Goal: Task Accomplishment & Management: Use online tool/utility

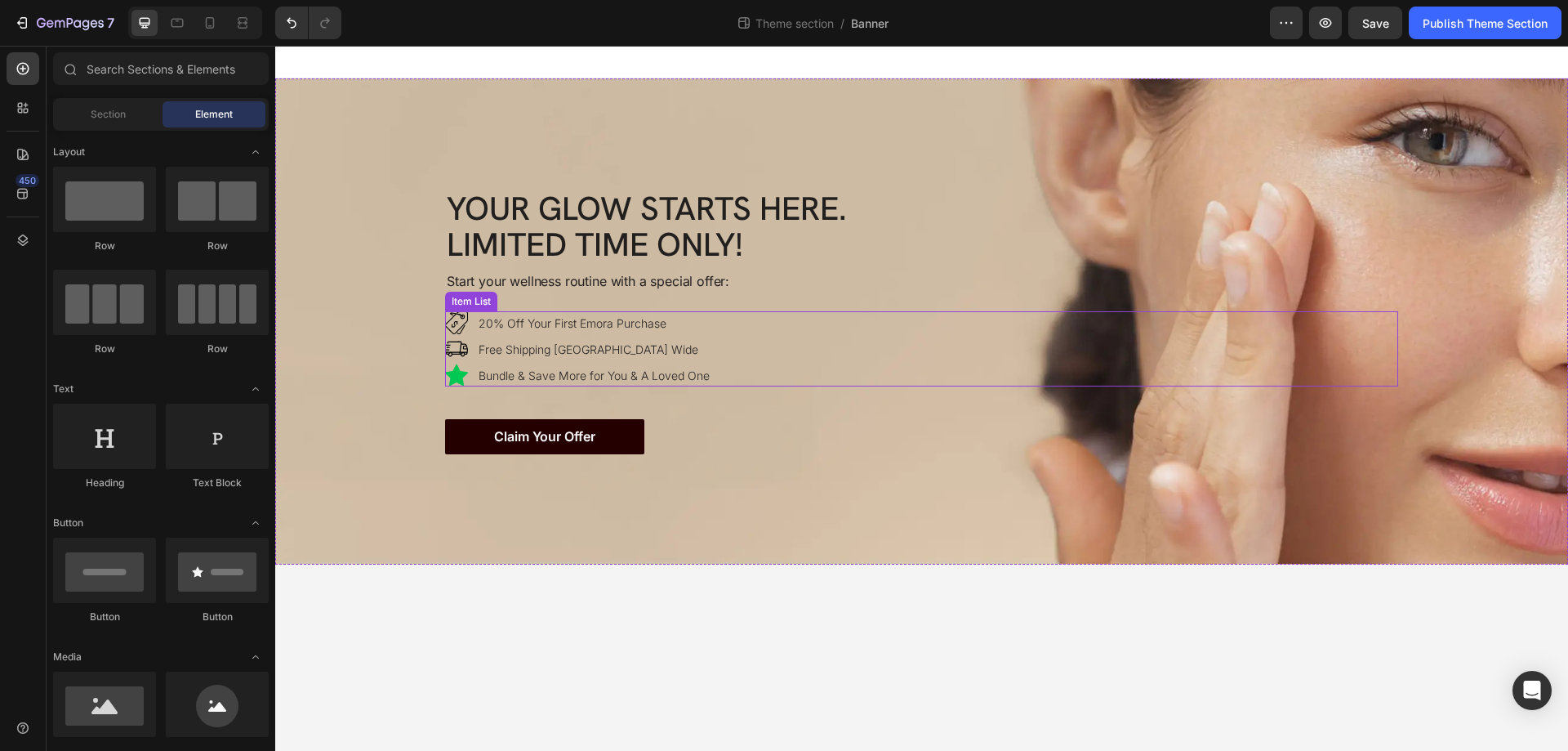
click at [754, 350] on div "20% Off Your First Emora Purchase Free Shipping Australia Wide Bundle & Save Mo…" at bounding box center [922, 349] width 953 height 75
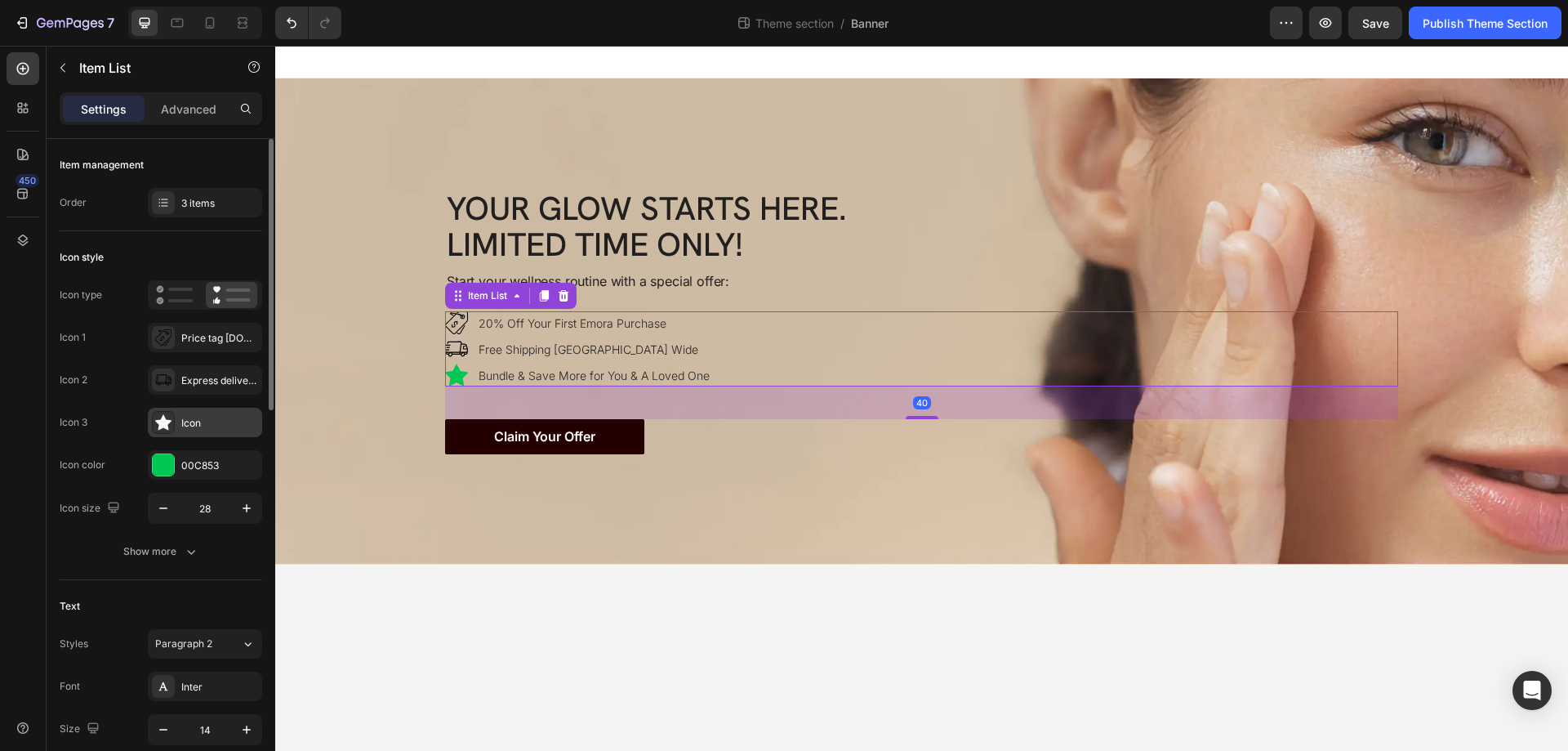
click at [162, 419] on icon at bounding box center [163, 422] width 16 height 15
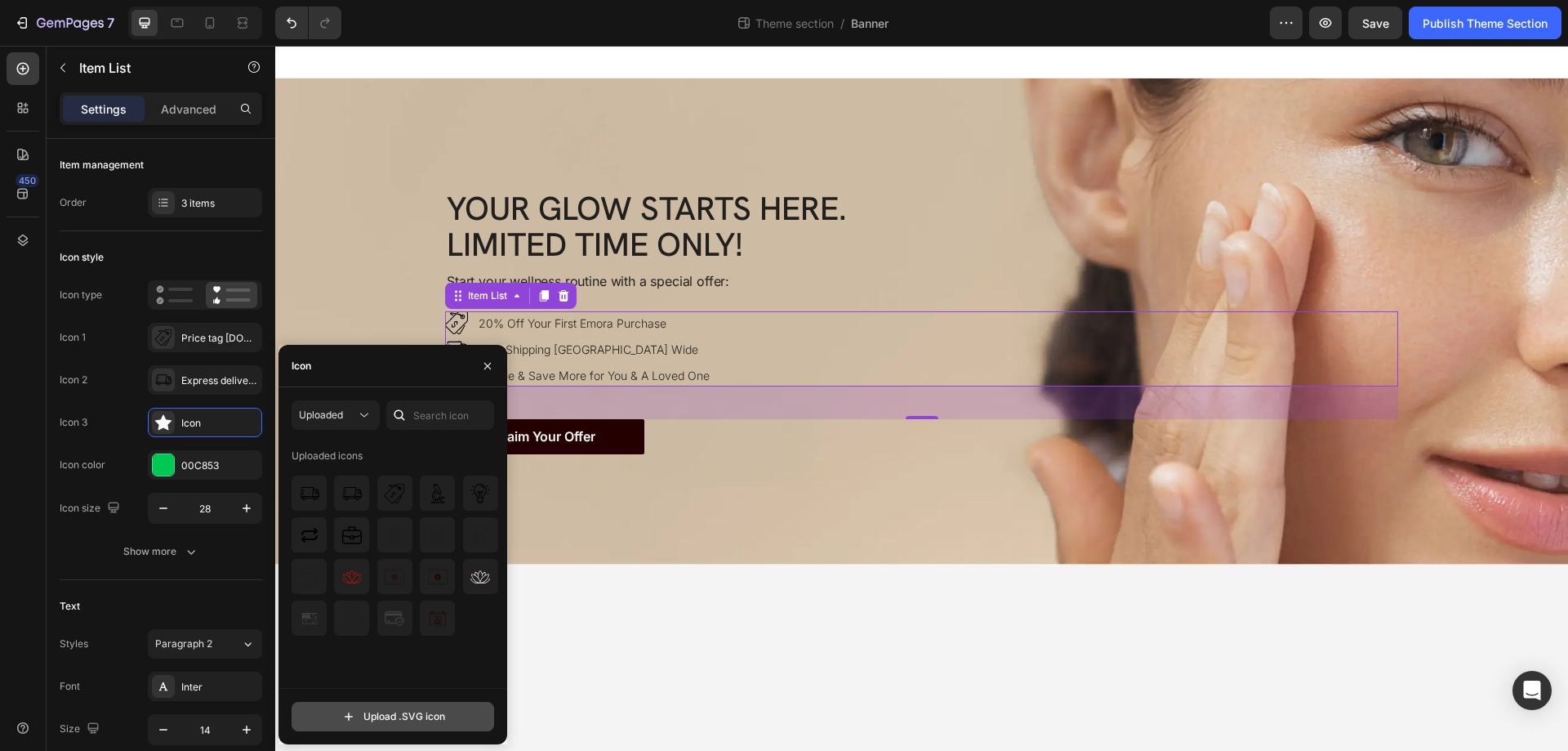
click at [361, 715] on input "file" at bounding box center [392, 716] width 201 height 28
type input "C:\fakepath\gift1-ezgif.com-gif-maker.svg"
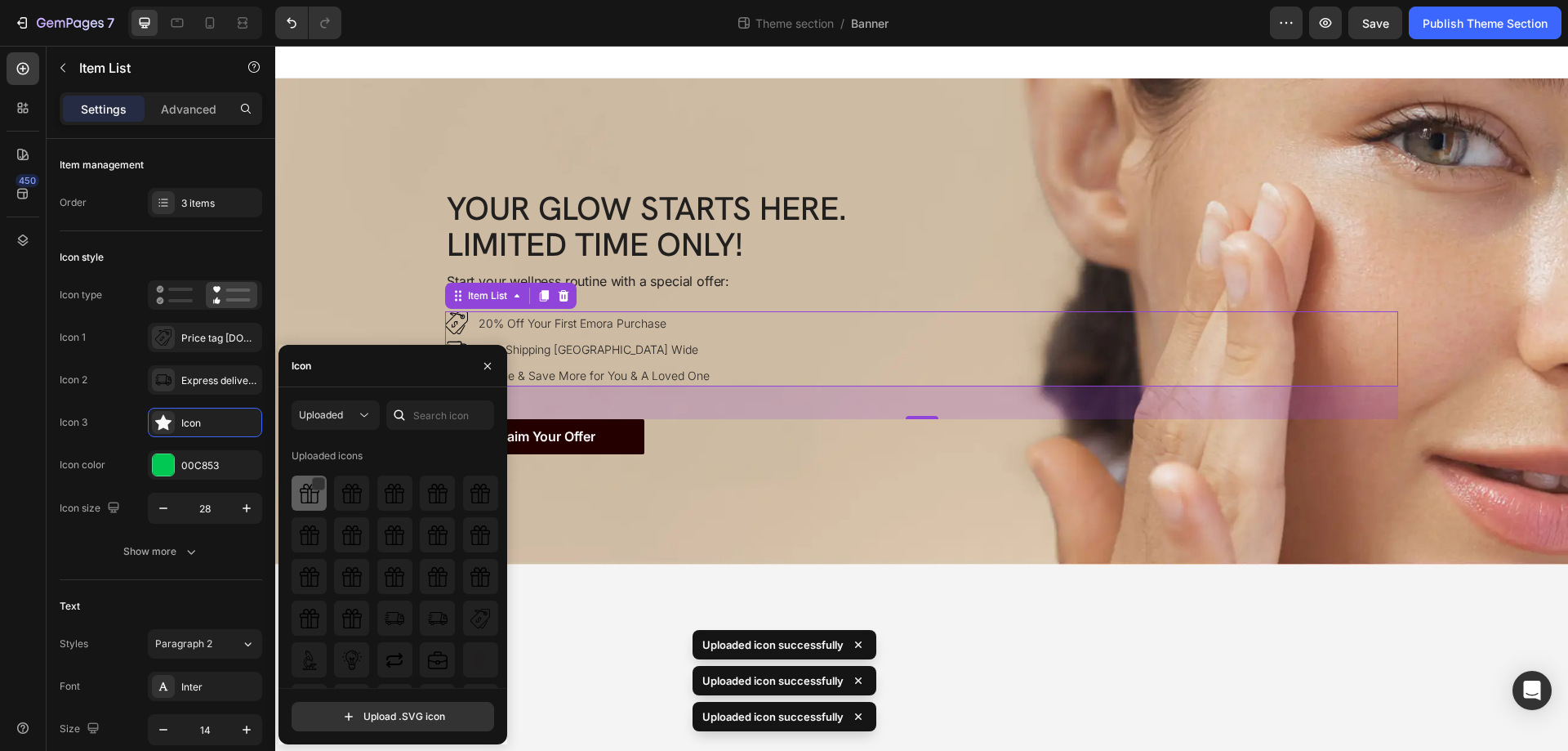
click at [316, 494] on img at bounding box center [310, 493] width 20 height 20
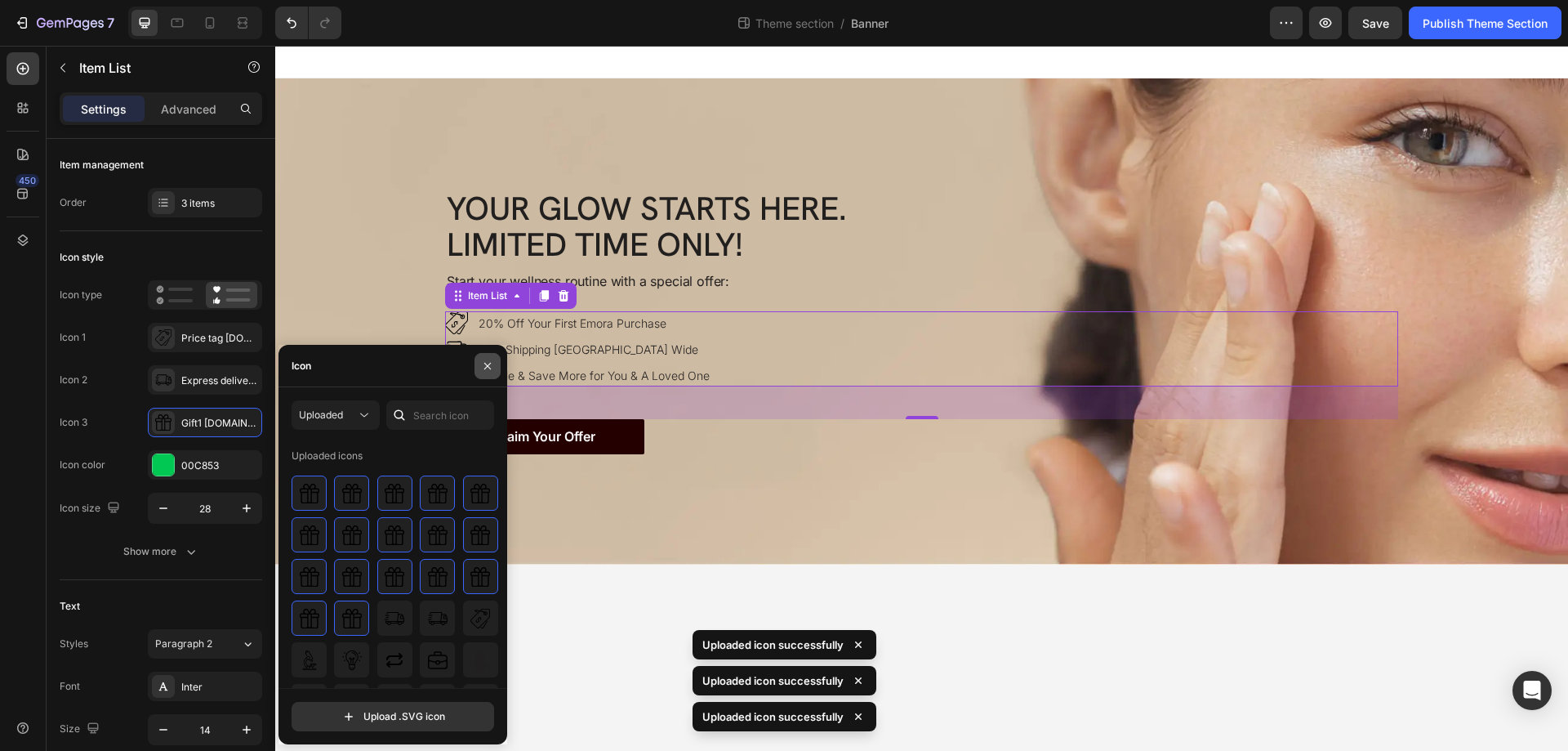
click at [481, 368] on icon "button" at bounding box center [488, 366] width 13 height 13
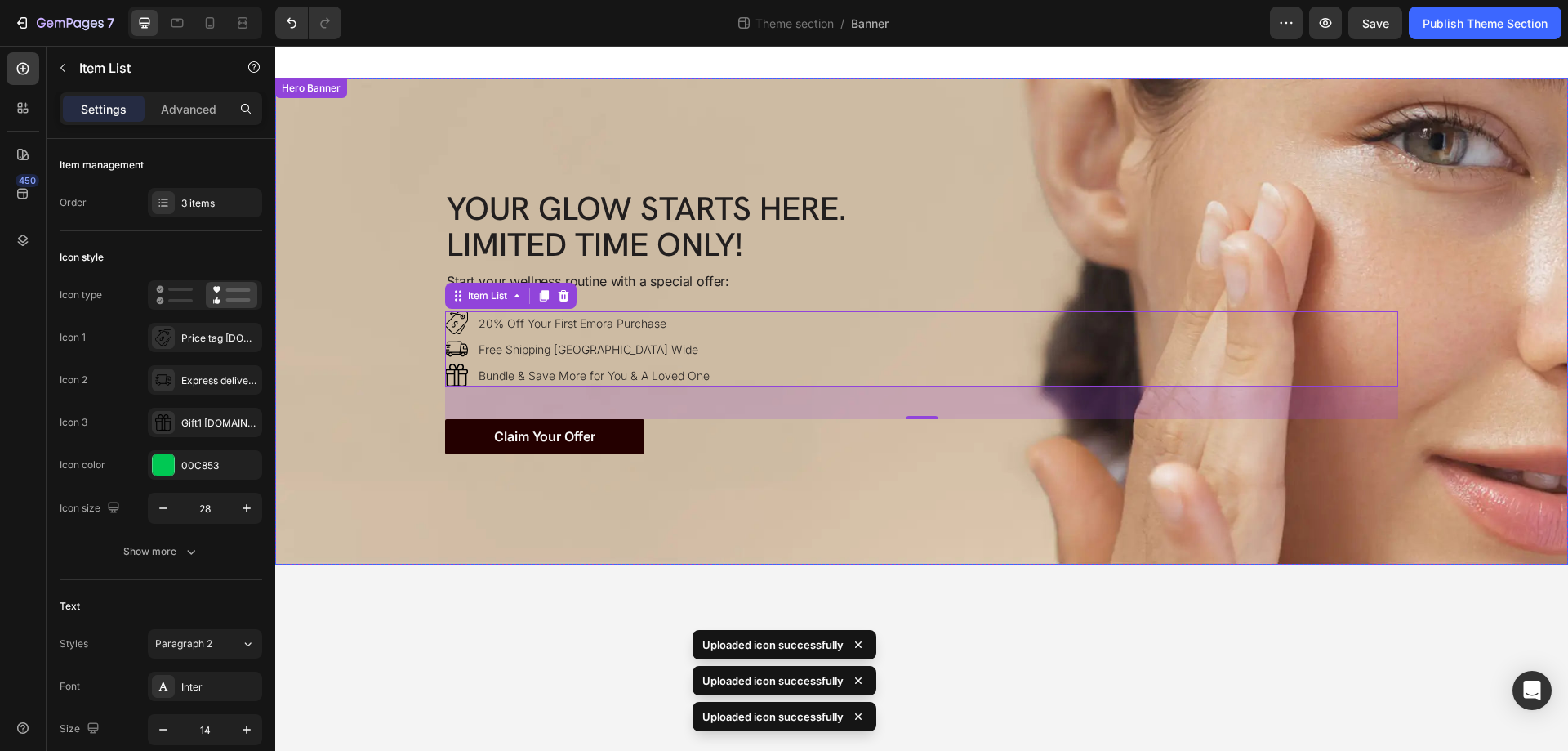
click at [632, 498] on div "Background Image" at bounding box center [922, 321] width 1293 height 486
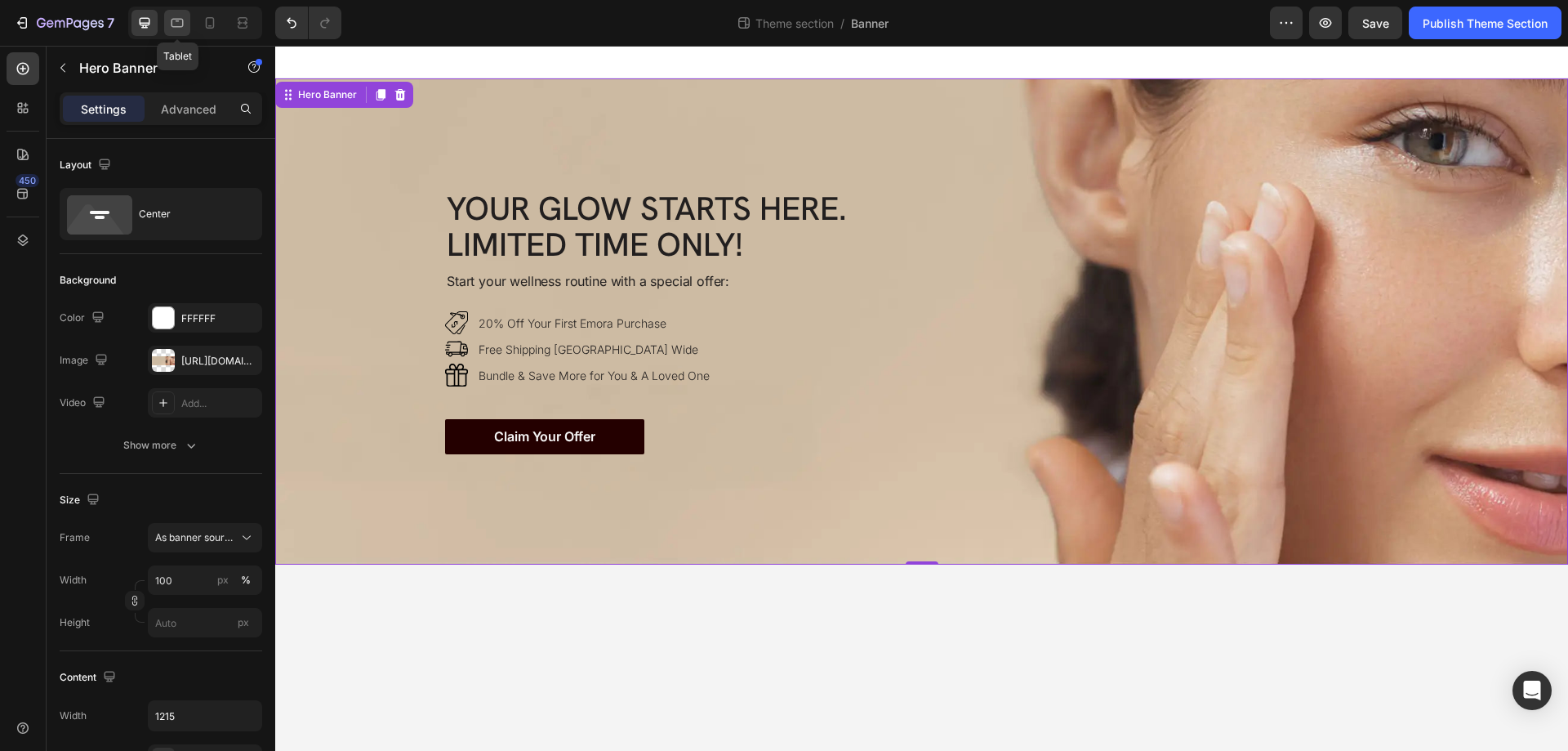
click at [178, 20] on icon at bounding box center [177, 24] width 12 height 9
type input "100%"
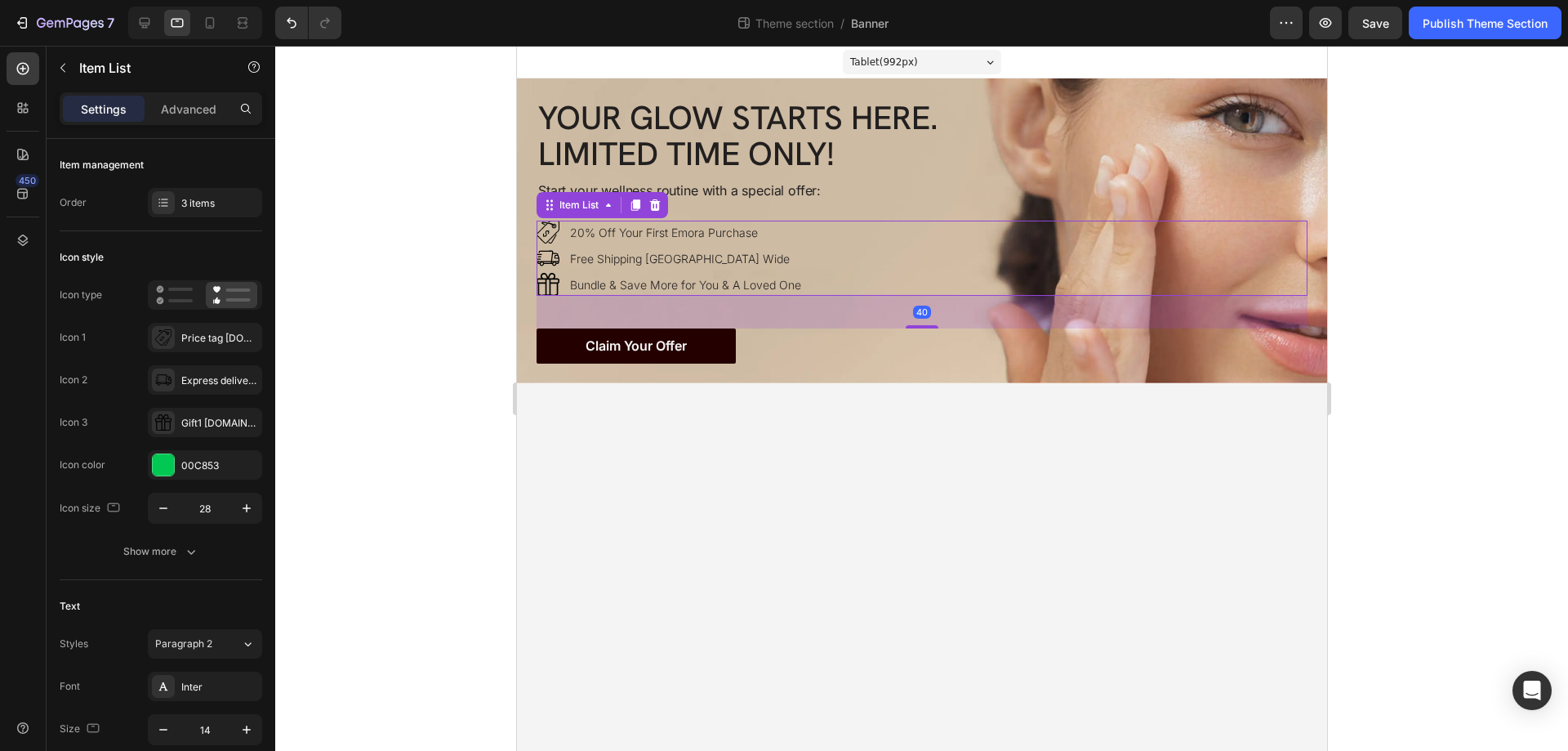
click at [893, 255] on div "20% Off Your First Emora Purchase Free Shipping Australia Wide Bundle & Save Mo…" at bounding box center [921, 258] width 771 height 75
click at [162, 422] on icon at bounding box center [163, 422] width 16 height 16
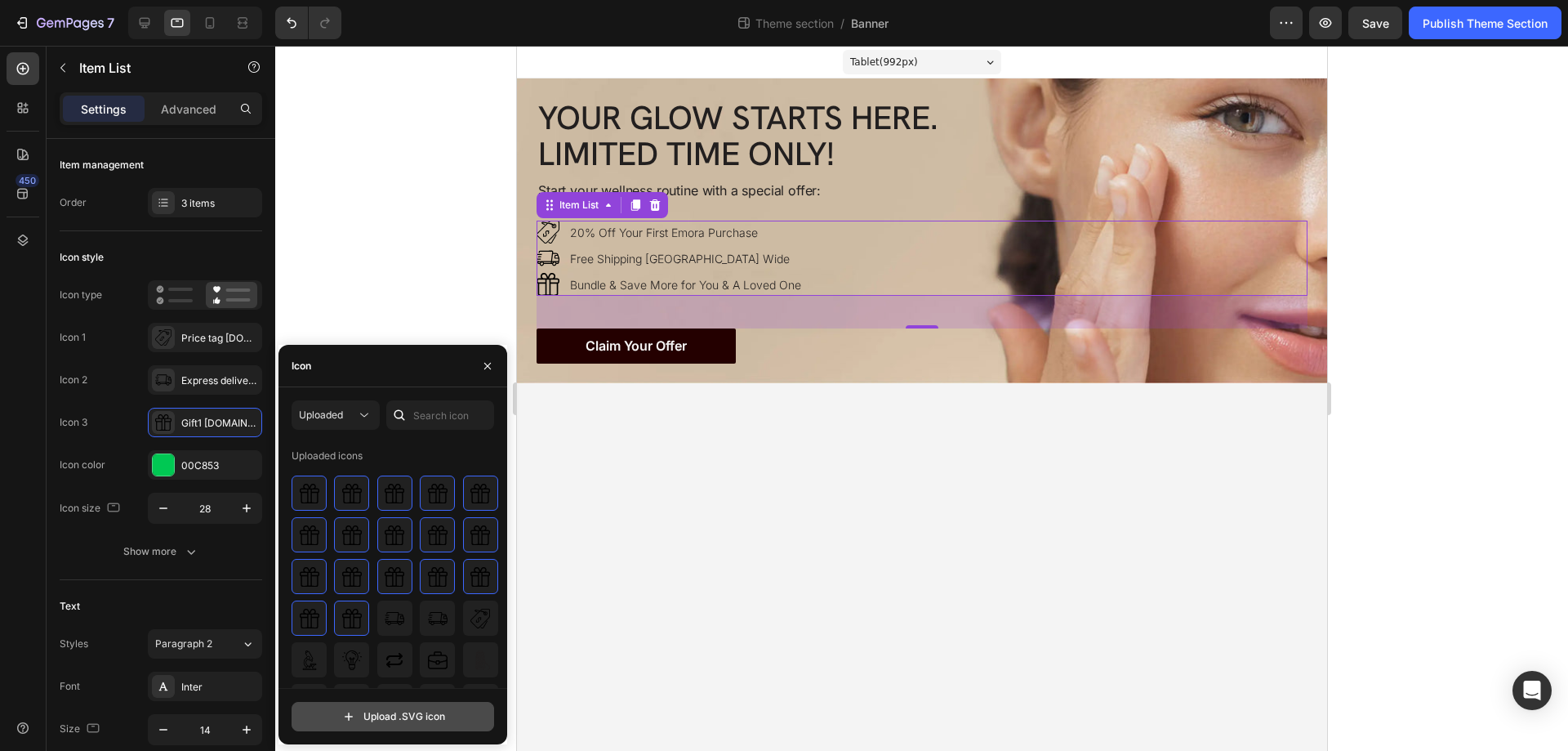
click at [366, 716] on input "file" at bounding box center [392, 716] width 201 height 28
type input "C:\fakepath\gift2-ezgif.com-gif-maker.svg"
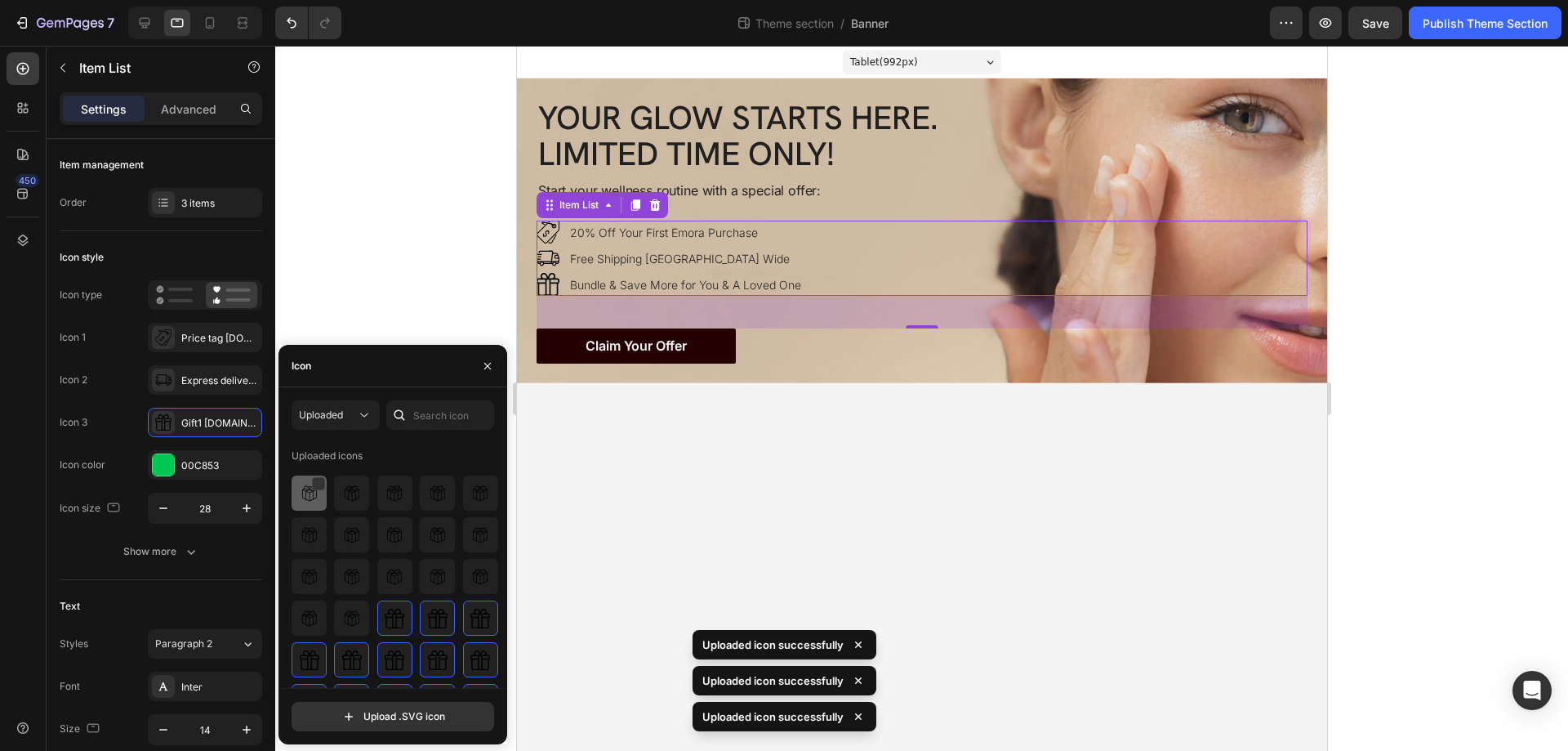
click at [306, 495] on img at bounding box center [310, 493] width 20 height 20
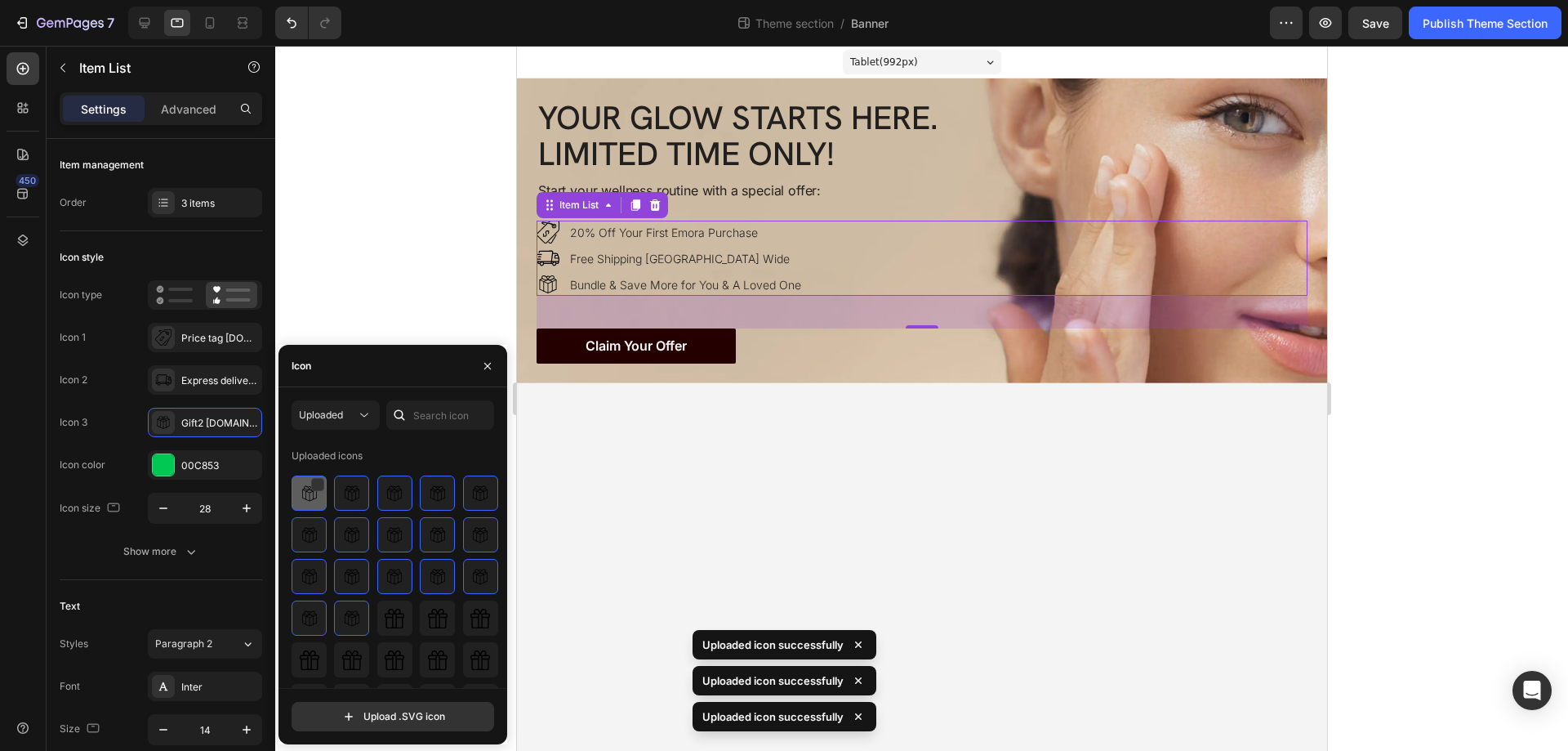
click at [306, 496] on img at bounding box center [310, 493] width 20 height 20
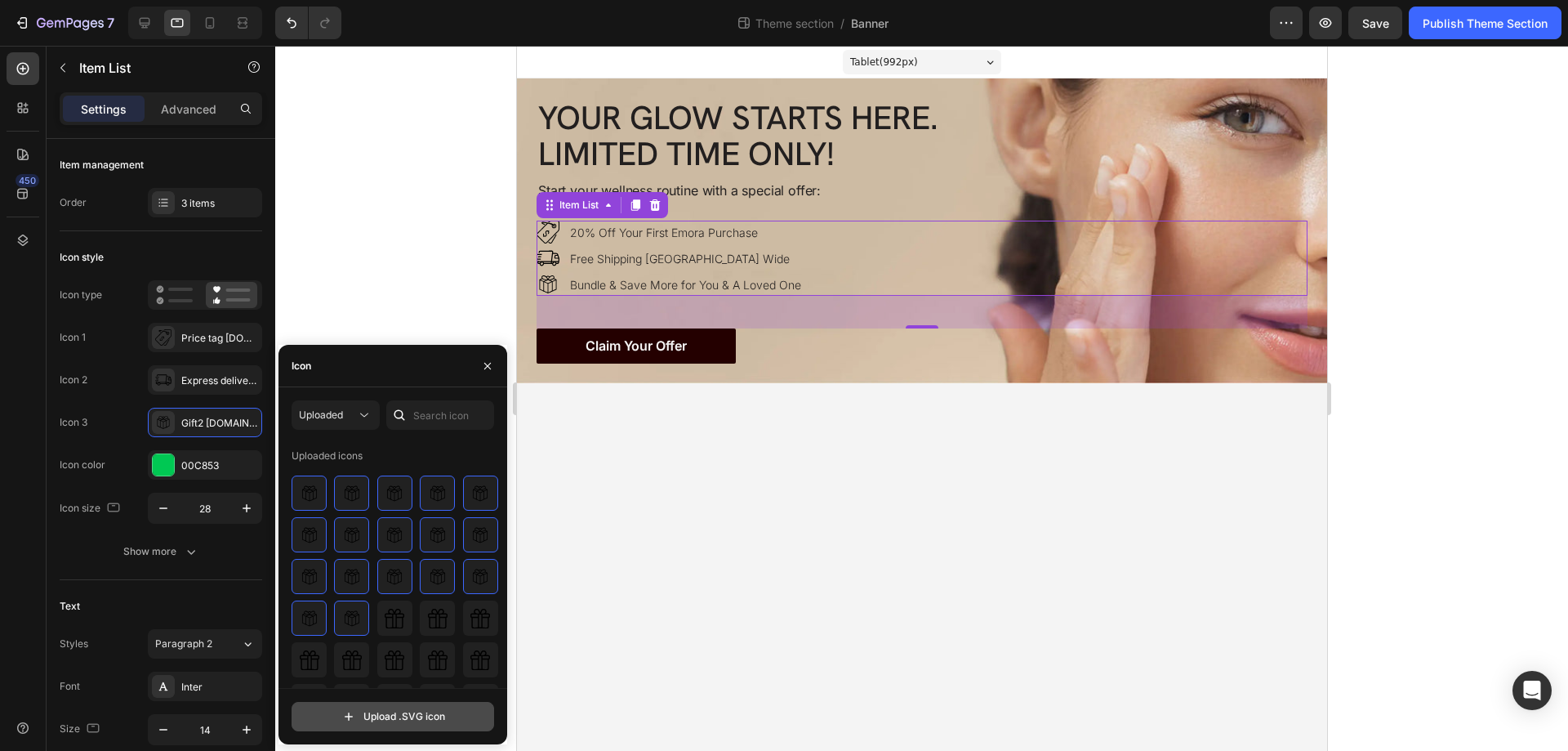
click at [353, 707] on input "file" at bounding box center [392, 716] width 201 height 28
click at [1045, 440] on body "Tablet ( 992 px) iPhone 13 Mini iPhone 13 Pro iPhone 11 Pro Max iPhone 15 Pro M…" at bounding box center [921, 398] width 810 height 705
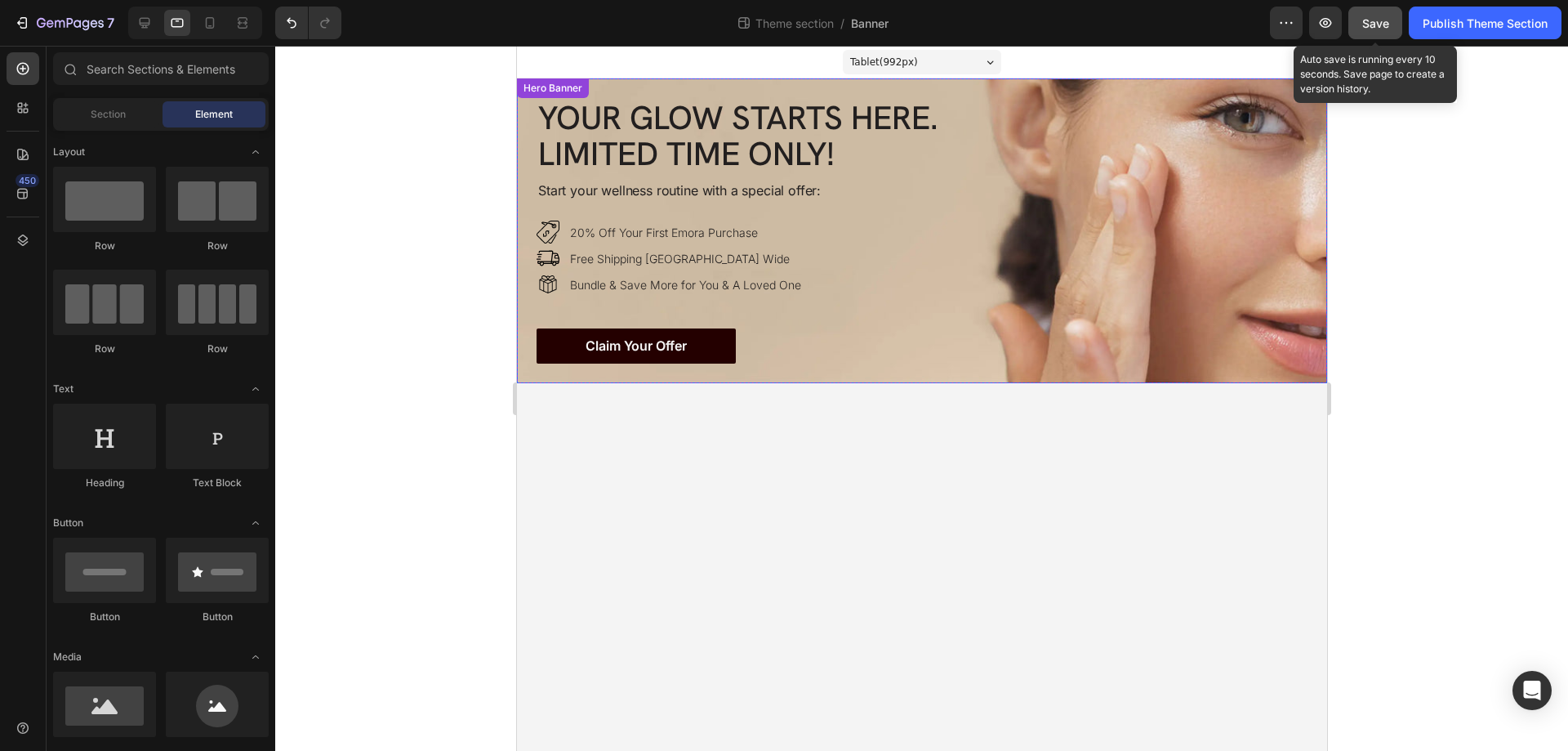
click at [1373, 20] on span "Save" at bounding box center [1376, 23] width 27 height 14
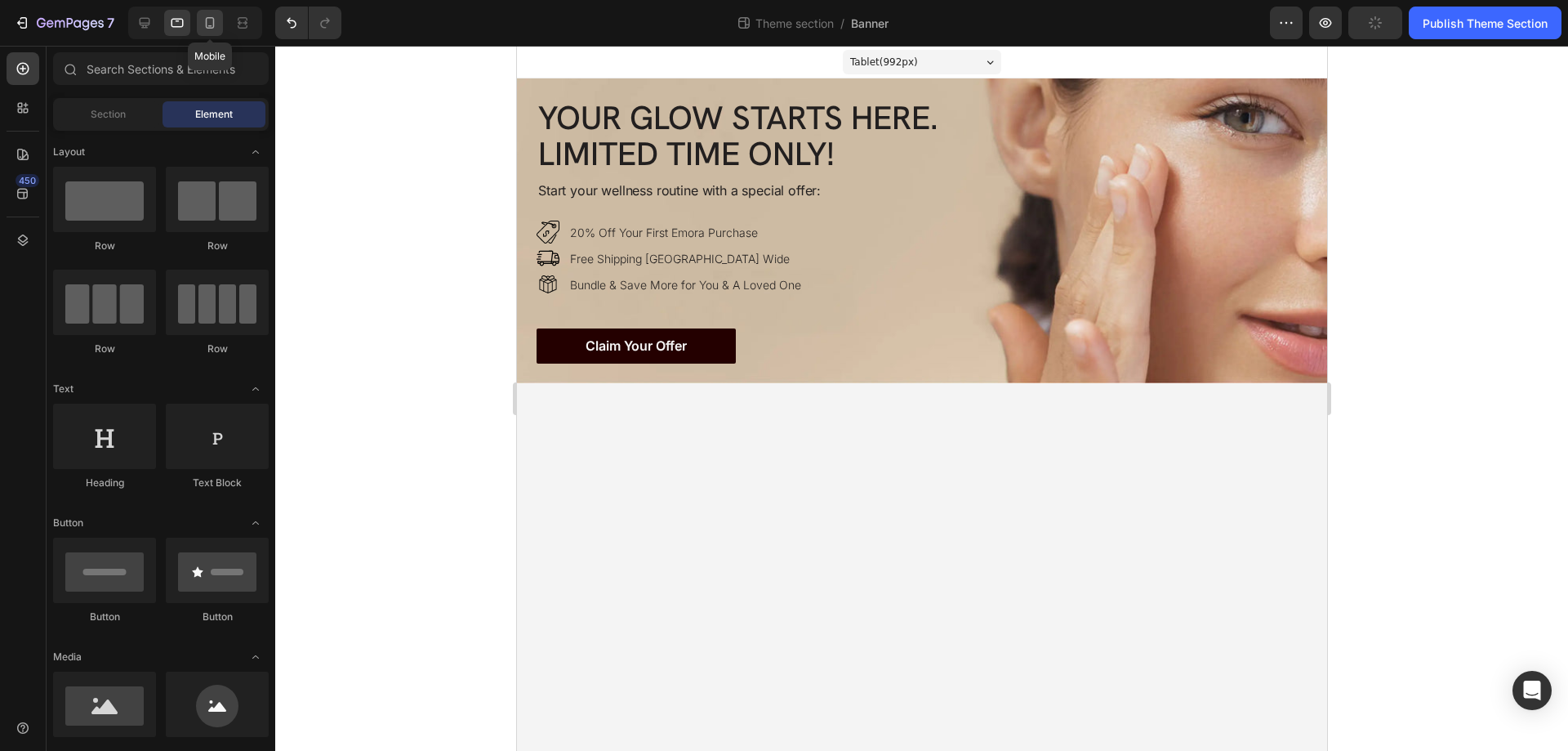
click at [214, 22] on icon at bounding box center [211, 23] width 9 height 12
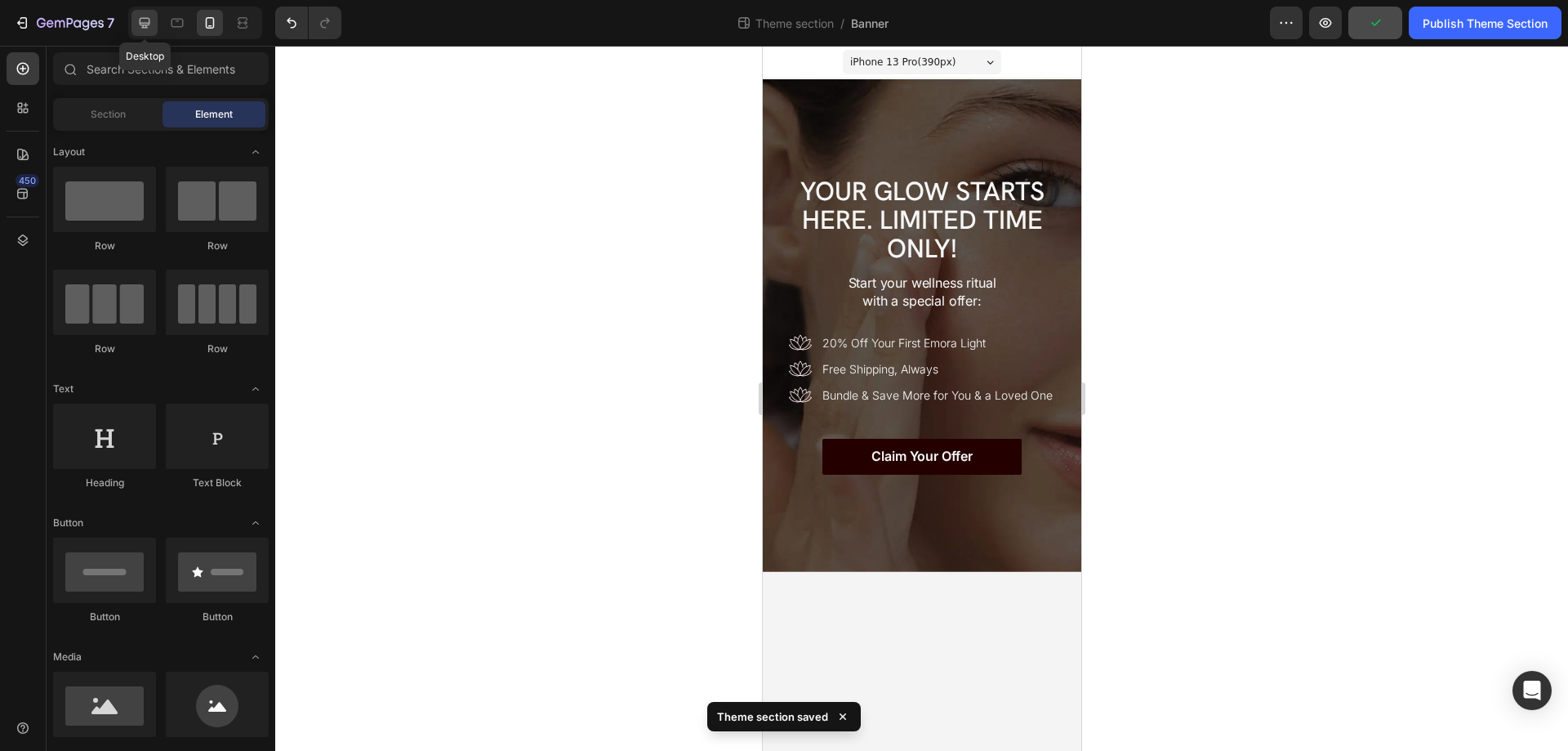
click at [142, 22] on icon at bounding box center [144, 23] width 16 height 16
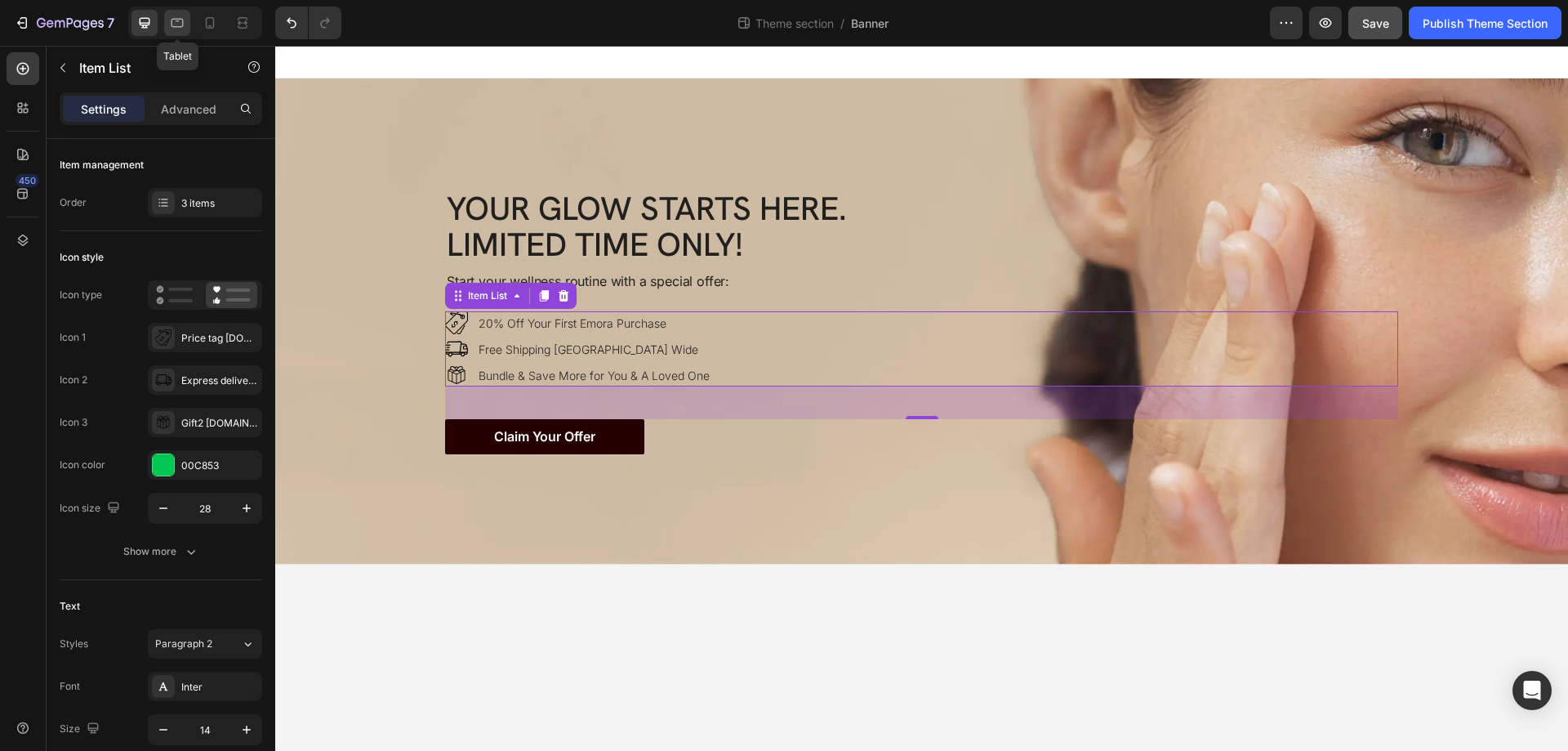
click at [185, 20] on icon at bounding box center [177, 23] width 16 height 16
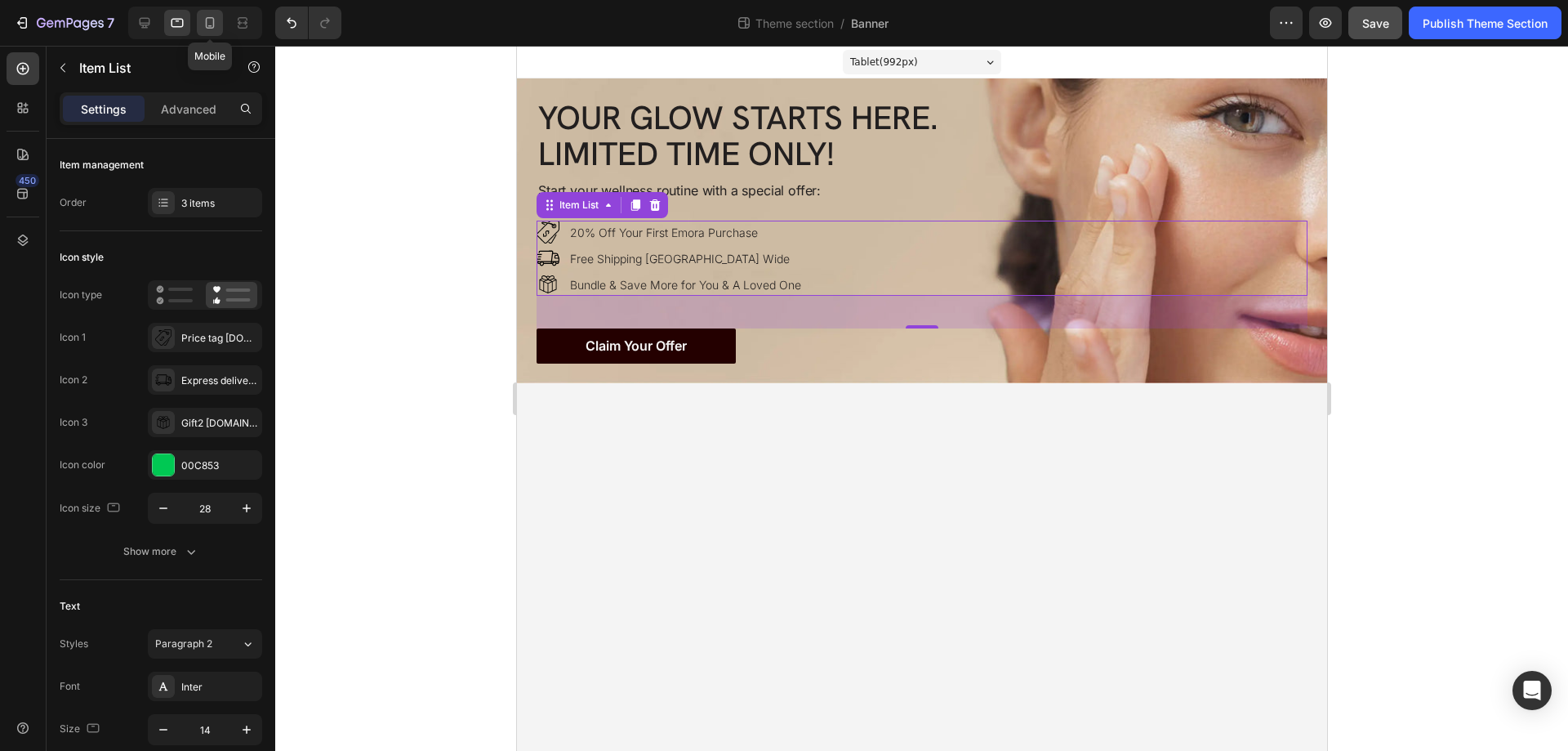
click at [204, 23] on icon at bounding box center [210, 23] width 16 height 16
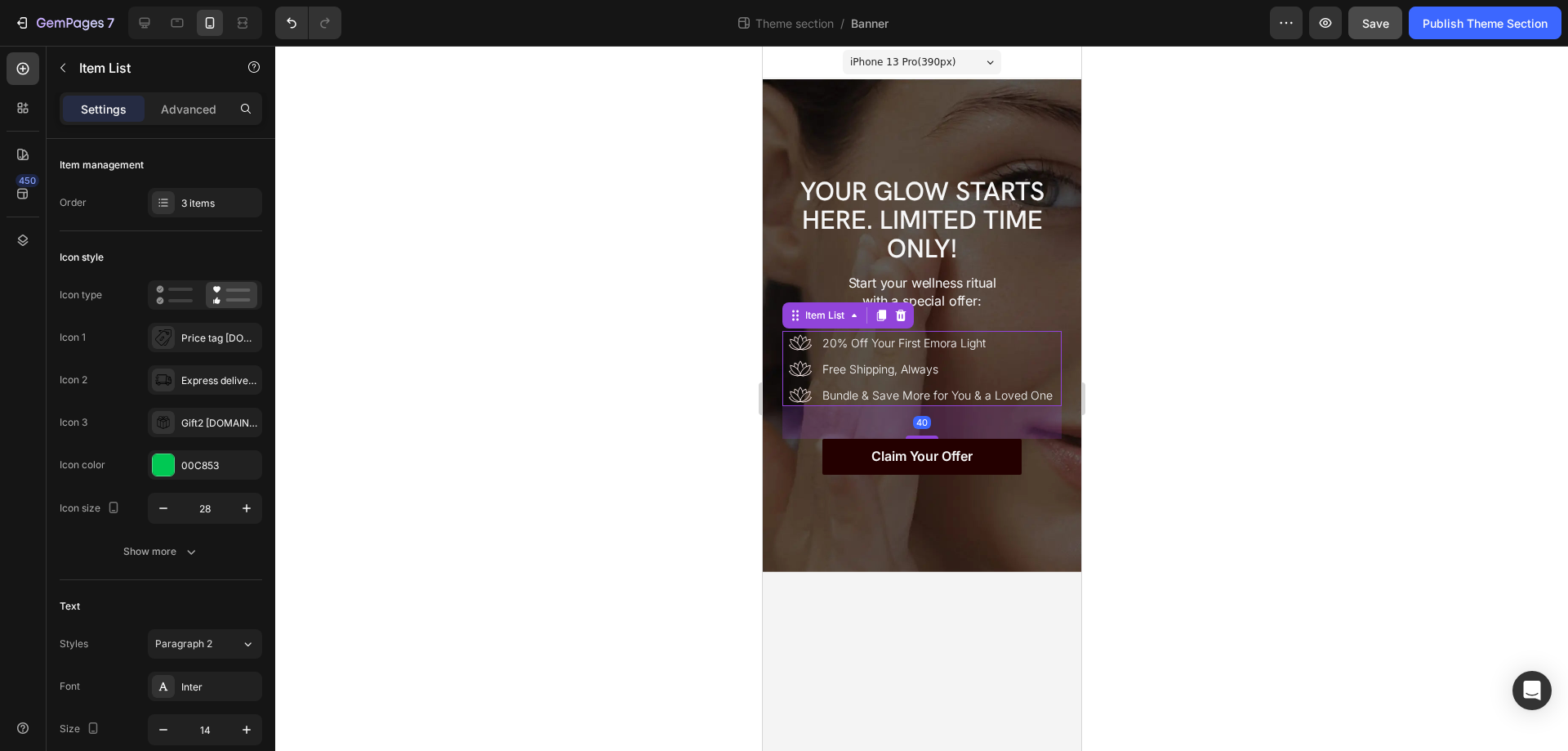
click at [807, 341] on icon at bounding box center [799, 341] width 23 height 23
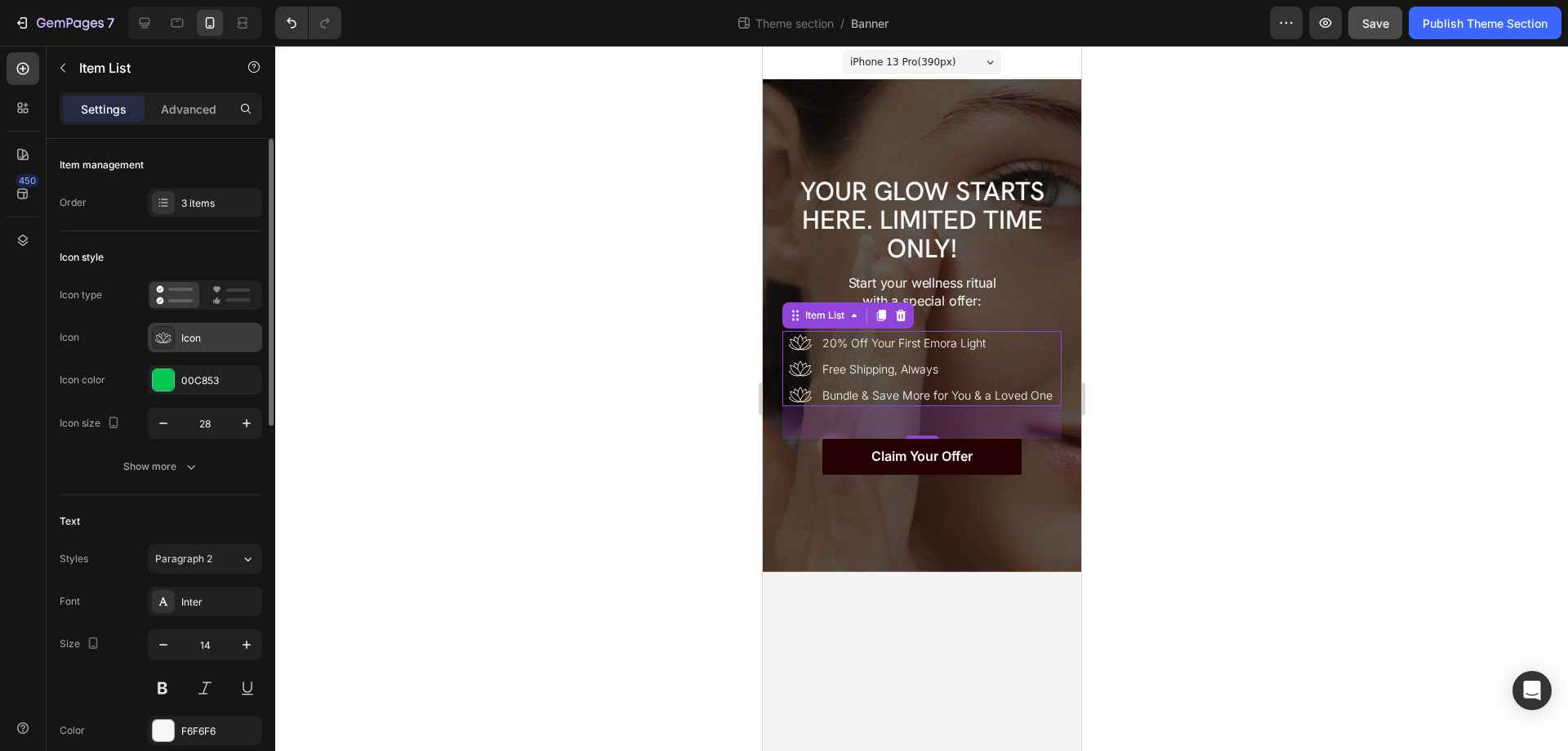
click at [166, 334] on icon at bounding box center [163, 337] width 16 height 16
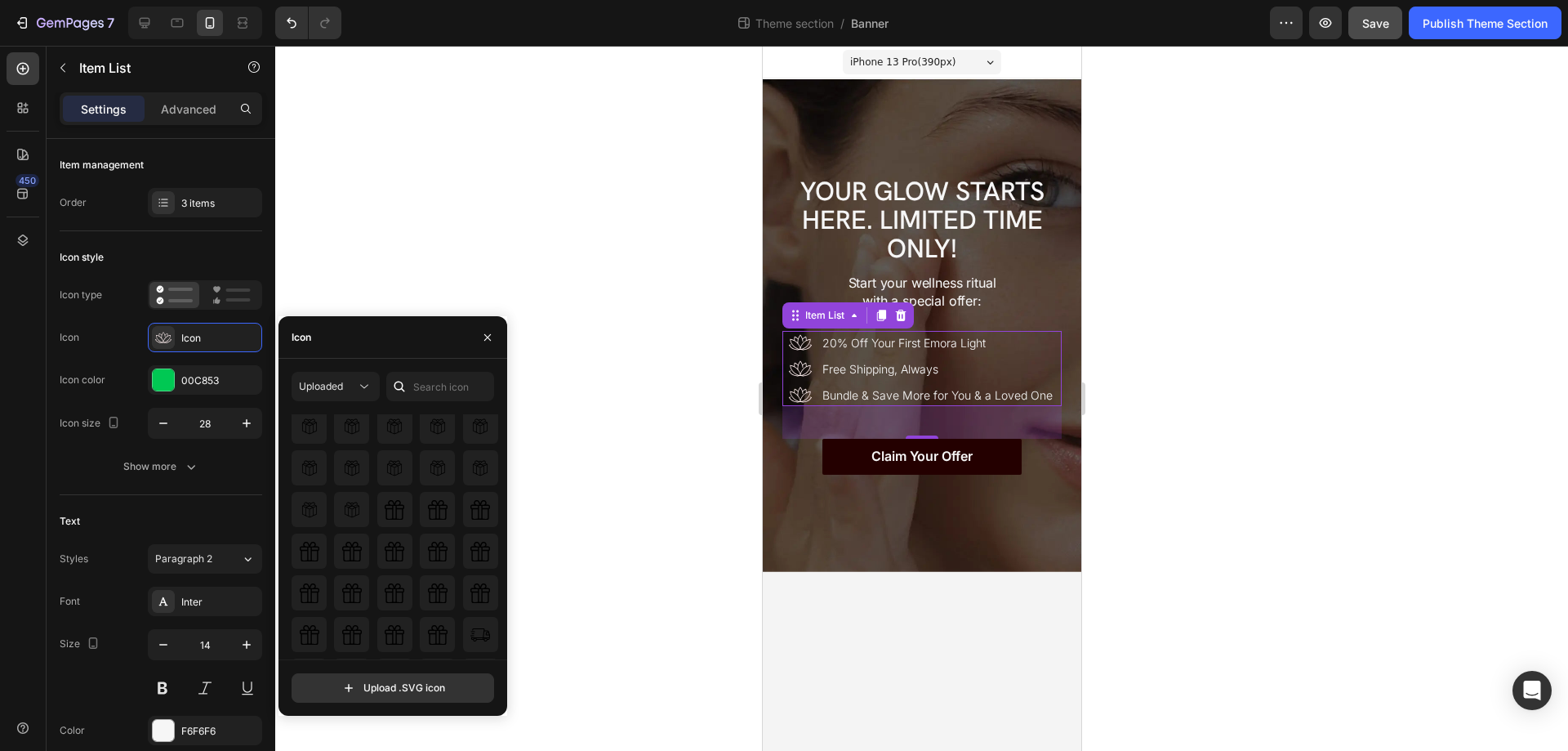
scroll to position [240, 0]
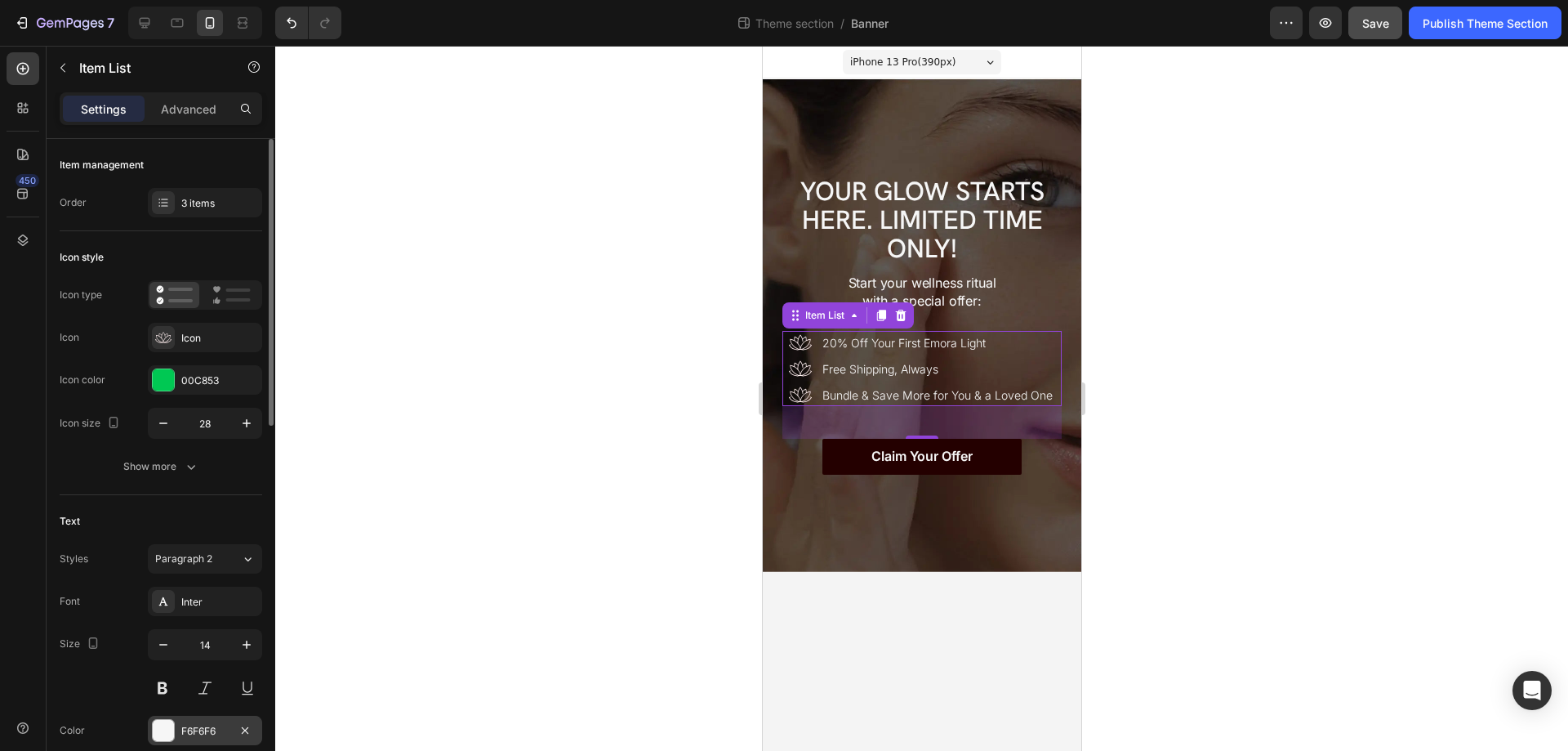
click at [165, 724] on div at bounding box center [163, 729] width 21 height 21
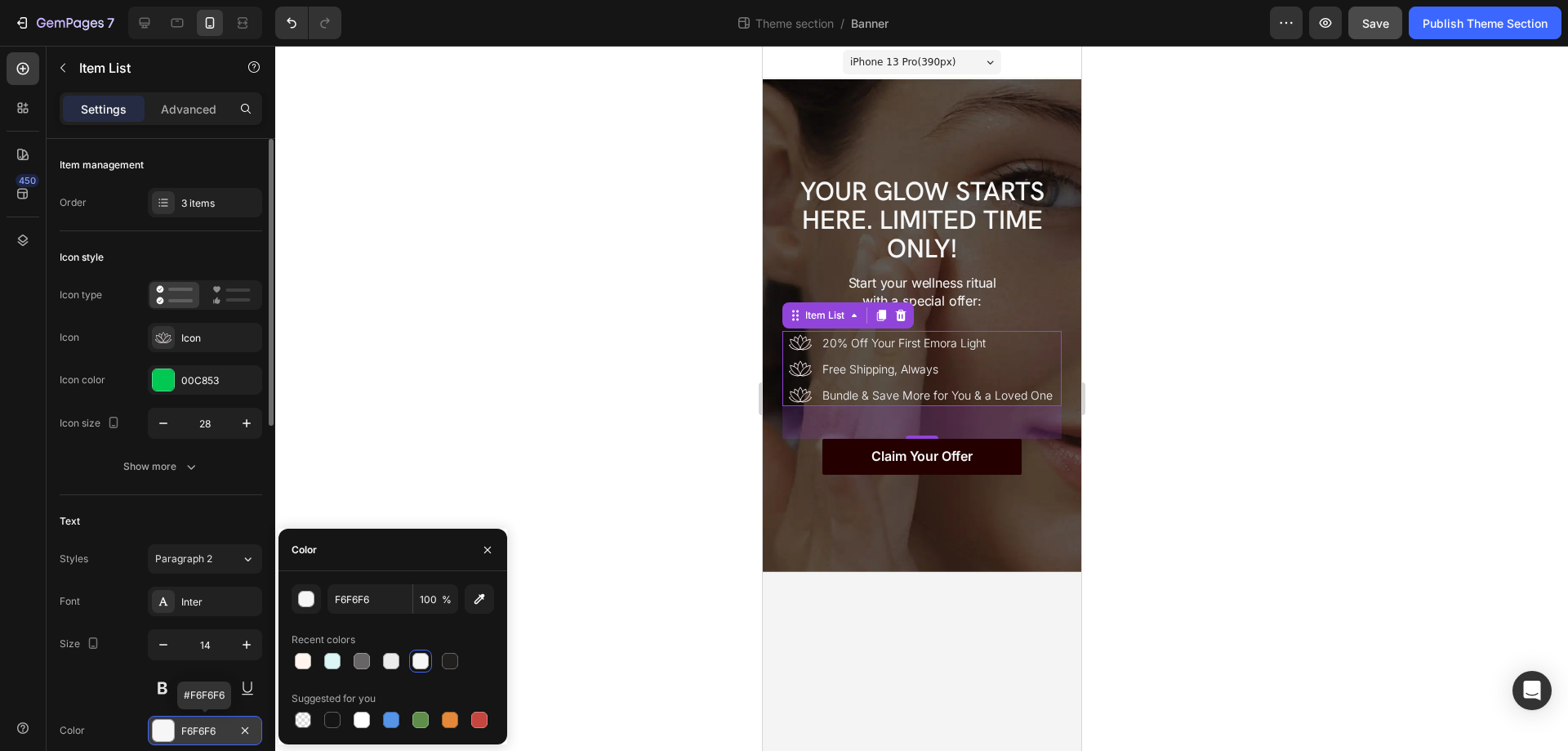
click at [165, 724] on div at bounding box center [163, 729] width 21 height 21
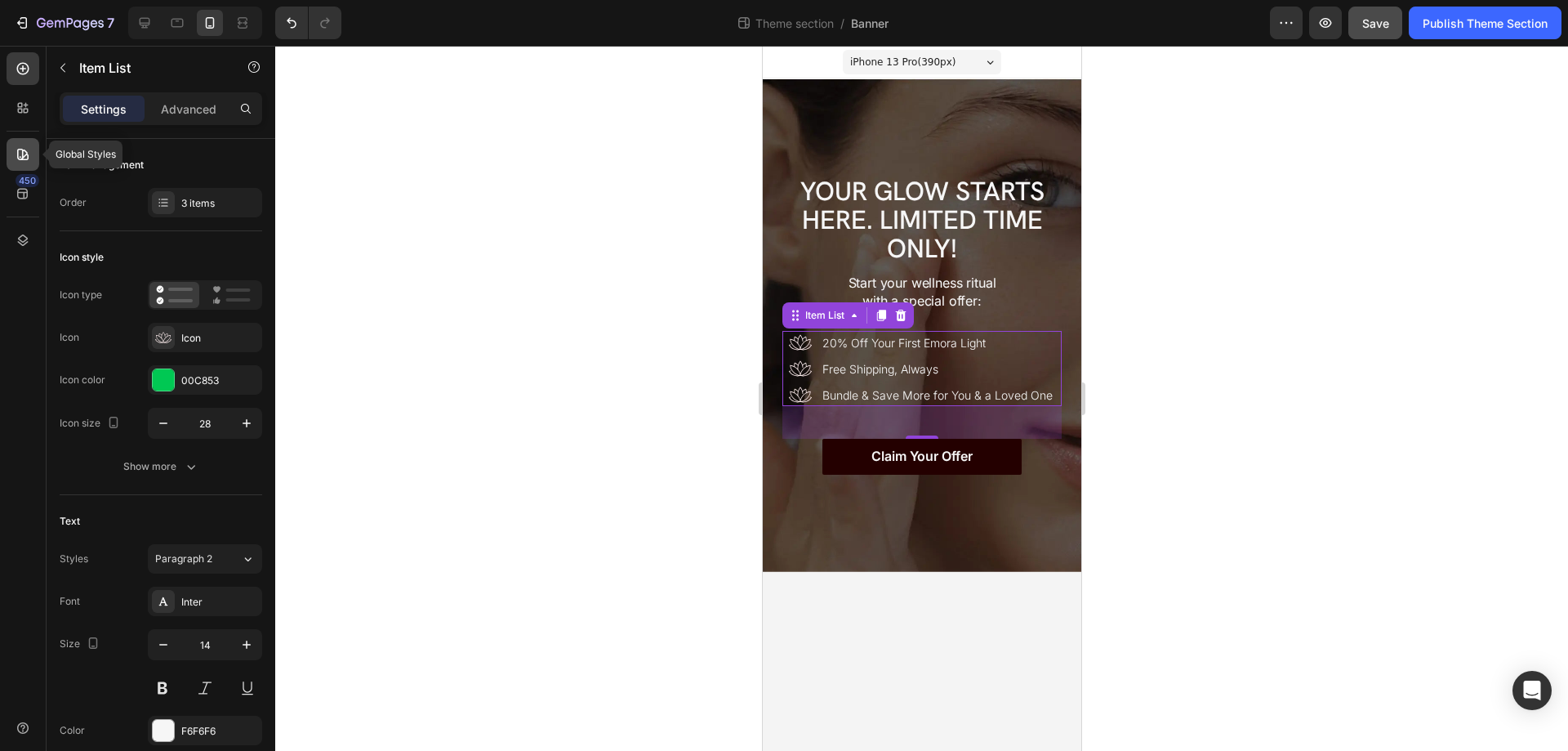
click at [22, 162] on icon at bounding box center [23, 154] width 16 height 16
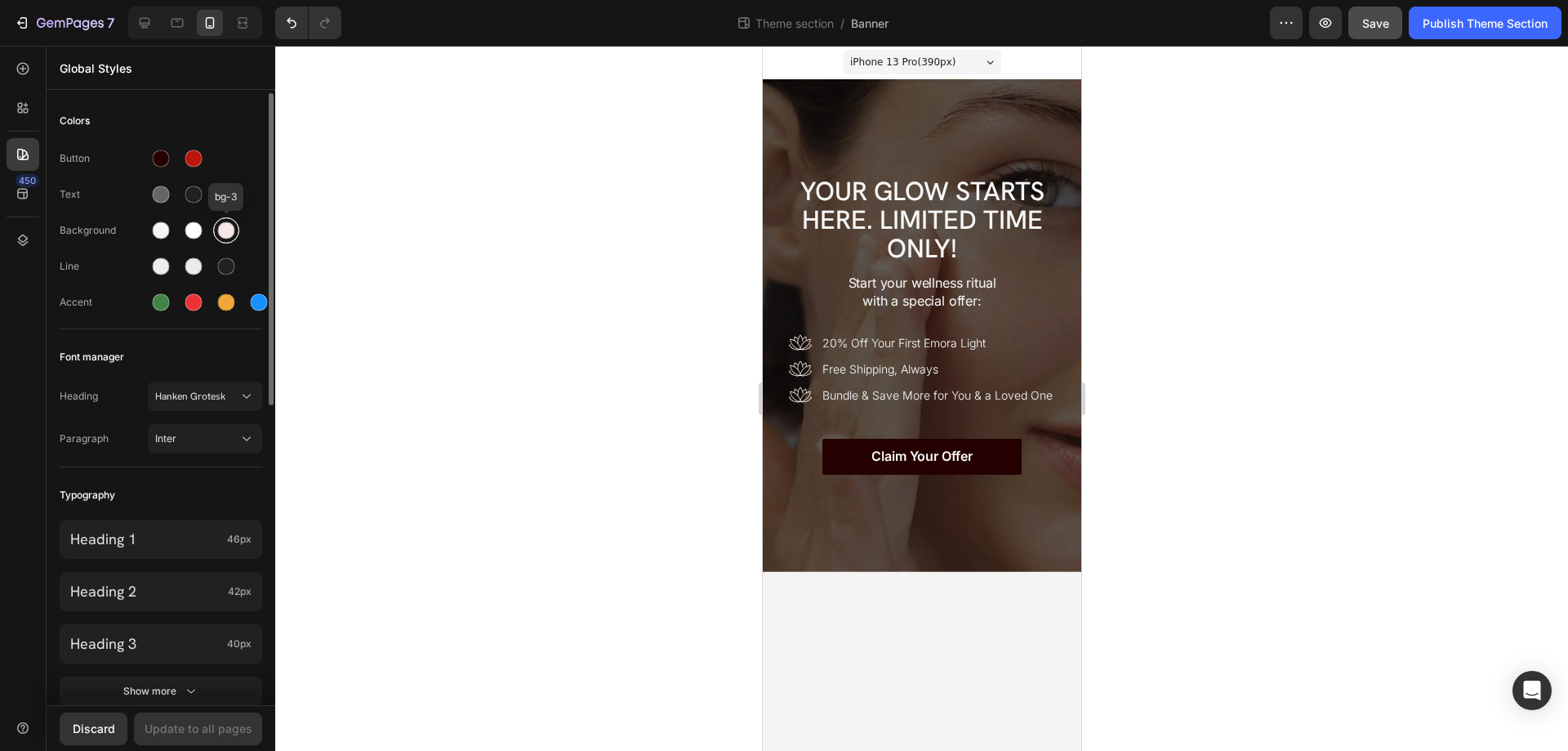
click at [226, 237] on div at bounding box center [226, 231] width 17 height 17
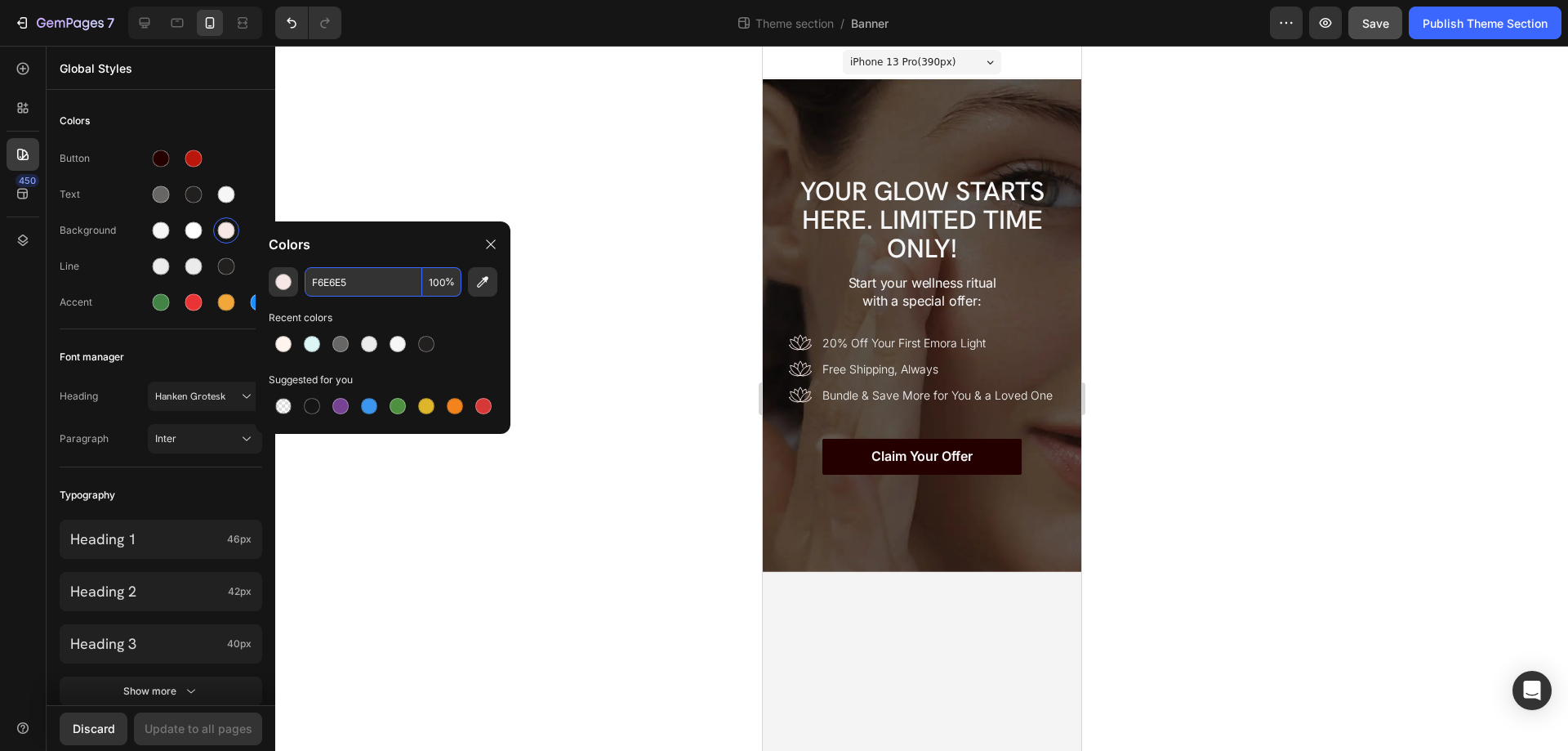
click at [345, 281] on input "F6E6E5" at bounding box center [363, 282] width 118 height 29
click at [496, 242] on icon at bounding box center [490, 244] width 13 height 13
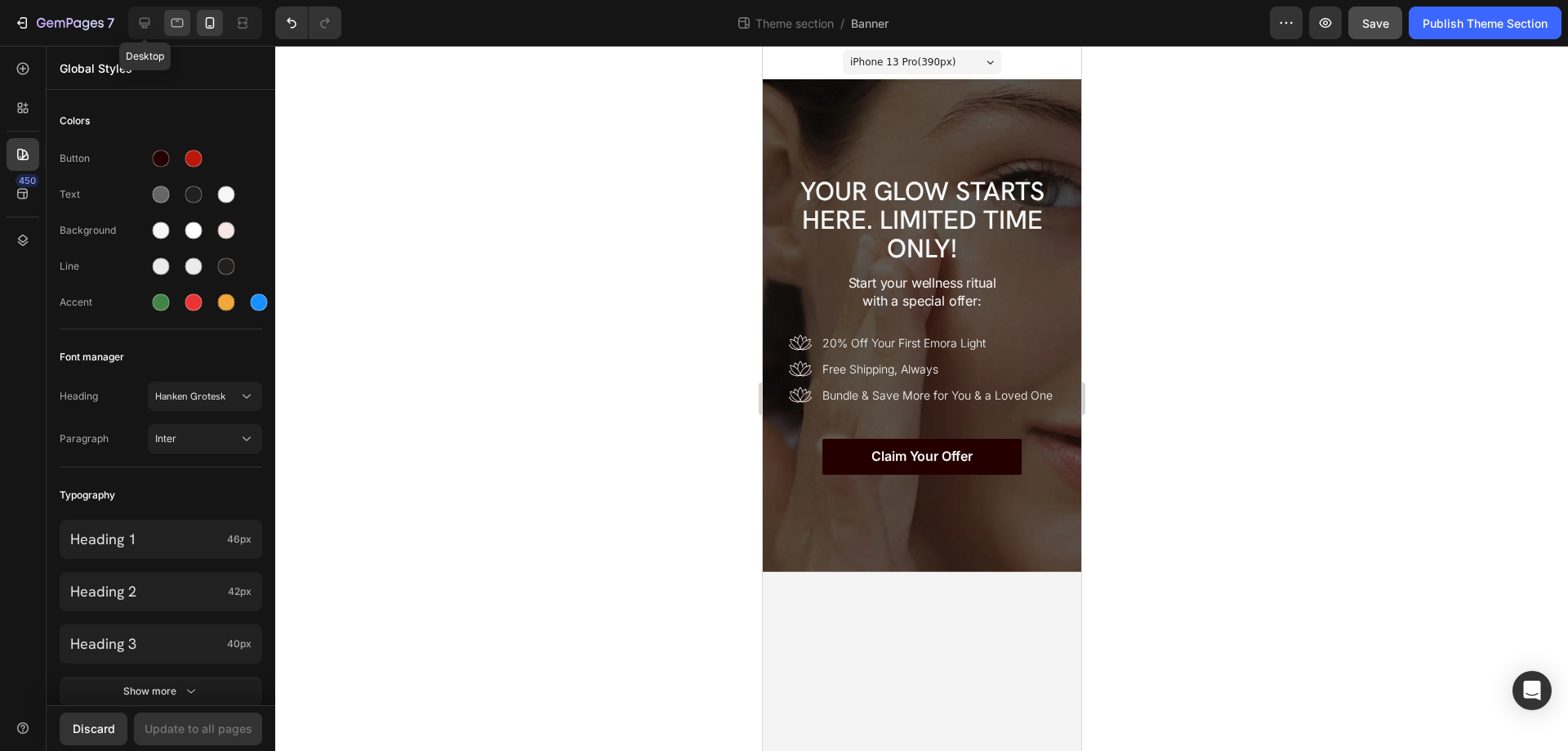
drag, startPoint x: 146, startPoint y: 19, endPoint x: 173, endPoint y: 28, distance: 28.5
click at [145, 19] on icon at bounding box center [145, 24] width 11 height 11
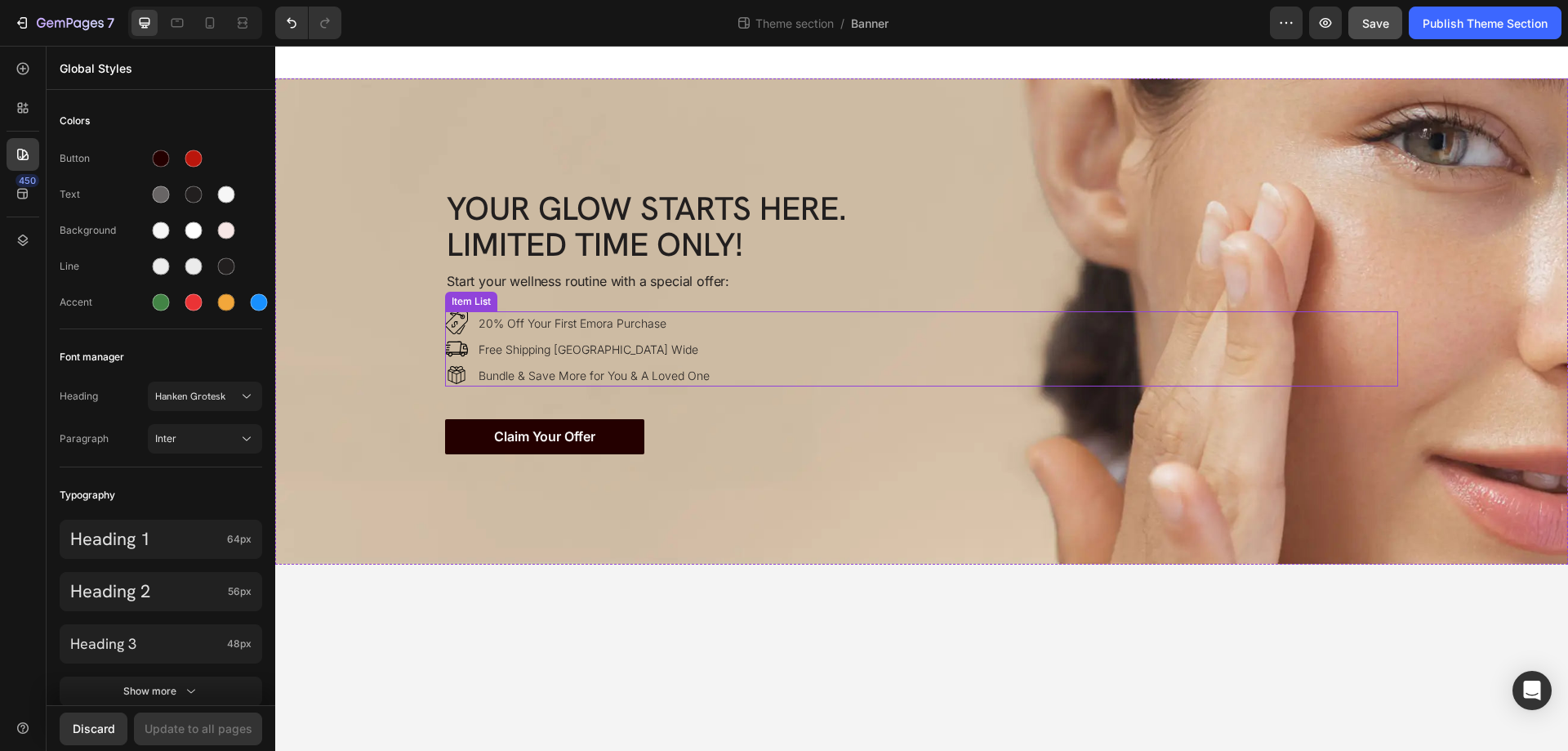
click at [751, 332] on div "20% Off Your First Emora Purchase Free Shipping Australia Wide Bundle & Save Mo…" at bounding box center [922, 349] width 953 height 75
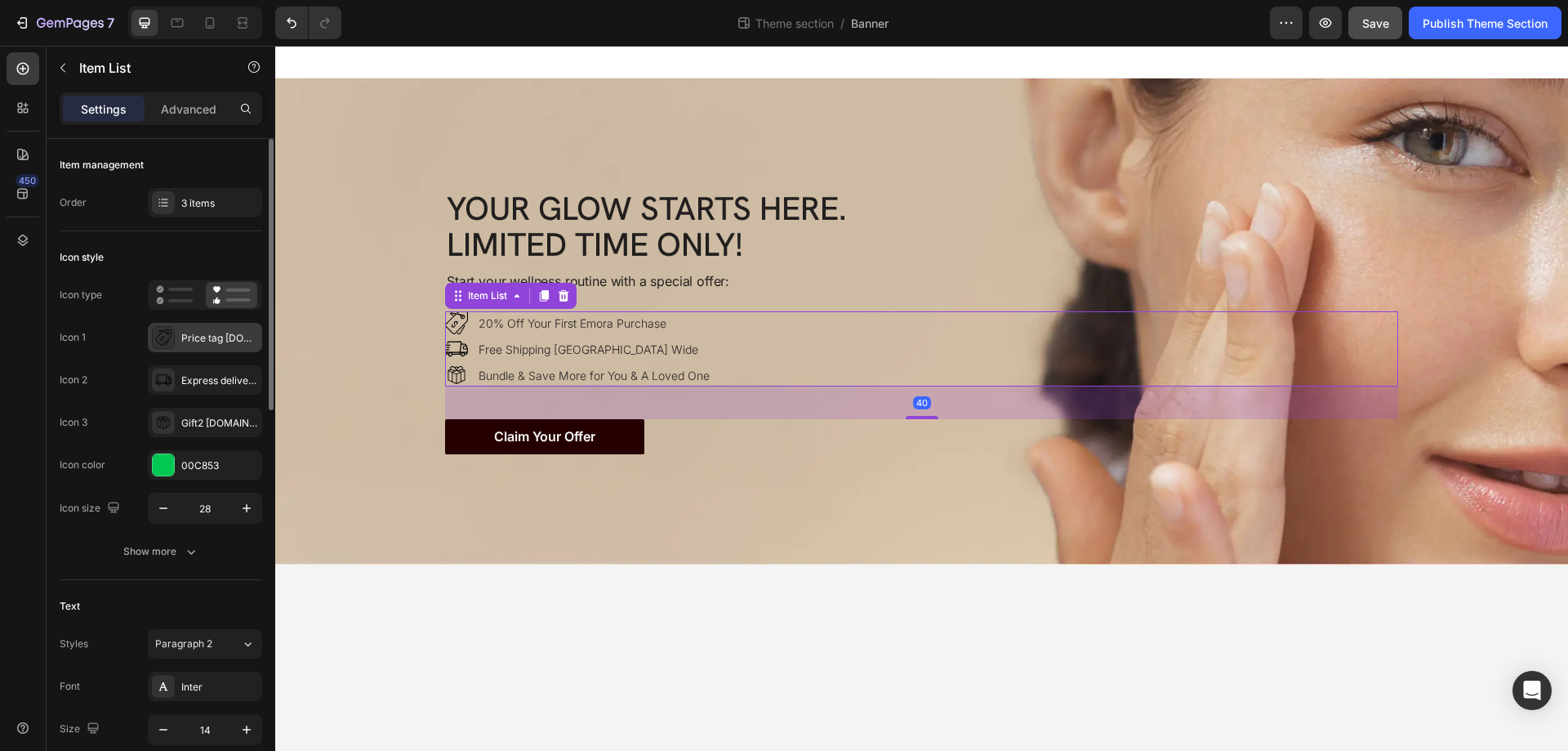
click at [164, 344] on icon at bounding box center [163, 337] width 16 height 16
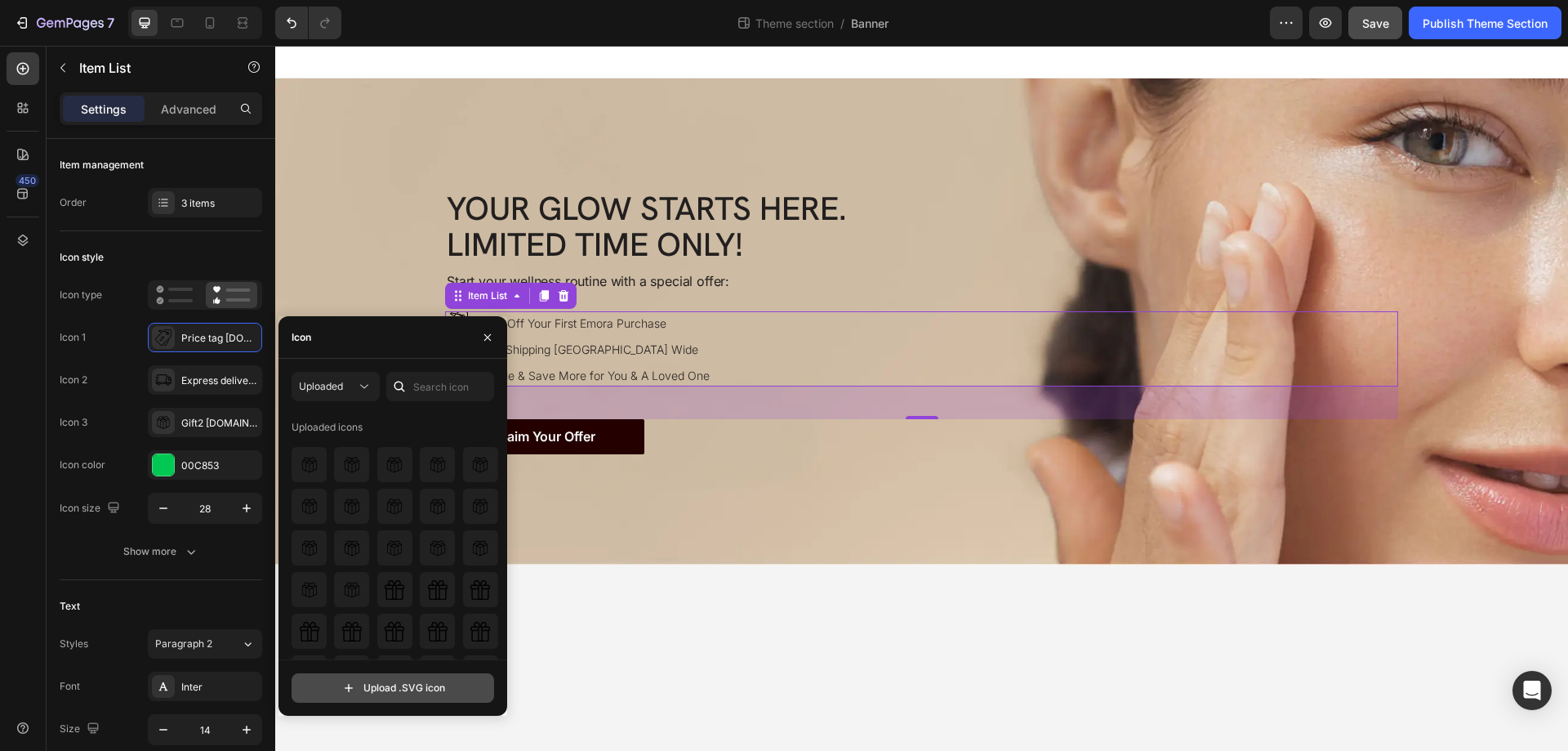
click at [356, 687] on input "file" at bounding box center [392, 687] width 201 height 28
type input "C:\fakepath\price-tag1-ezgif.com-gif-maker.svg"
click at [306, 469] on img at bounding box center [310, 465] width 20 height 20
click at [303, 466] on img at bounding box center [310, 465] width 20 height 20
click at [485, 337] on icon "button" at bounding box center [488, 337] width 13 height 13
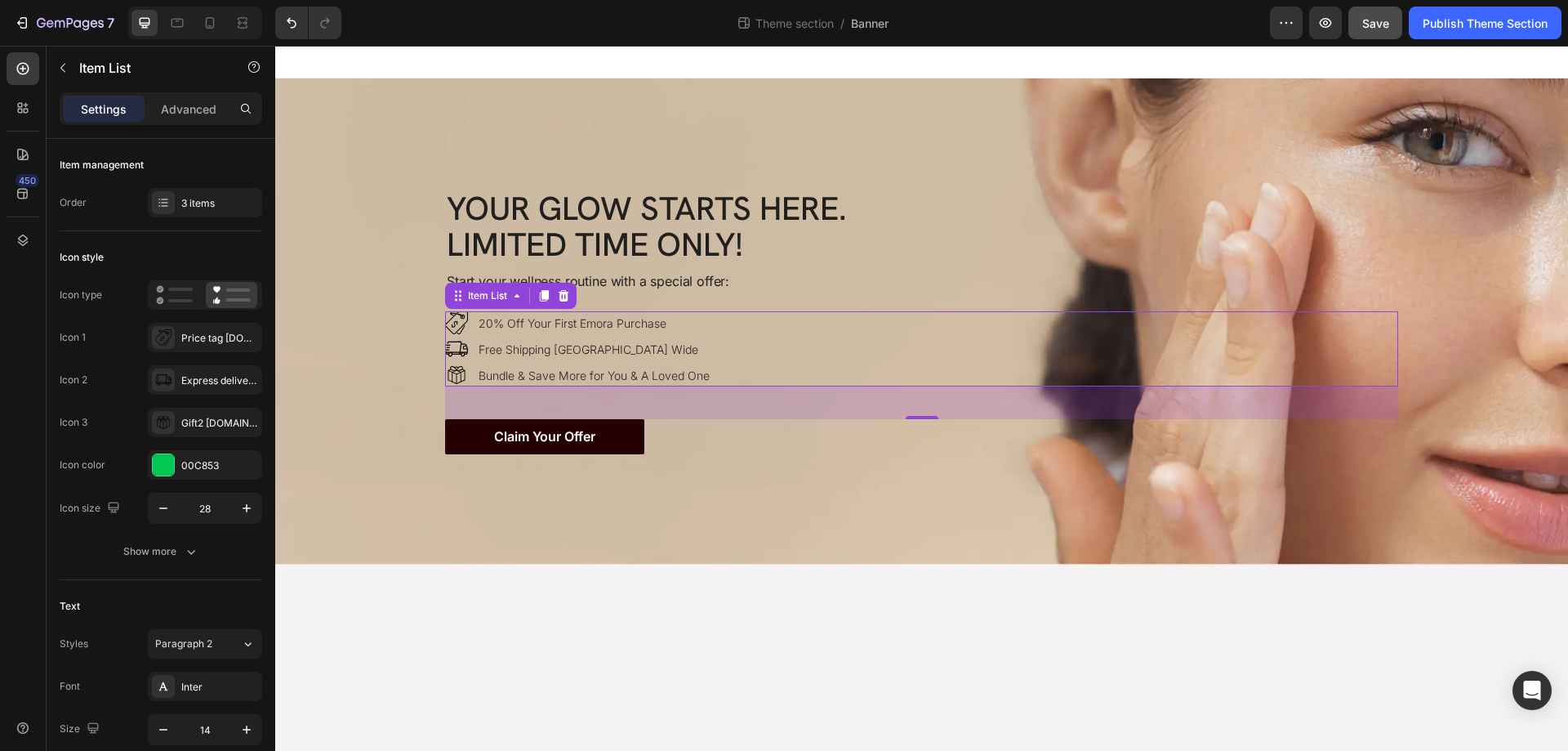
click at [850, 317] on div "20% Off Your First Emora Purchase Free Shipping Australia Wide Bundle & Save Mo…" at bounding box center [922, 349] width 953 height 75
click at [167, 338] on icon at bounding box center [163, 337] width 16 height 16
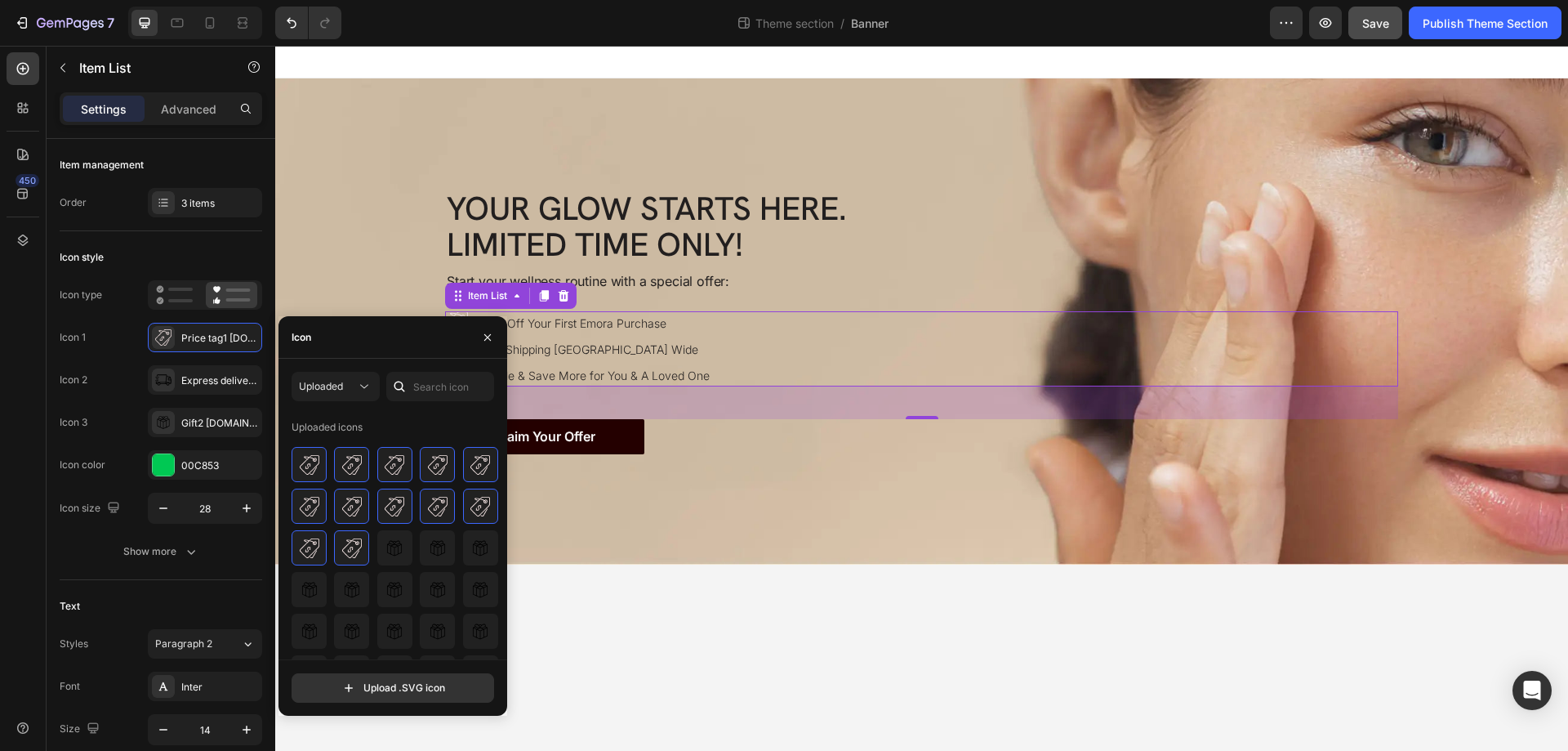
click at [792, 355] on div "20% Off Your First Emora Purchase Free Shipping Australia Wide Bundle & Save Mo…" at bounding box center [922, 349] width 953 height 75
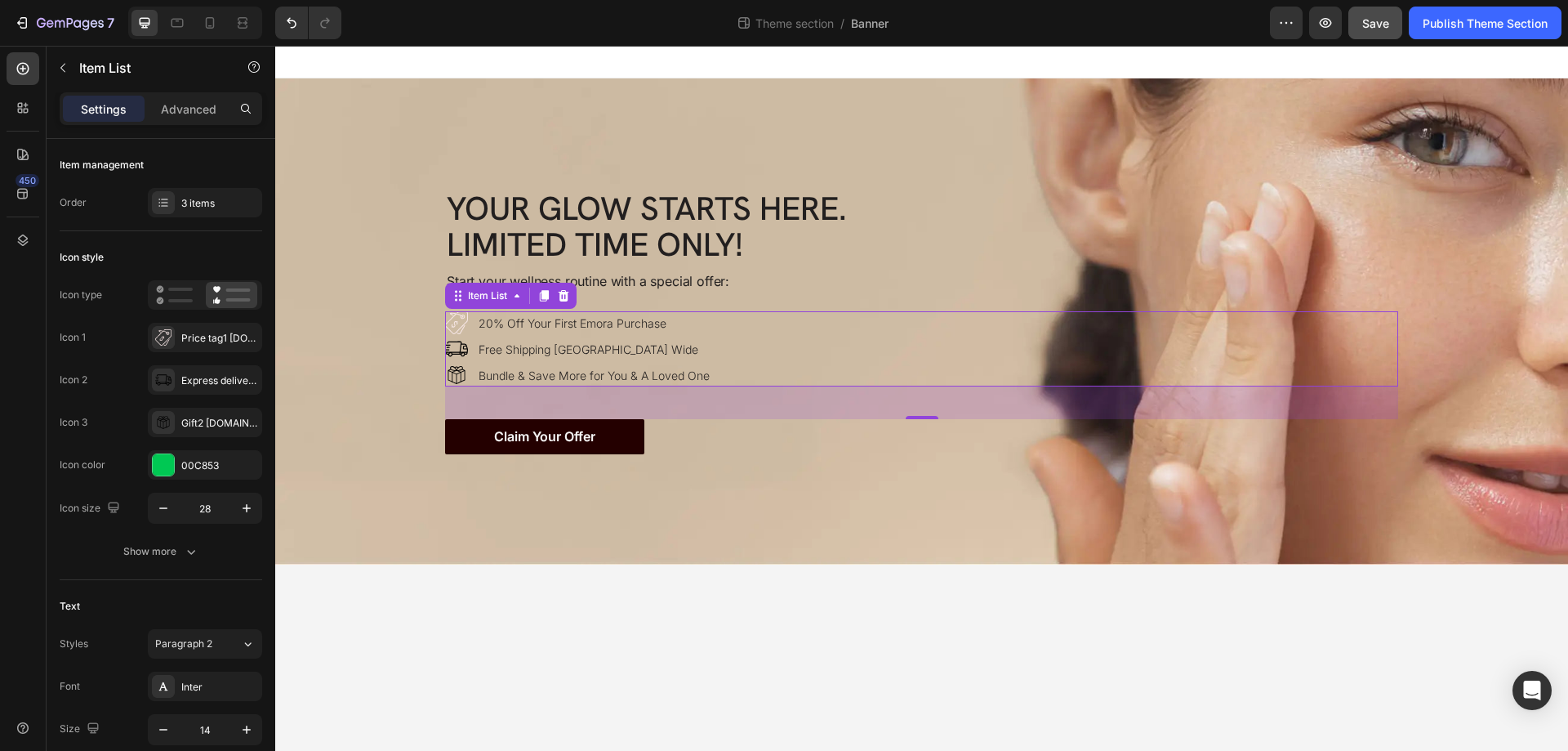
click at [690, 613] on body "Your Glow Starts Here. Limited Time Only! Heading Your Glow Starts Here. Limite…" at bounding box center [922, 398] width 1293 height 705
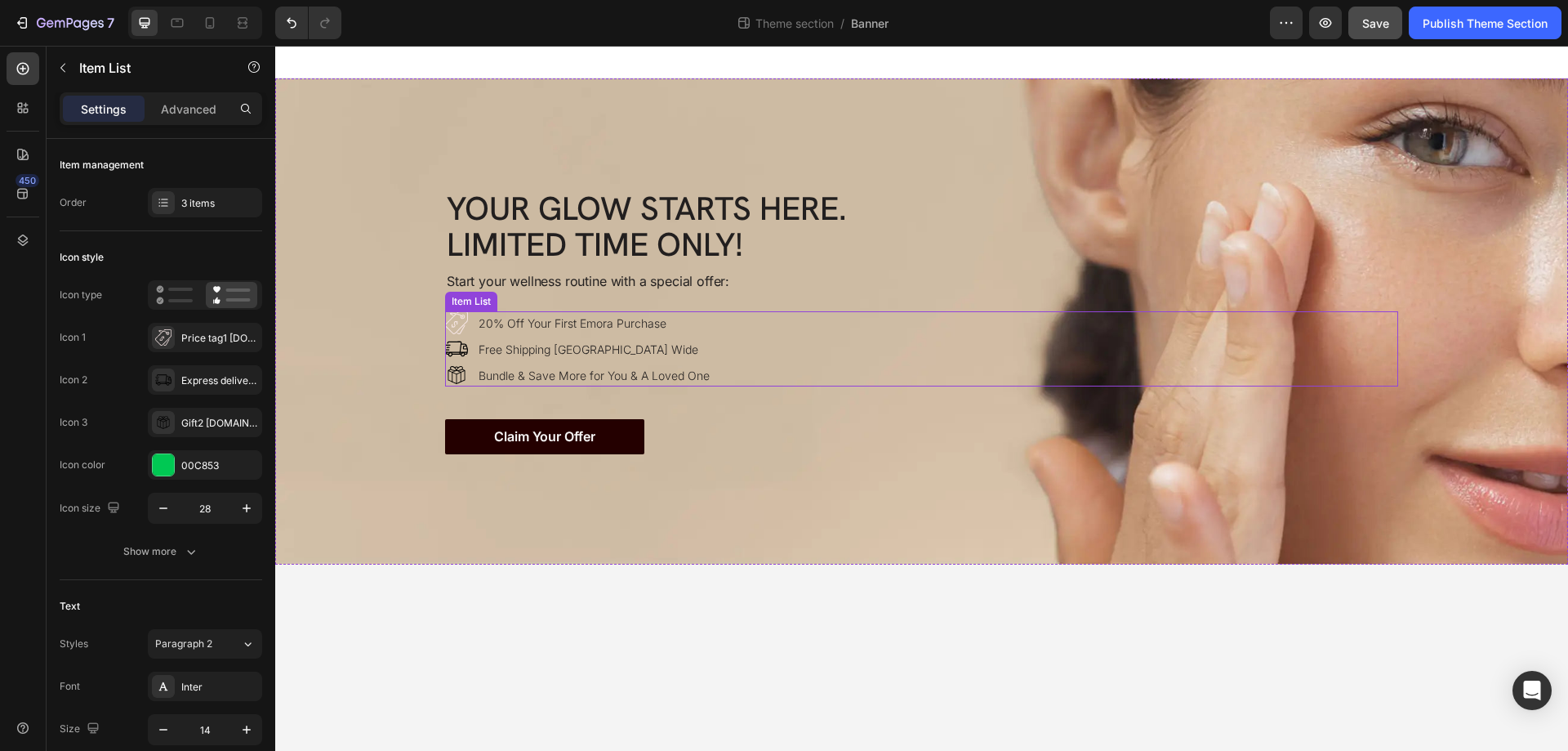
click at [860, 339] on div "20% Off Your First Emora Purchase Free Shipping Australia Wide Bundle & Save Mo…" at bounding box center [922, 349] width 953 height 75
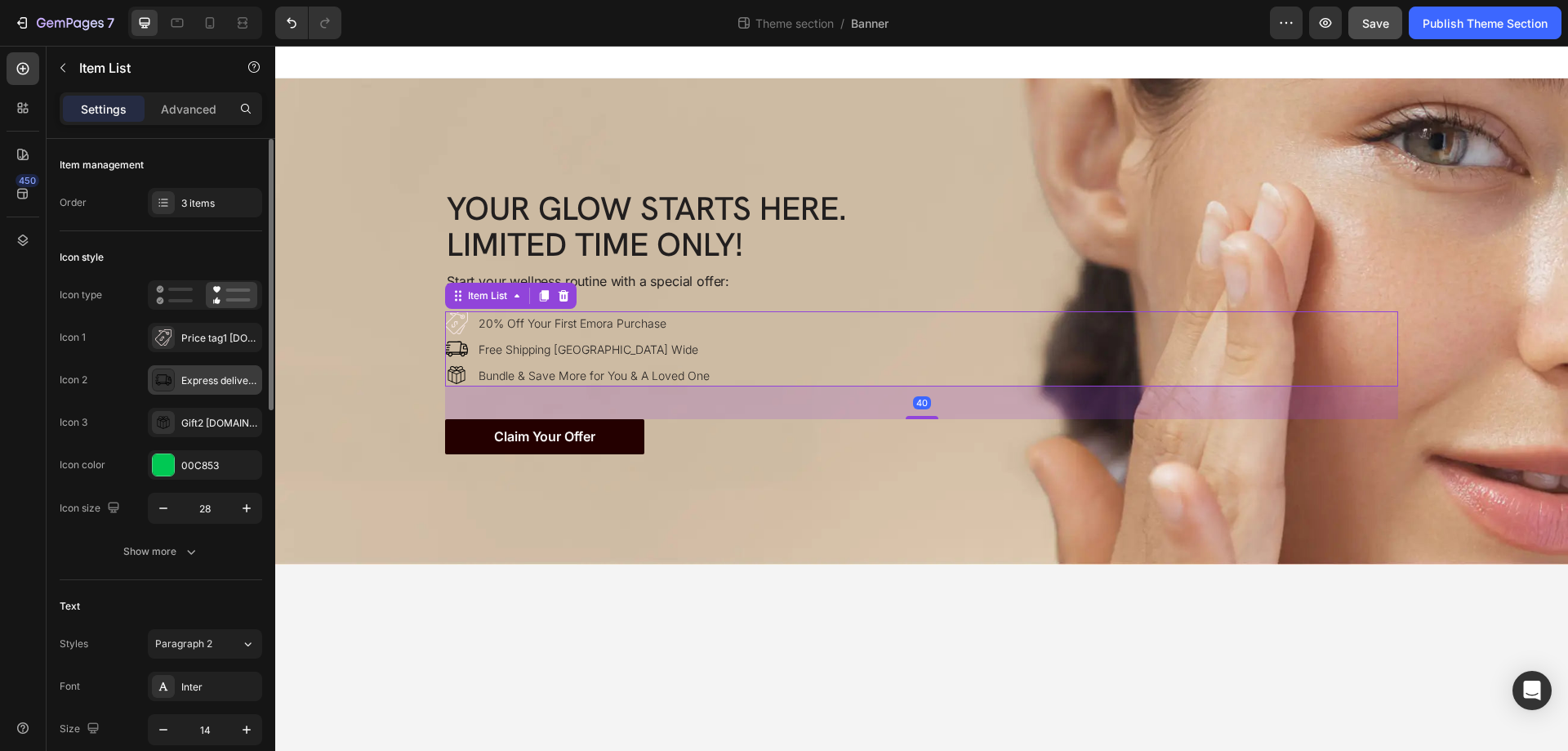
drag, startPoint x: 158, startPoint y: 387, endPoint x: 184, endPoint y: 393, distance: 26.7
click at [158, 390] on div at bounding box center [163, 380] width 23 height 23
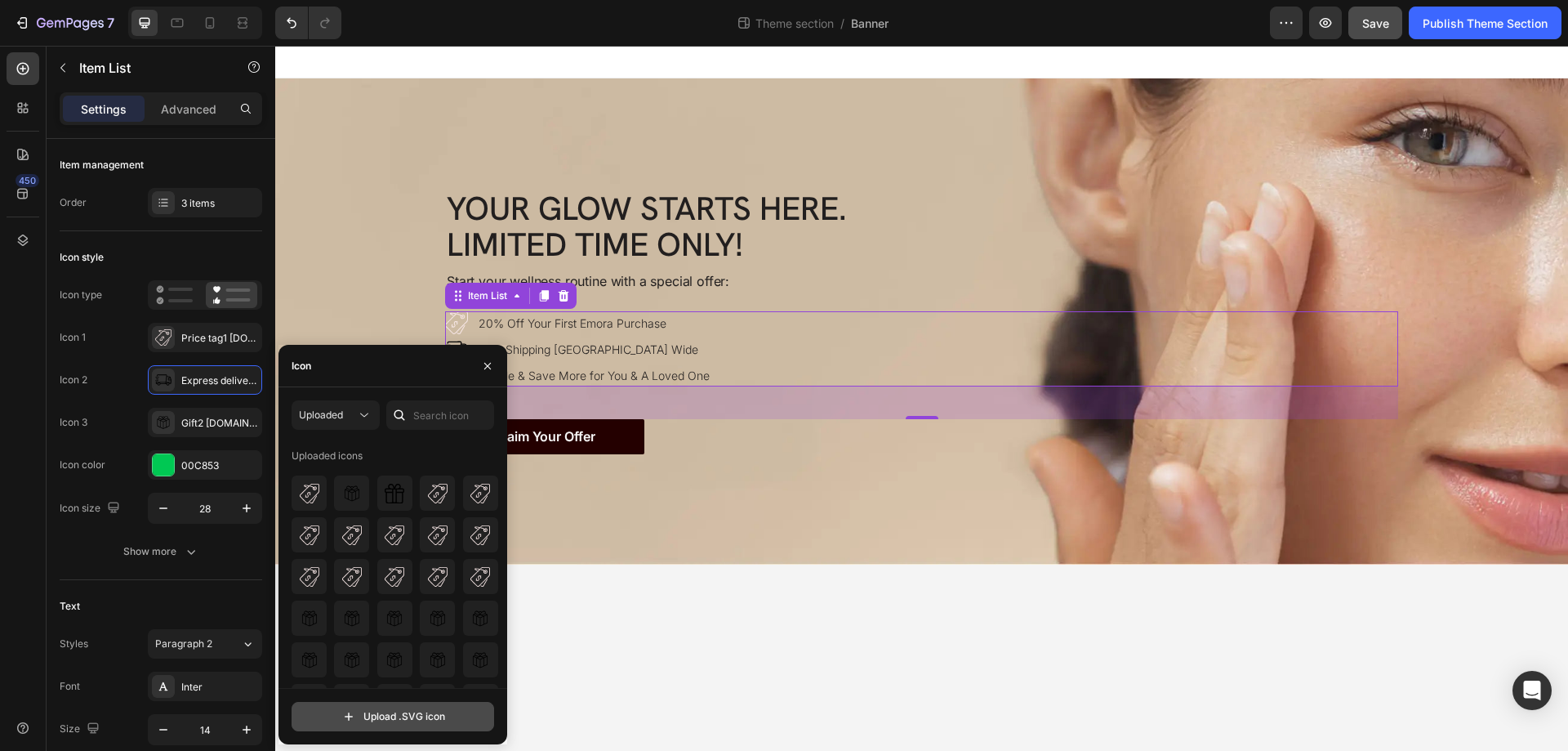
click at [374, 713] on input "file" at bounding box center [392, 716] width 201 height 28
type input "C:\fakepath\delivery-truck-ezgif.com-gif-maker.svg"
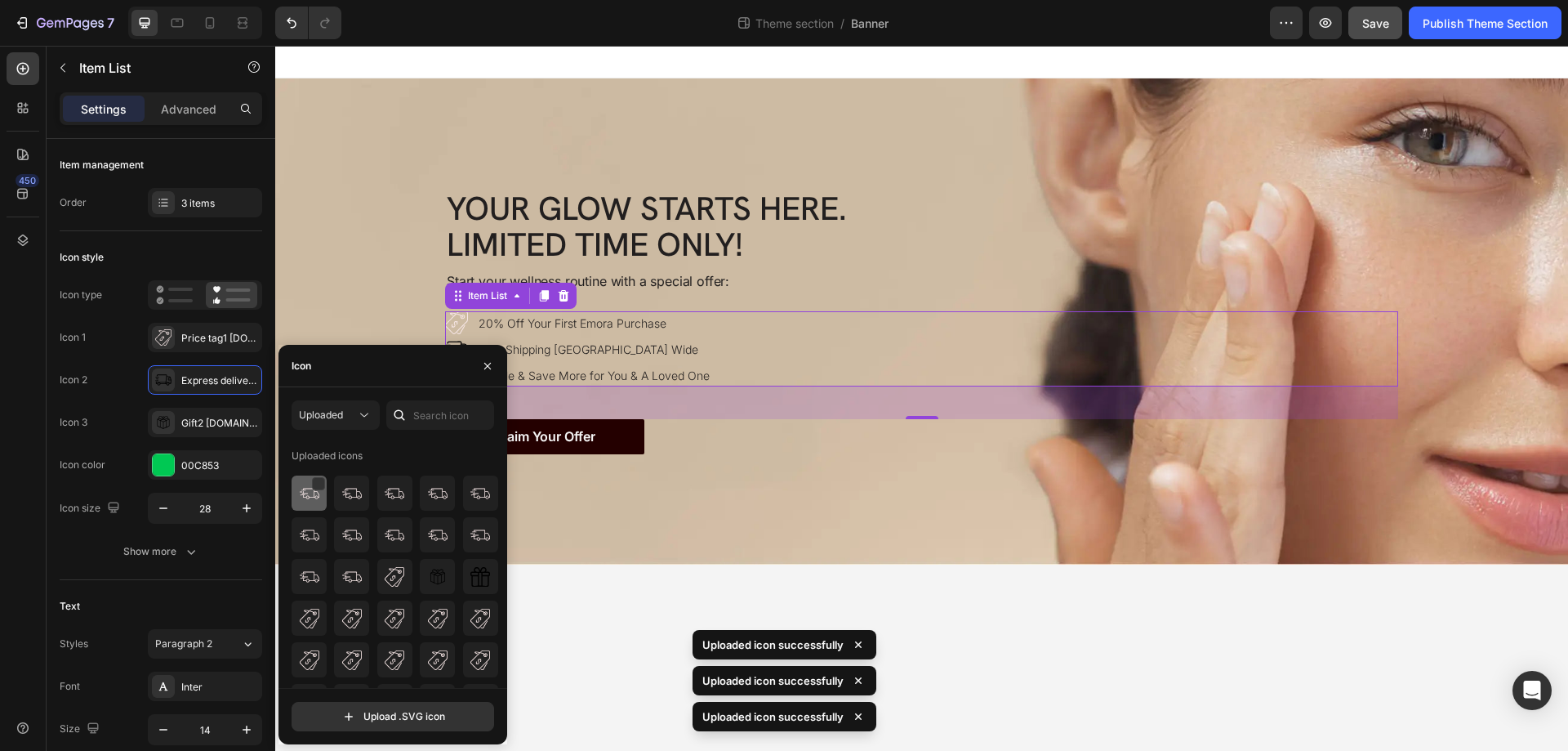
click at [334, 504] on div at bounding box center [351, 492] width 35 height 35
click at [536, 649] on body "Your Glow Starts Here. Limited Time Only! Heading Your Glow Starts Here. Limite…" at bounding box center [922, 398] width 1293 height 705
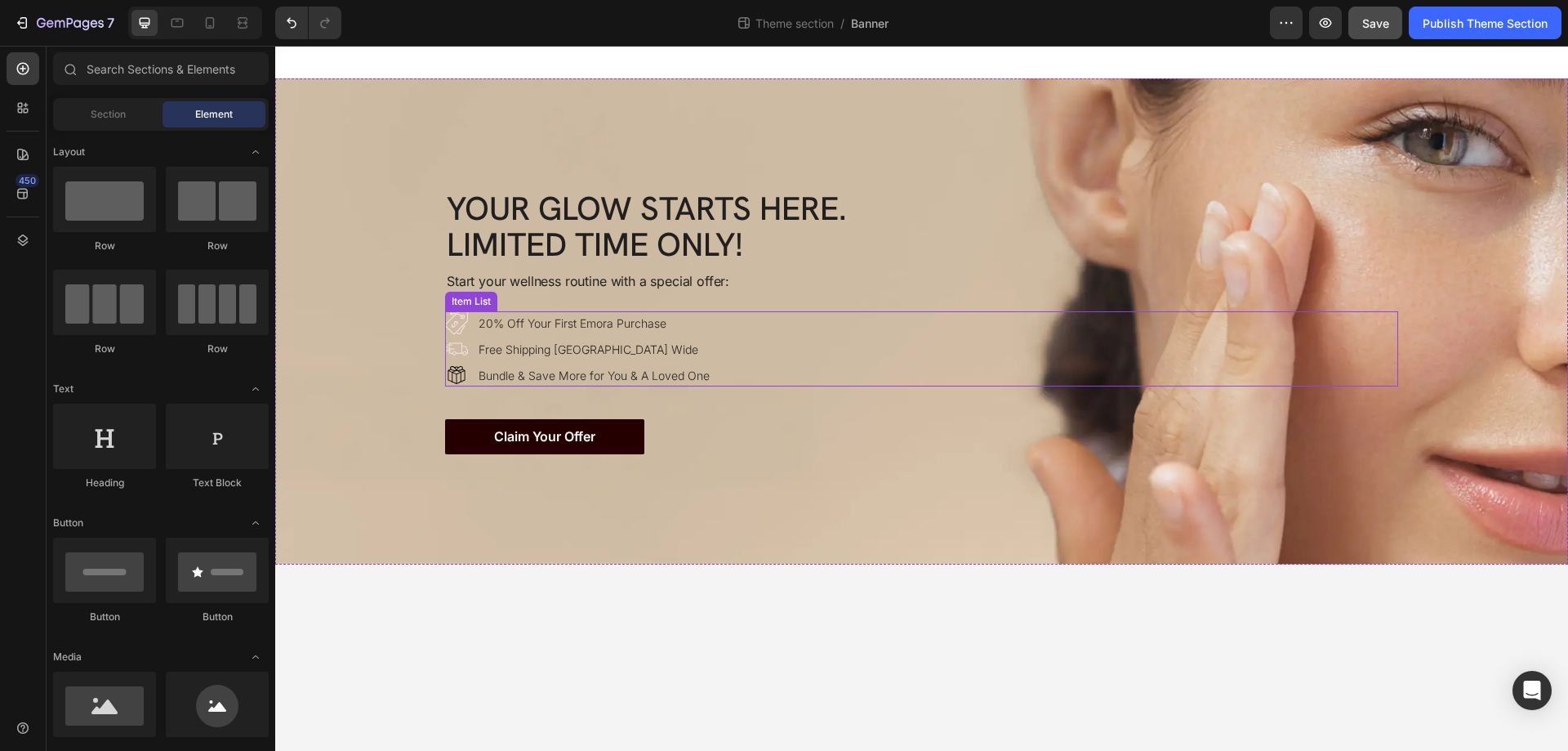
click at [861, 353] on div "20% Off Your First Emora Purchase Free Shipping Australia Wide Bundle & Save Mo…" at bounding box center [922, 349] width 953 height 75
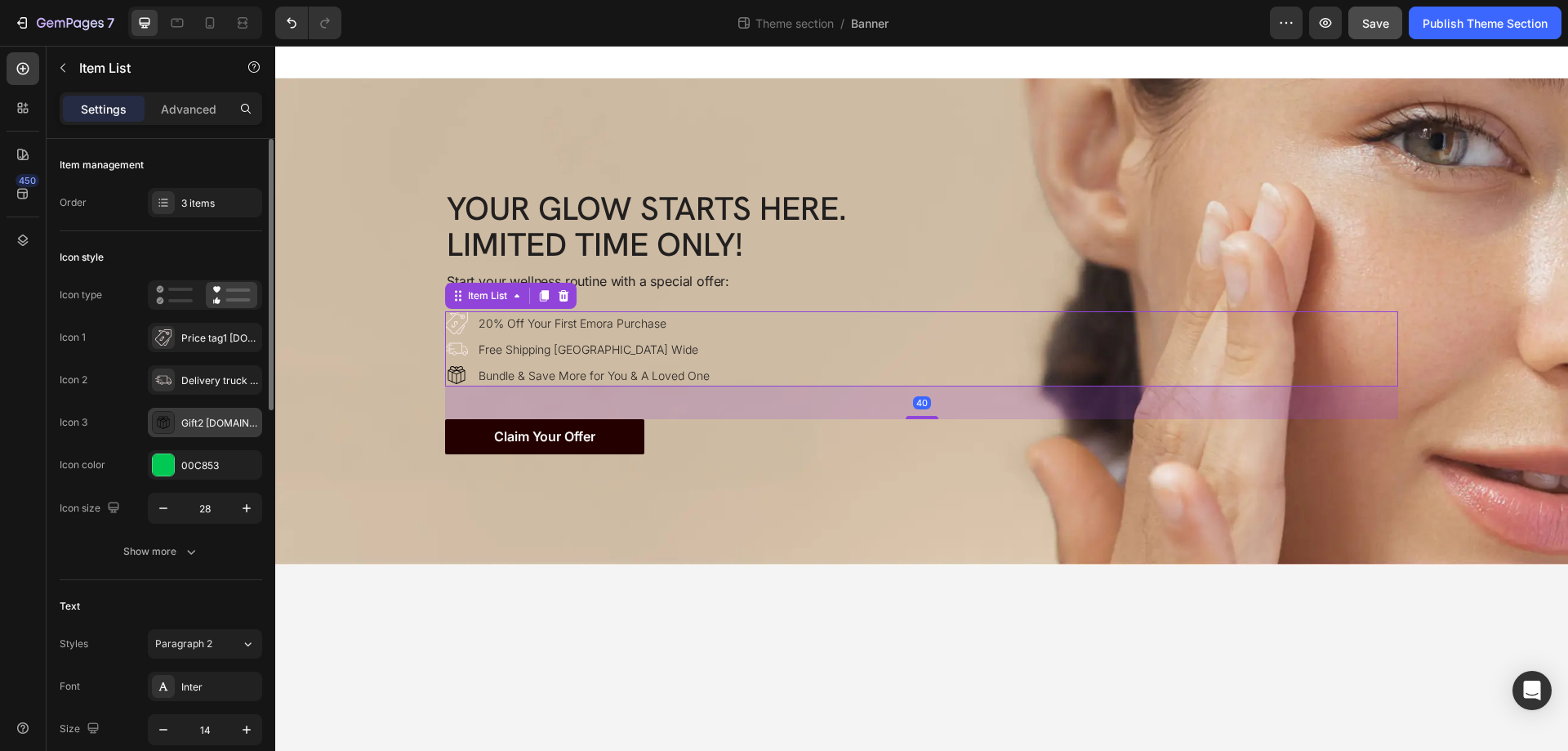
click at [160, 419] on icon at bounding box center [163, 422] width 16 height 16
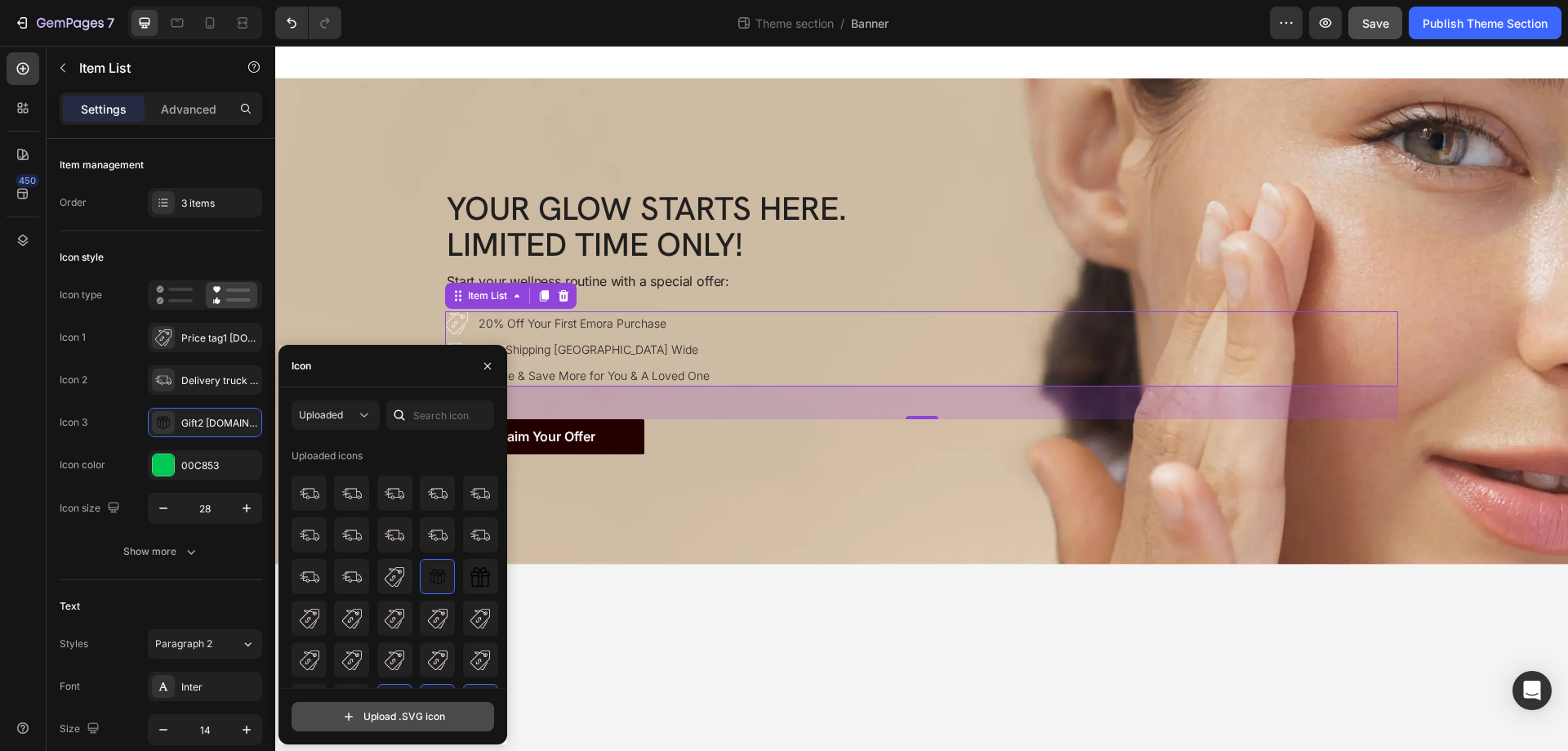
click at [337, 719] on input "file" at bounding box center [392, 716] width 201 height 28
type input "C:\fakepath\giftbox1-ezgif.com-gif-maker.svg"
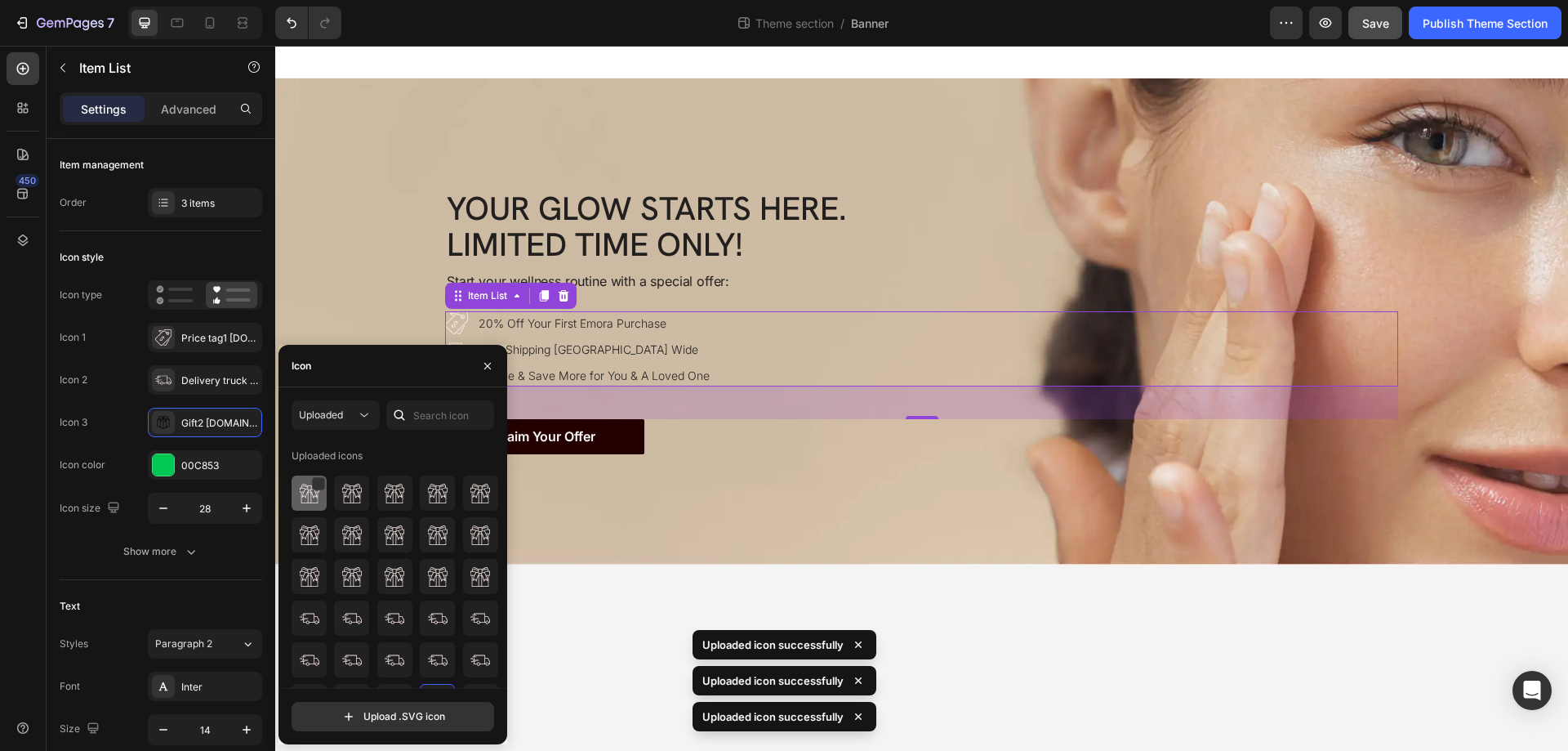
click at [311, 490] on img at bounding box center [310, 493] width 20 height 20
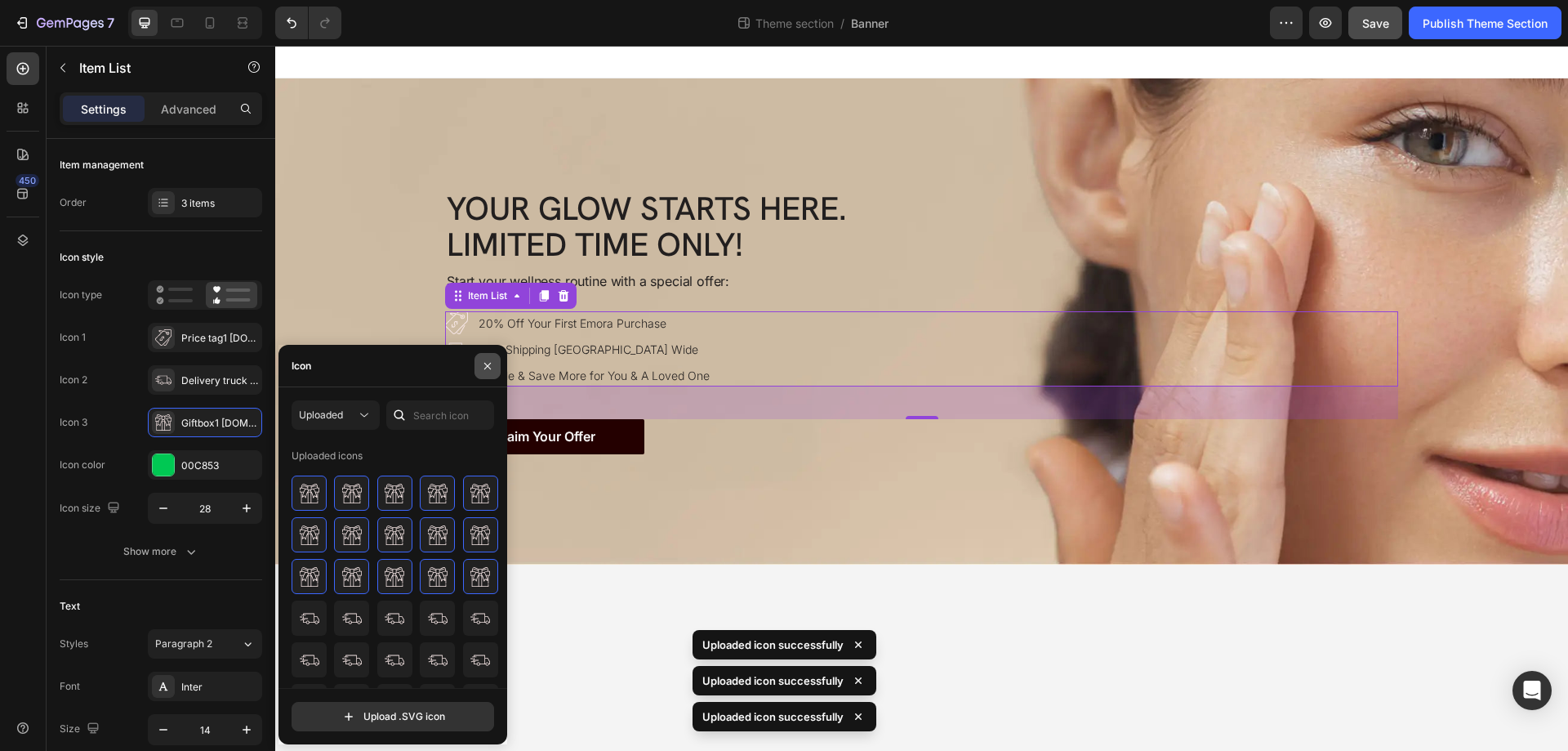
click at [489, 366] on icon "button" at bounding box center [488, 366] width 13 height 13
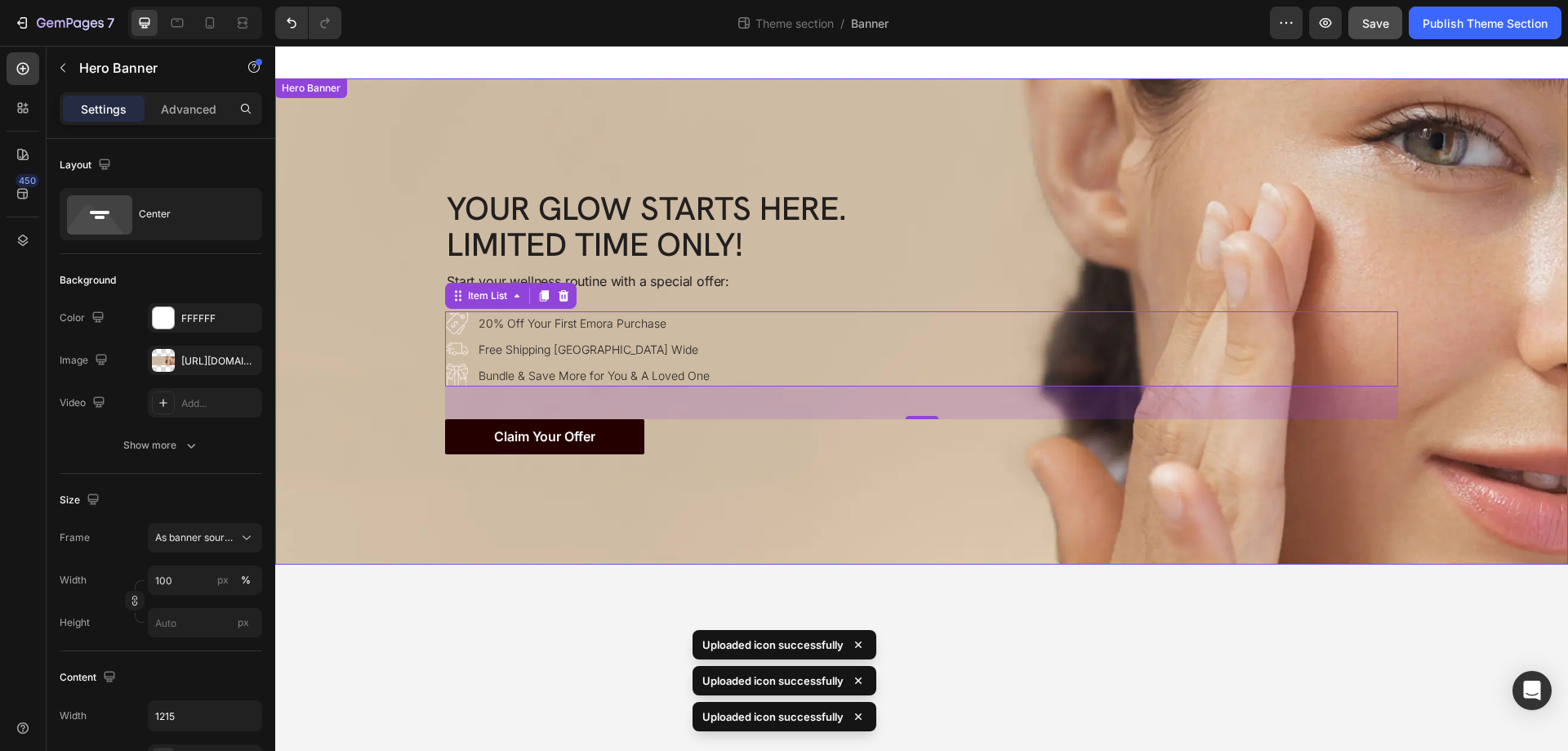
click at [873, 541] on div "Background Image" at bounding box center [922, 321] width 1293 height 486
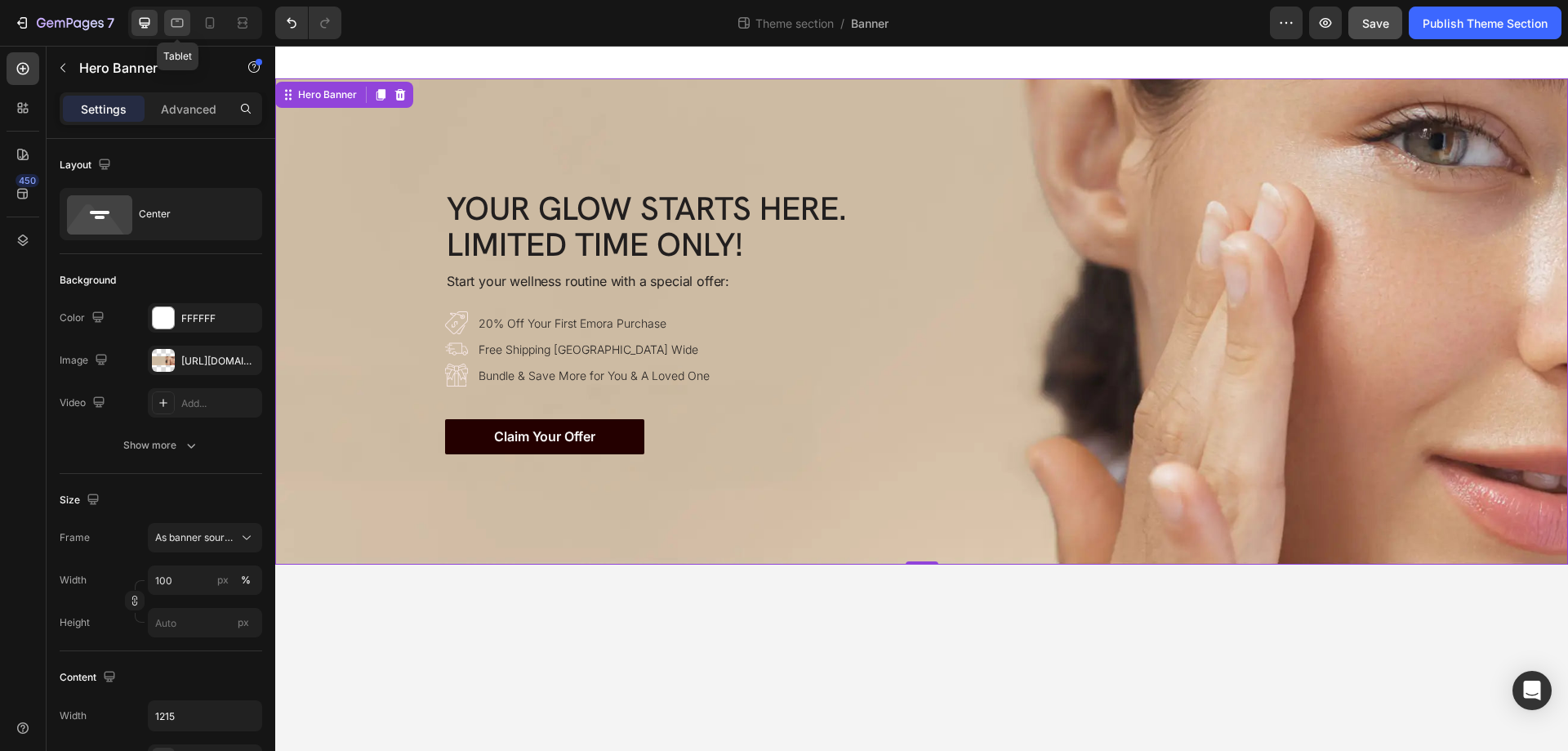
click at [165, 24] on div at bounding box center [177, 23] width 26 height 26
type input "100%"
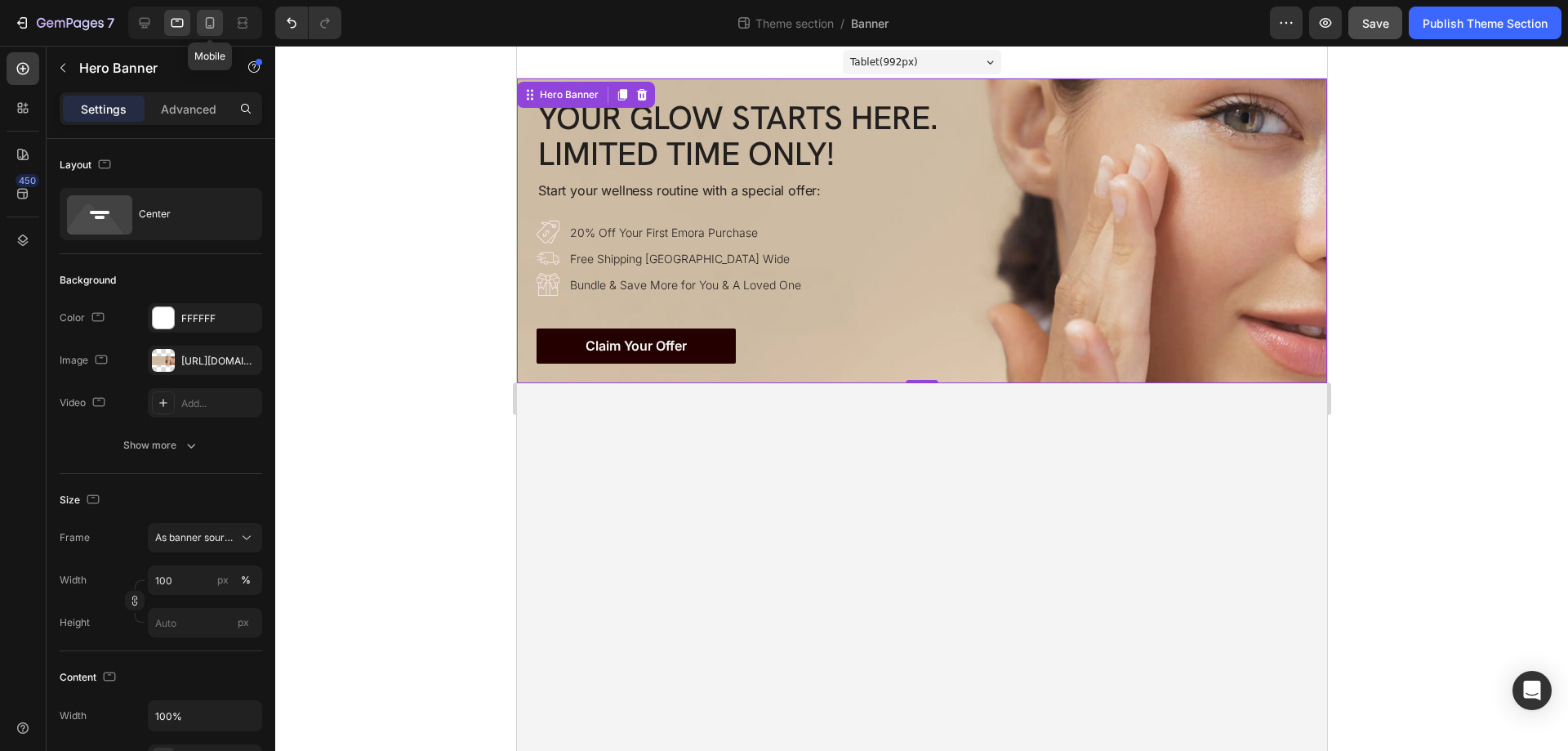
click at [209, 20] on icon at bounding box center [210, 23] width 16 height 16
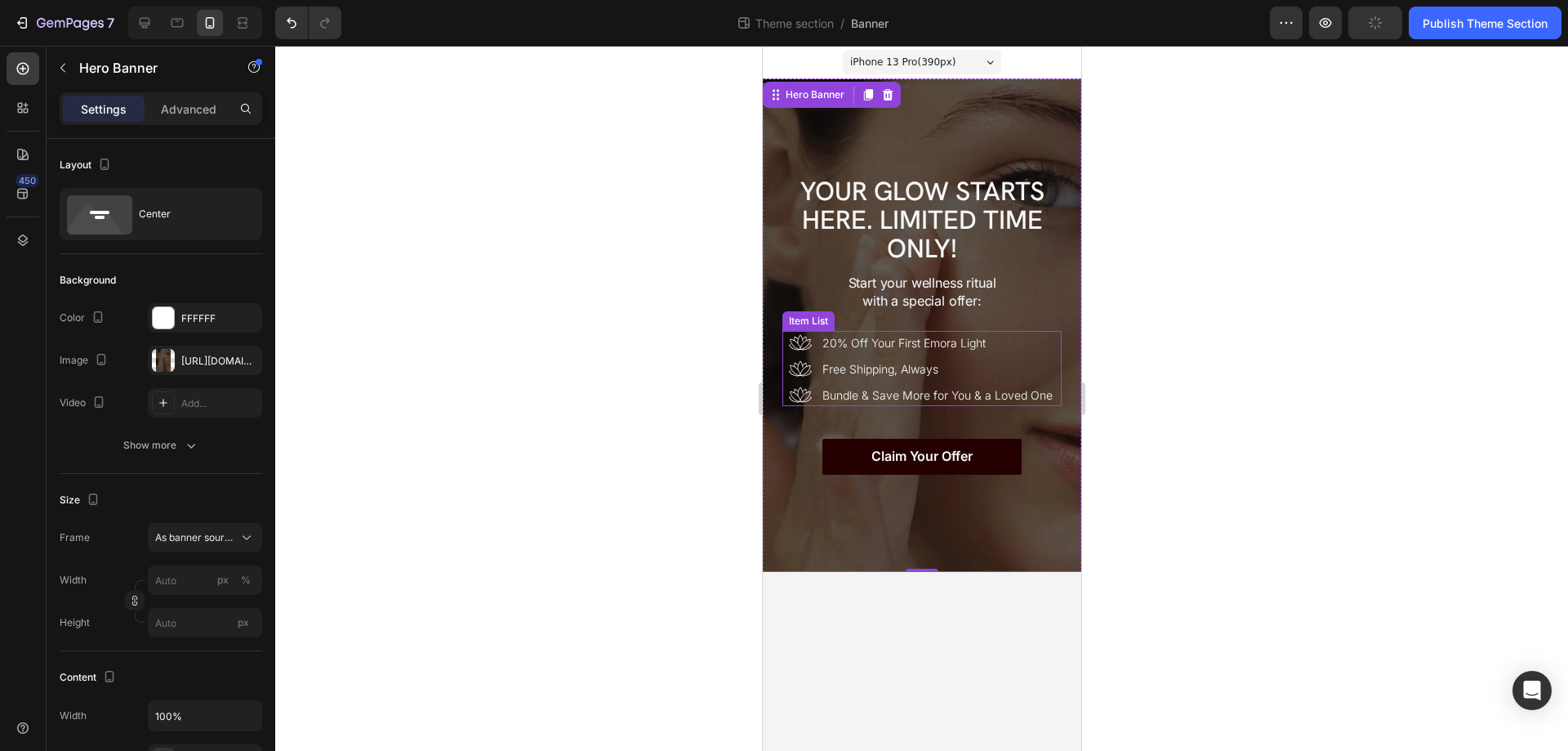
click at [1054, 355] on div "20% Off Your First Emora Light Free Shipping, Always Bundle & Save More for You…" at bounding box center [922, 368] width 280 height 75
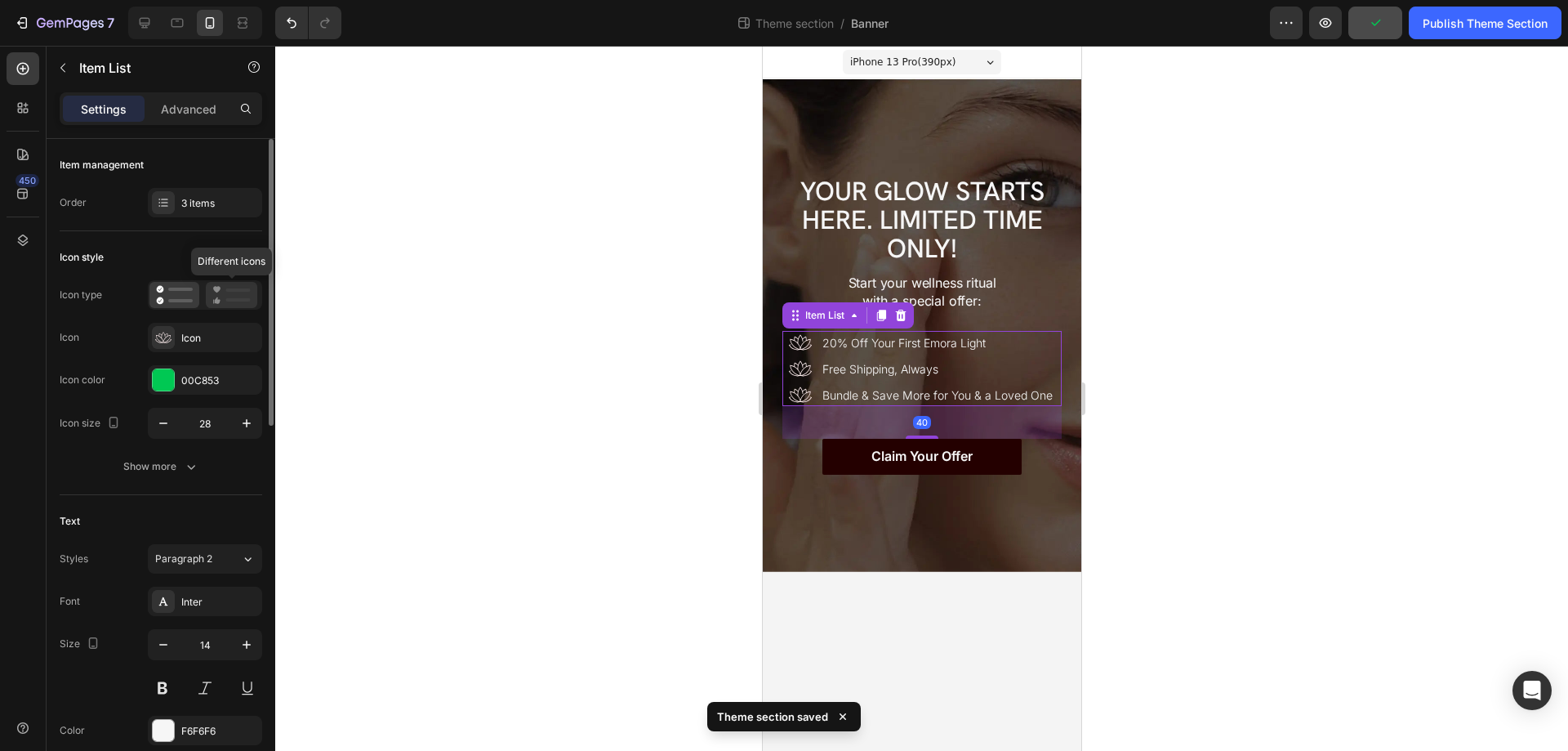
click at [232, 301] on rect at bounding box center [238, 300] width 25 height 4
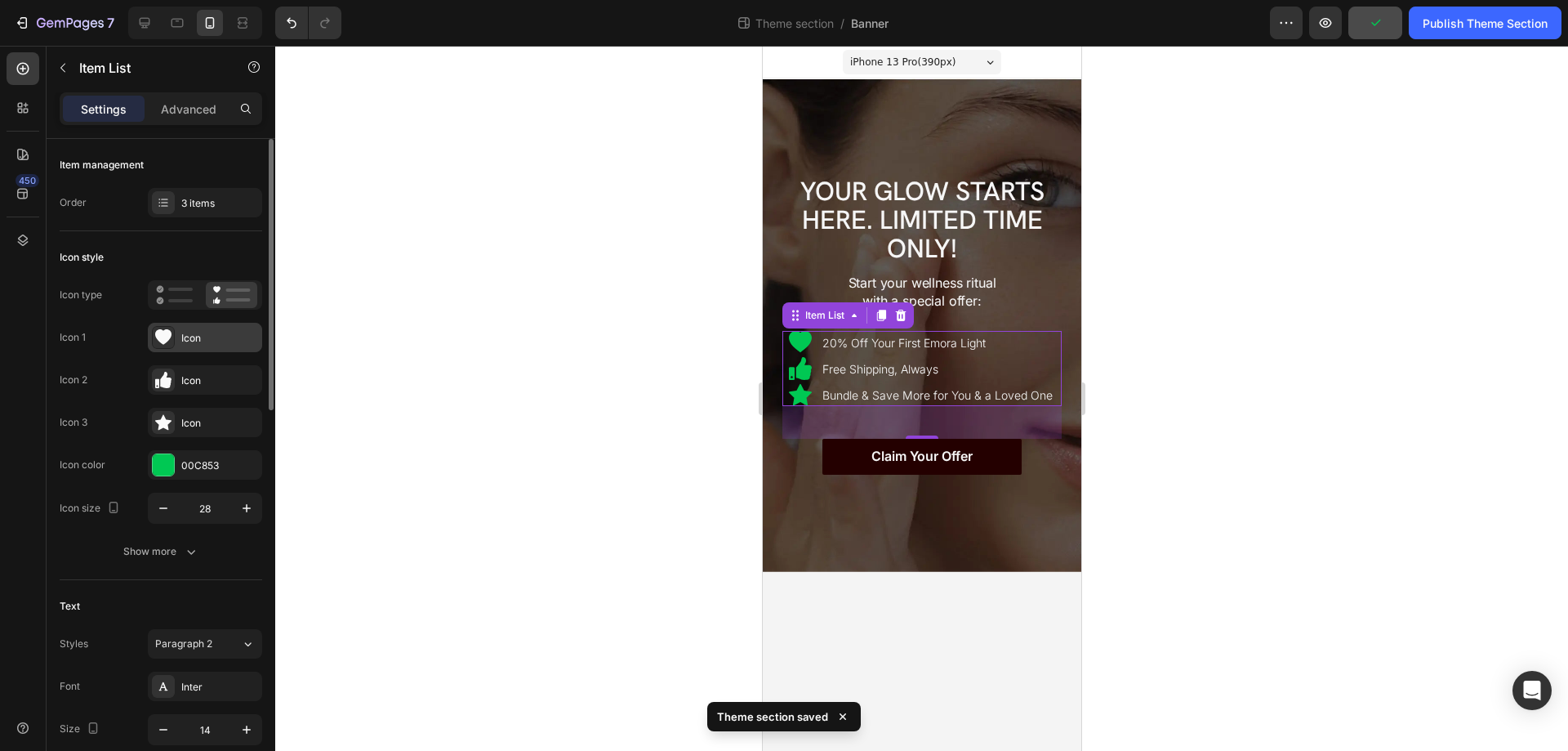
click at [161, 340] on icon at bounding box center [163, 336] width 16 height 15
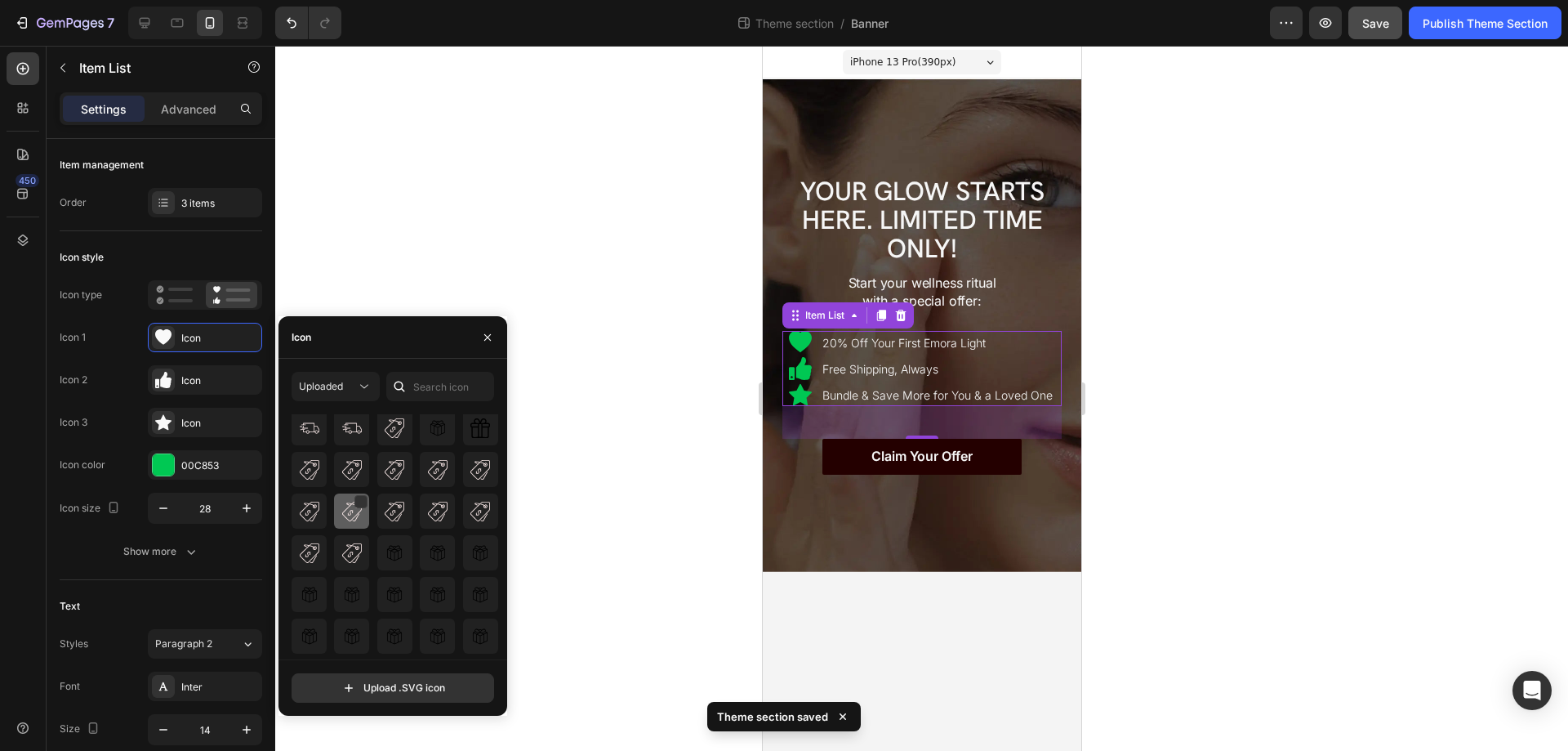
scroll to position [163, 0]
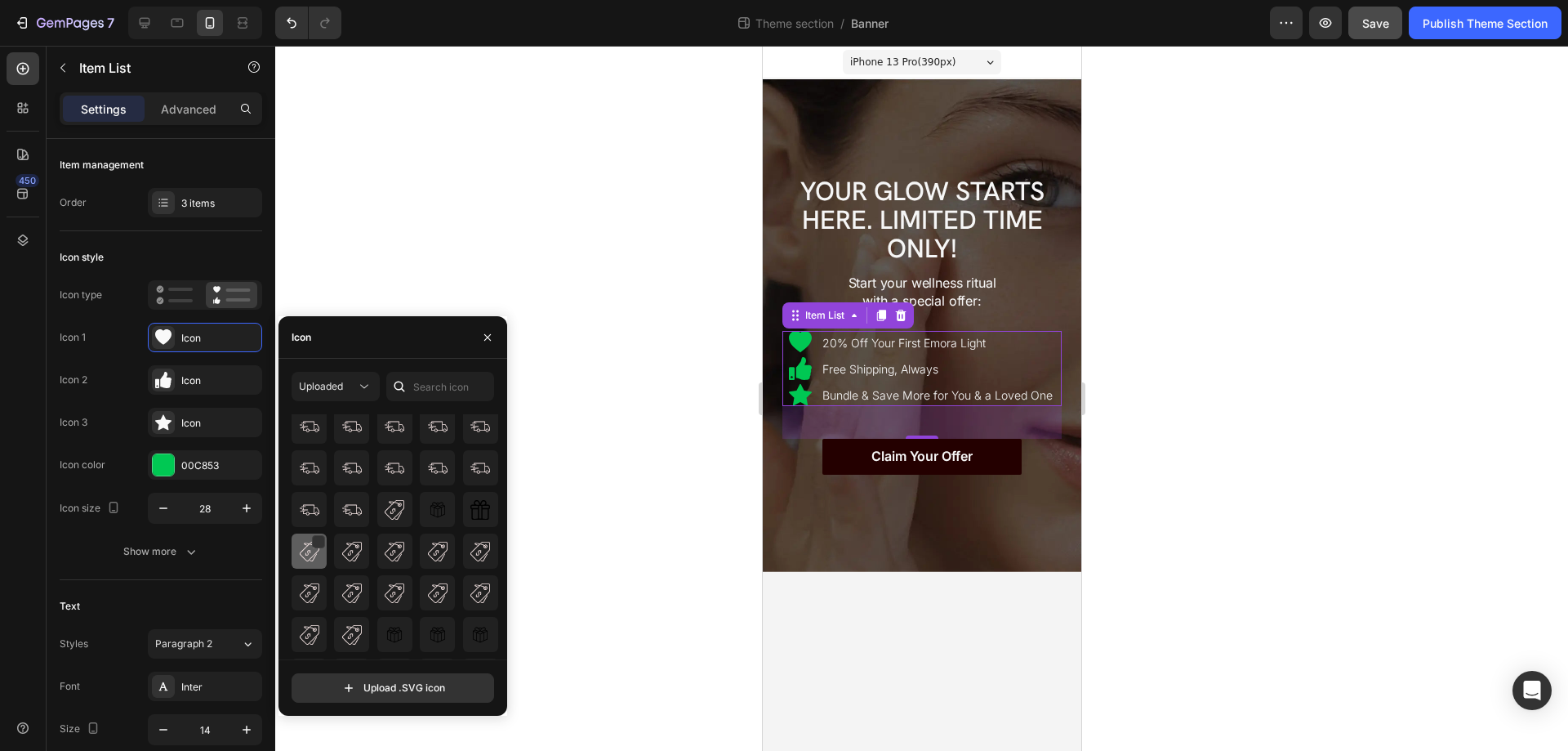
click at [303, 555] on img at bounding box center [310, 551] width 20 height 20
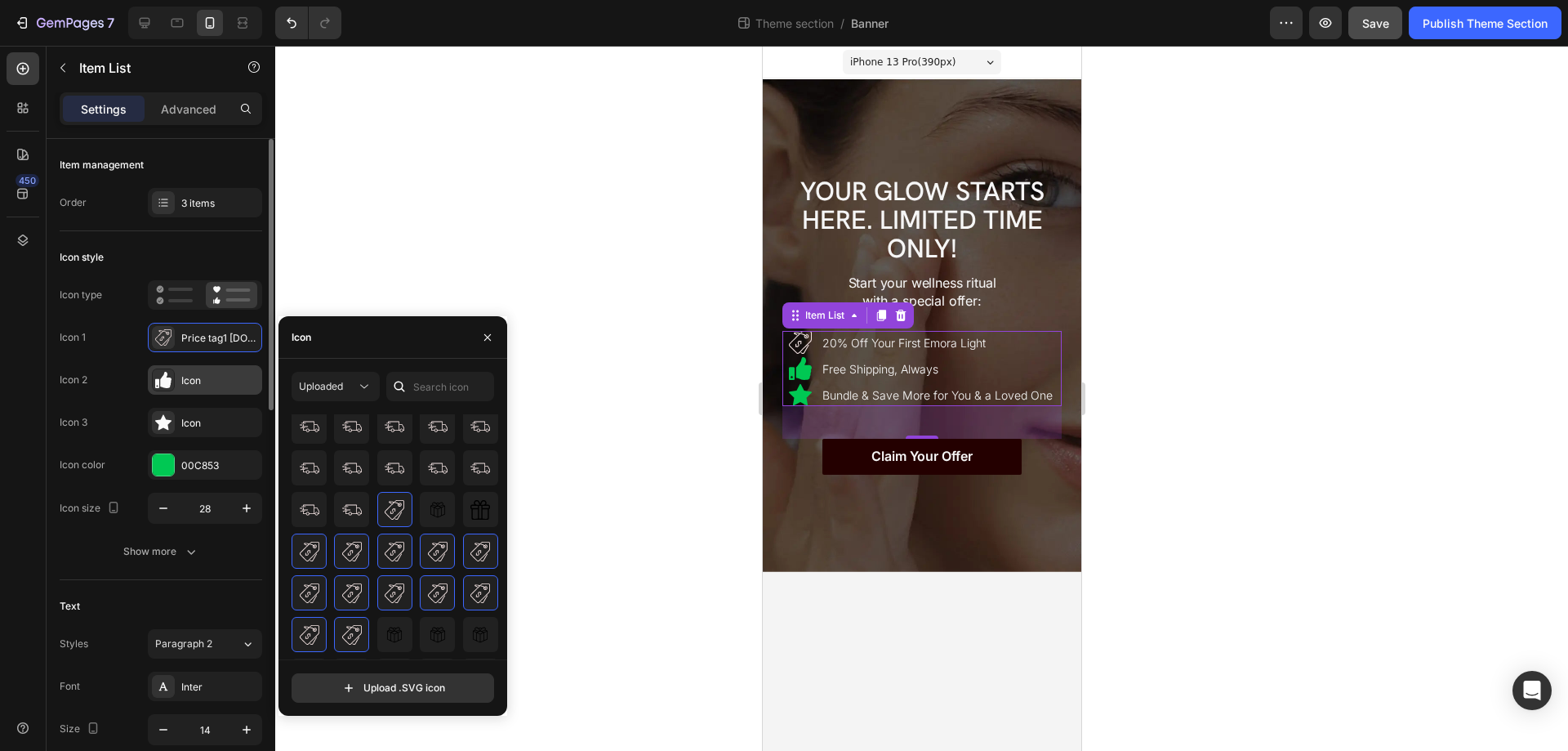
click at [172, 383] on div at bounding box center [163, 380] width 23 height 23
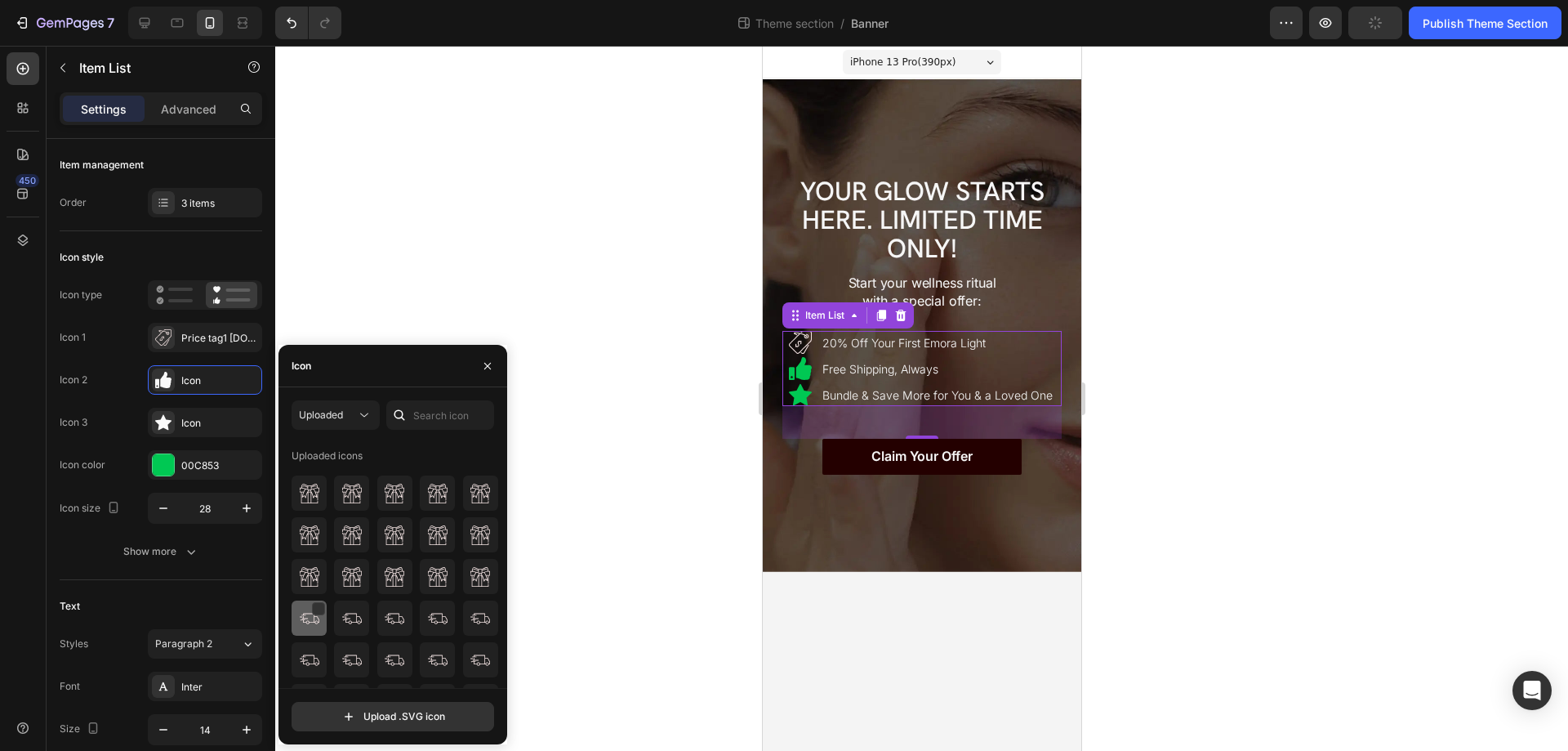
click at [312, 621] on img at bounding box center [310, 618] width 20 height 20
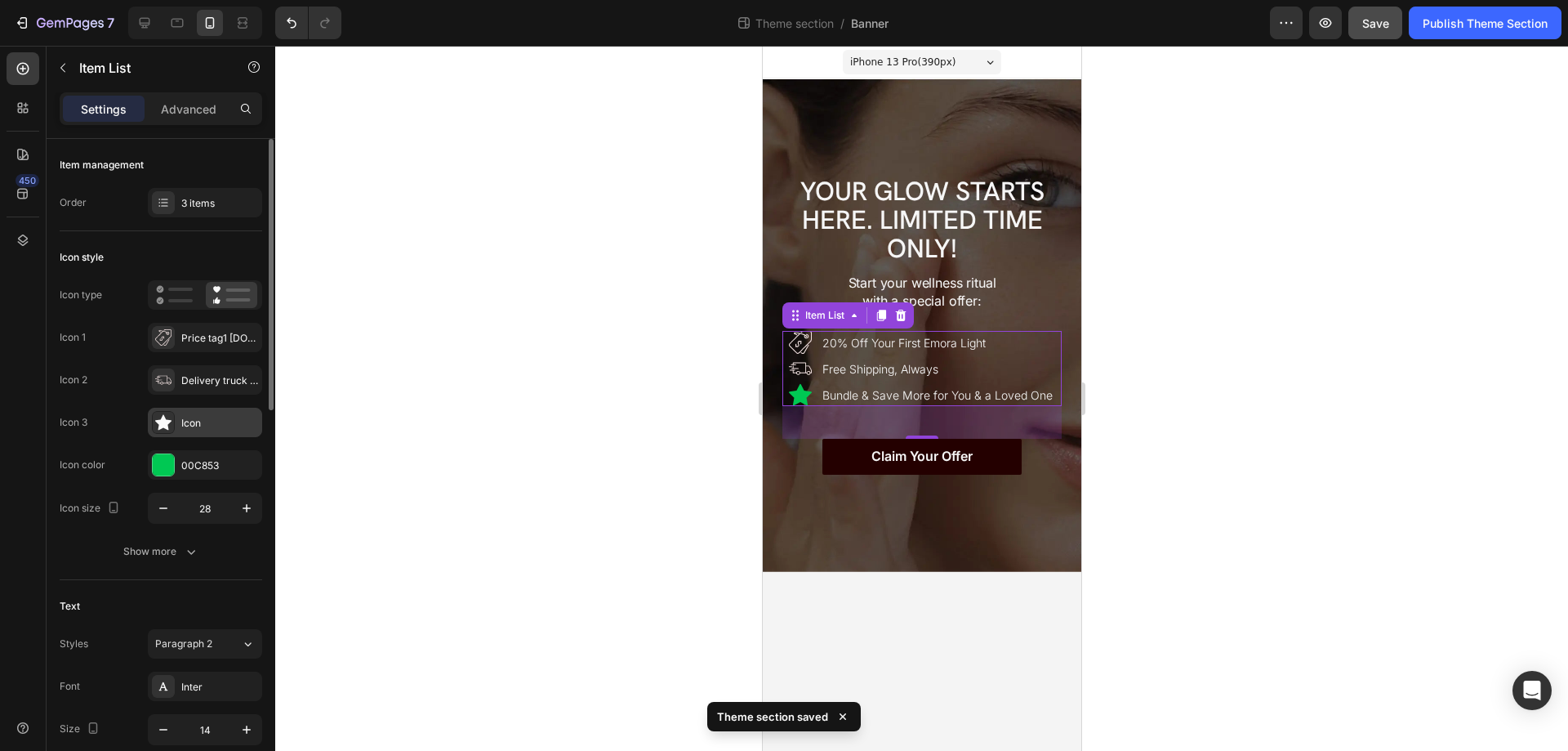
click at [168, 430] on icon at bounding box center [163, 422] width 16 height 15
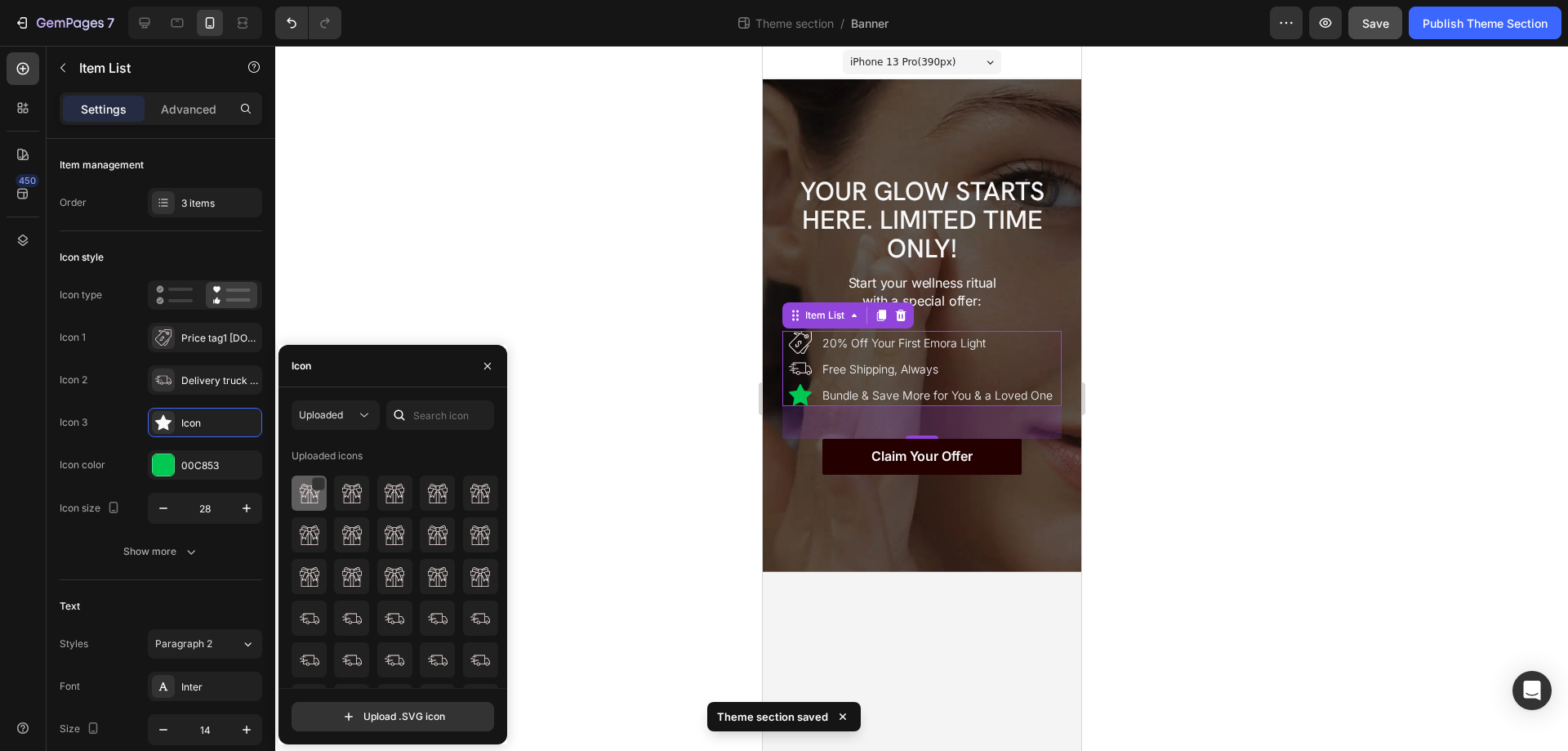
click at [309, 501] on img at bounding box center [310, 493] width 20 height 20
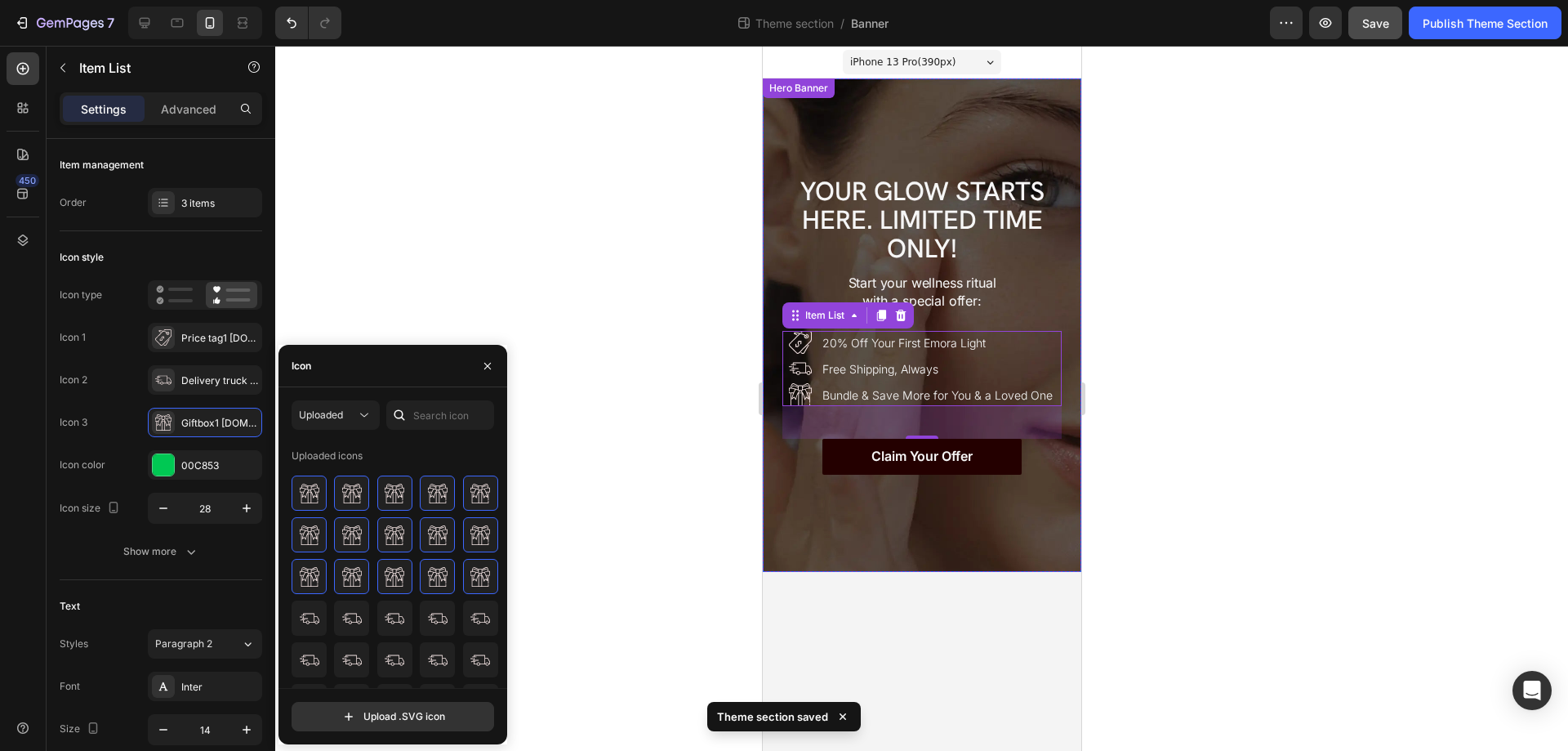
click at [1207, 509] on div at bounding box center [922, 398] width 1293 height 705
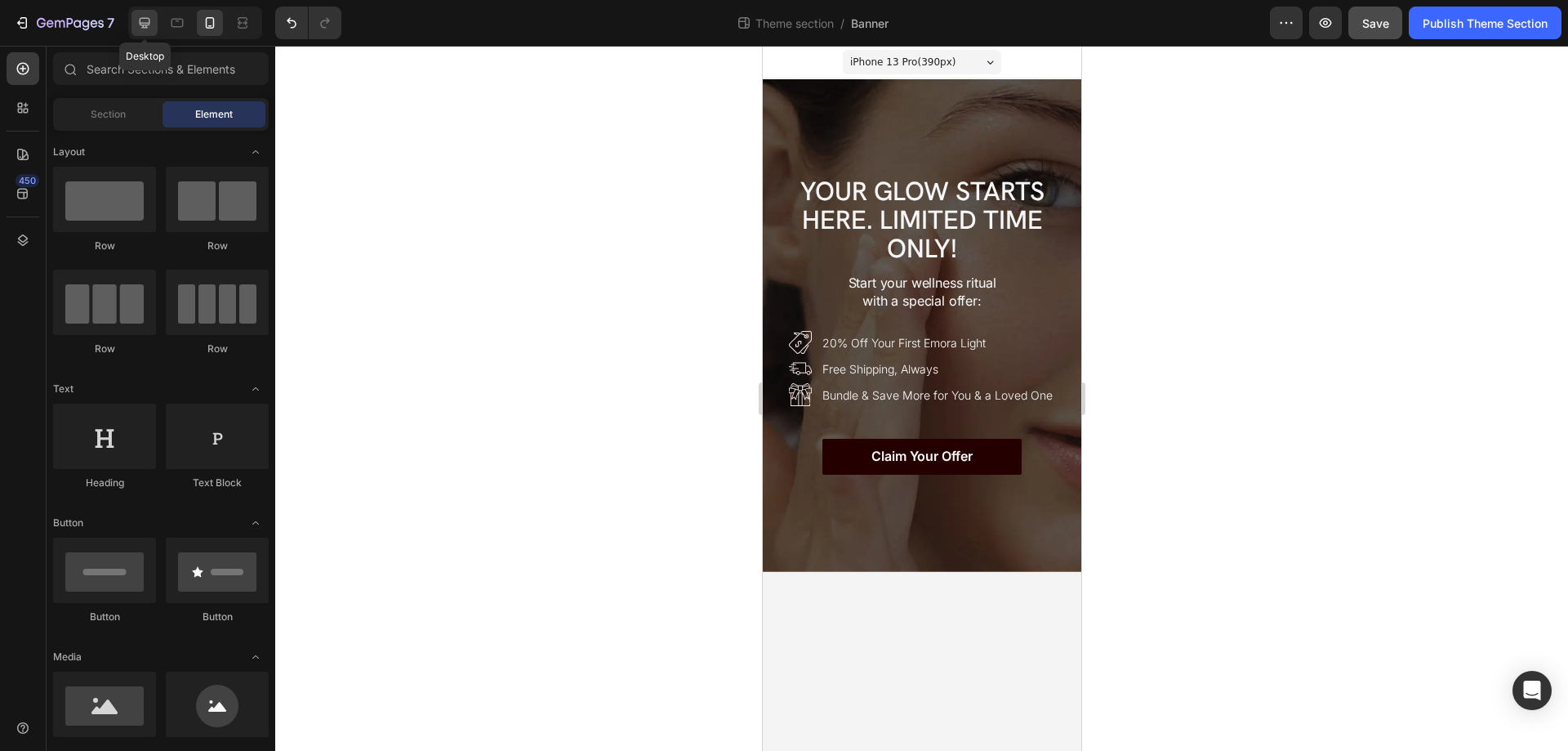
click at [150, 22] on icon at bounding box center [144, 23] width 16 height 16
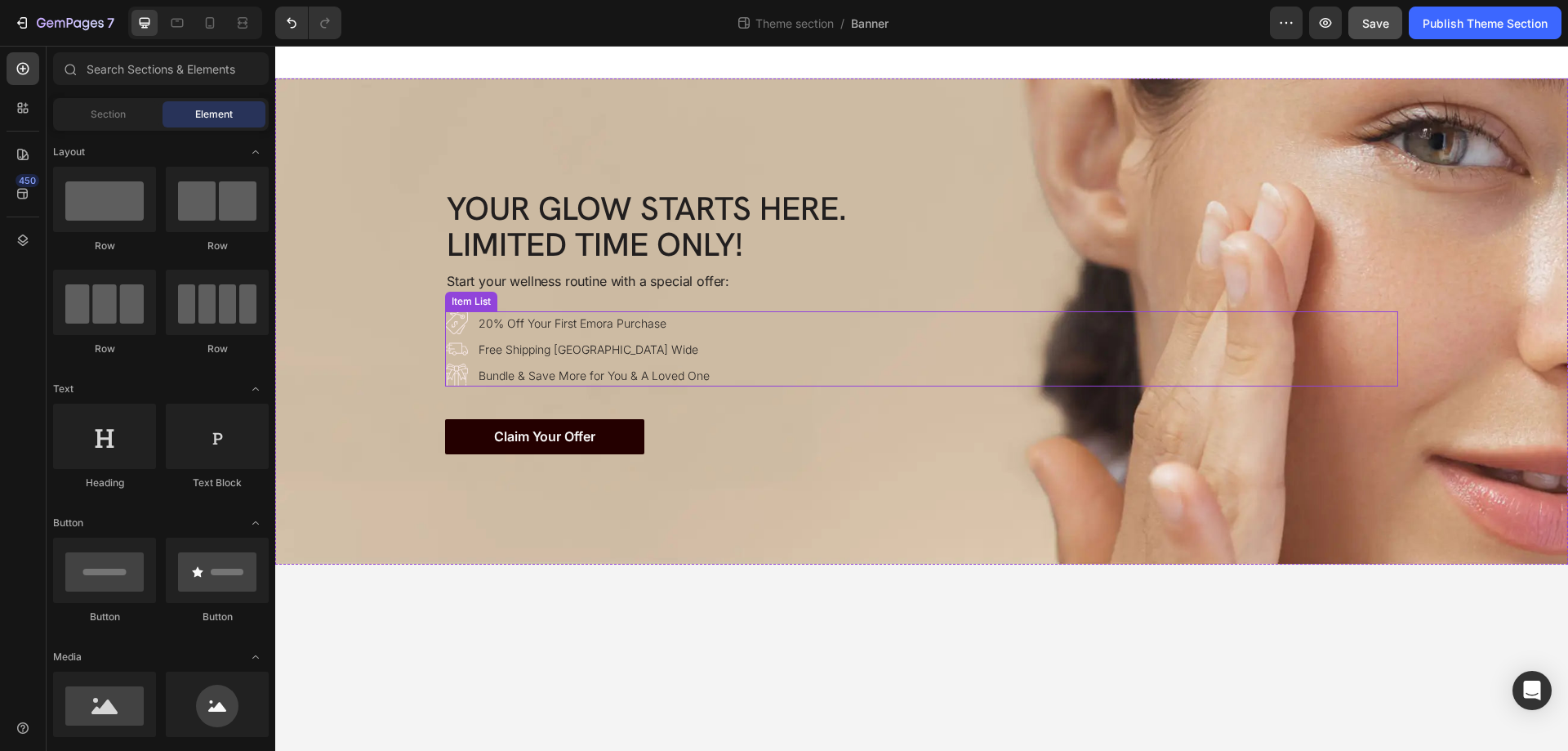
click at [773, 348] on div "20% Off Your First Emora Purchase Free Shipping Australia Wide Bundle & Save Mo…" at bounding box center [922, 349] width 953 height 75
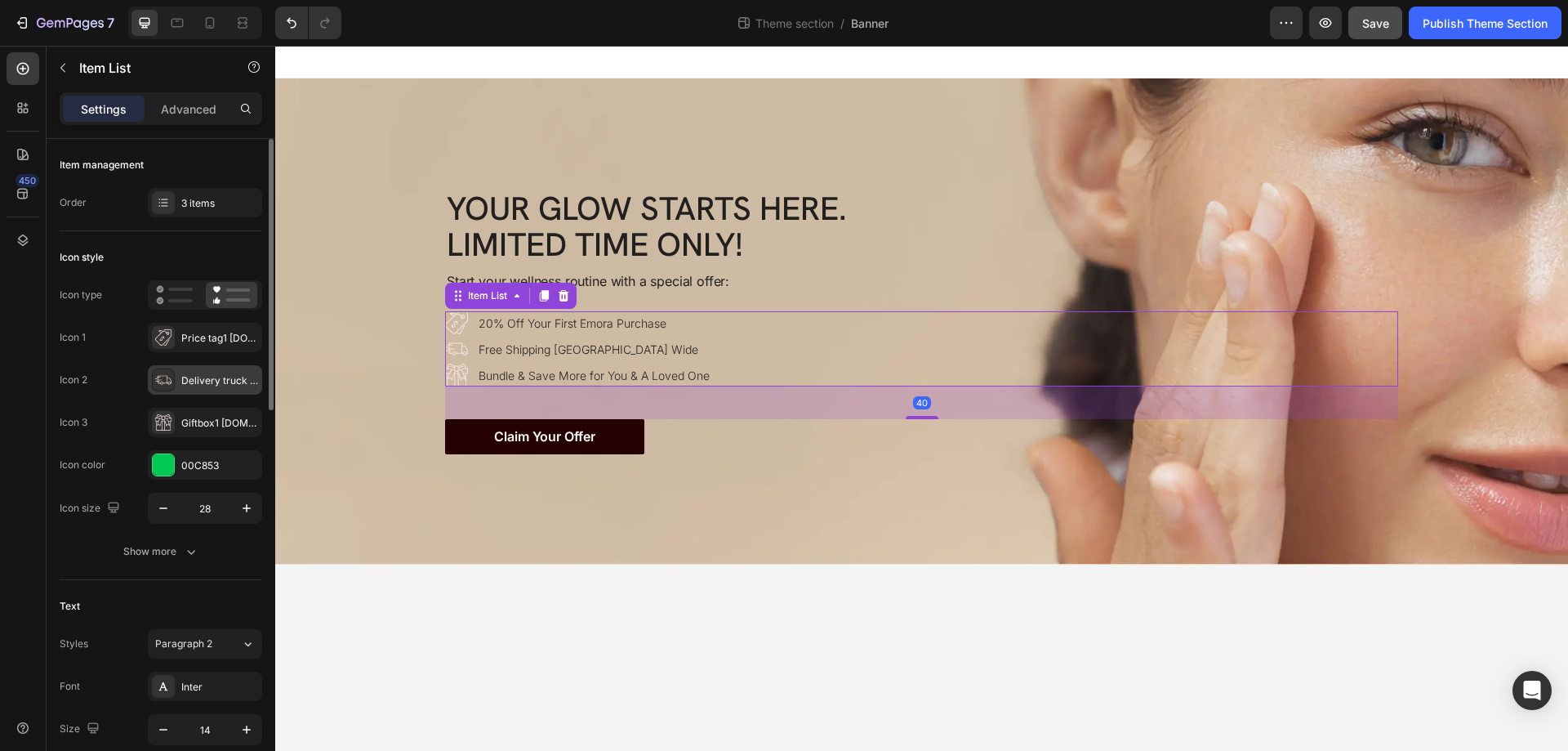
click at [162, 382] on icon at bounding box center [163, 380] width 16 height 16
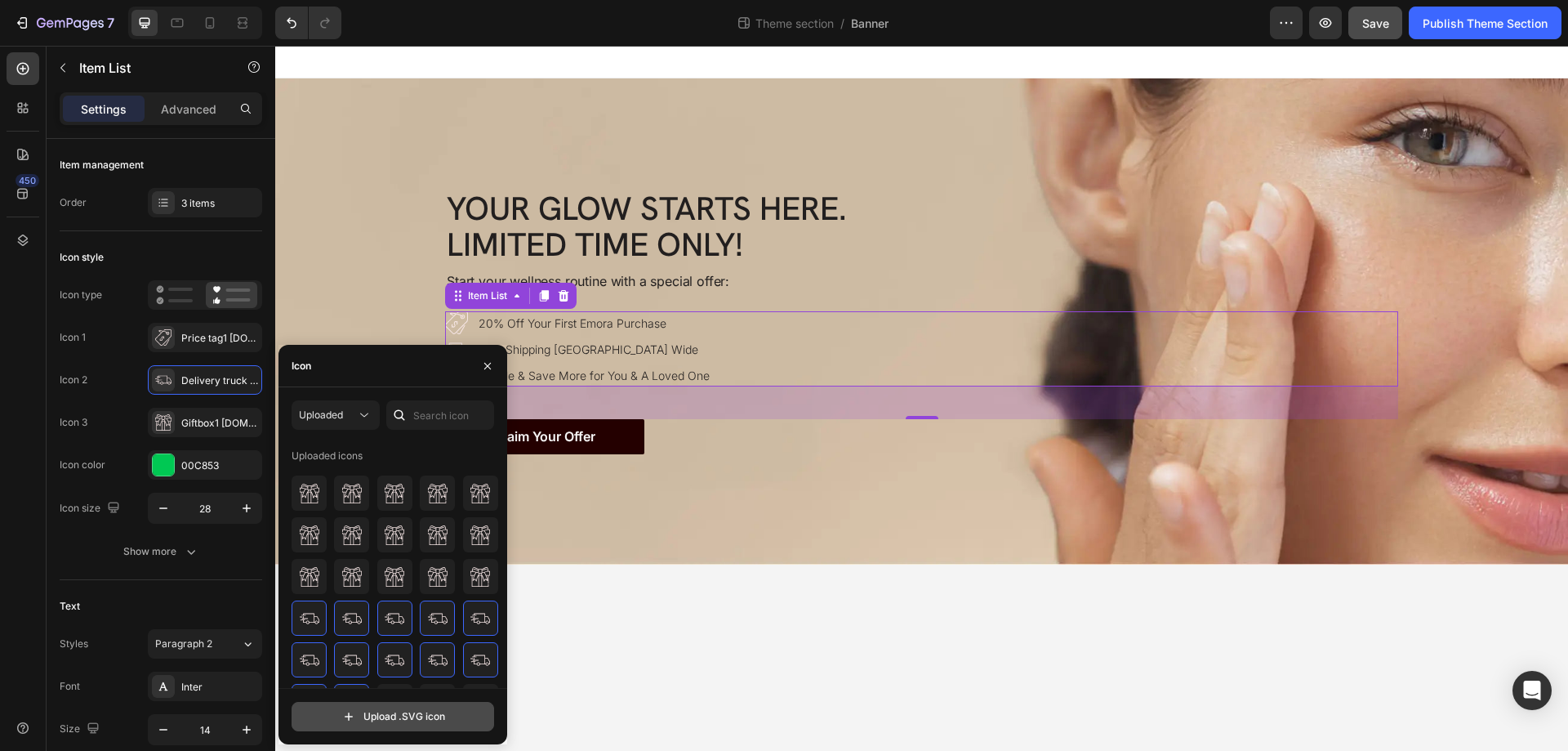
click at [361, 711] on input "file" at bounding box center [392, 716] width 201 height 28
type input "C:\fakepath\express-delivery1-ezgif.com-gif-maker.svg"
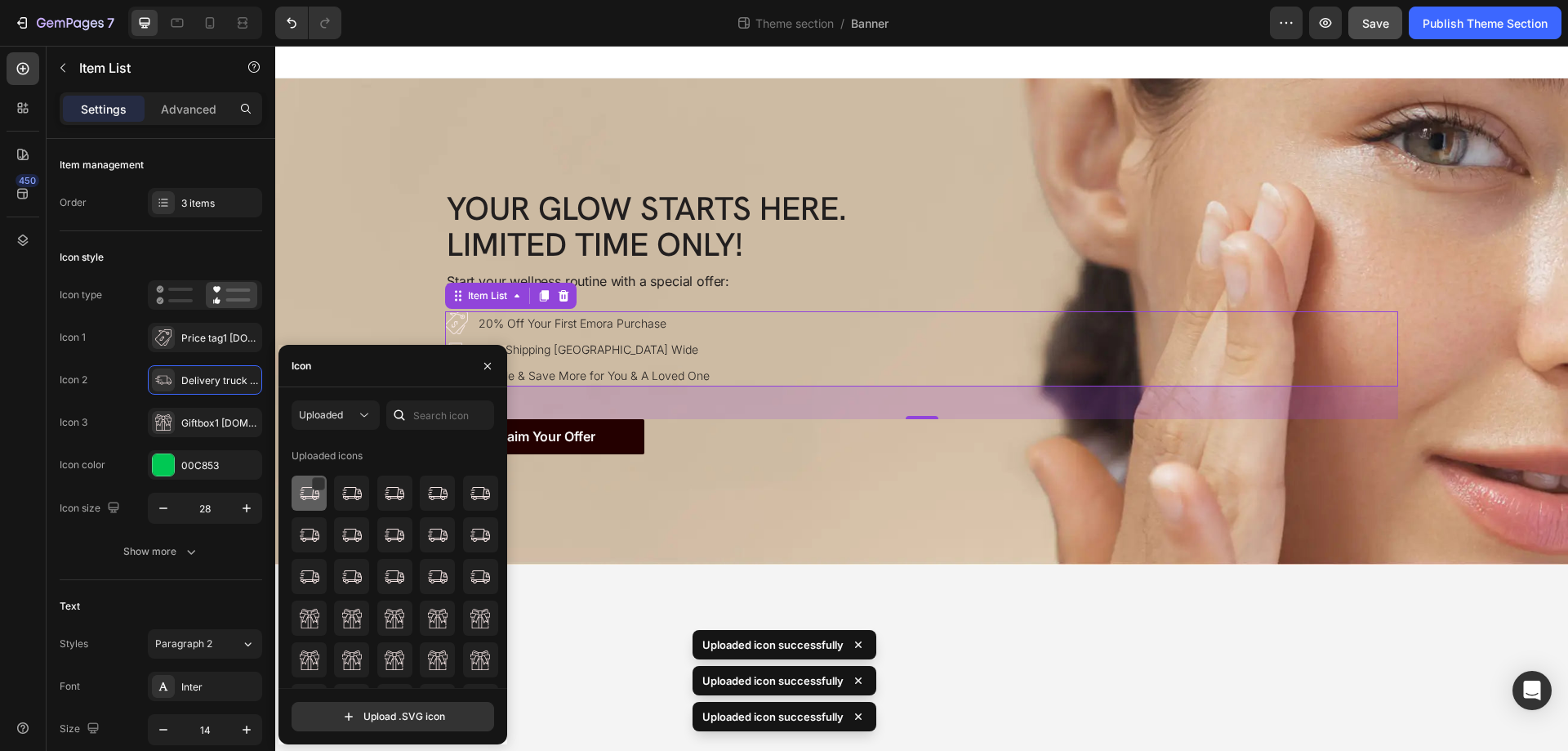
click at [305, 490] on img at bounding box center [310, 493] width 20 height 20
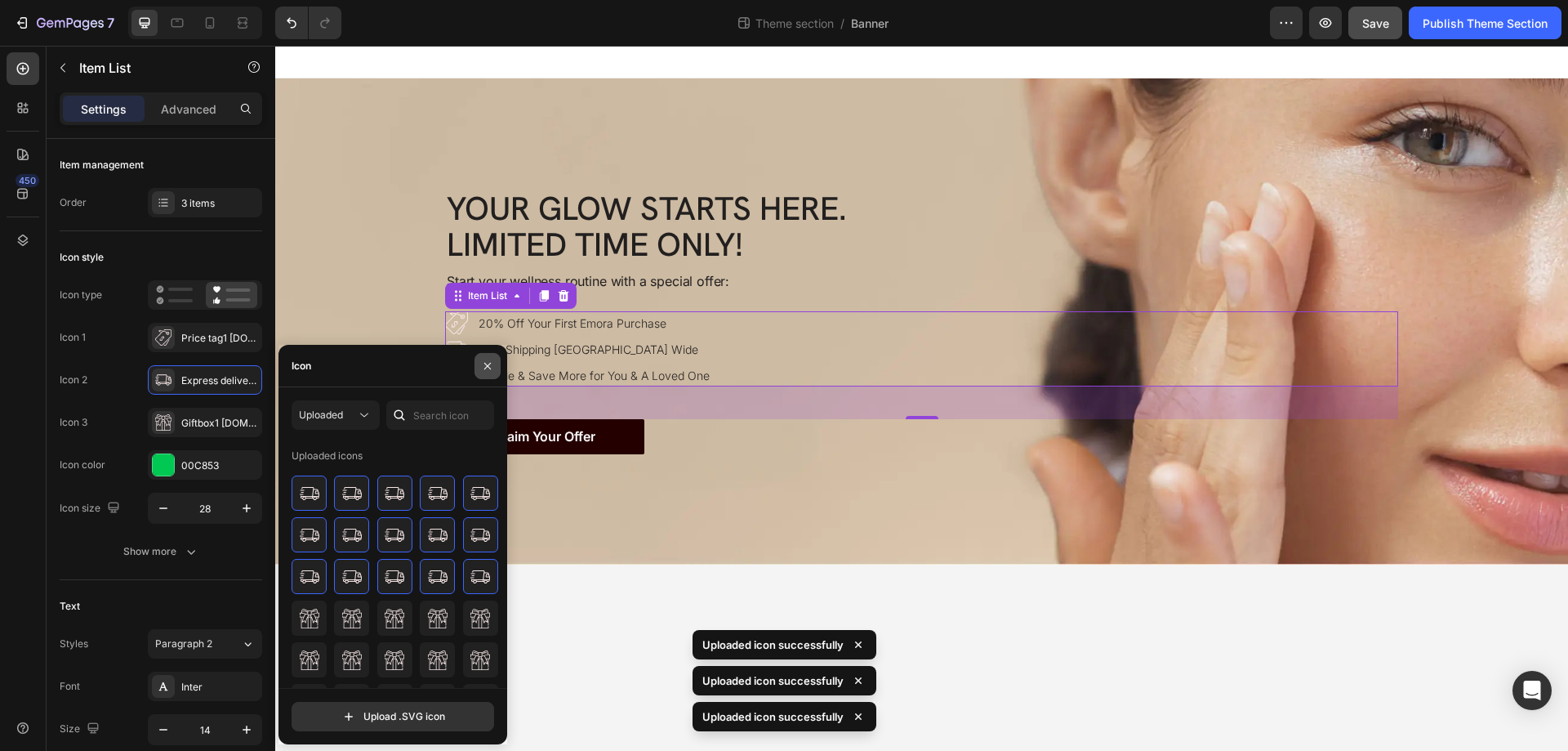
click at [483, 364] on icon "button" at bounding box center [488, 366] width 13 height 13
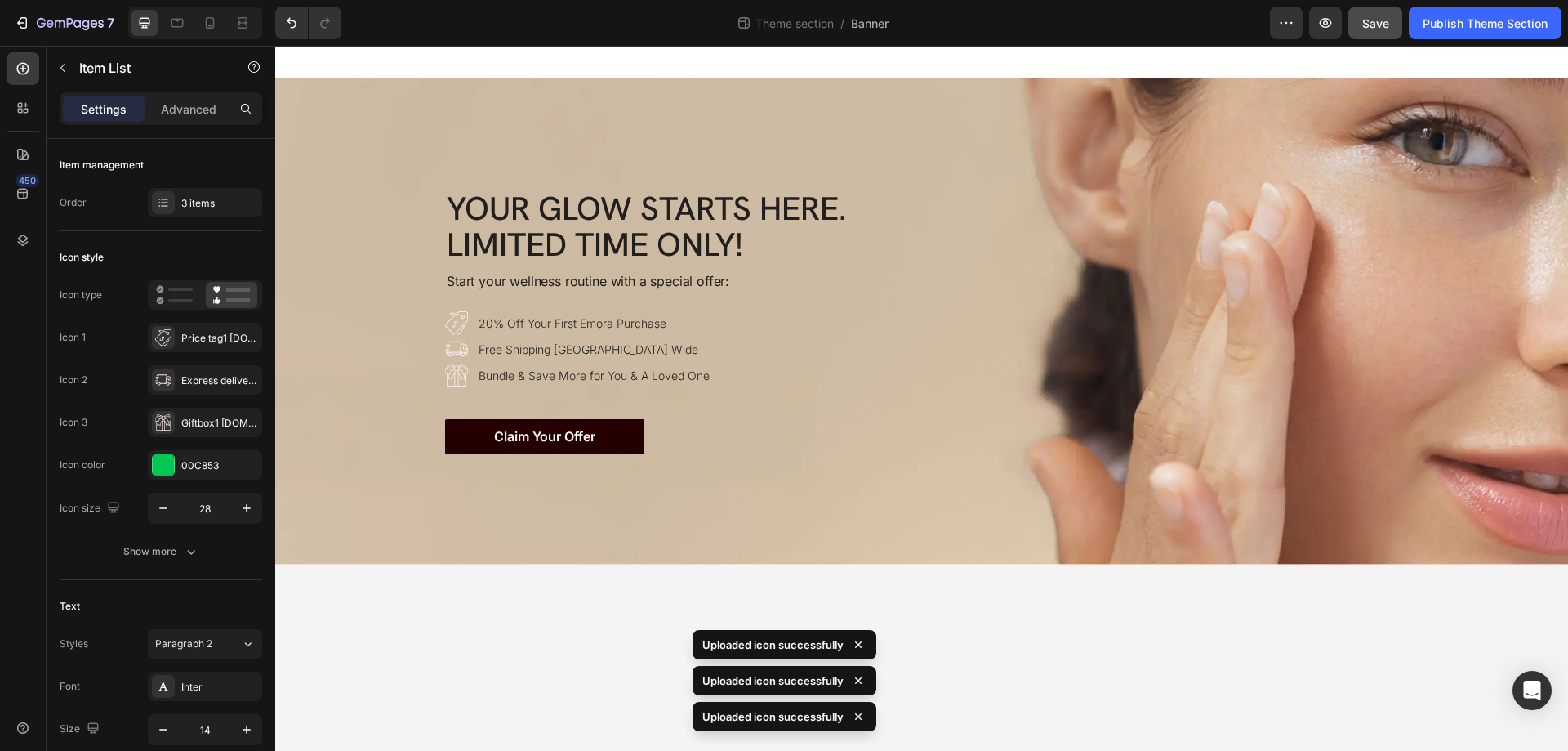
click at [499, 620] on body "Your Glow Starts Here. Limited Time Only! Heading Your Glow Starts Here. Limite…" at bounding box center [922, 398] width 1293 height 705
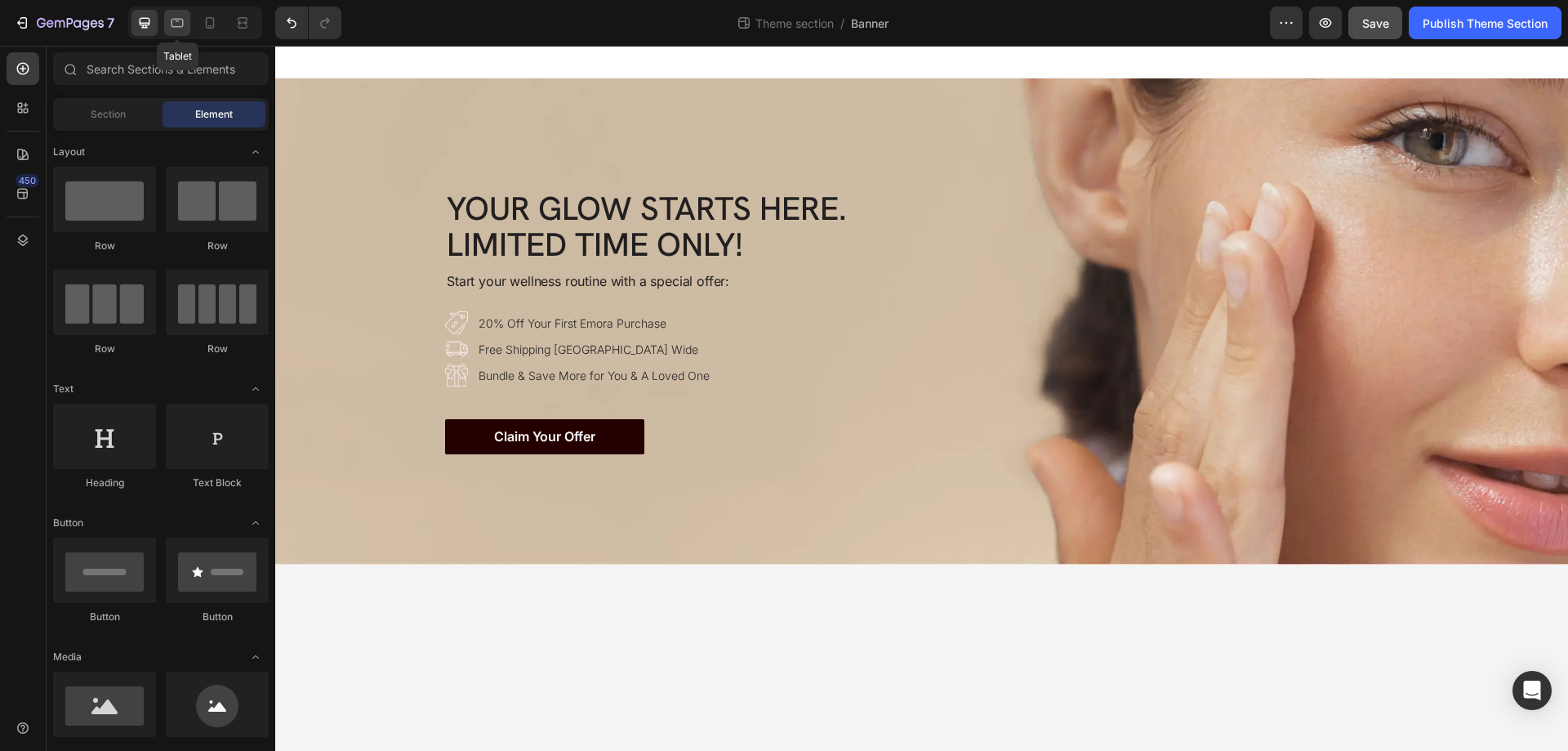
click at [173, 25] on icon at bounding box center [177, 24] width 12 height 9
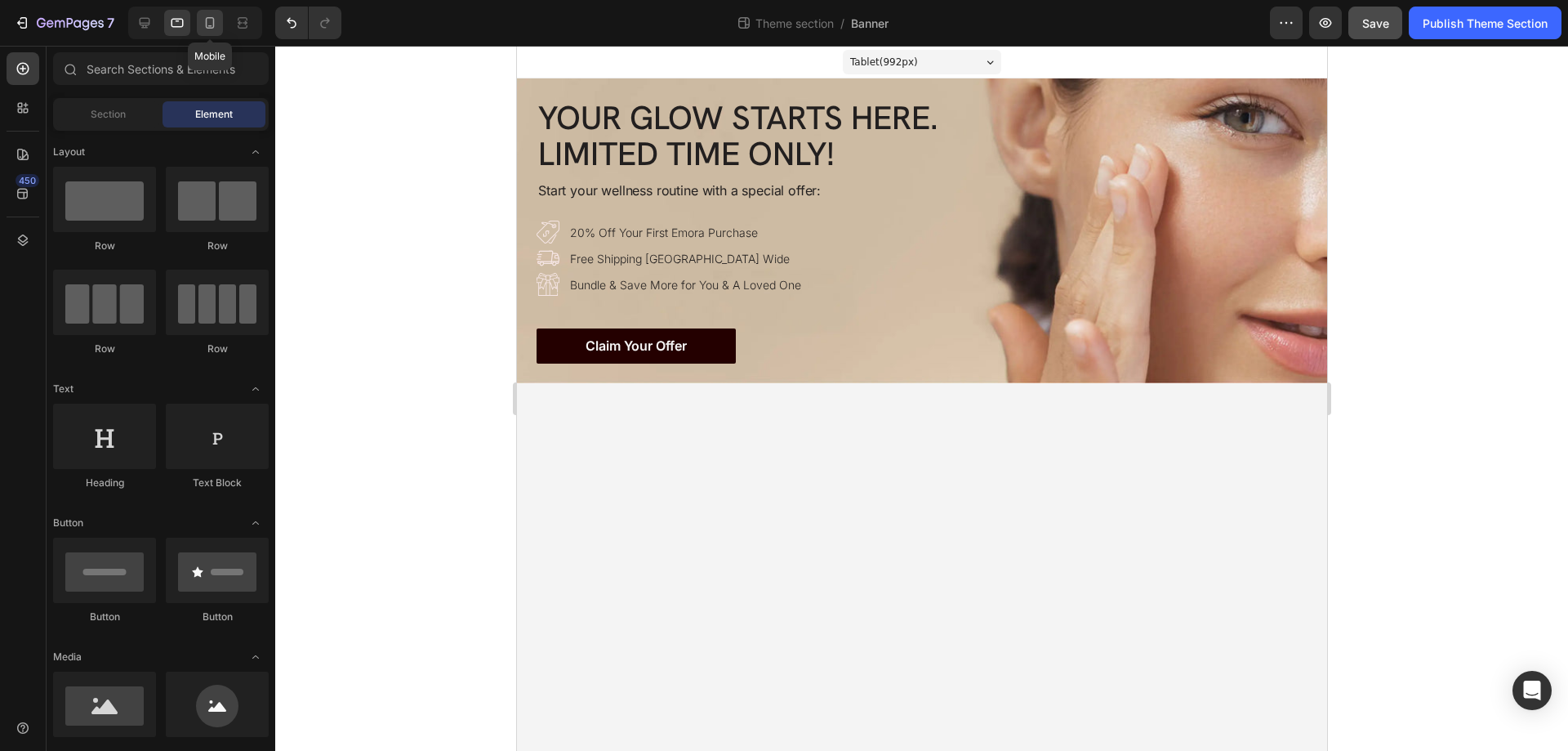
click at [209, 23] on icon at bounding box center [210, 23] width 16 height 16
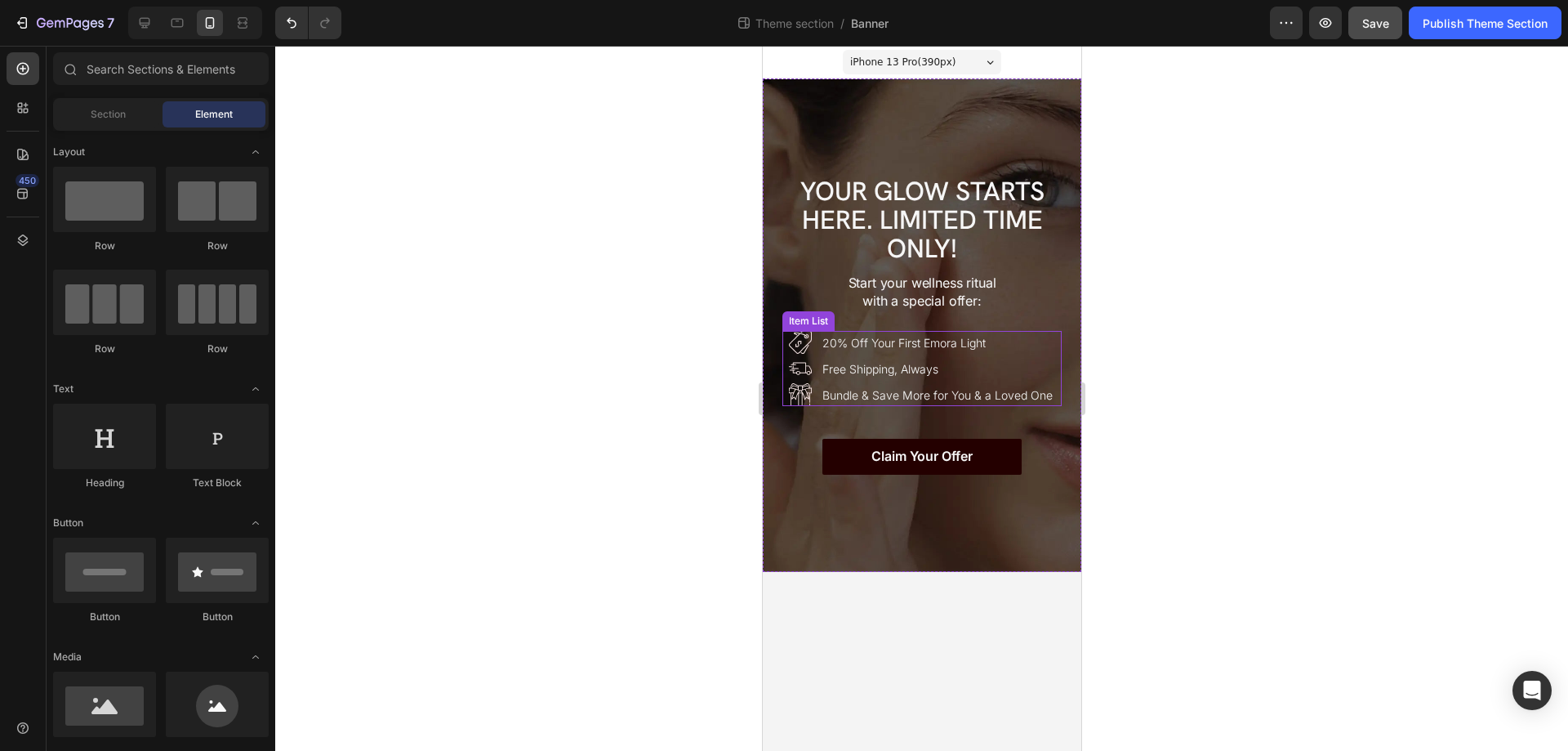
click at [1040, 354] on div "20% Off Your First Emora Light Free Shipping, Always Bundle & Save More for You…" at bounding box center [921, 368] width 266 height 75
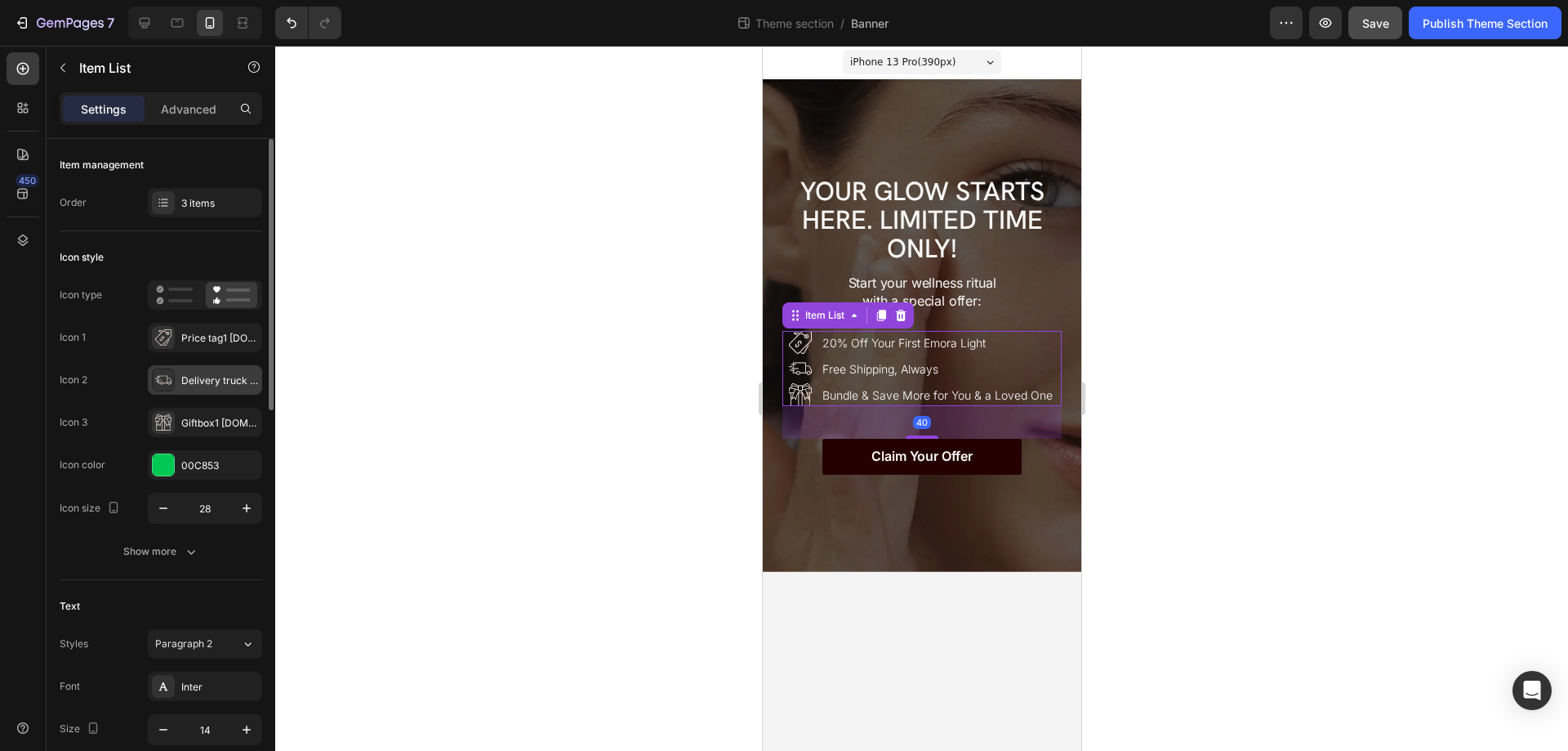
click at [156, 387] on icon at bounding box center [163, 380] width 16 height 16
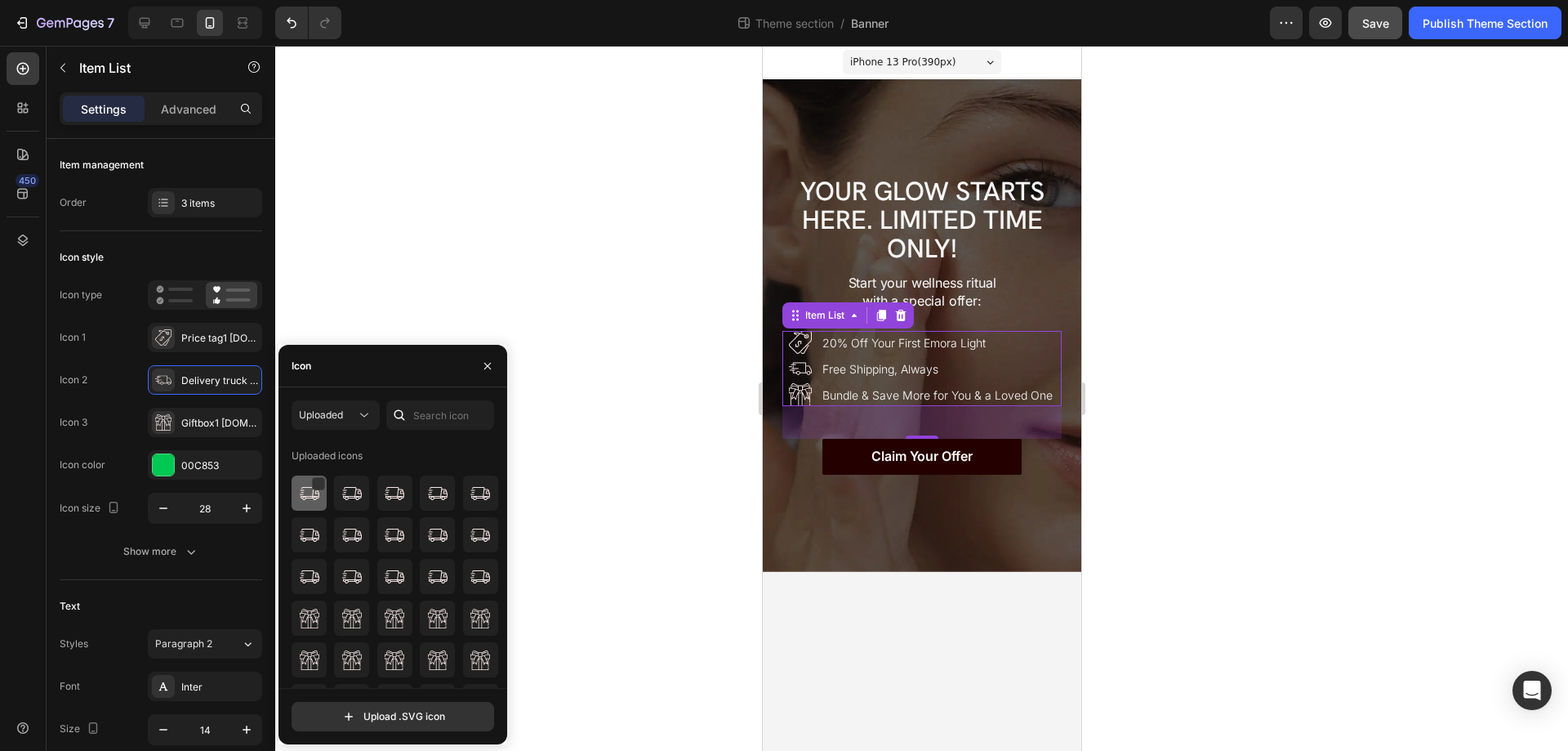
click at [334, 499] on div at bounding box center [351, 492] width 35 height 35
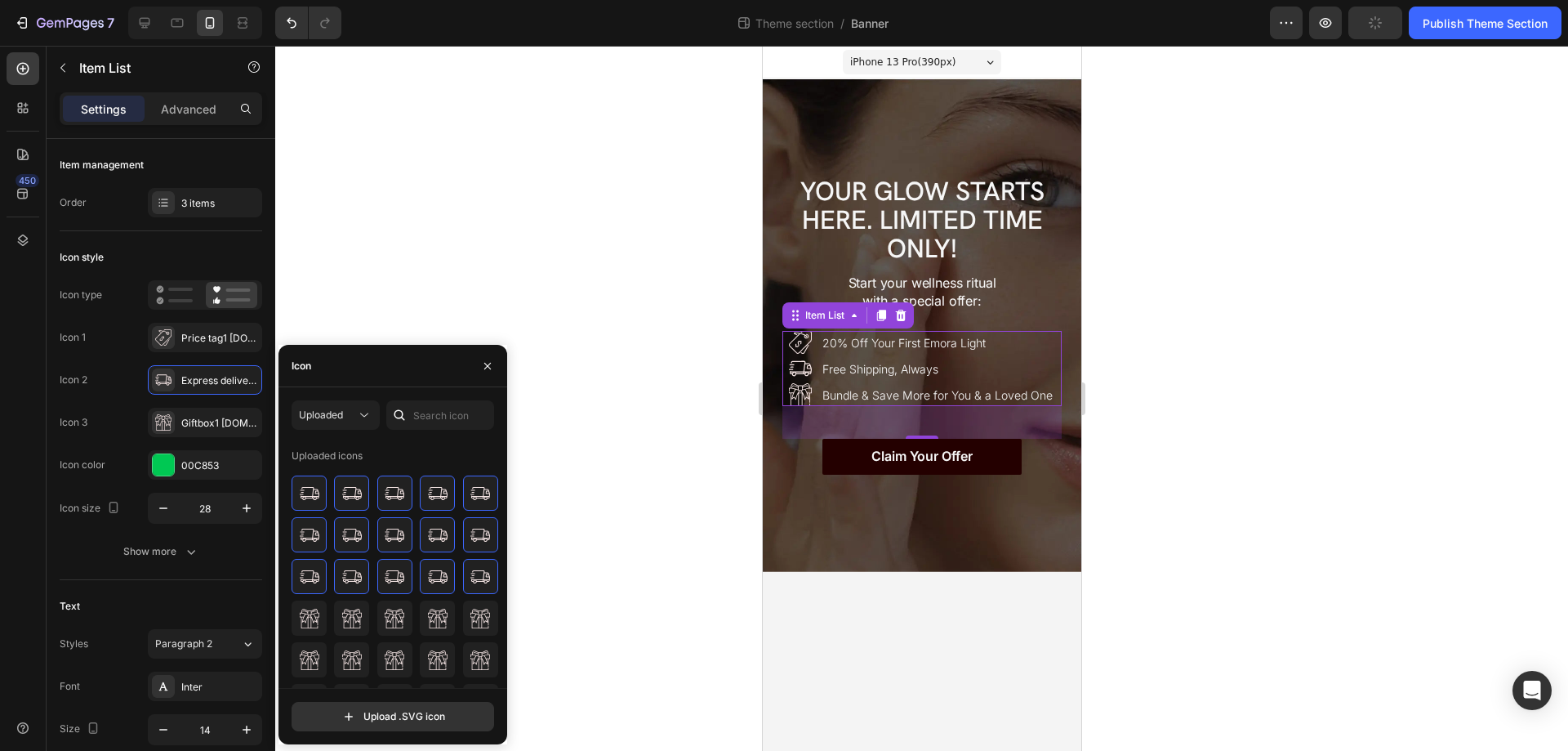
click at [1246, 384] on div at bounding box center [922, 398] width 1293 height 705
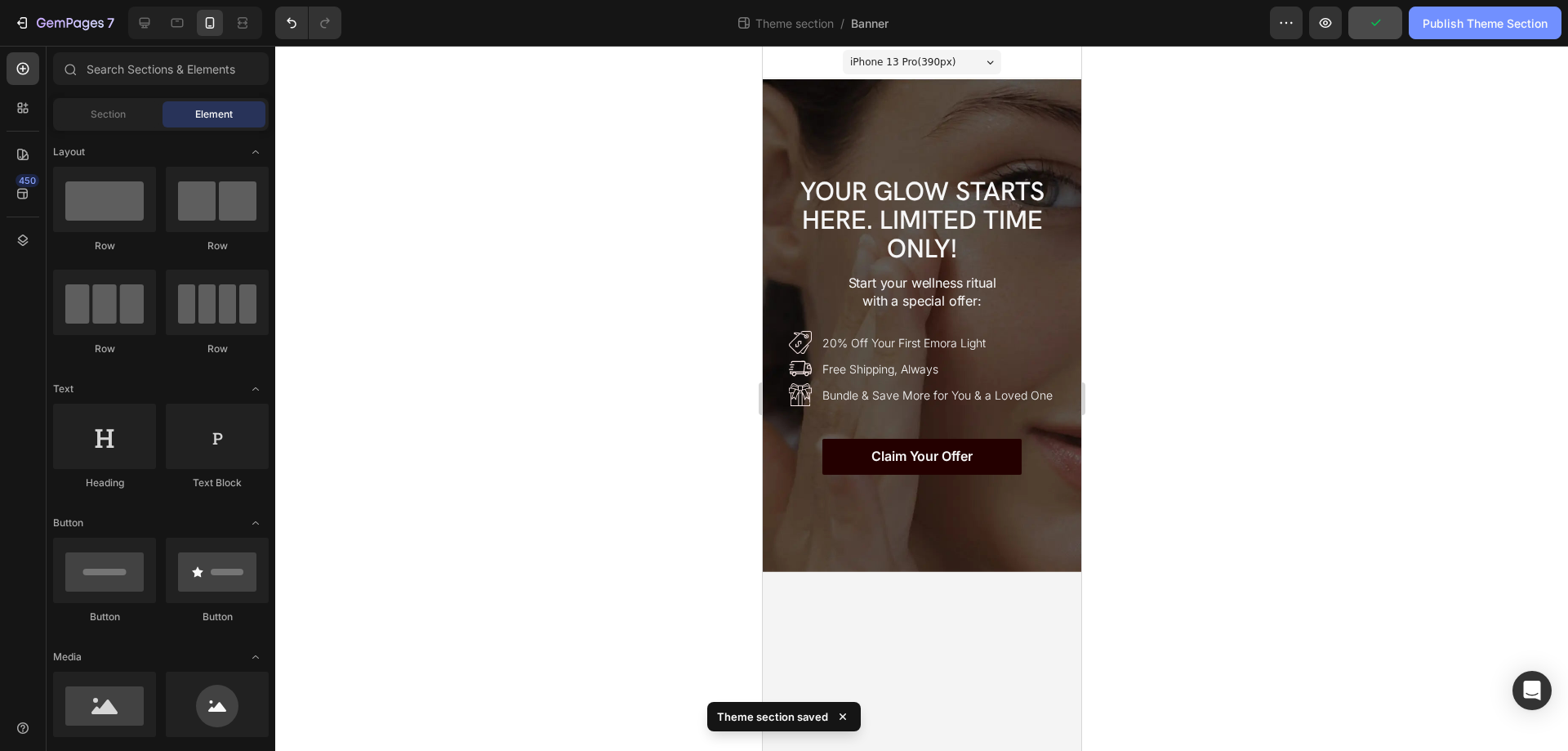
click at [1458, 20] on div "Publish Theme Section" at bounding box center [1485, 23] width 125 height 17
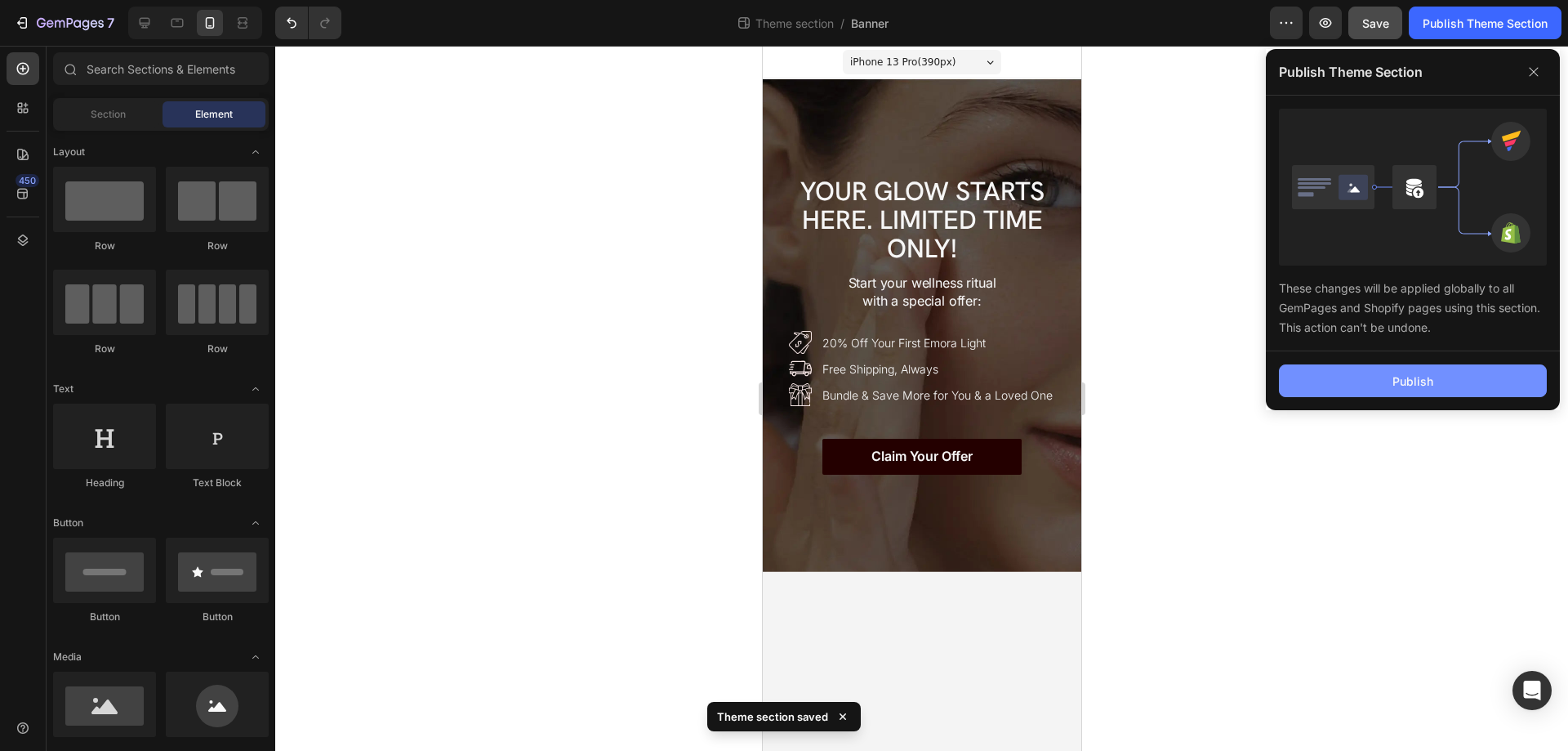
drag, startPoint x: 1391, startPoint y: 380, endPoint x: 1386, endPoint y: 367, distance: 13.9
click at [1389, 380] on button "Publish" at bounding box center [1412, 380] width 268 height 33
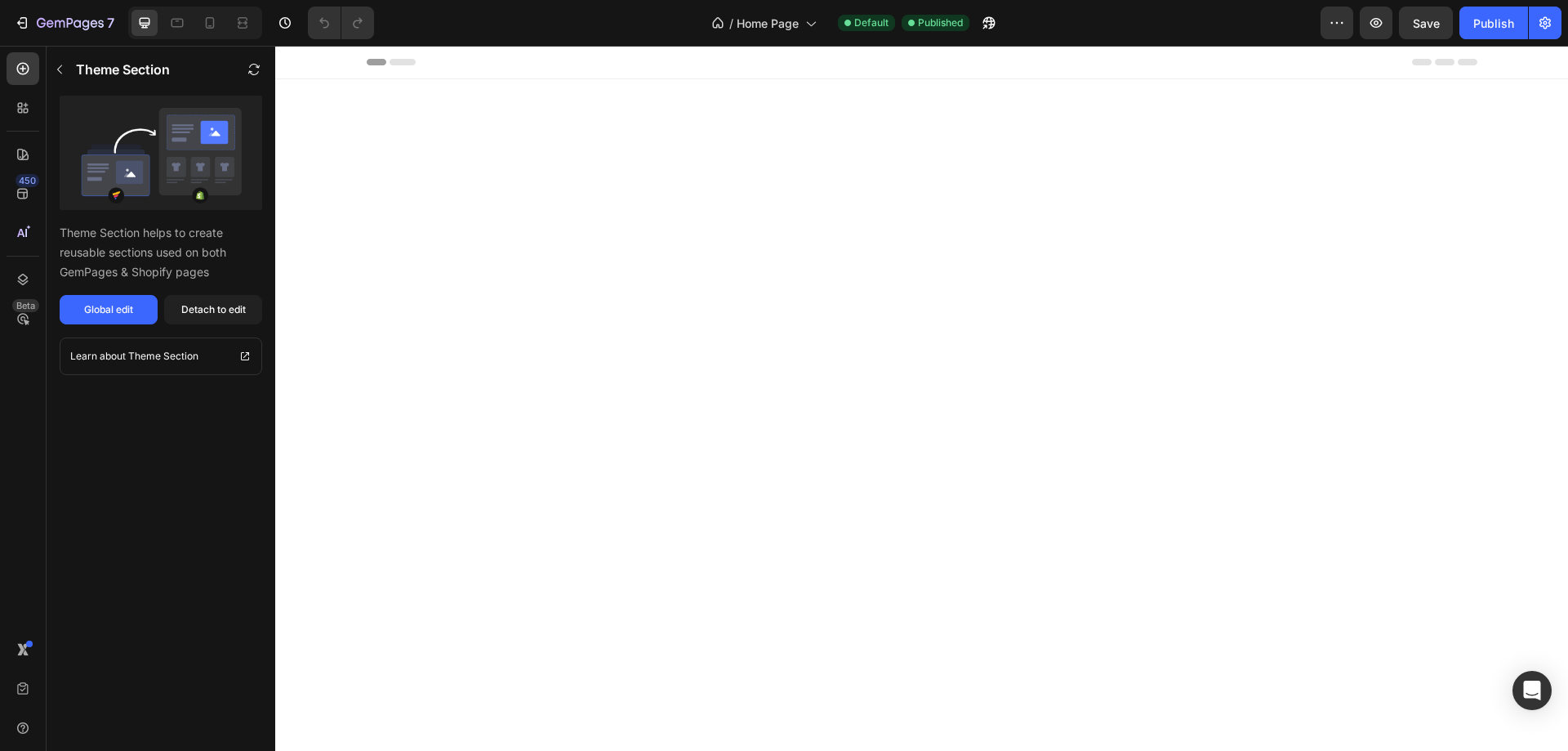
scroll to position [3839, 0]
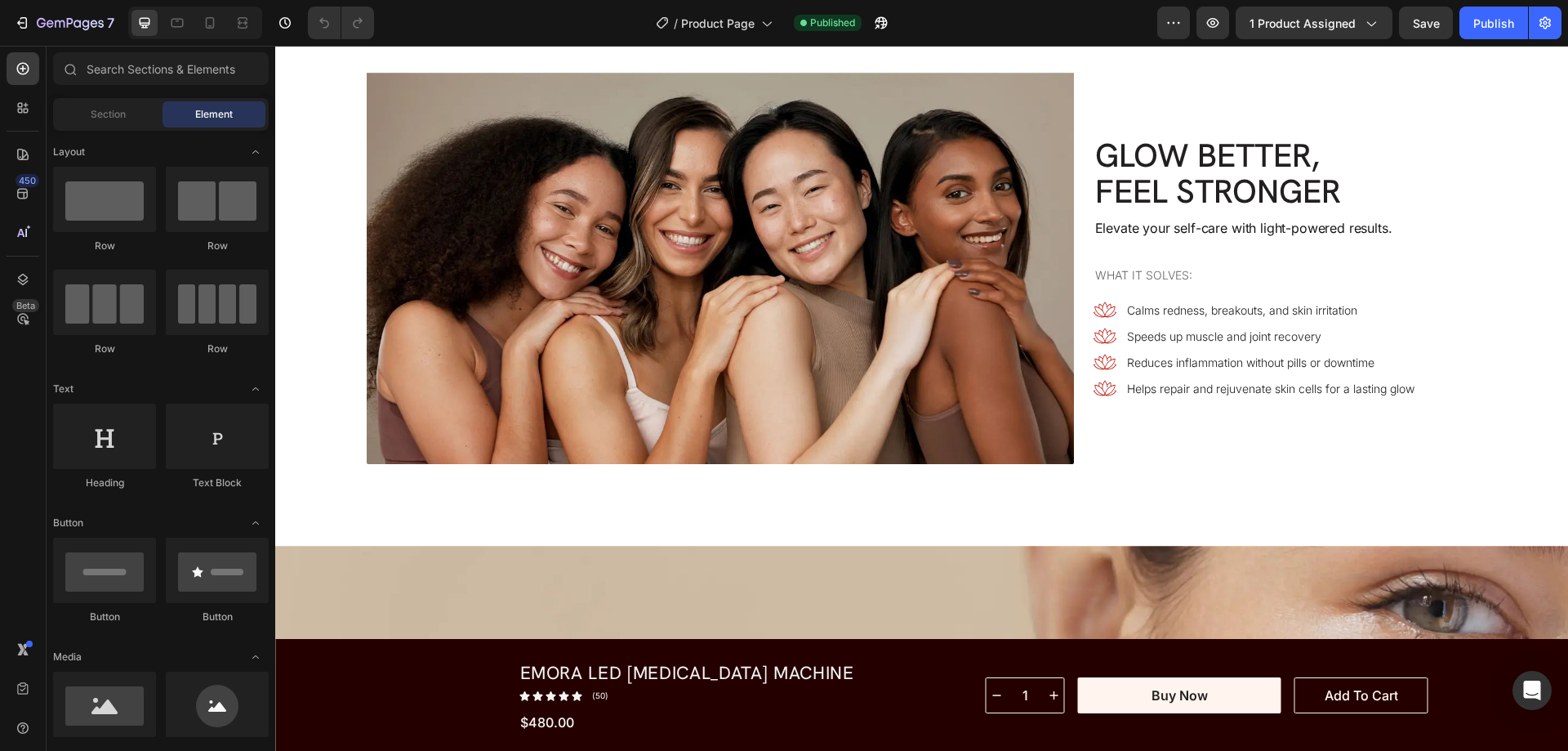
scroll to position [5799, 0]
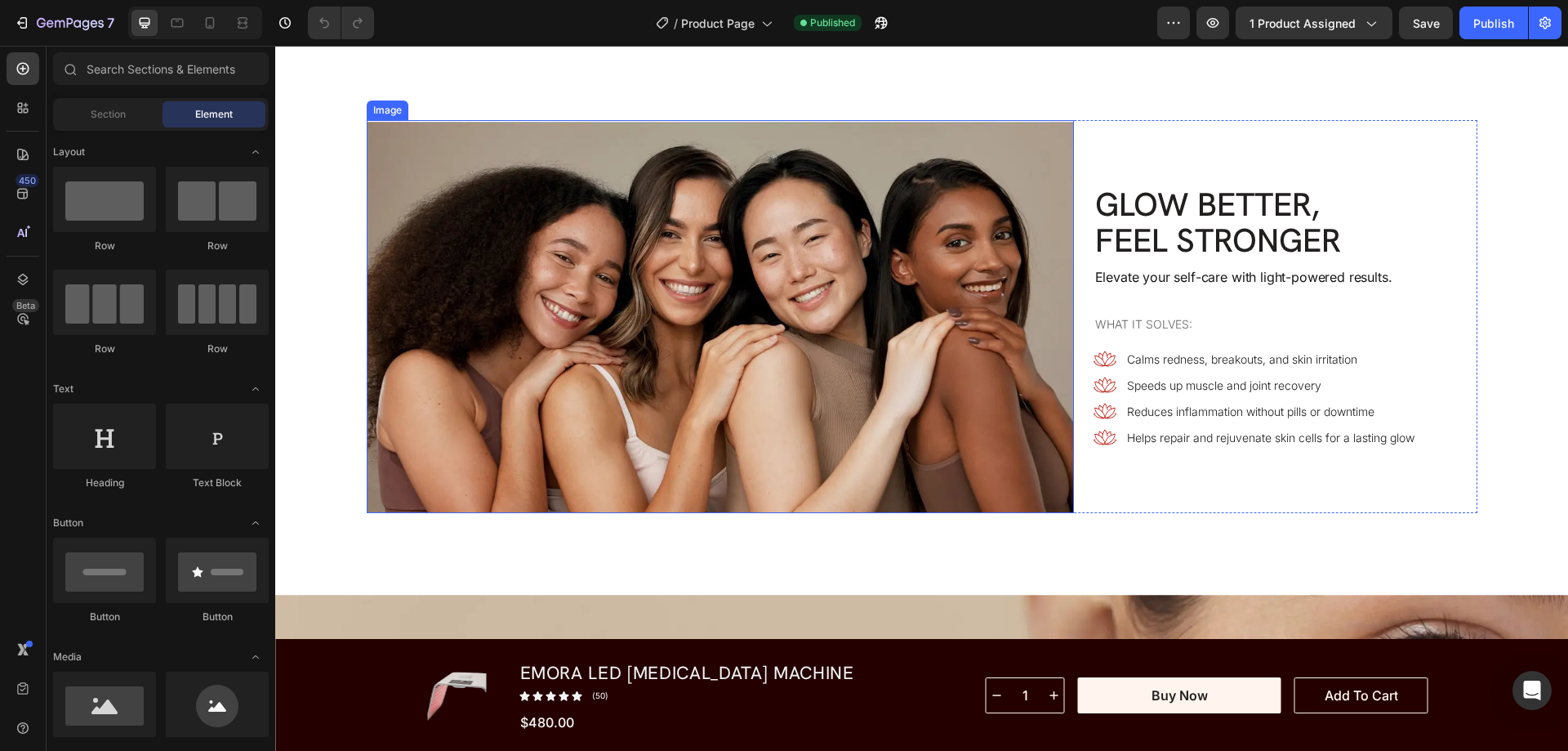
click at [1058, 390] on img at bounding box center [720, 316] width 707 height 393
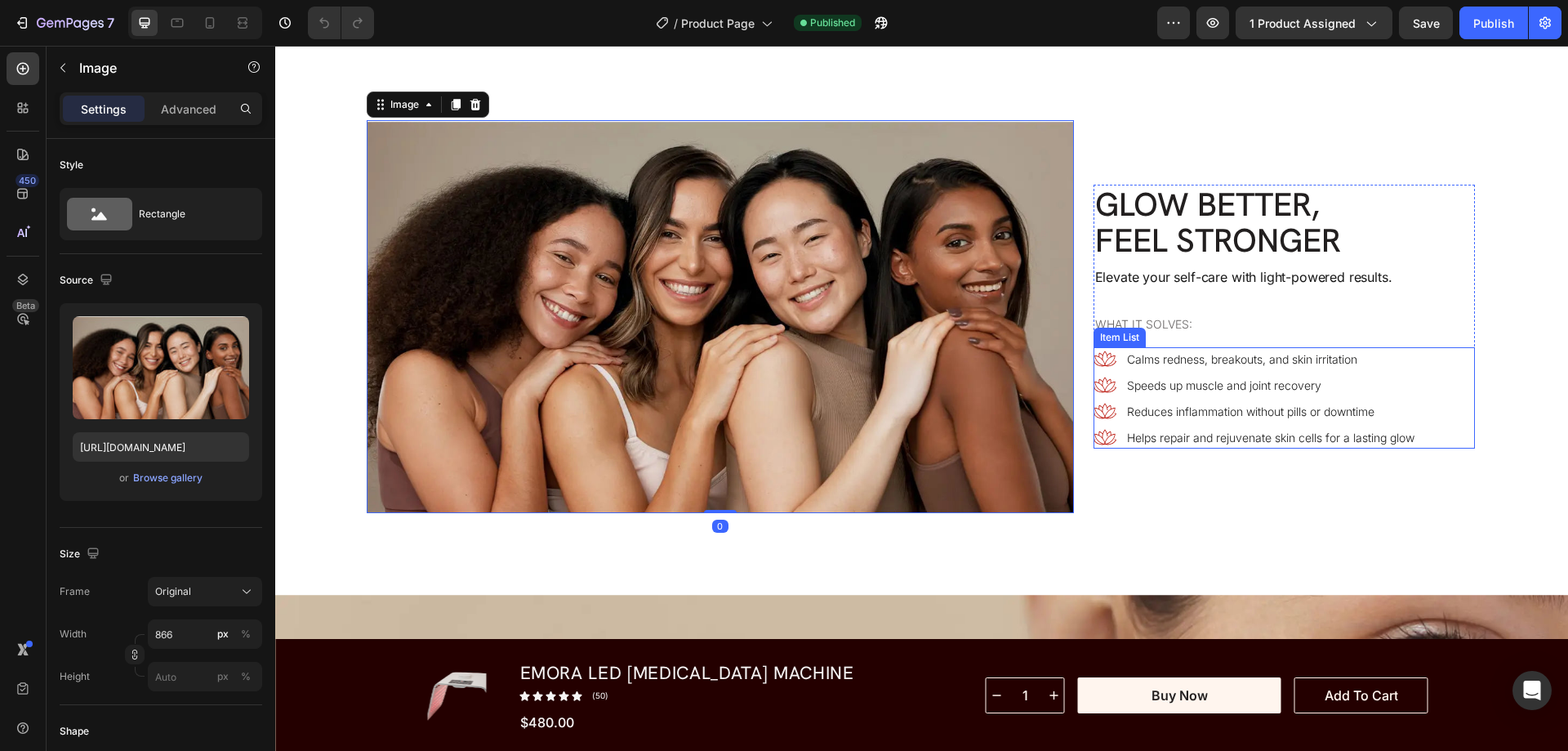
click at [1108, 373] on icon at bounding box center [1104, 384] width 23 height 23
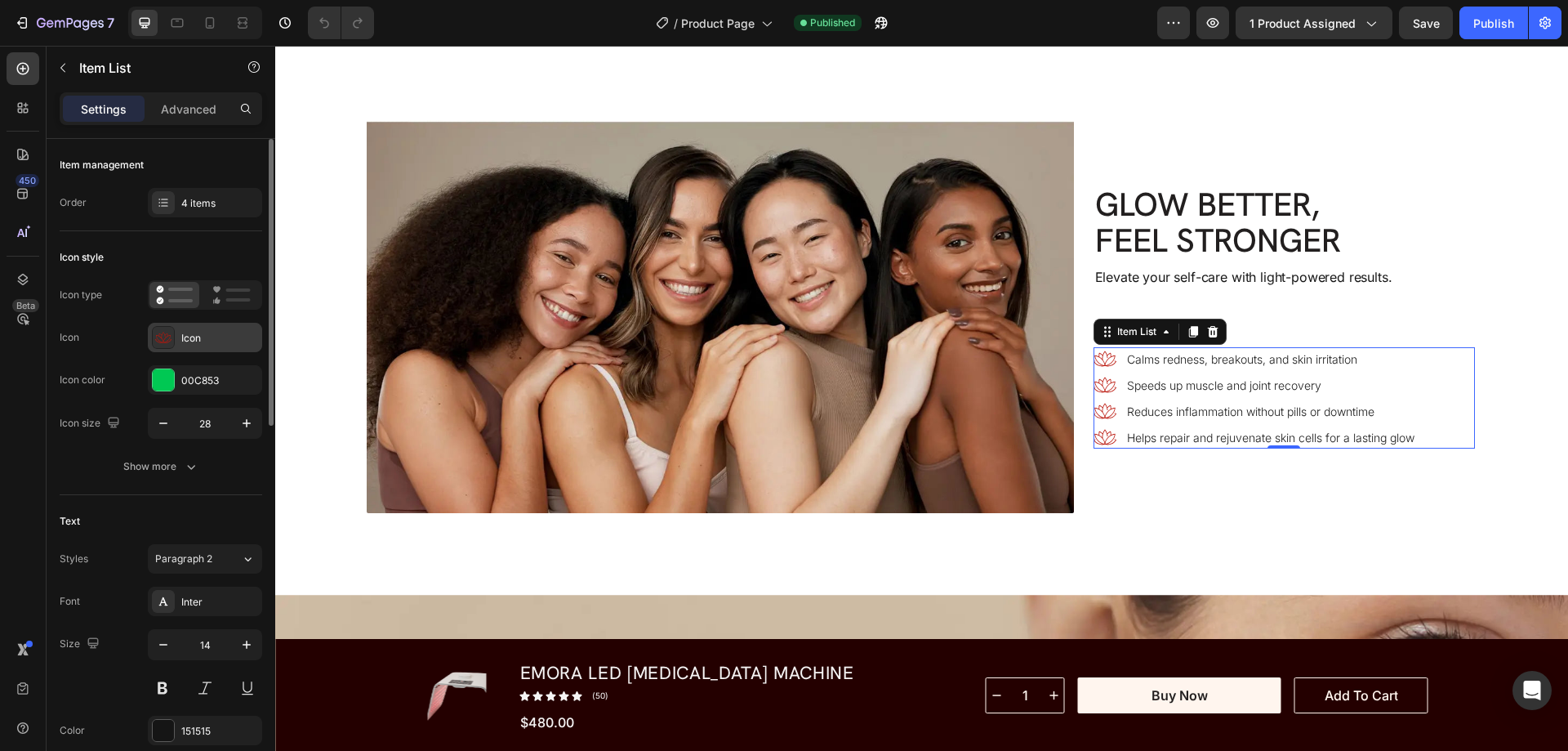
click at [160, 341] on icon at bounding box center [163, 337] width 16 height 16
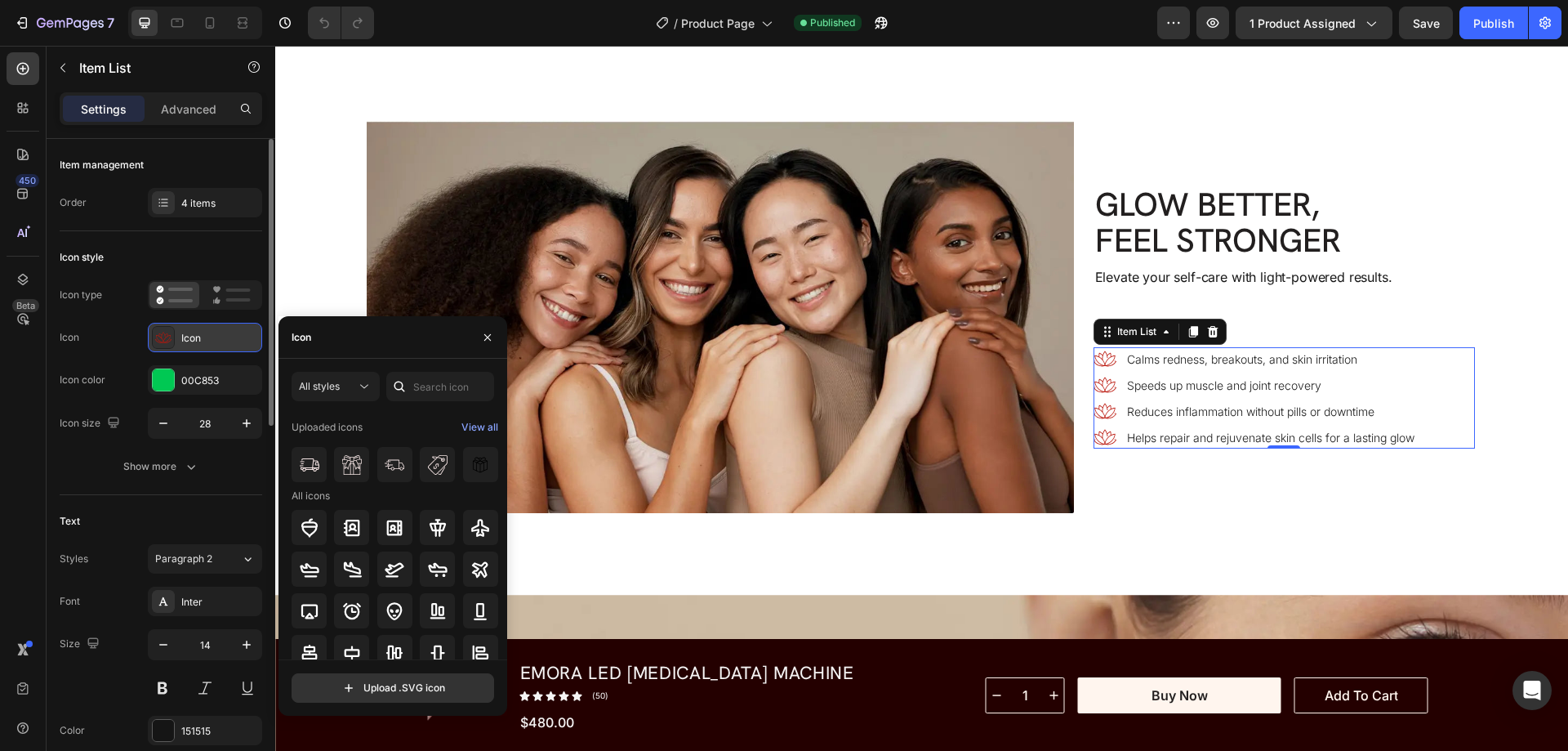
click at [158, 341] on icon at bounding box center [163, 337] width 16 height 16
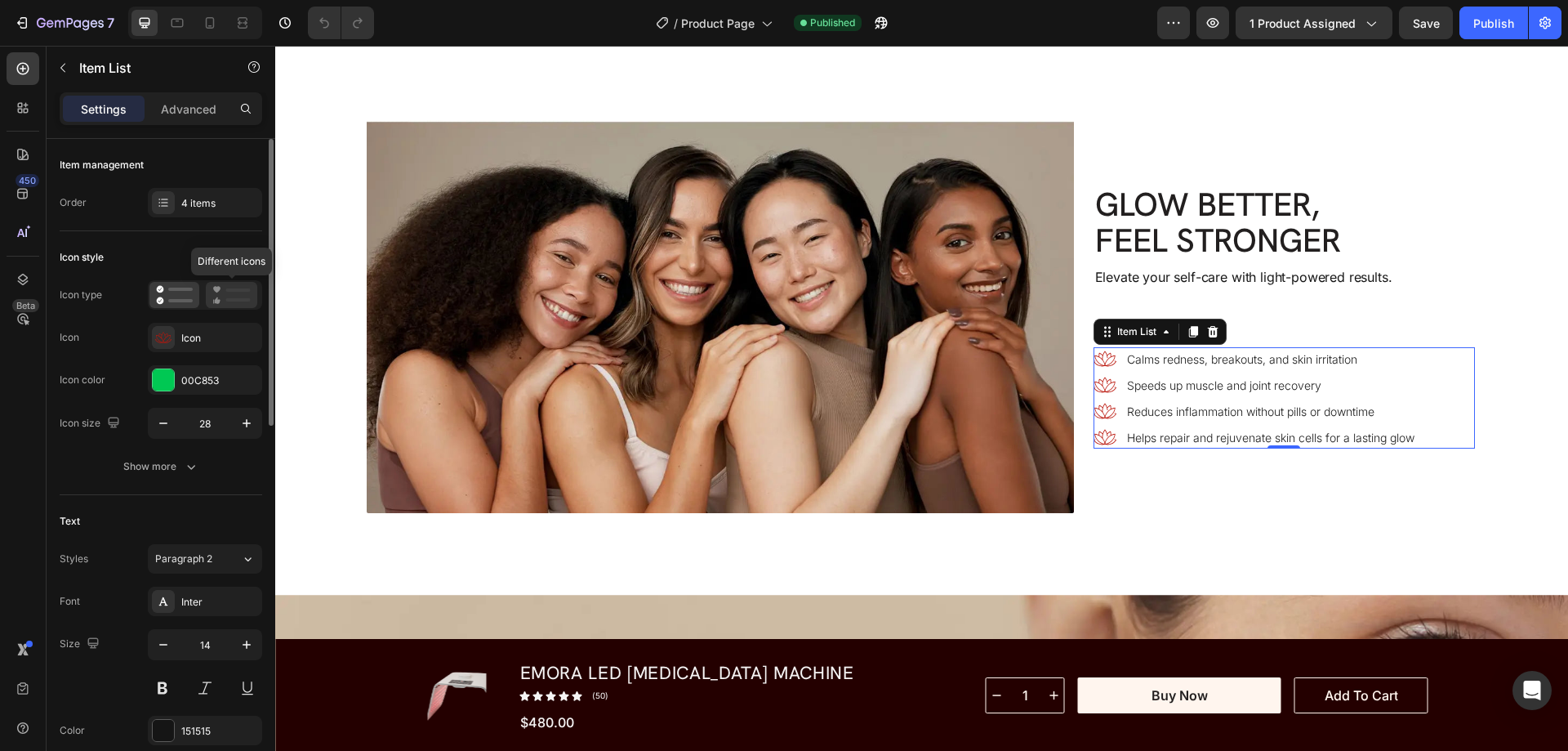
click at [232, 297] on icon at bounding box center [232, 295] width 38 height 20
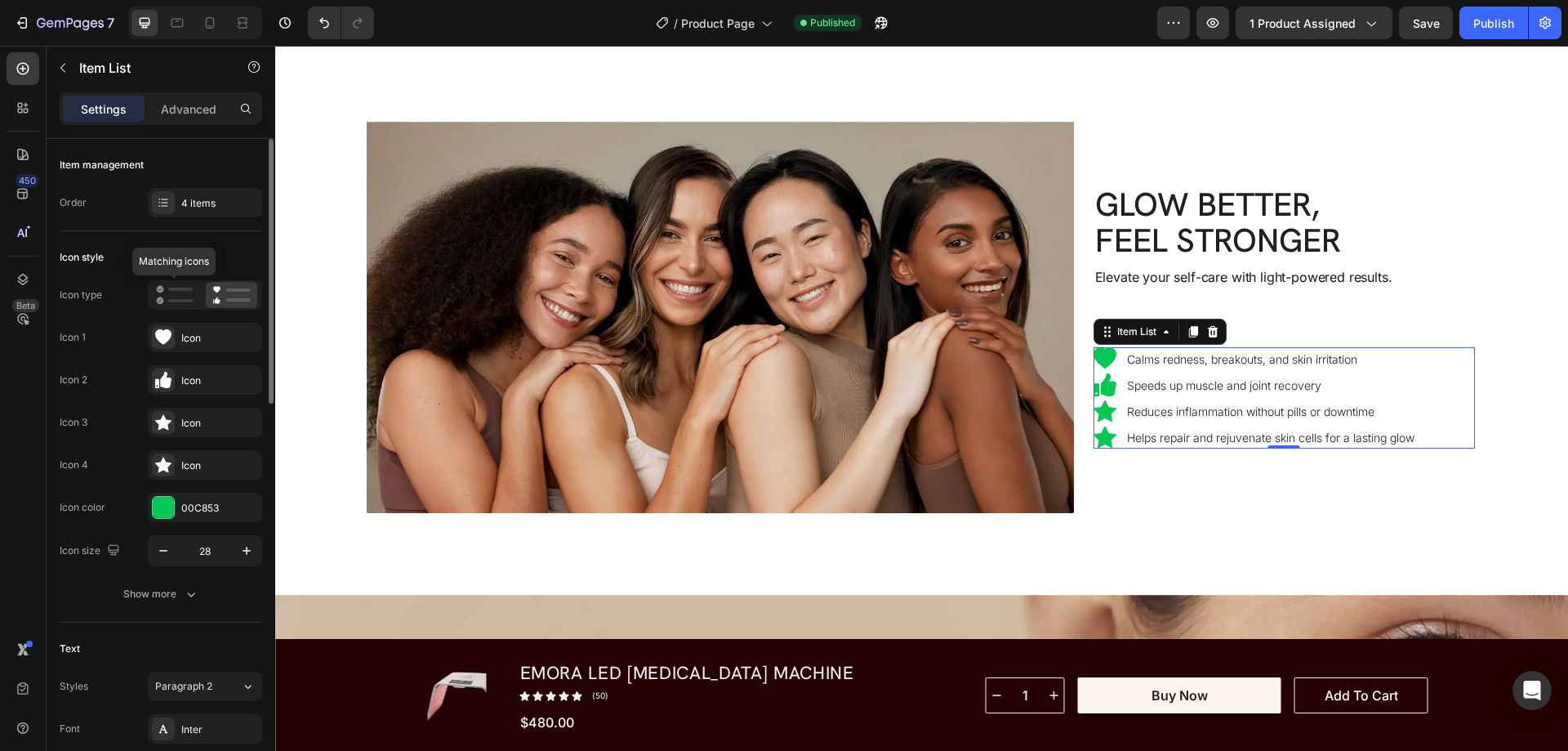
drag, startPoint x: 174, startPoint y: 293, endPoint x: 216, endPoint y: 301, distance: 42.8
click at [174, 293] on icon at bounding box center [174, 295] width 36 height 20
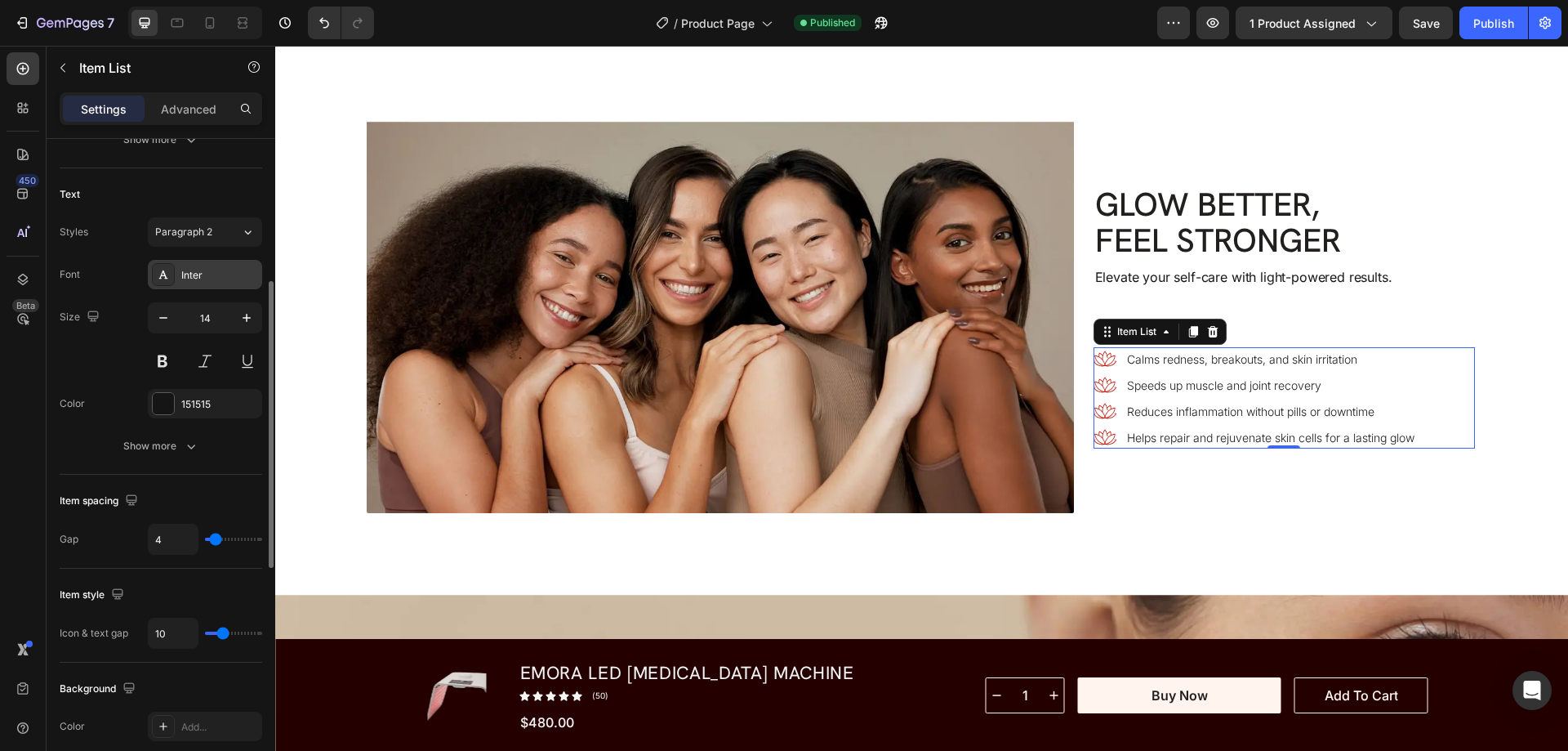
scroll to position [0, 0]
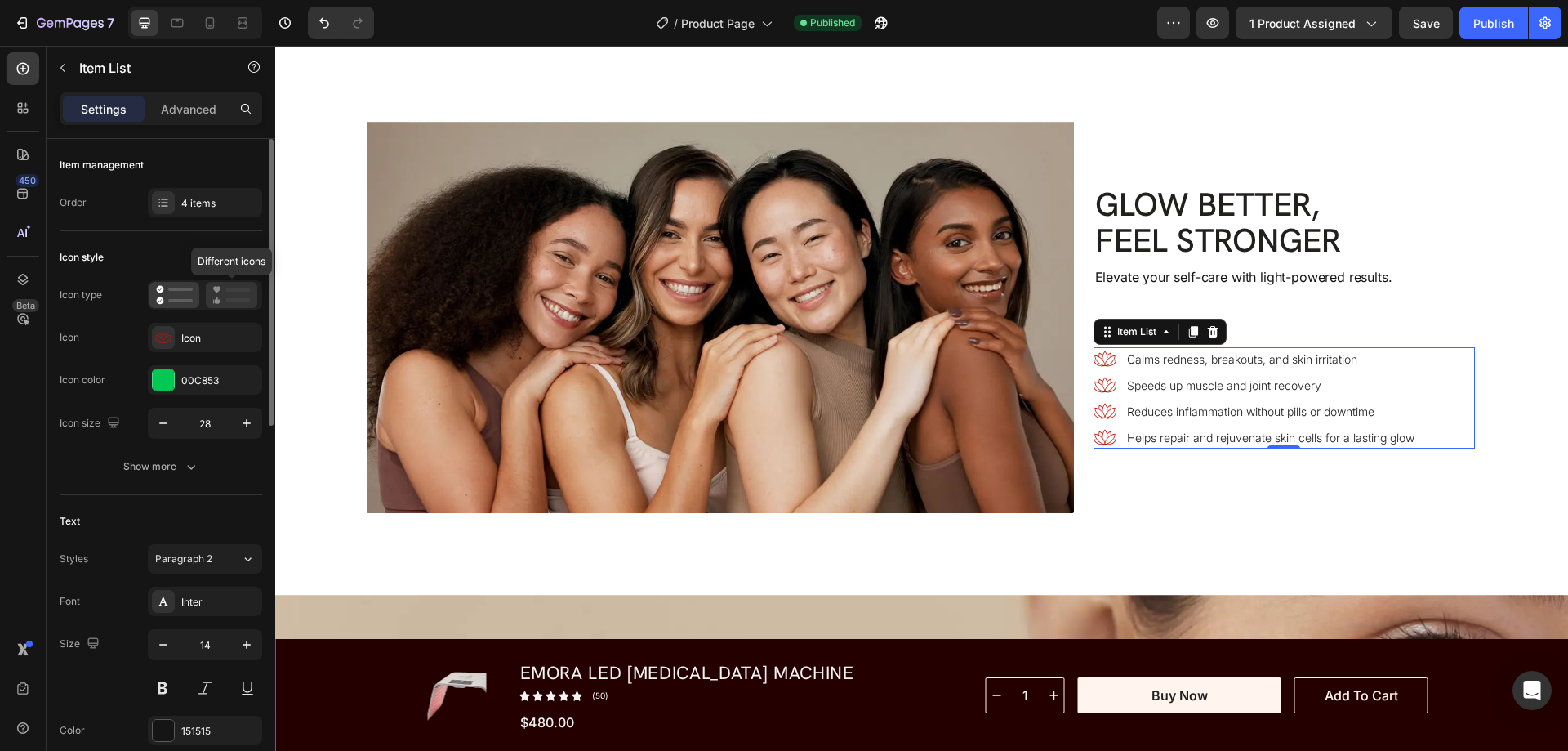
click at [225, 293] on icon at bounding box center [232, 295] width 38 height 20
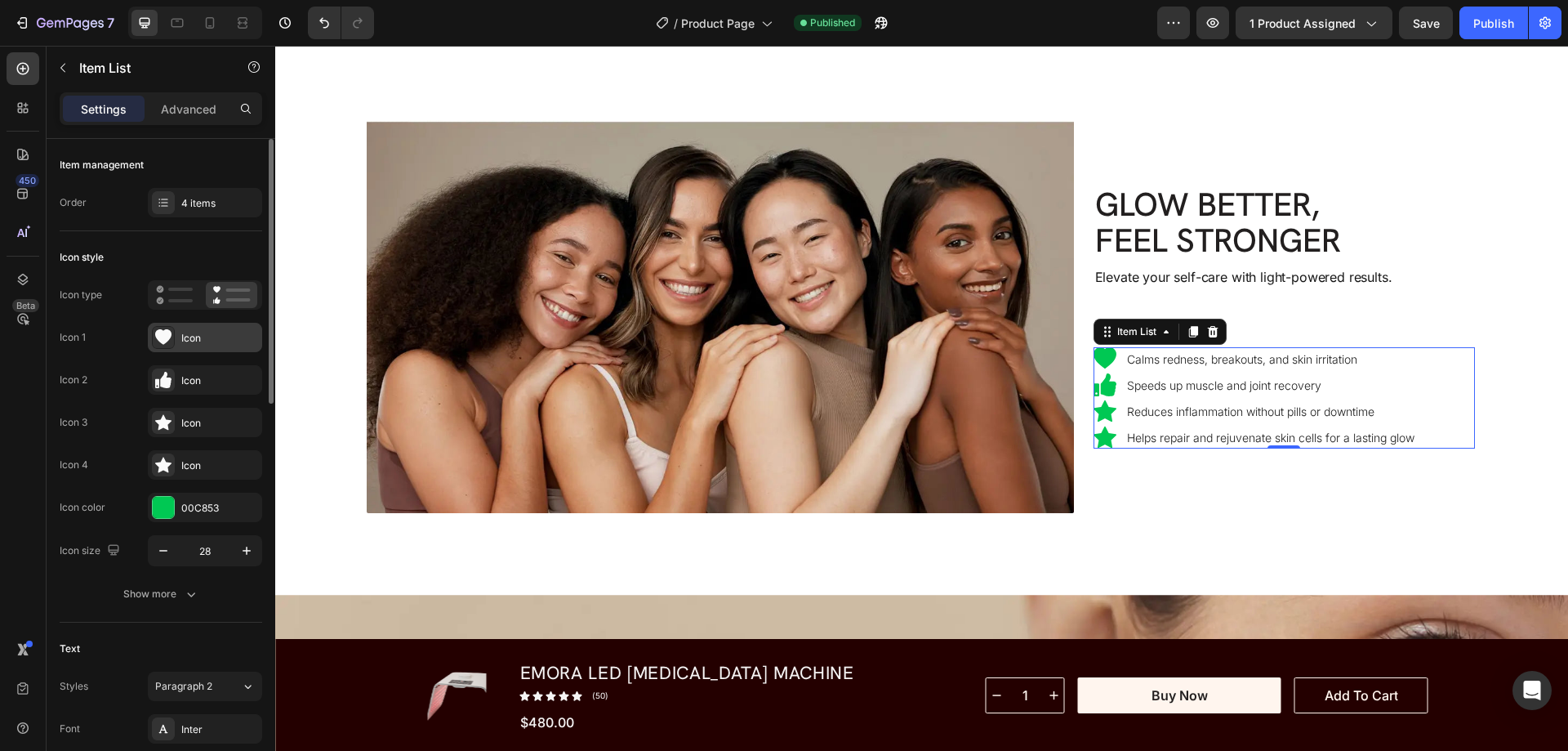
click at [163, 331] on icon at bounding box center [163, 336] width 16 height 15
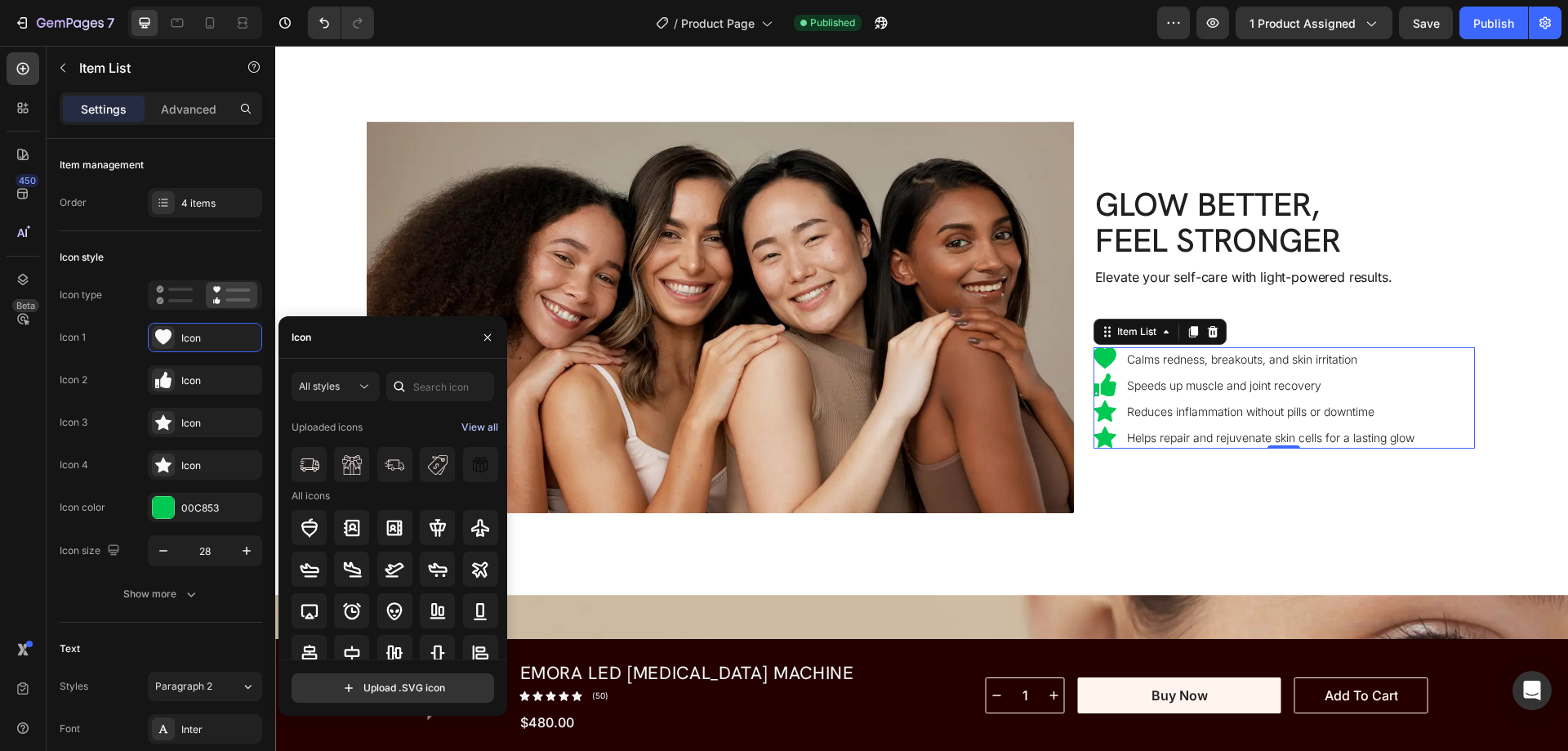
click at [480, 419] on div "View all" at bounding box center [479, 428] width 36 height 20
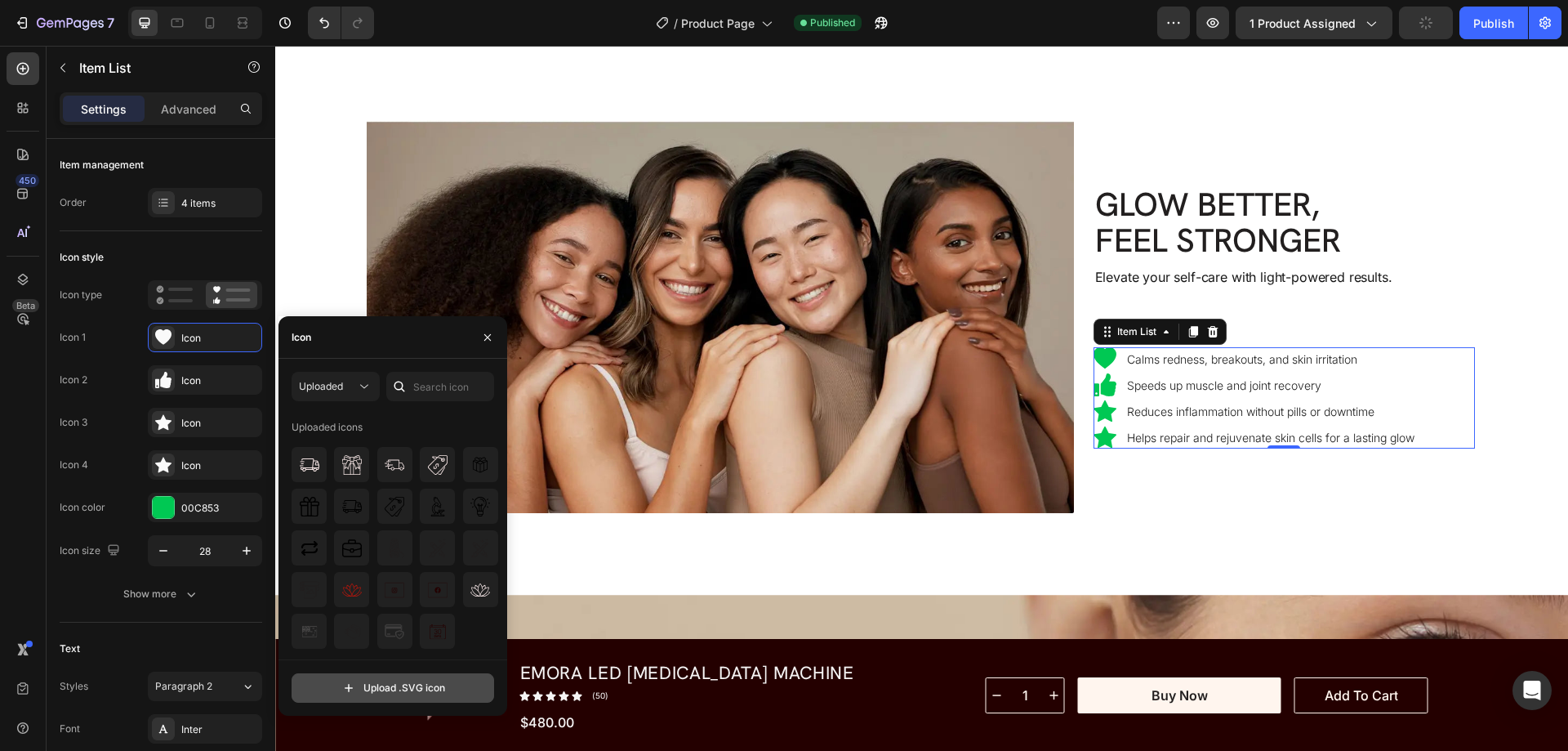
click at [377, 687] on input "file" at bounding box center [392, 687] width 201 height 28
type input "C:\fakepath\sparkling3-ezgif.com-gif-maker.svg"
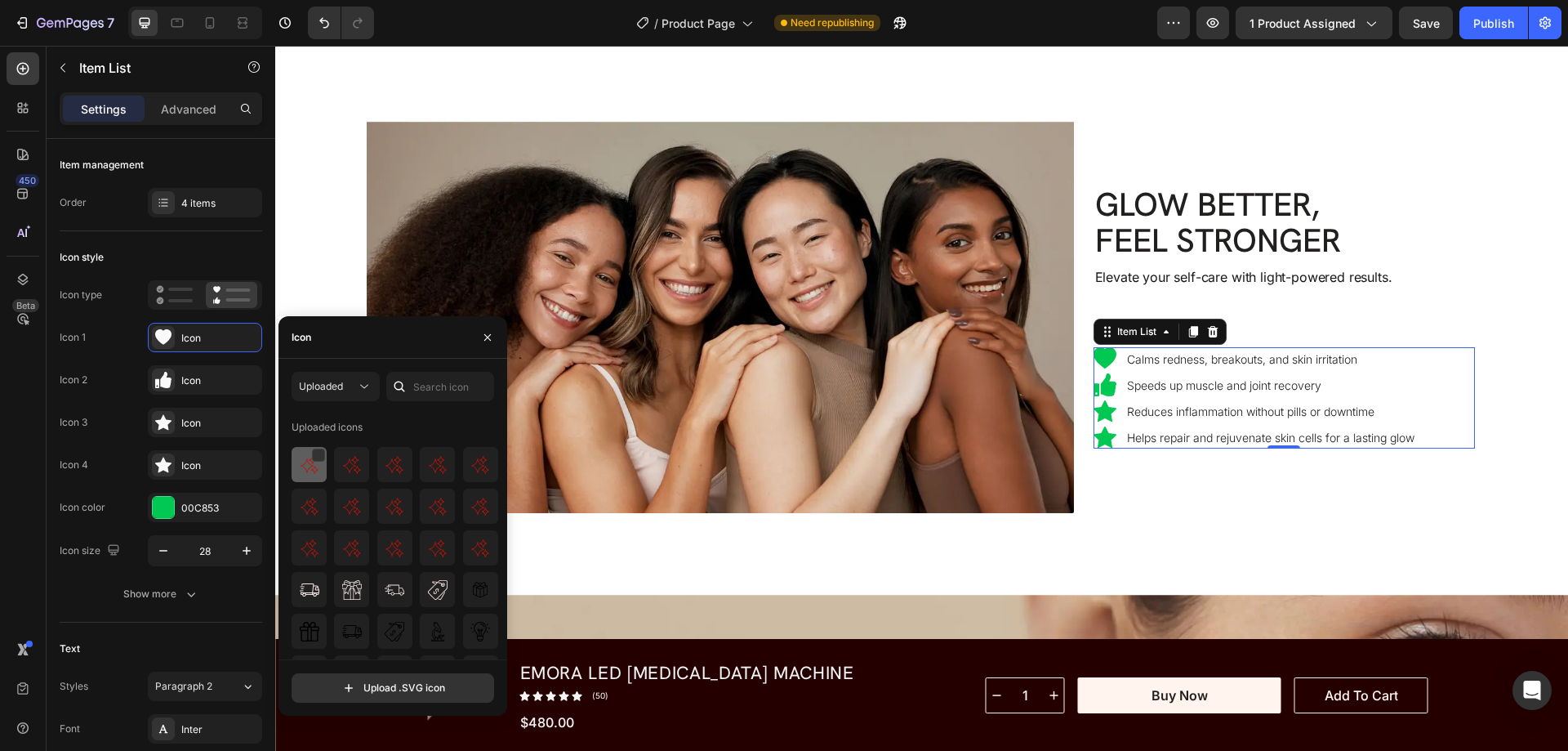
click at [306, 466] on img at bounding box center [310, 465] width 20 height 20
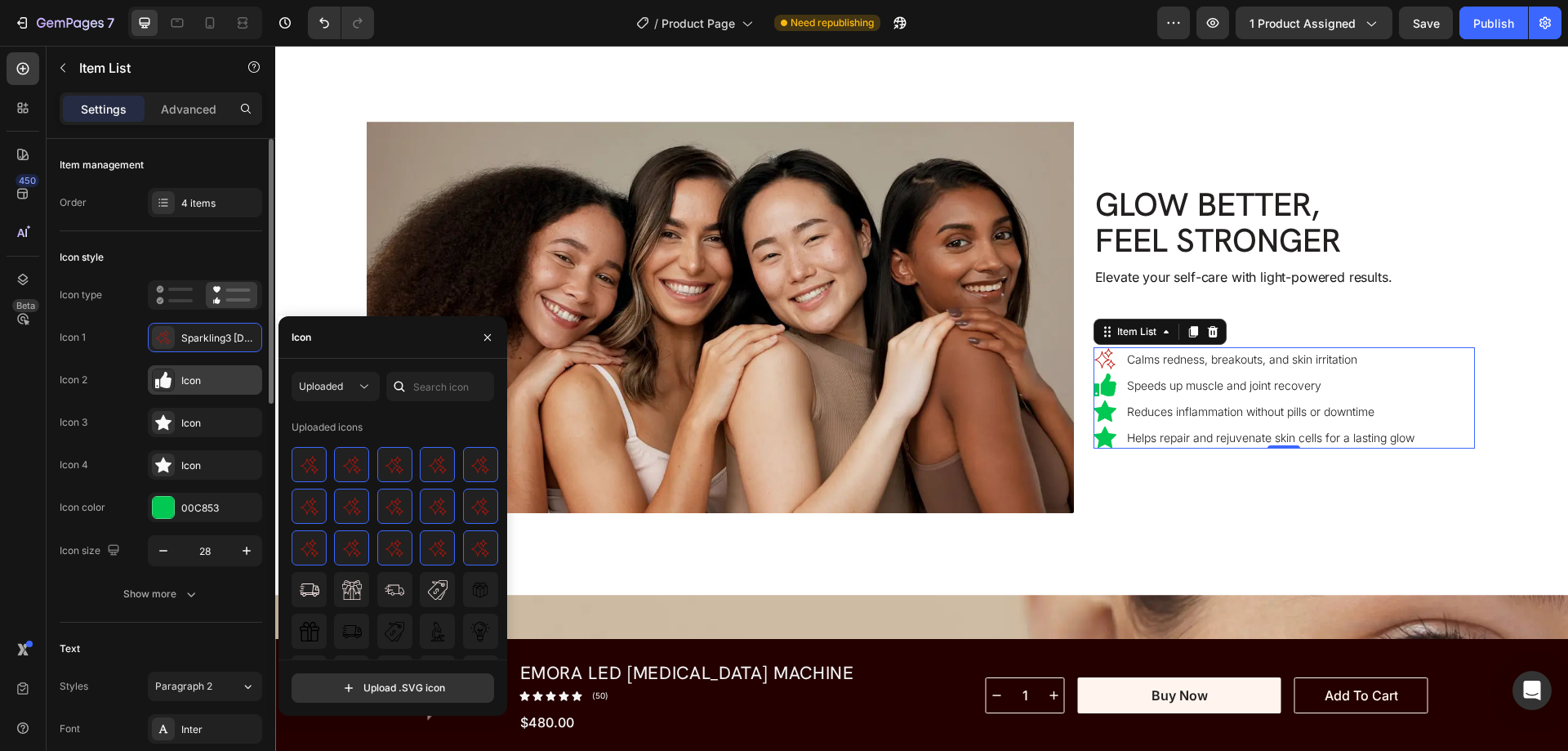
drag, startPoint x: 172, startPoint y: 380, endPoint x: 213, endPoint y: 389, distance: 42.0
click at [172, 380] on div at bounding box center [163, 380] width 23 height 23
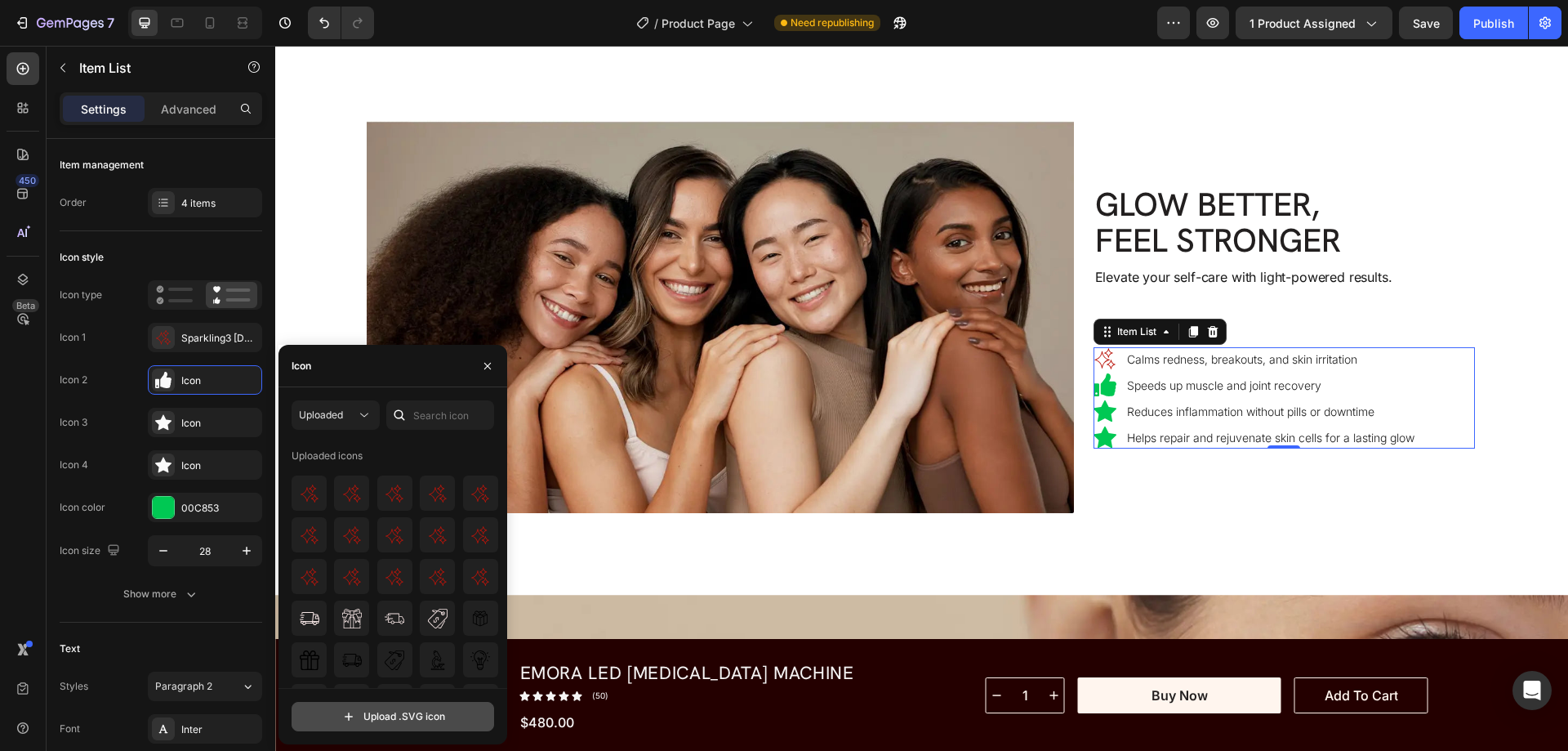
click at [393, 703] on input "file" at bounding box center [392, 716] width 201 height 28
type input "C:\fakepath\dumbell-ezgif.com-gif-maker.svg"
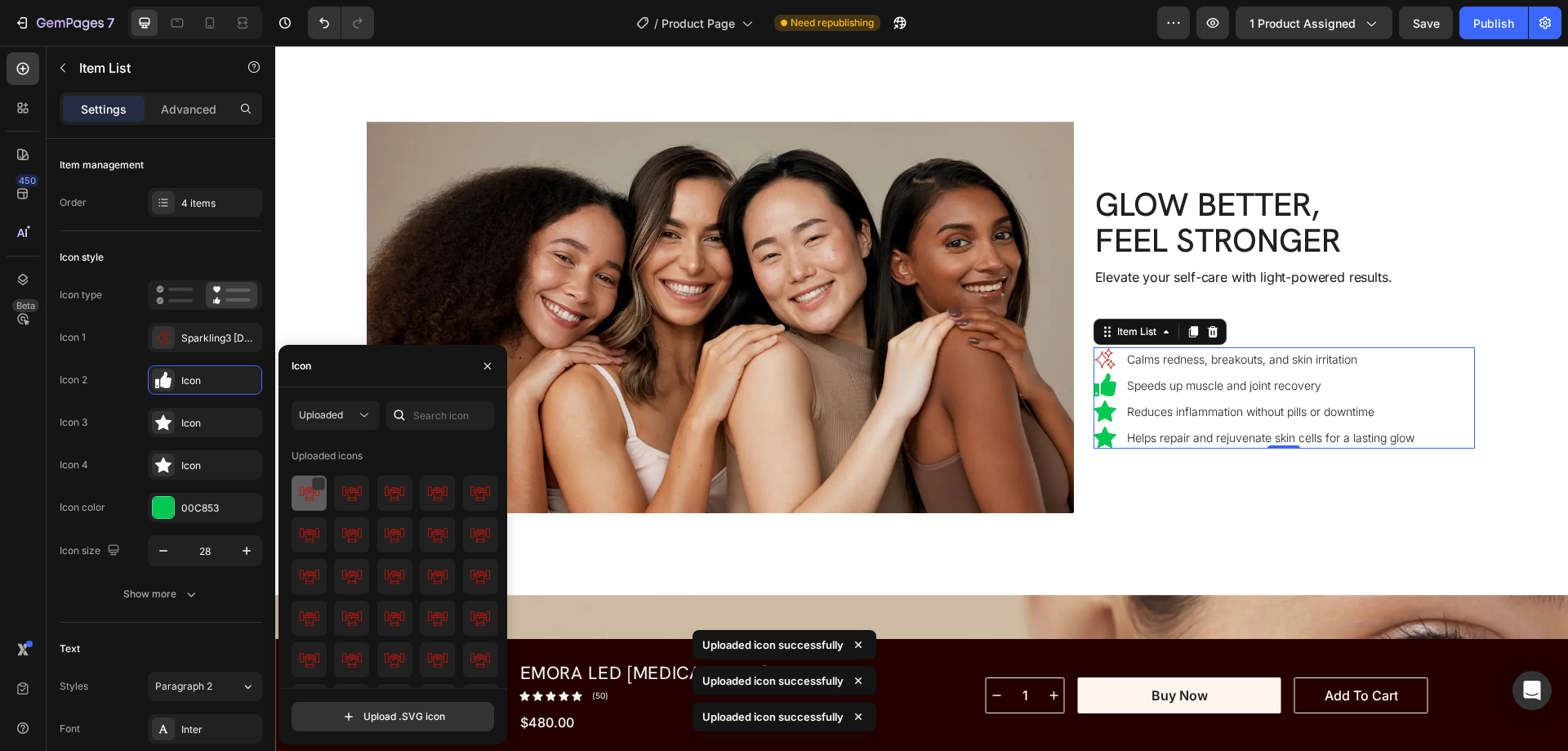
click at [309, 487] on img at bounding box center [310, 493] width 20 height 20
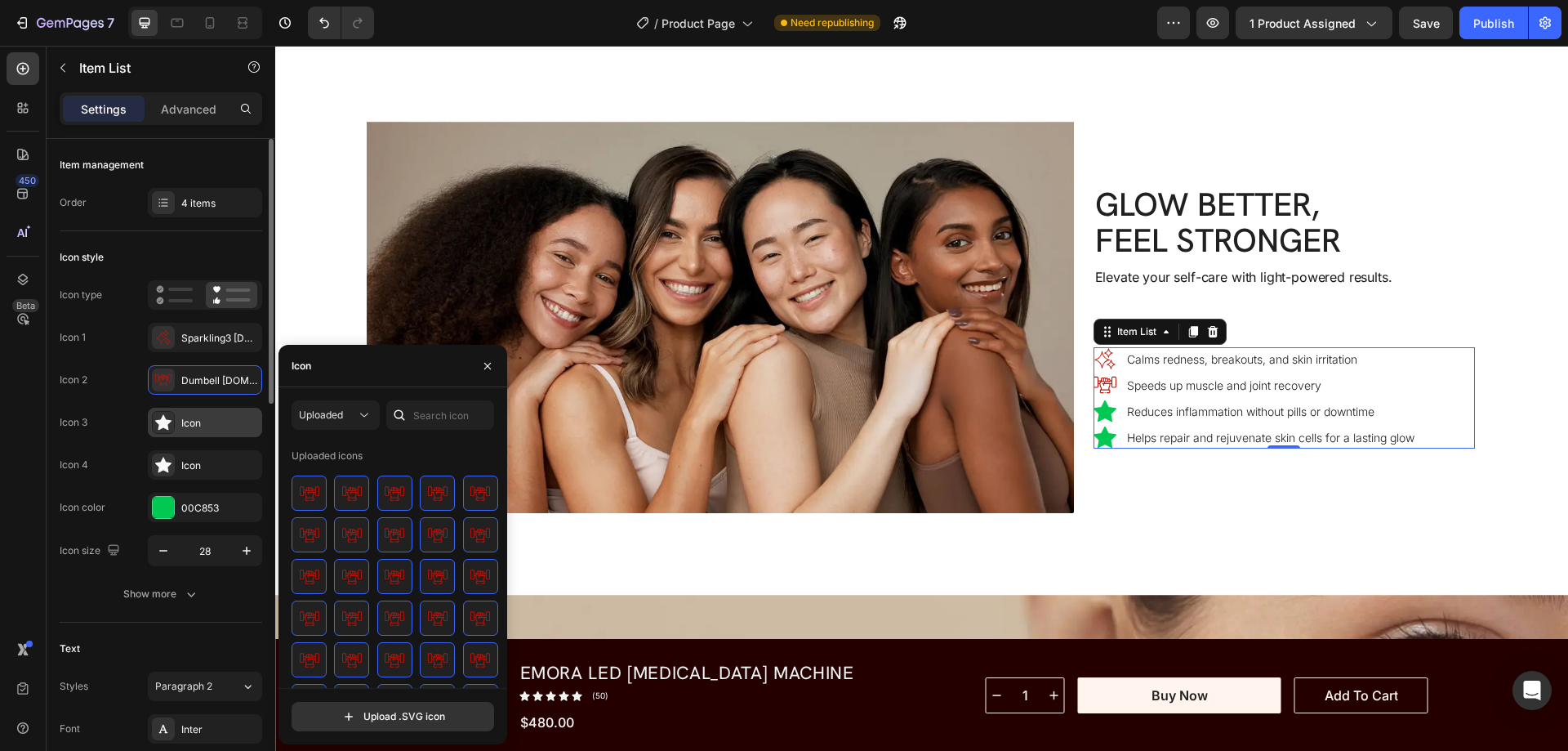
click at [158, 427] on icon at bounding box center [163, 422] width 16 height 16
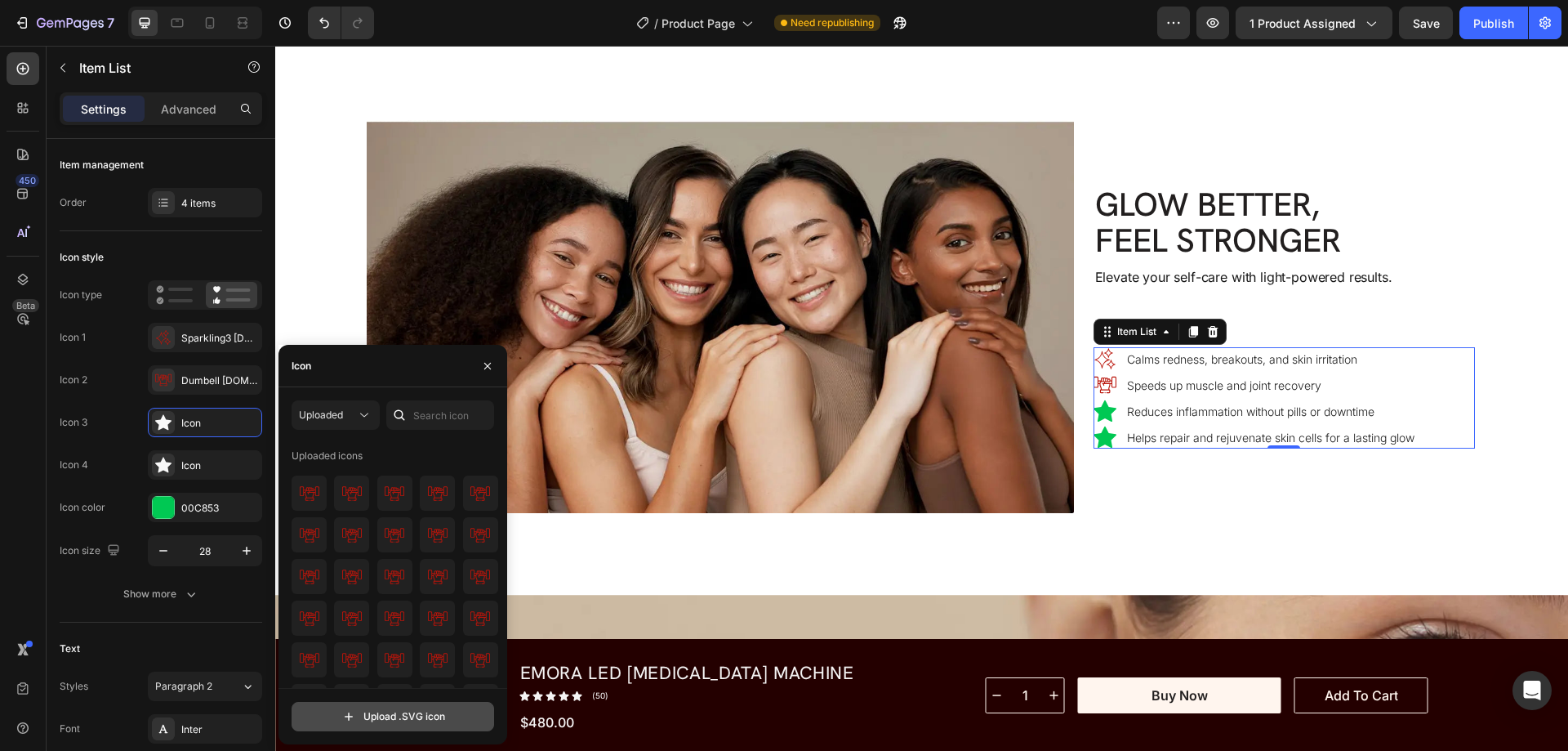
click at [378, 721] on input "file" at bounding box center [392, 716] width 201 height 28
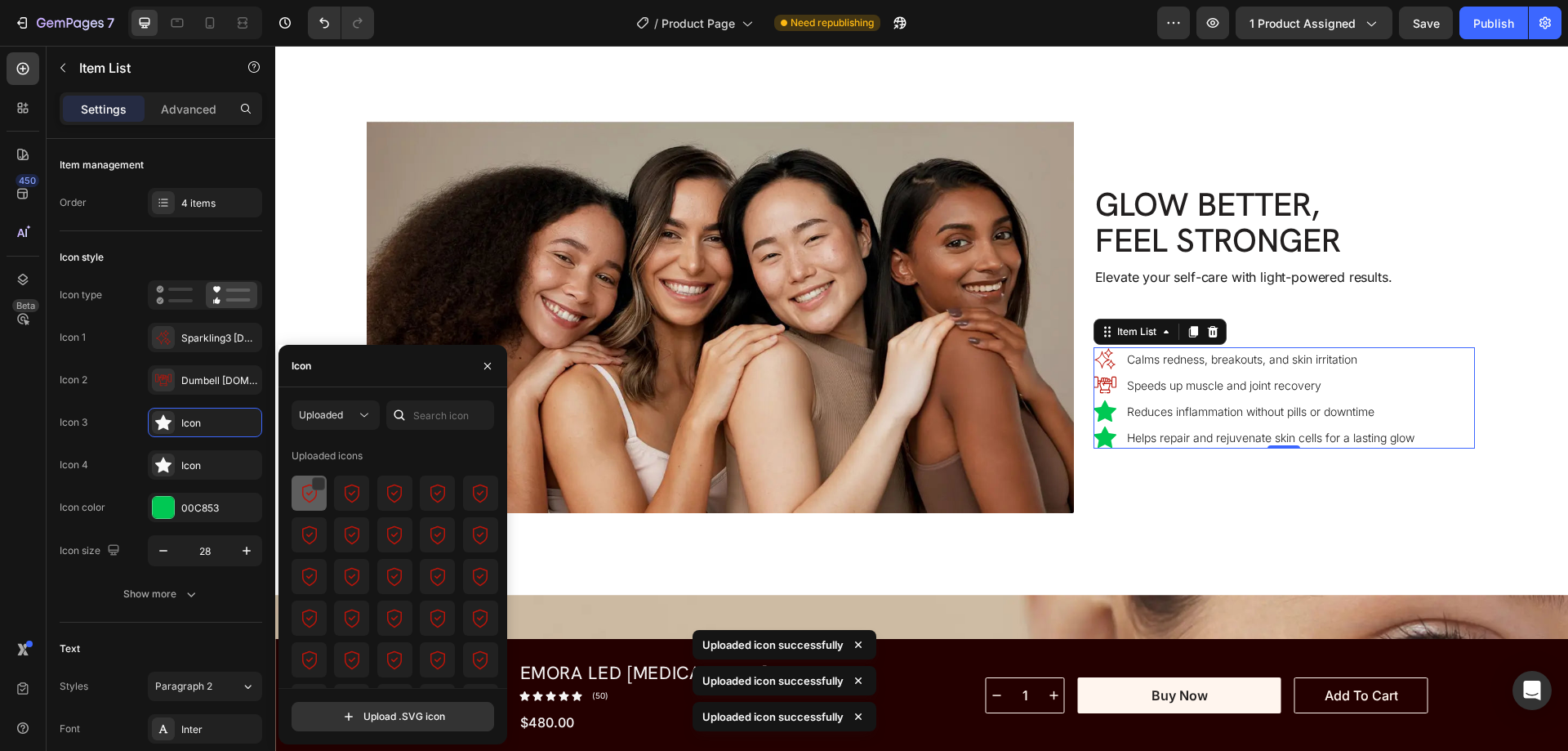
click at [316, 490] on img at bounding box center [310, 493] width 20 height 20
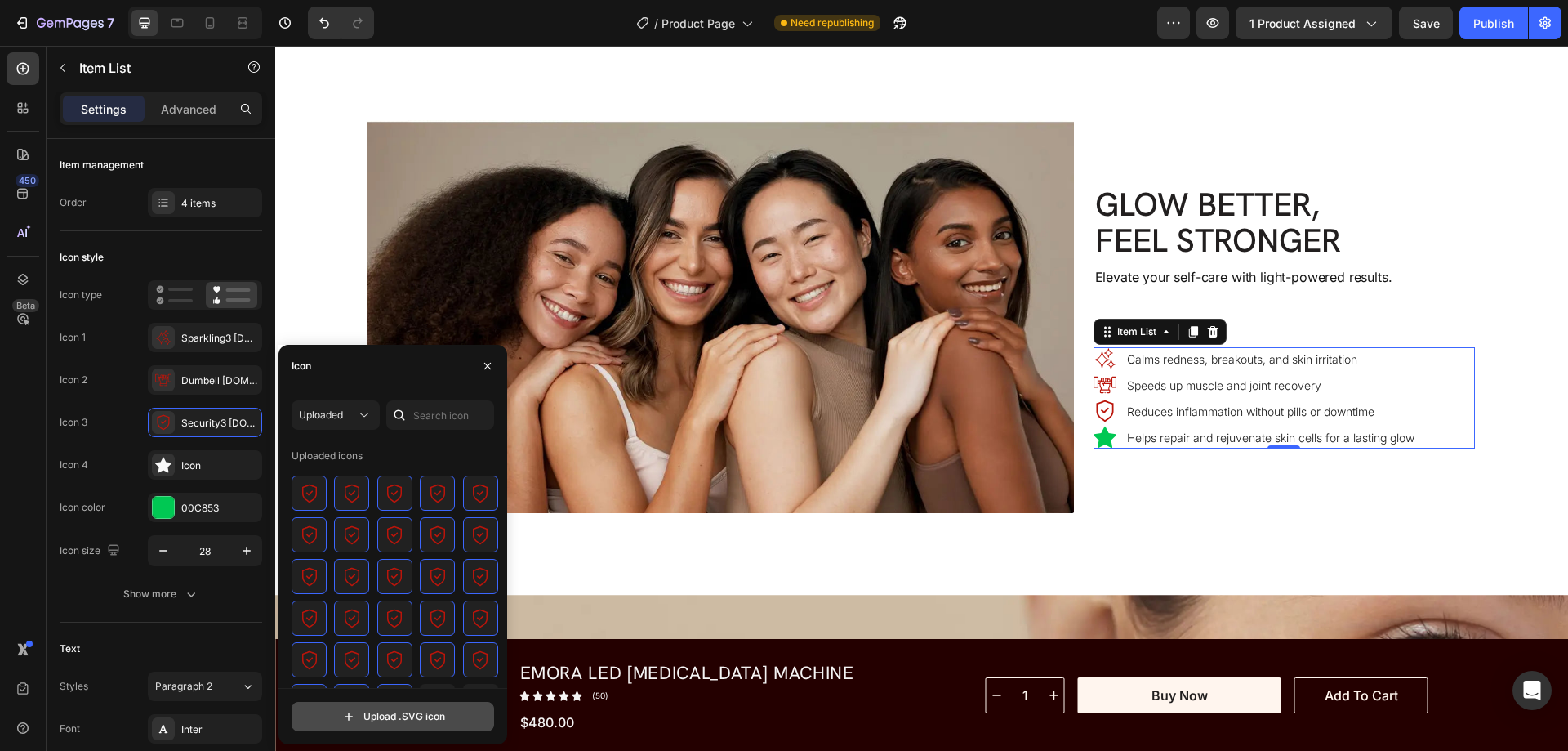
click at [360, 718] on input "file" at bounding box center [392, 716] width 201 height 28
type input "C:\fakepath\insurance-ezgif.com-gif-maker.svg"
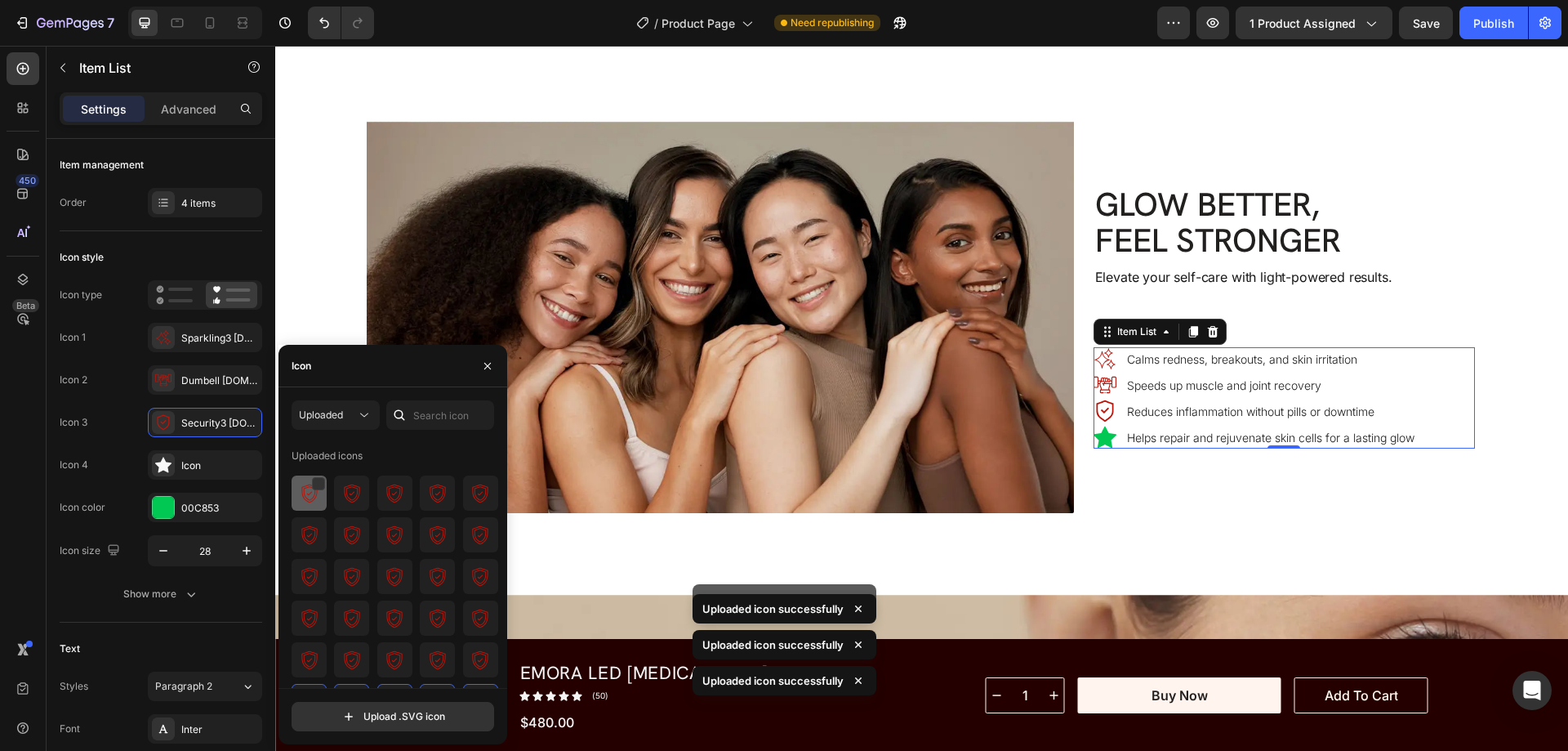
click at [312, 495] on img at bounding box center [310, 493] width 20 height 20
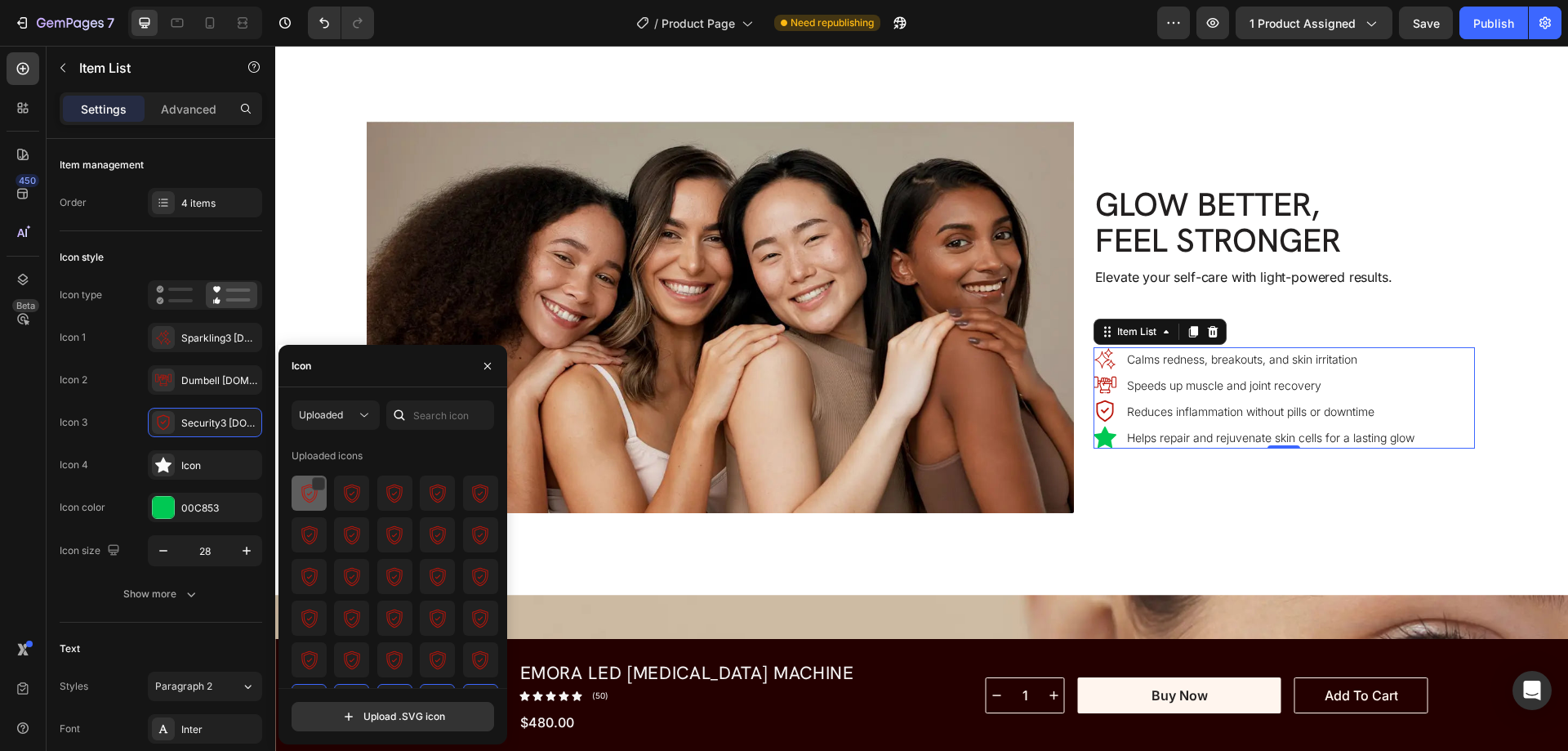
click at [309, 497] on img at bounding box center [310, 493] width 20 height 20
click at [312, 495] on img at bounding box center [310, 493] width 20 height 20
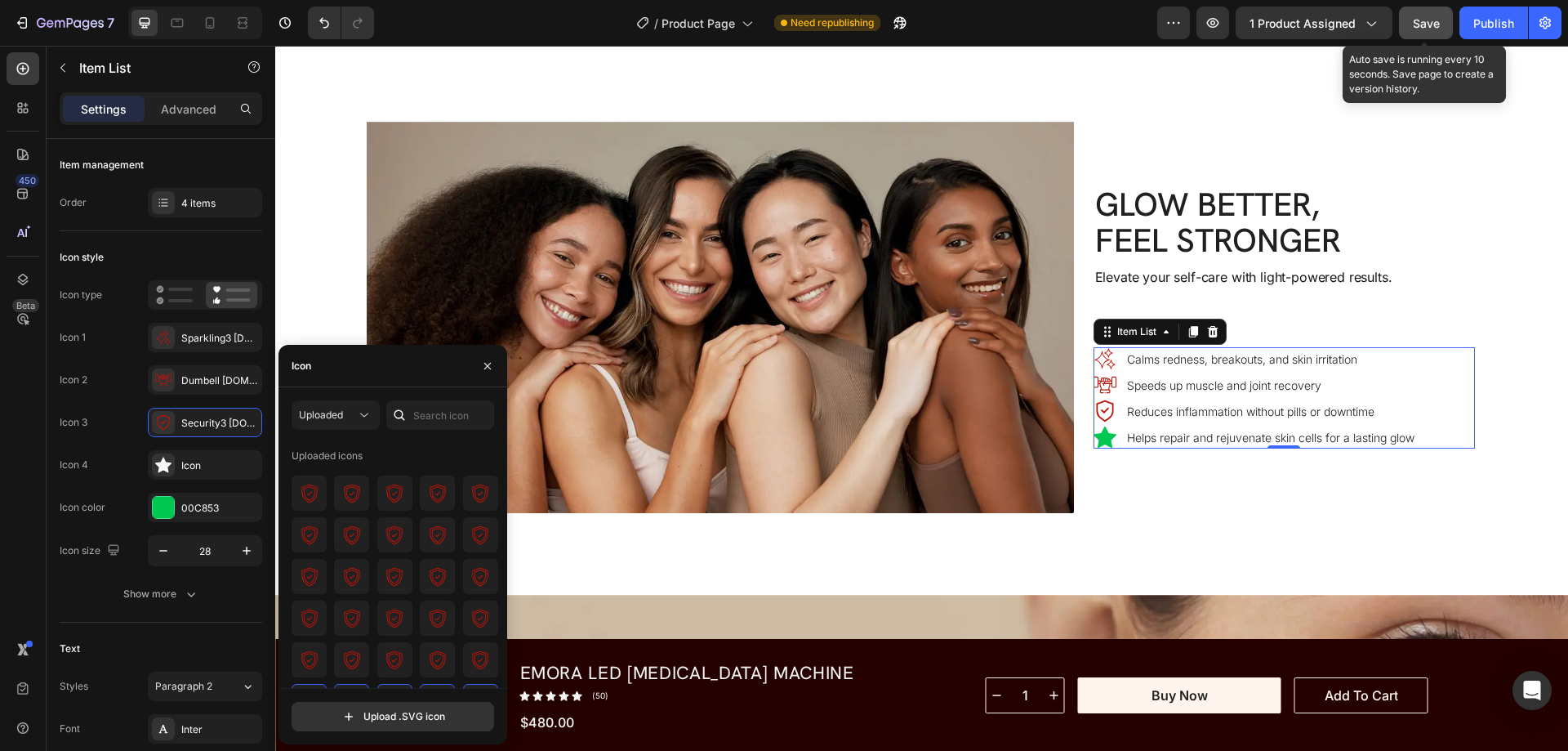
click at [1413, 17] on span "Save" at bounding box center [1426, 23] width 27 height 14
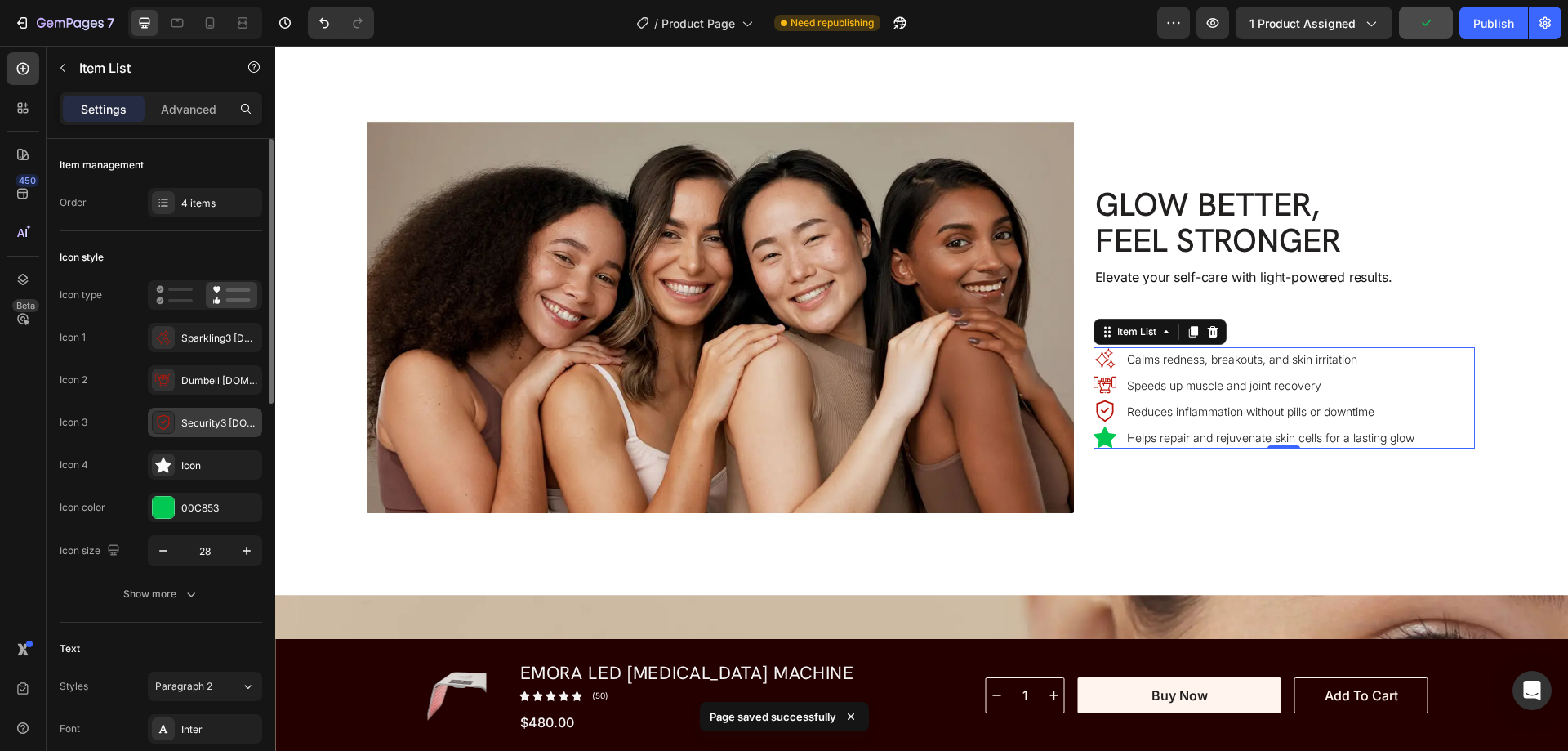
click at [165, 419] on icon at bounding box center [163, 422] width 16 height 16
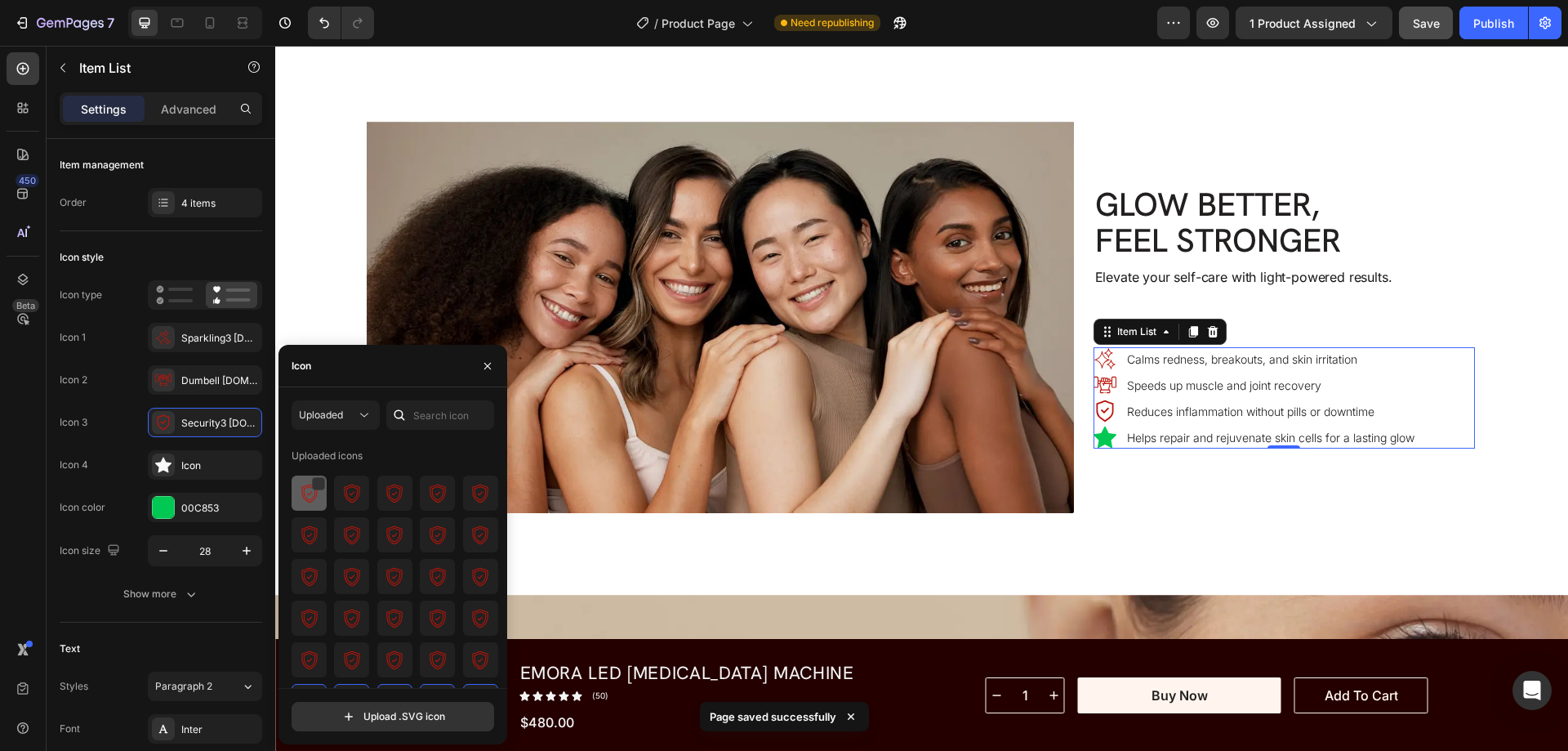
click at [301, 489] on img at bounding box center [310, 493] width 20 height 20
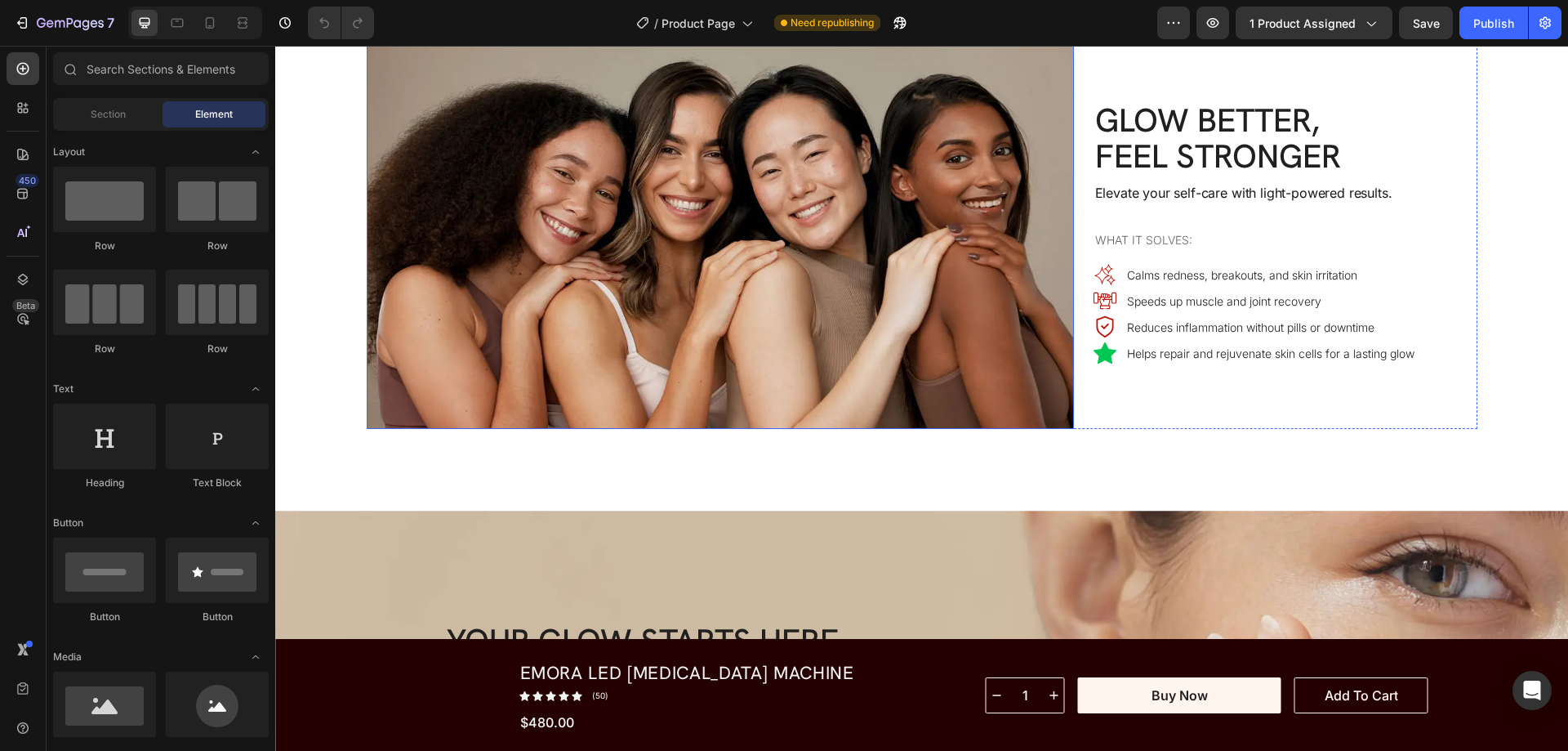
scroll to position [5799, 0]
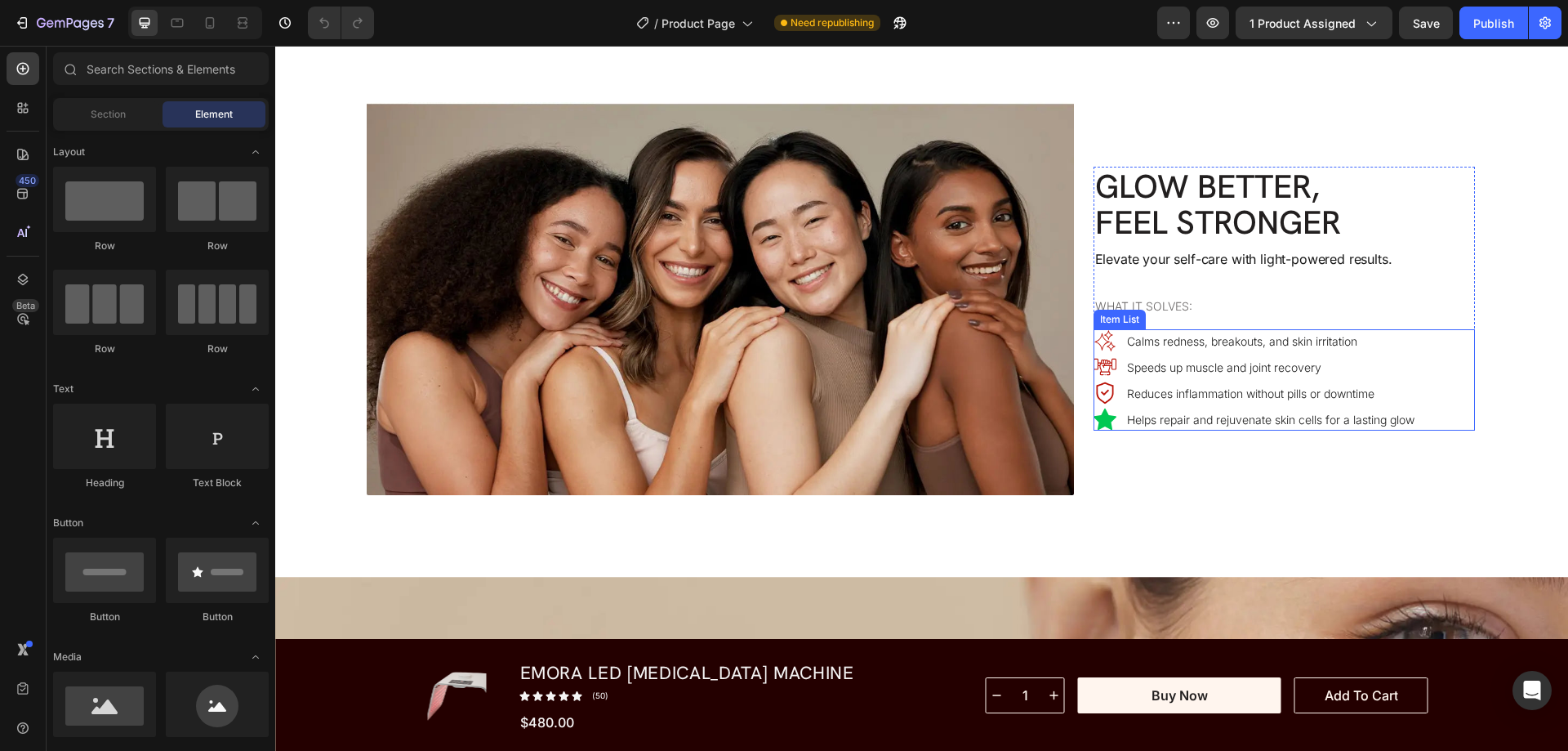
click at [1170, 402] on p "Reduces inflammation without pills or downtime" at bounding box center [1270, 393] width 288 height 17
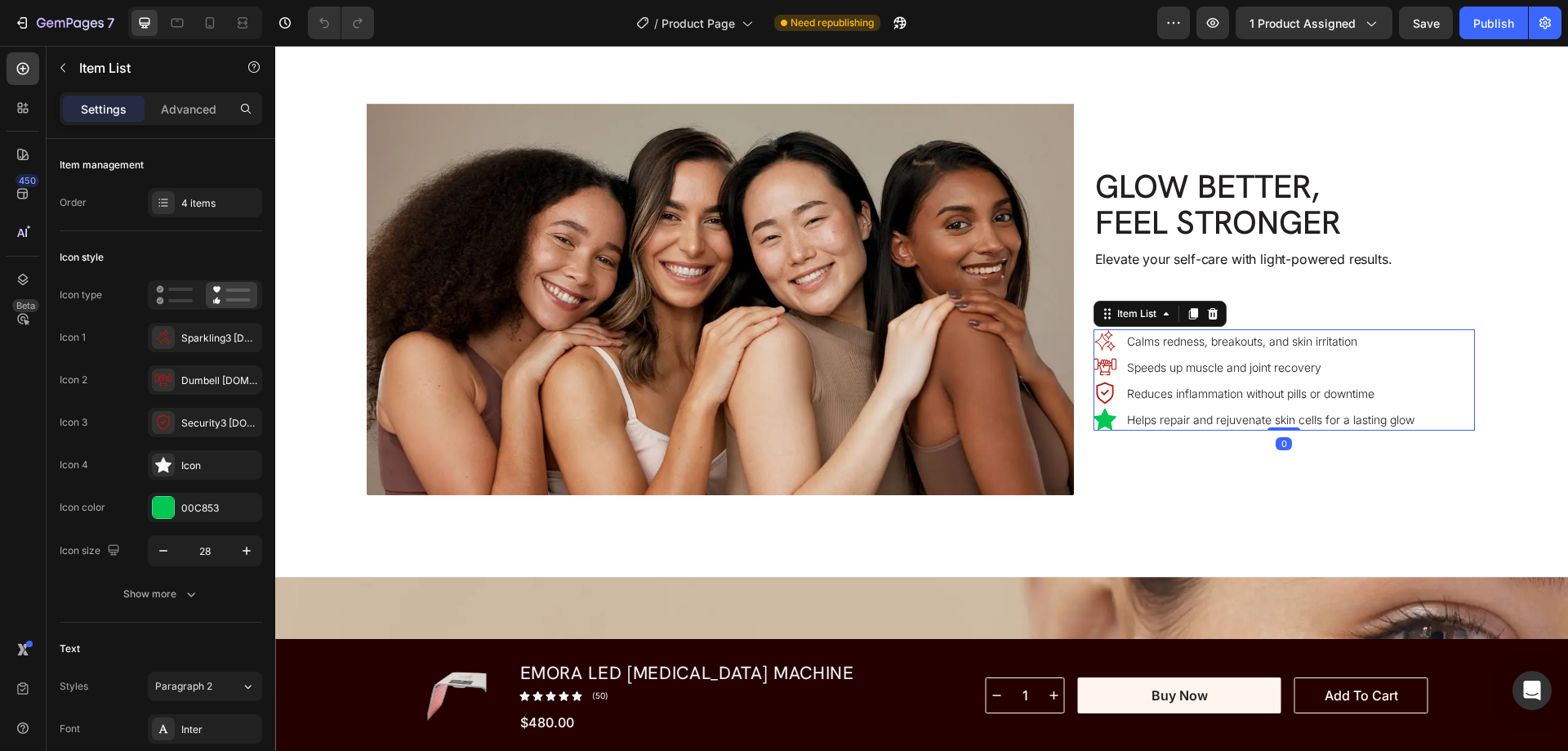
click at [1441, 410] on div "Calms redness, breakouts, and skin irritation Speeds up muscle and joint recove…" at bounding box center [1284, 380] width 381 height 102
click at [151, 413] on div "Security3 ezgif.Com gif maker" at bounding box center [205, 422] width 114 height 29
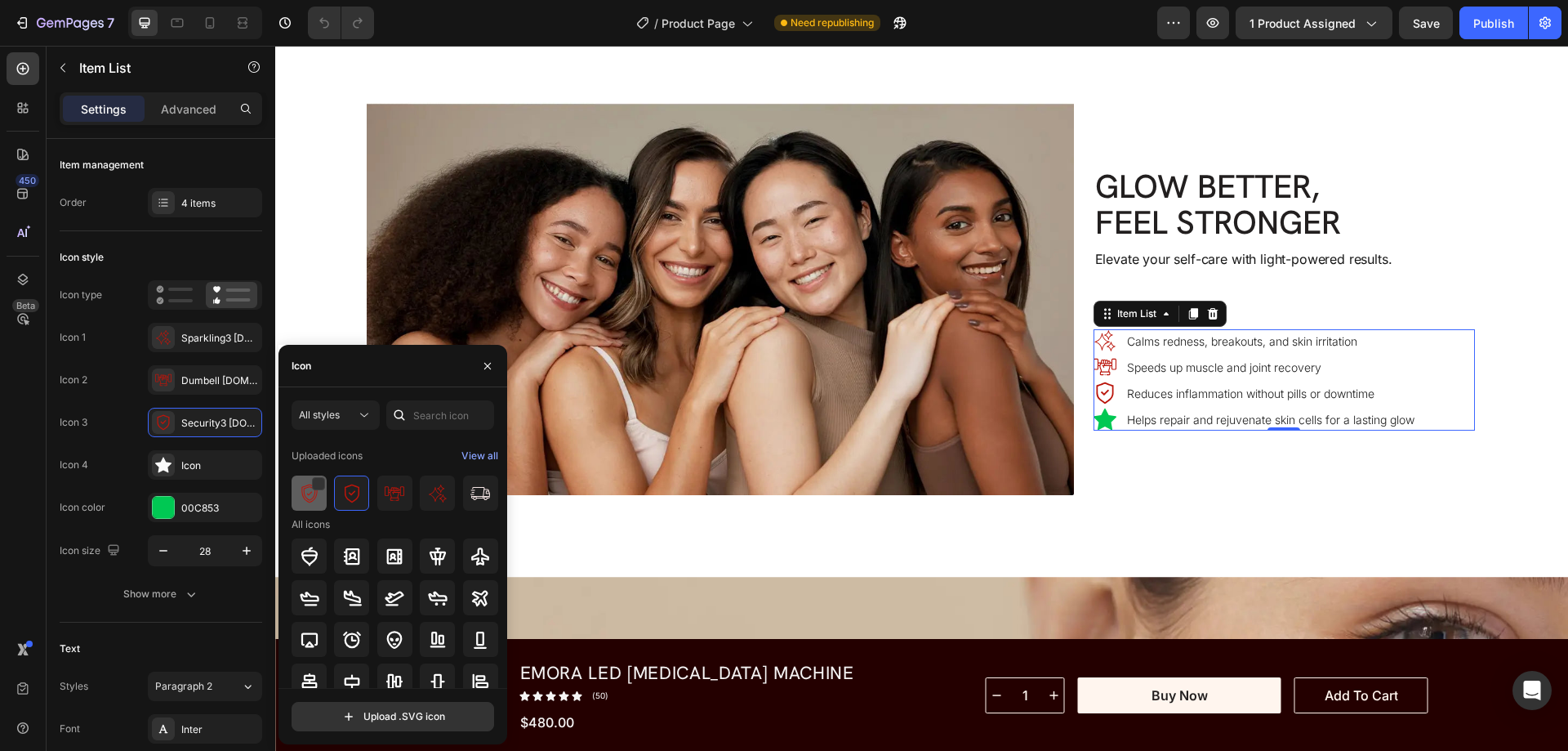
click at [311, 500] on img at bounding box center [310, 493] width 20 height 20
click at [411, 715] on input "file" at bounding box center [392, 716] width 201 height 28
type input "C:\fakepath\insurance-ezgif.com-gif-maker.svg"
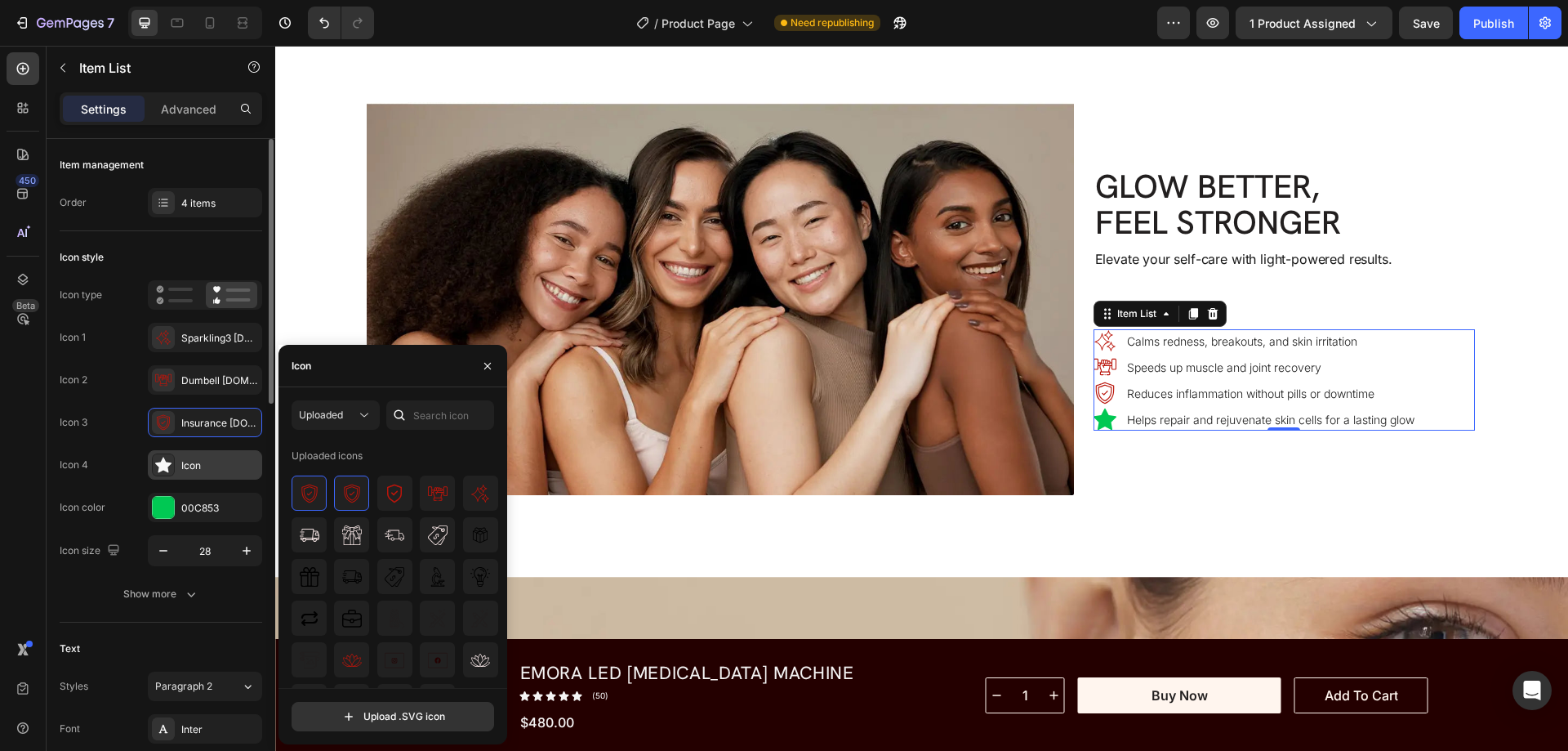
click at [159, 459] on icon at bounding box center [163, 465] width 16 height 16
click at [373, 718] on input "file" at bounding box center [392, 716] width 201 height 28
click at [368, 716] on input "file" at bounding box center [392, 716] width 201 height 28
type input "C:\fakepath\sun-ezgif.com-gif-maker.svg"
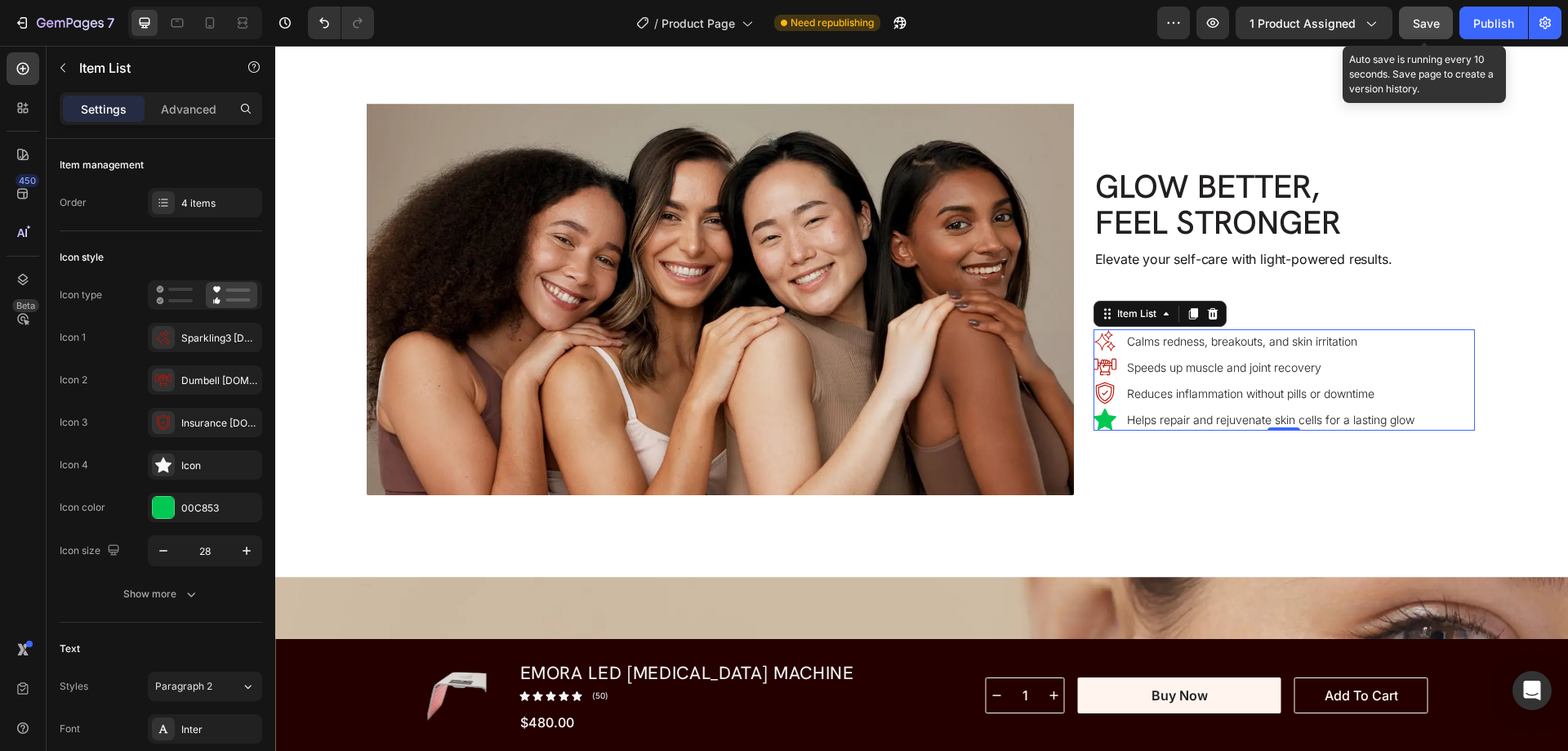
click at [1425, 25] on span "Save" at bounding box center [1426, 23] width 27 height 14
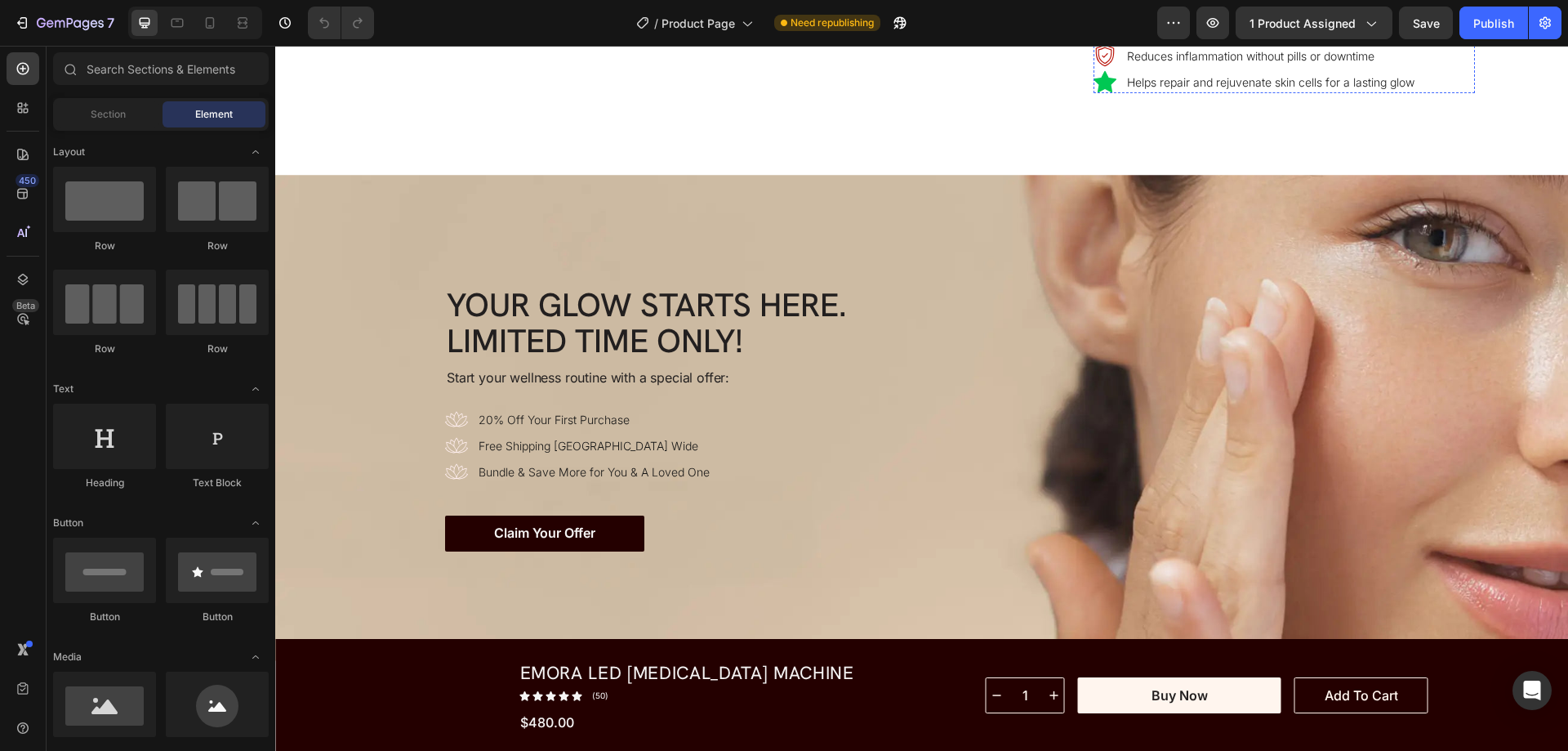
scroll to position [6126, 0]
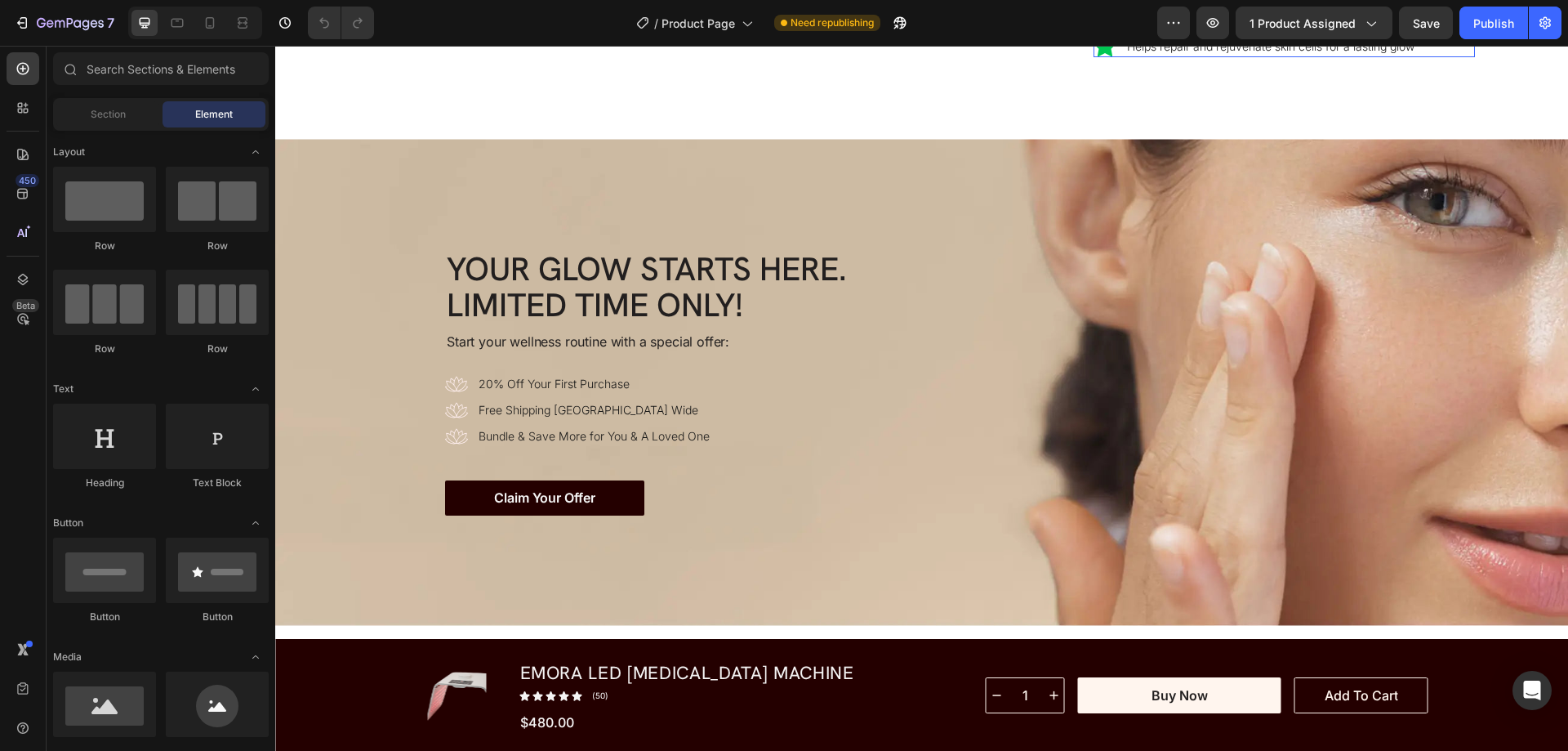
click at [1419, 57] on div "Calms redness, breakouts, and skin irritation Speeds up muscle and joint recove…" at bounding box center [1284, 6] width 381 height 102
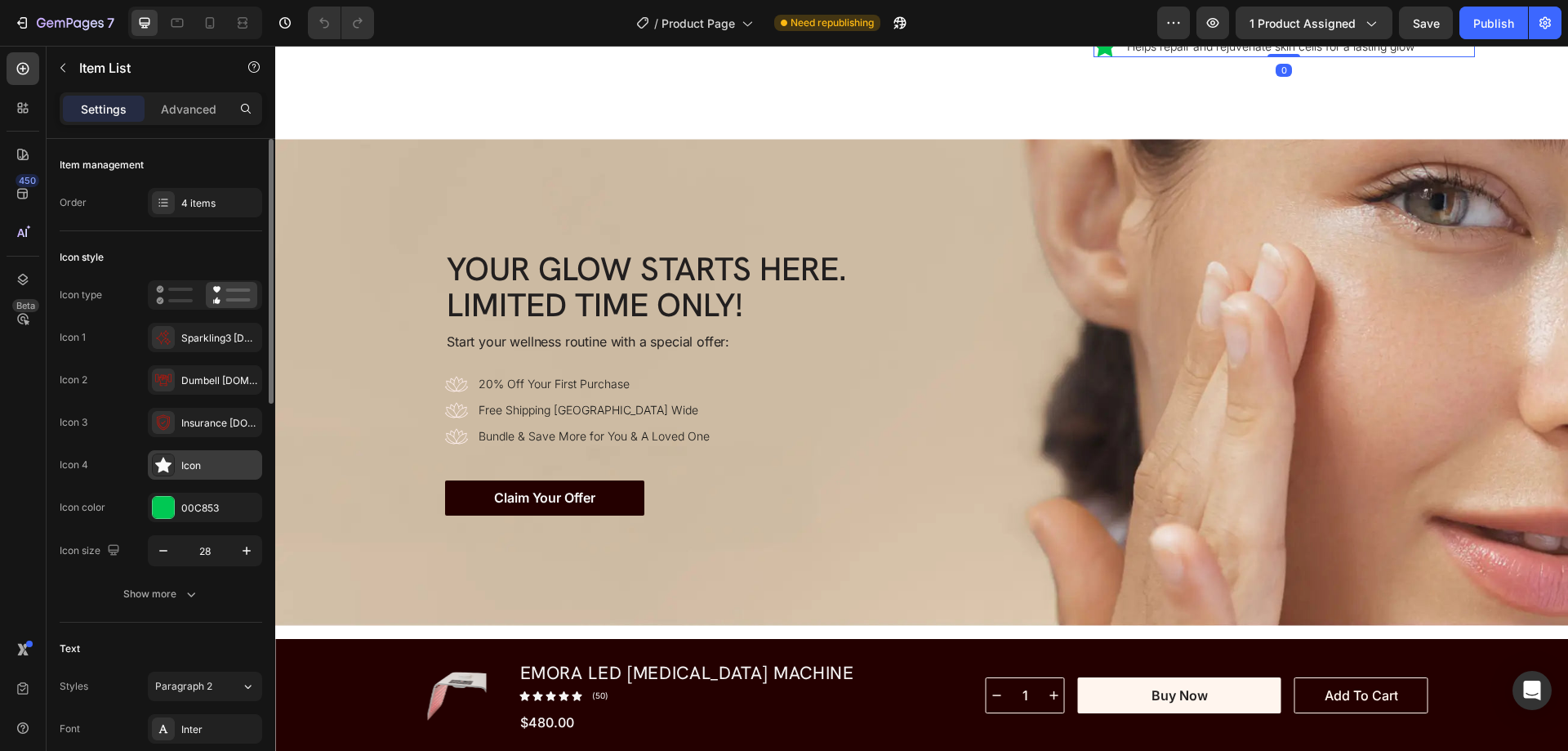
drag, startPoint x: 164, startPoint y: 459, endPoint x: 195, endPoint y: 460, distance: 31.0
click at [163, 459] on icon at bounding box center [163, 465] width 16 height 15
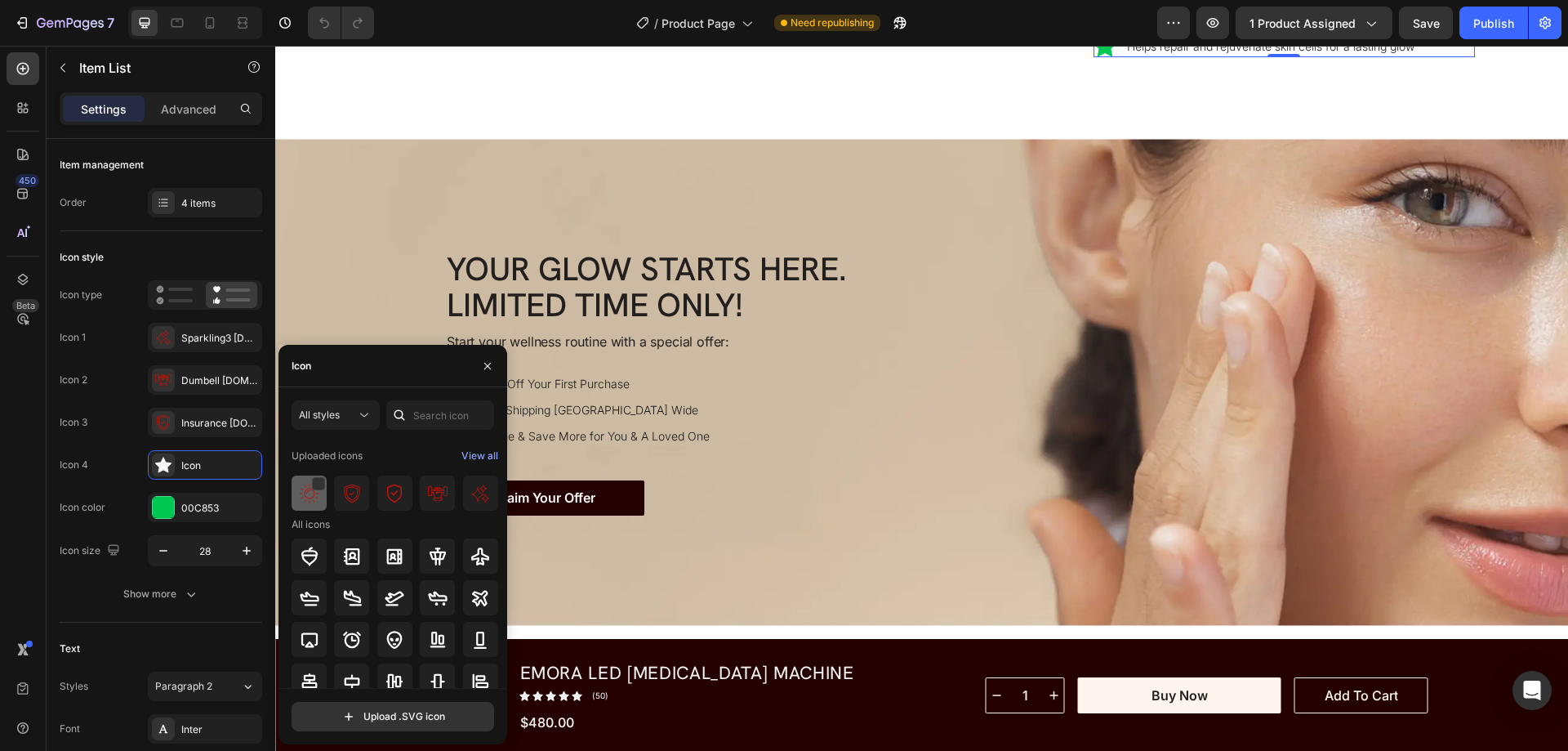
drag, startPoint x: 311, startPoint y: 491, endPoint x: 726, endPoint y: 469, distance: 415.6
click at [311, 491] on img at bounding box center [310, 493] width 20 height 20
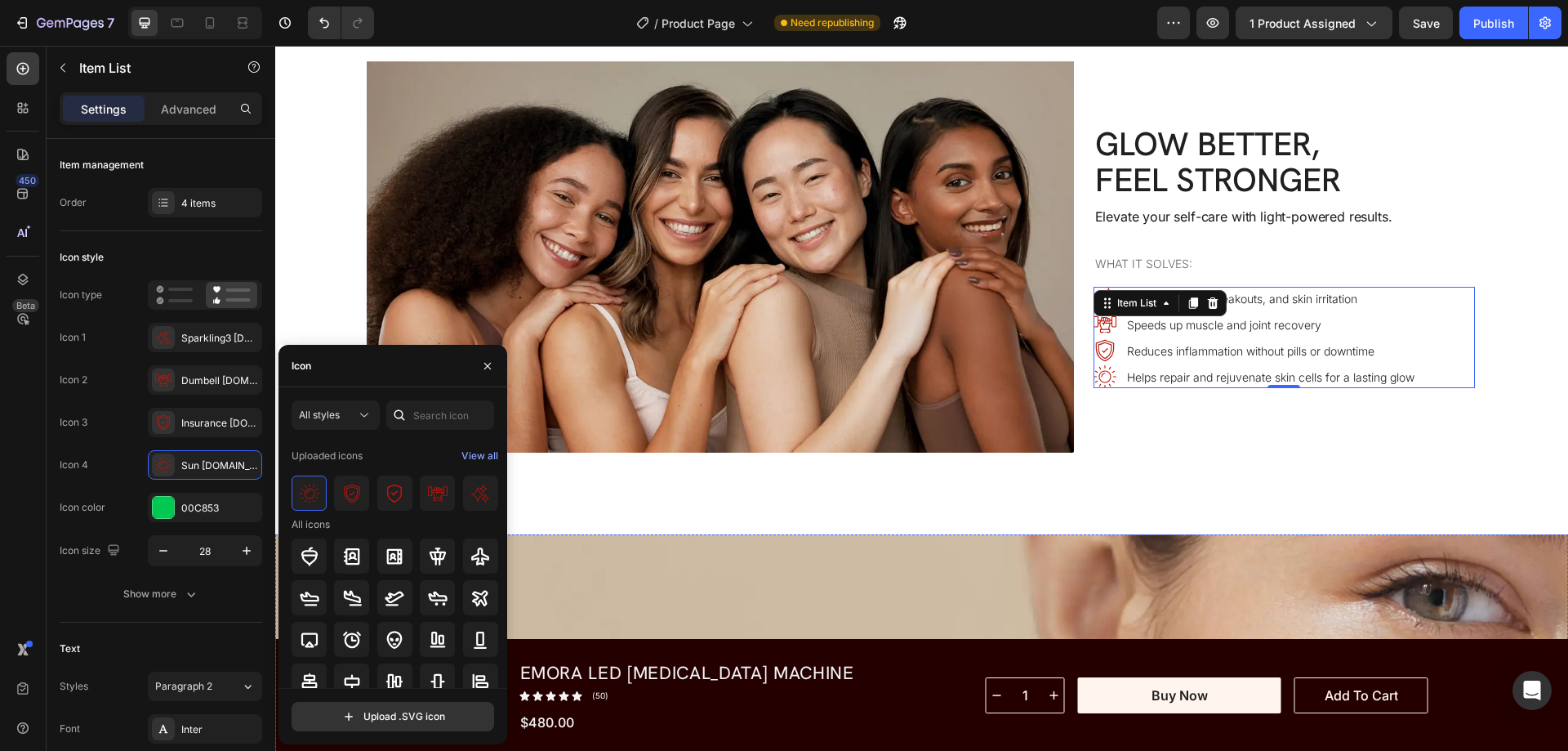
scroll to position [5799, 0]
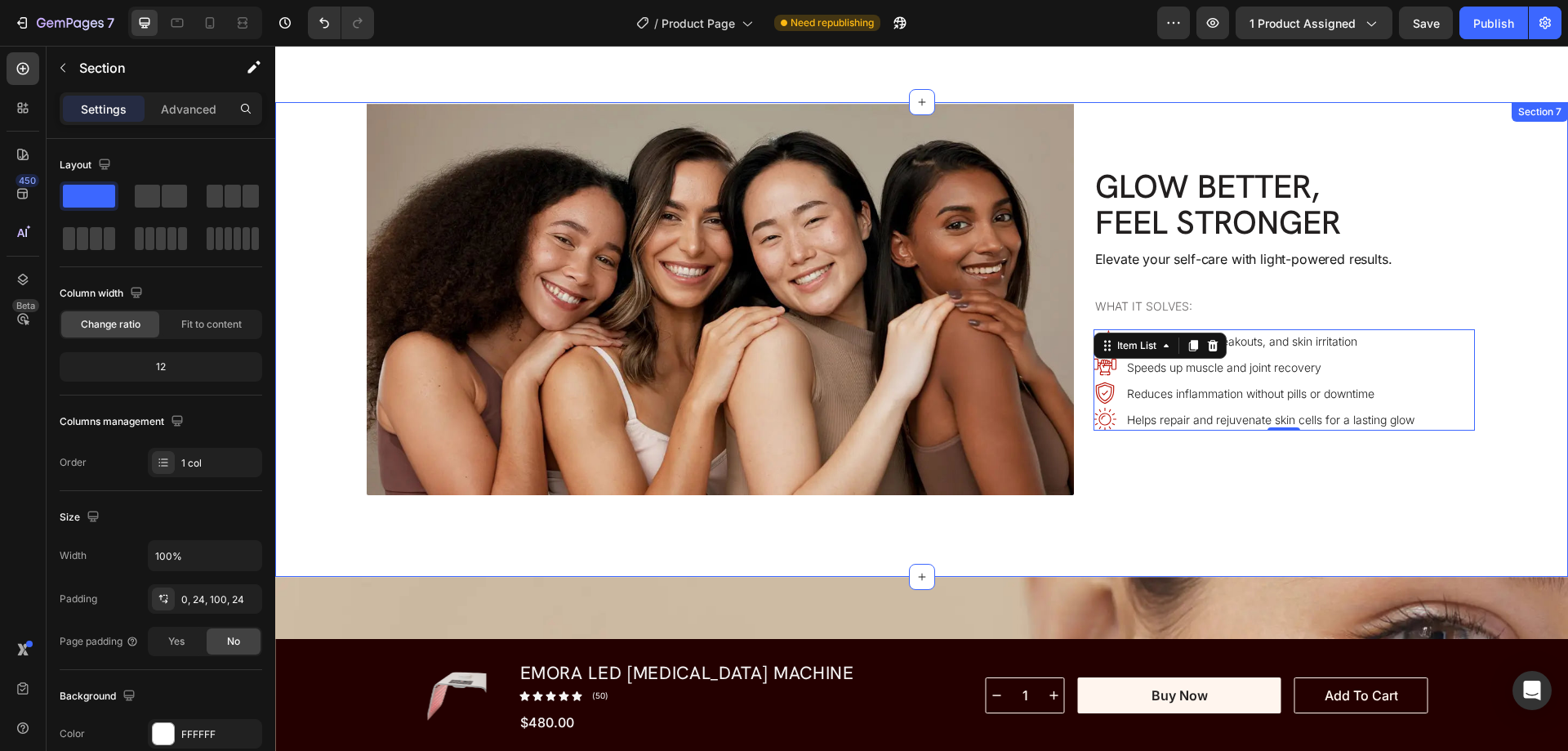
click at [1119, 557] on div "Image Glow Better, Feel Stronger Heading Elevate your self-care with light-powe…" at bounding box center [922, 339] width 1293 height 475
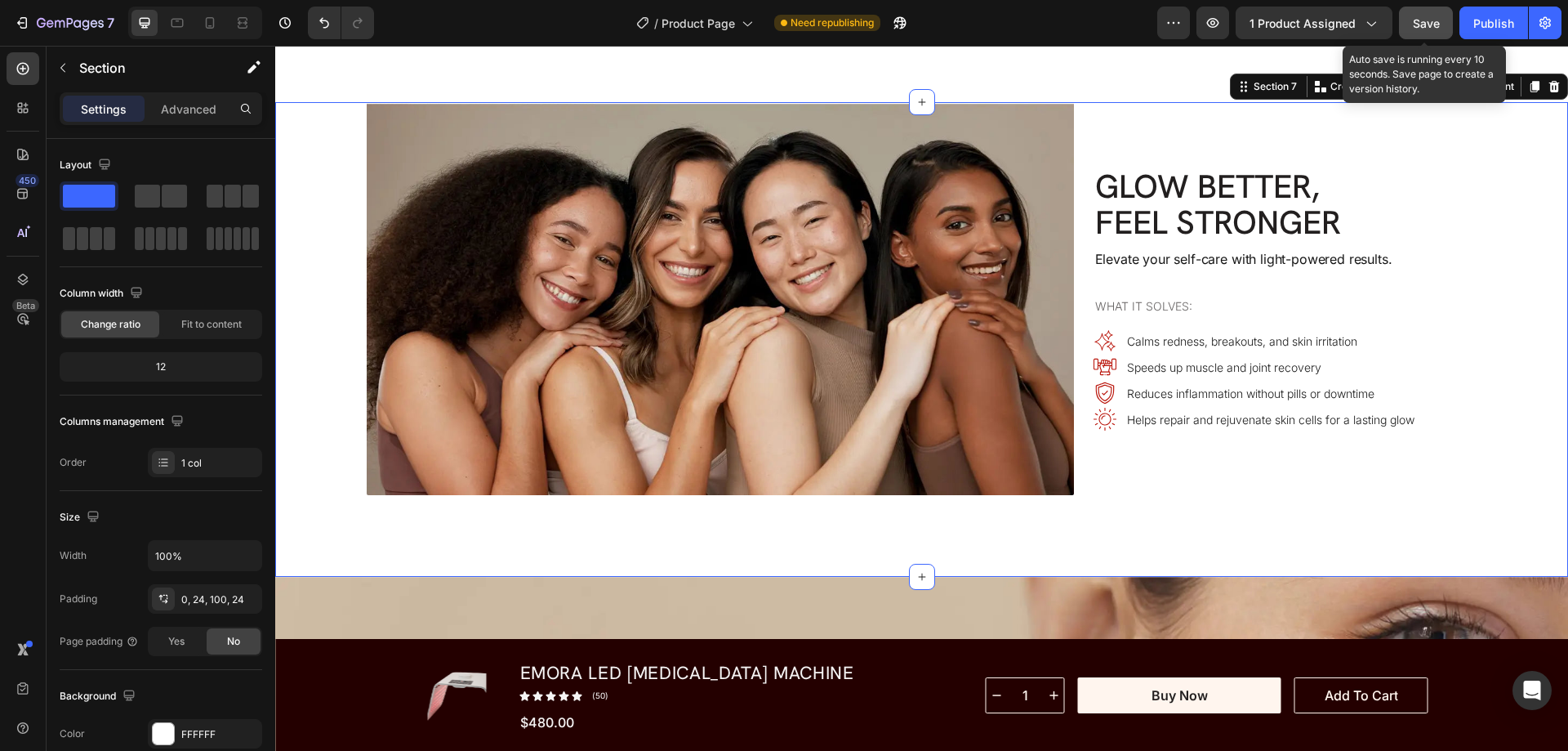
drag, startPoint x: 1413, startPoint y: 21, endPoint x: 853, endPoint y: 58, distance: 561.2
click at [1413, 21] on span "Save" at bounding box center [1426, 23] width 27 height 14
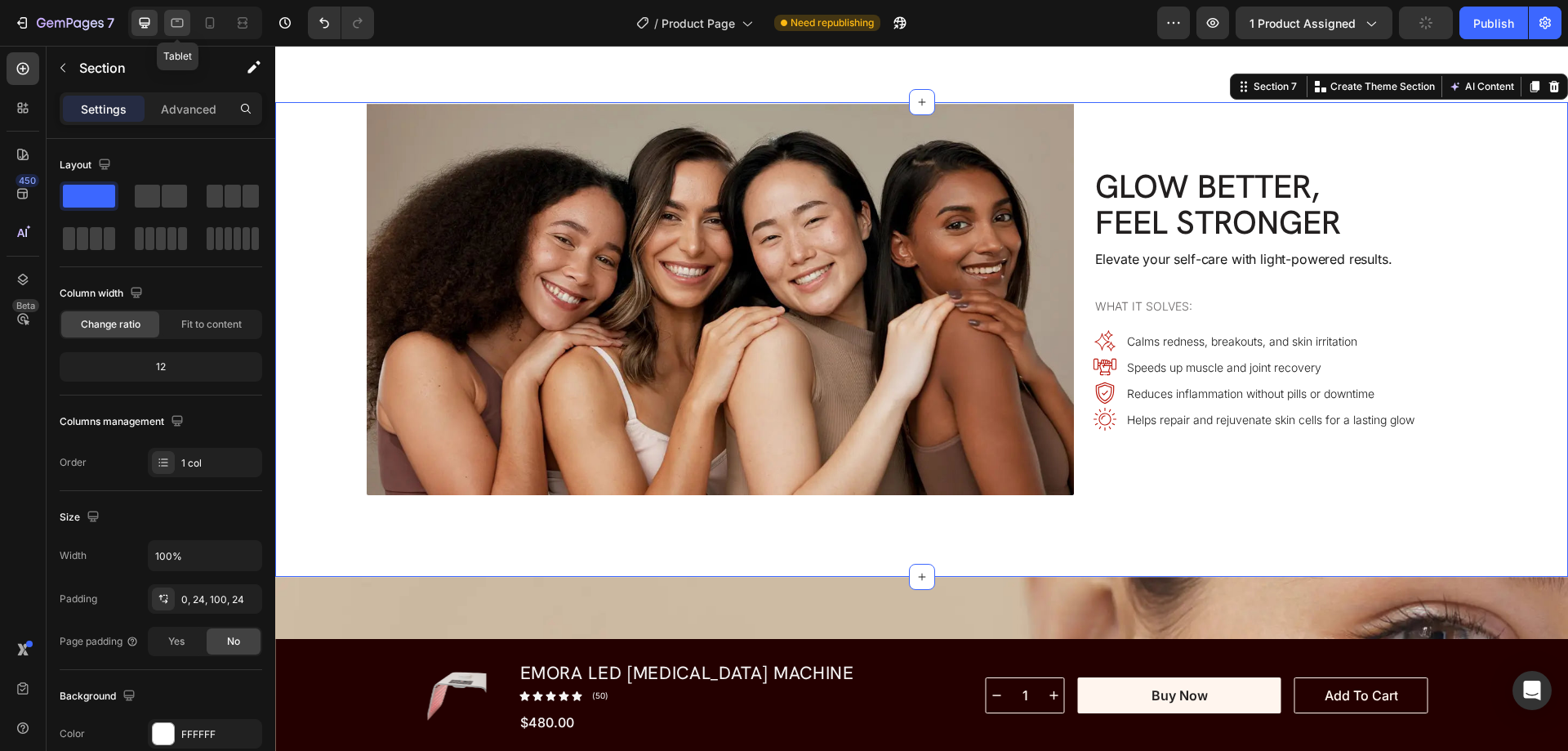
click at [181, 23] on icon at bounding box center [177, 23] width 16 height 16
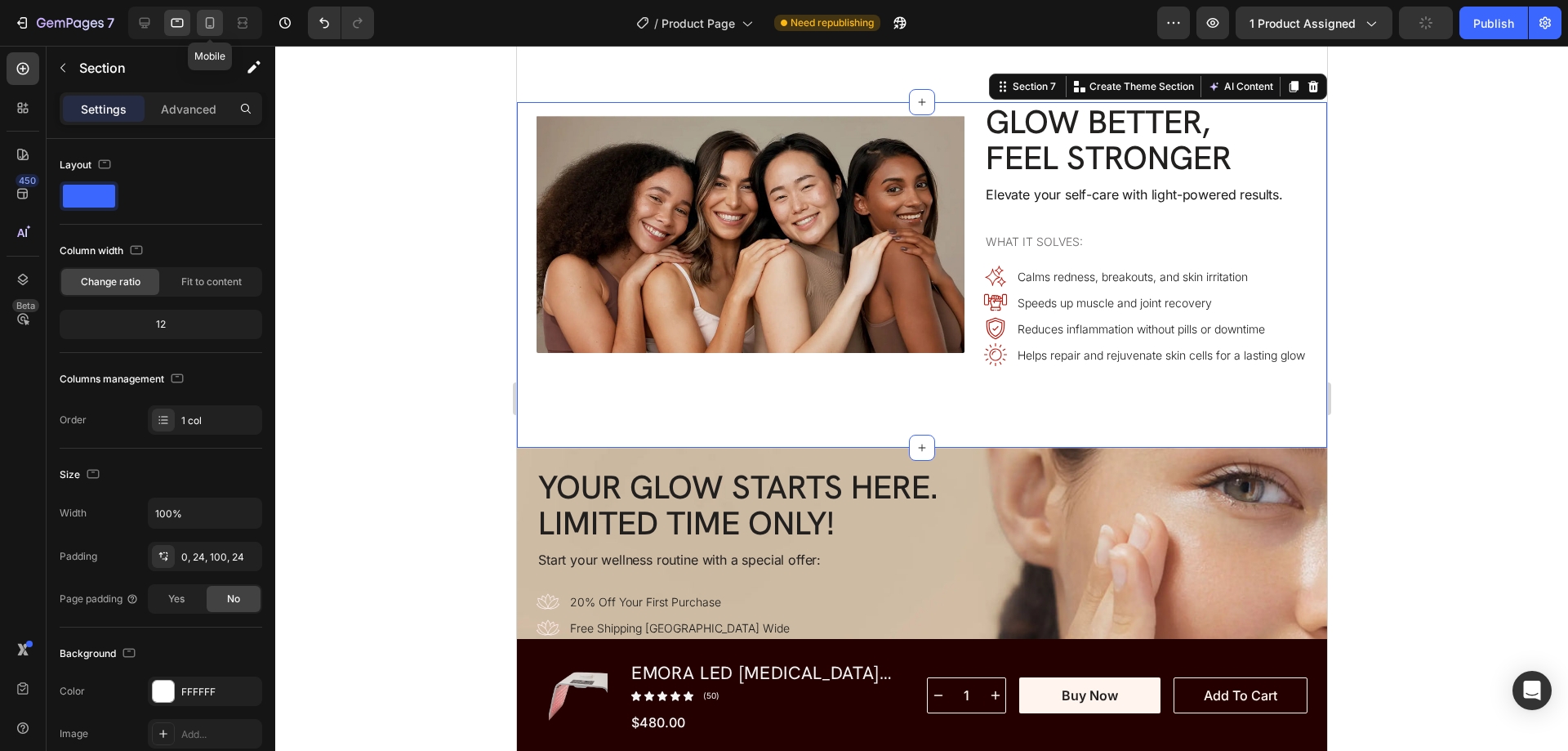
click at [207, 25] on icon at bounding box center [210, 23] width 16 height 16
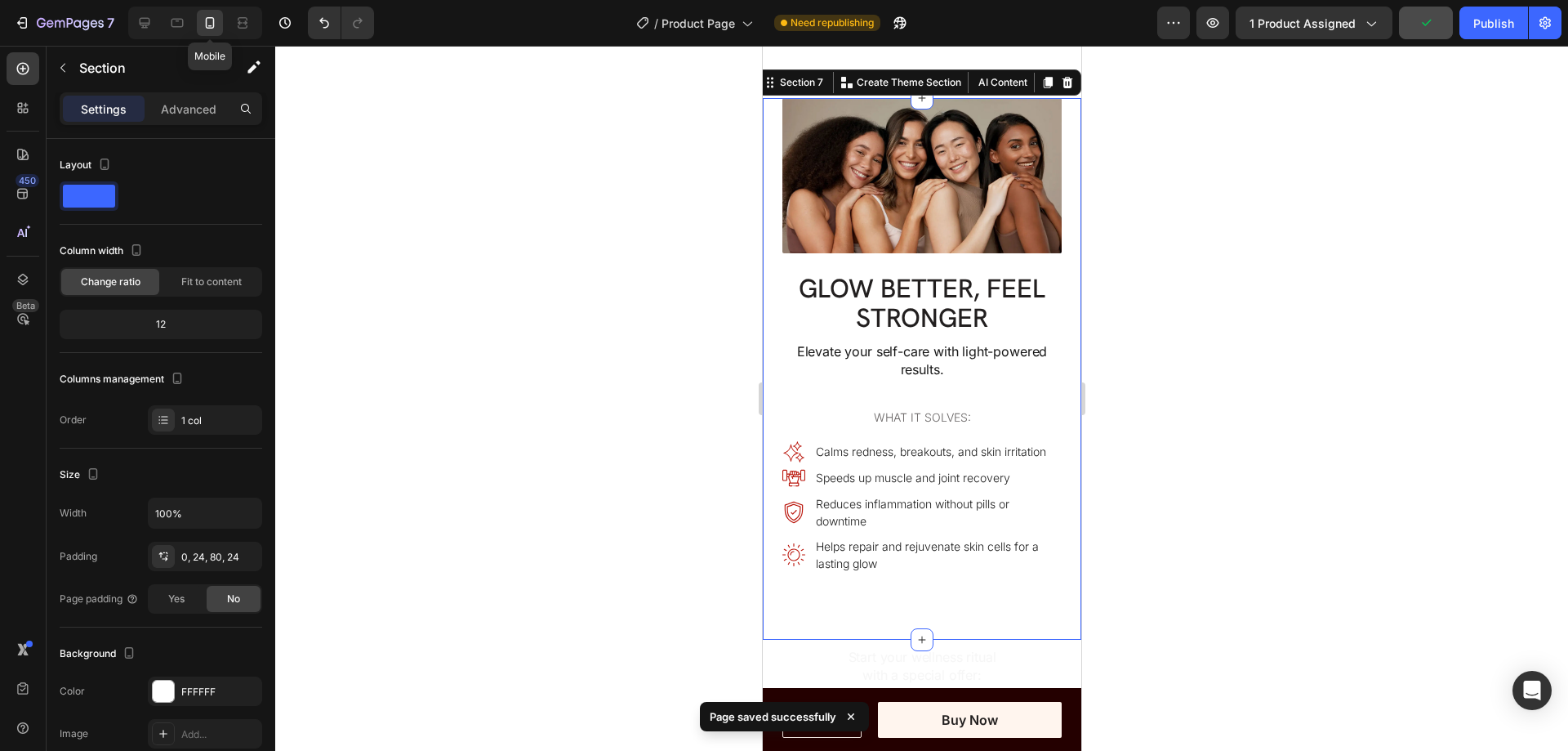
scroll to position [5767, 0]
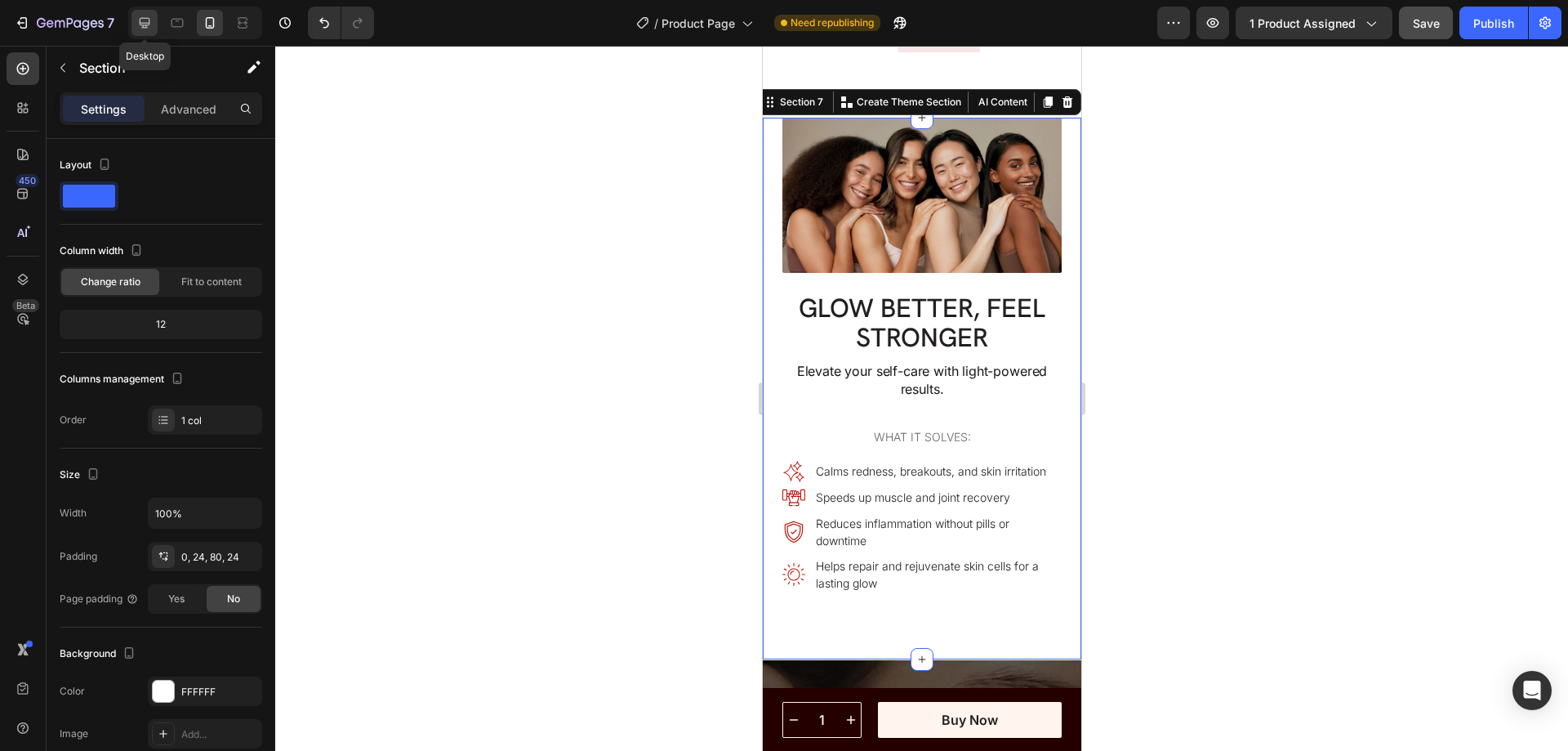
click at [142, 20] on icon at bounding box center [144, 23] width 16 height 16
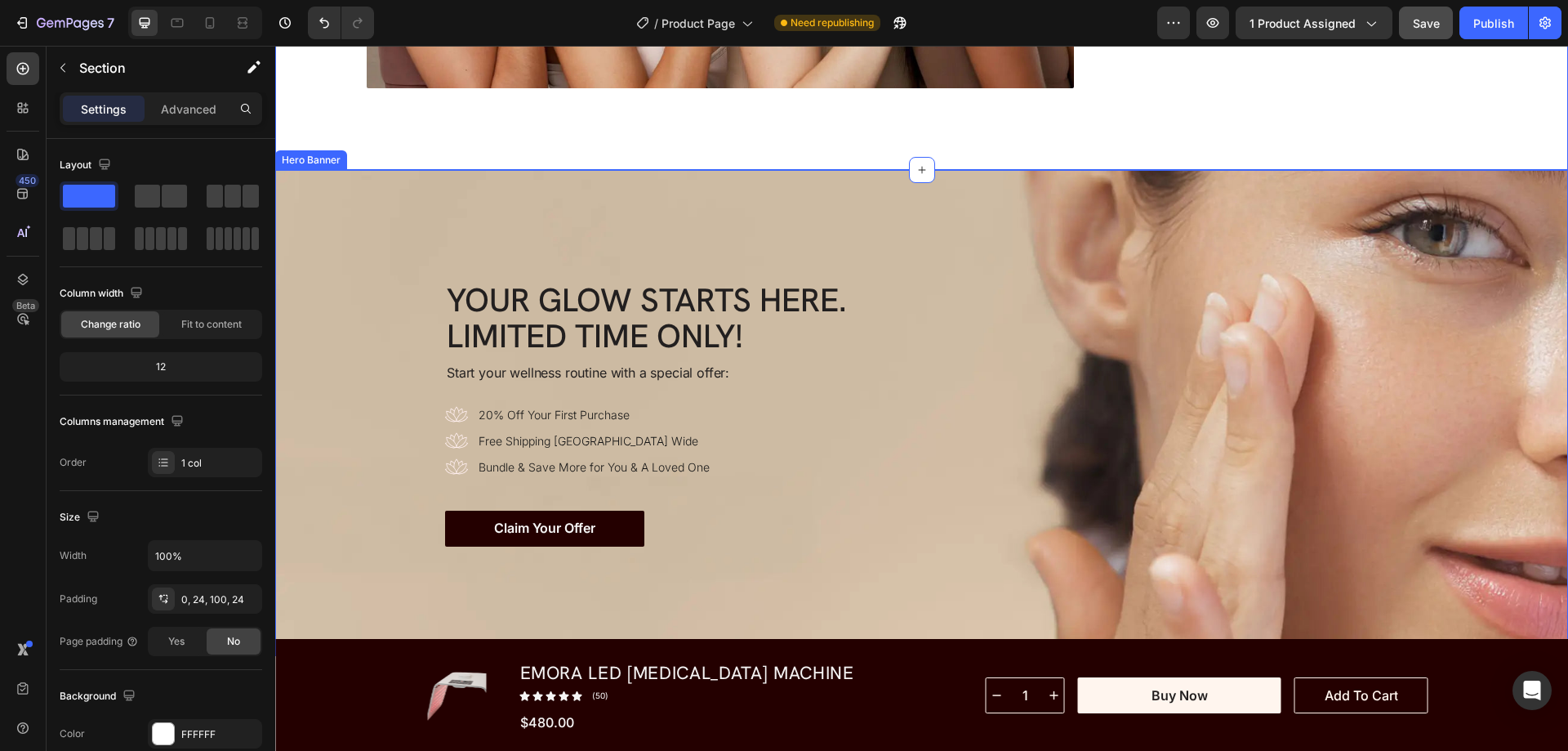
scroll to position [5898, 0]
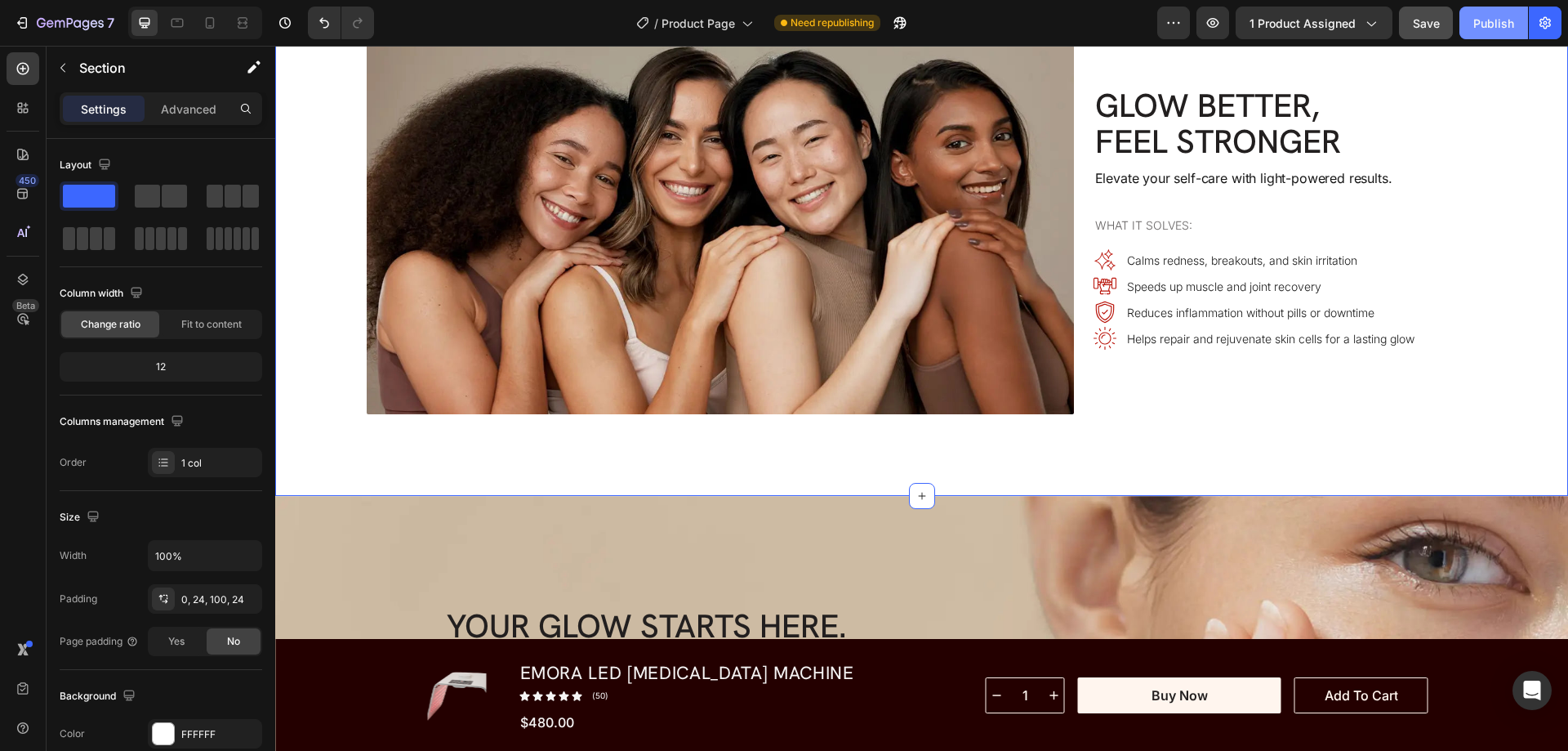
click at [1501, 23] on div "Publish" at bounding box center [1494, 23] width 41 height 17
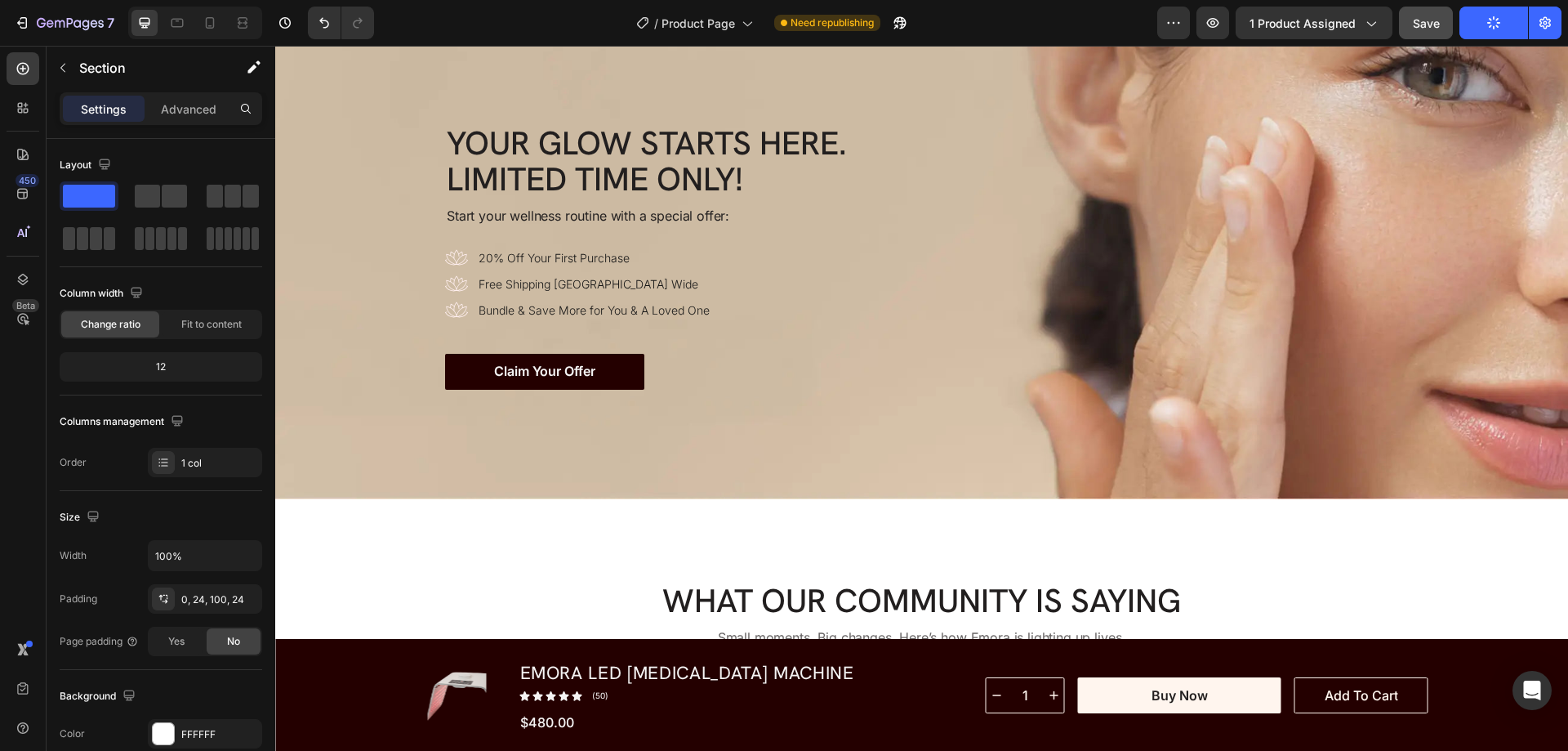
scroll to position [6224, 0]
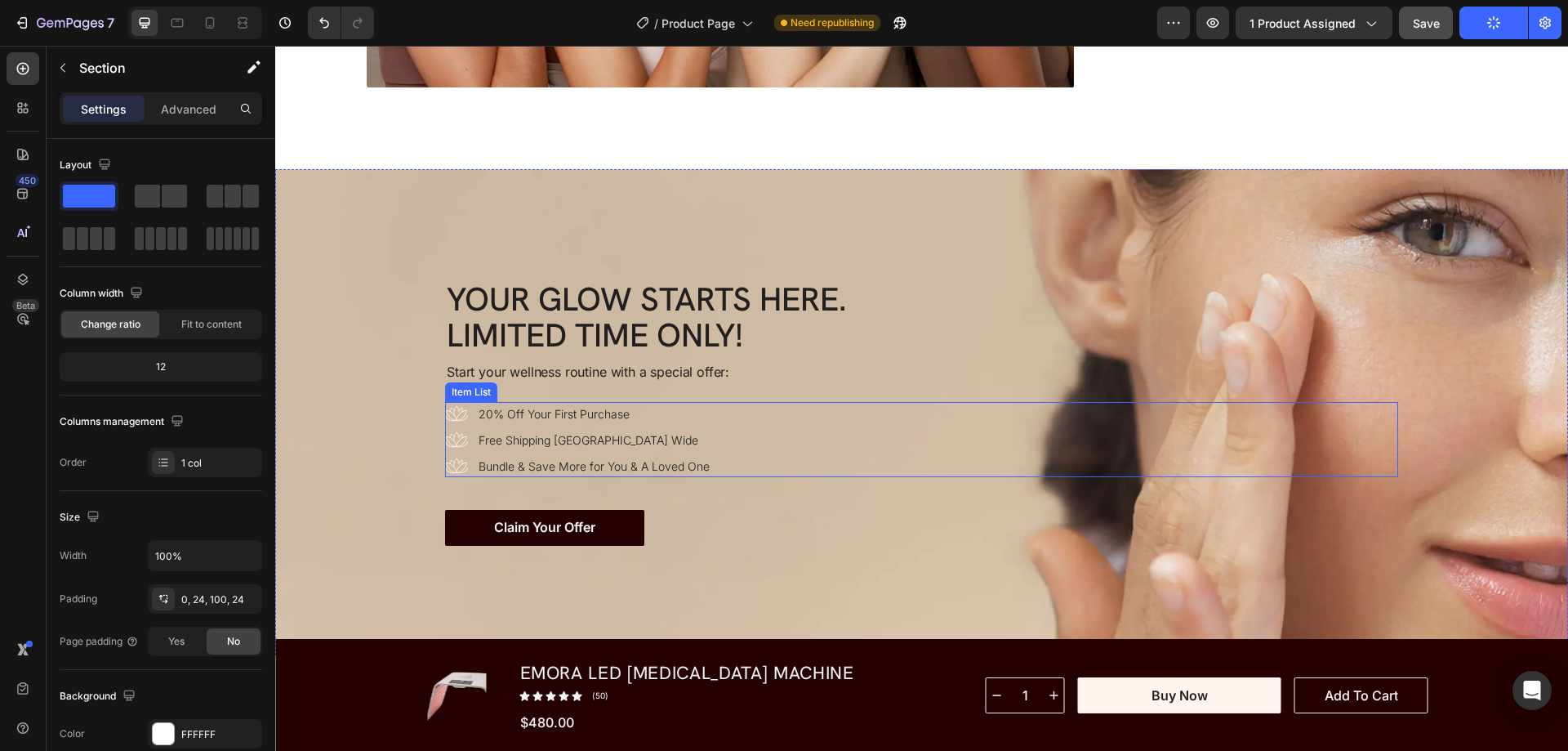
click at [766, 420] on div "20% Off Your First Purchase Free Shipping [GEOGRAPHIC_DATA] Wide Bundle & Save …" at bounding box center [922, 440] width 953 height 75
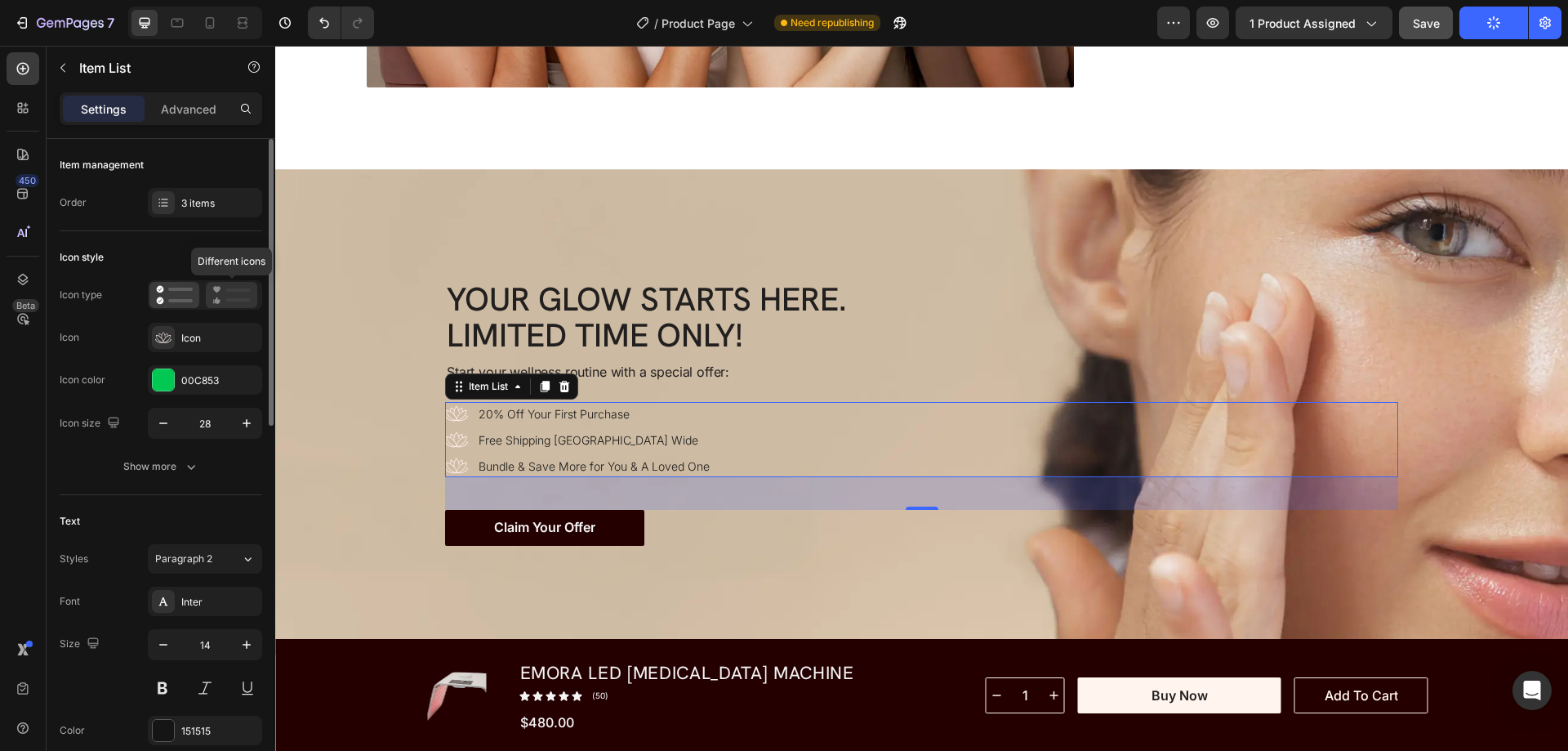
click at [222, 307] on div at bounding box center [232, 294] width 52 height 26
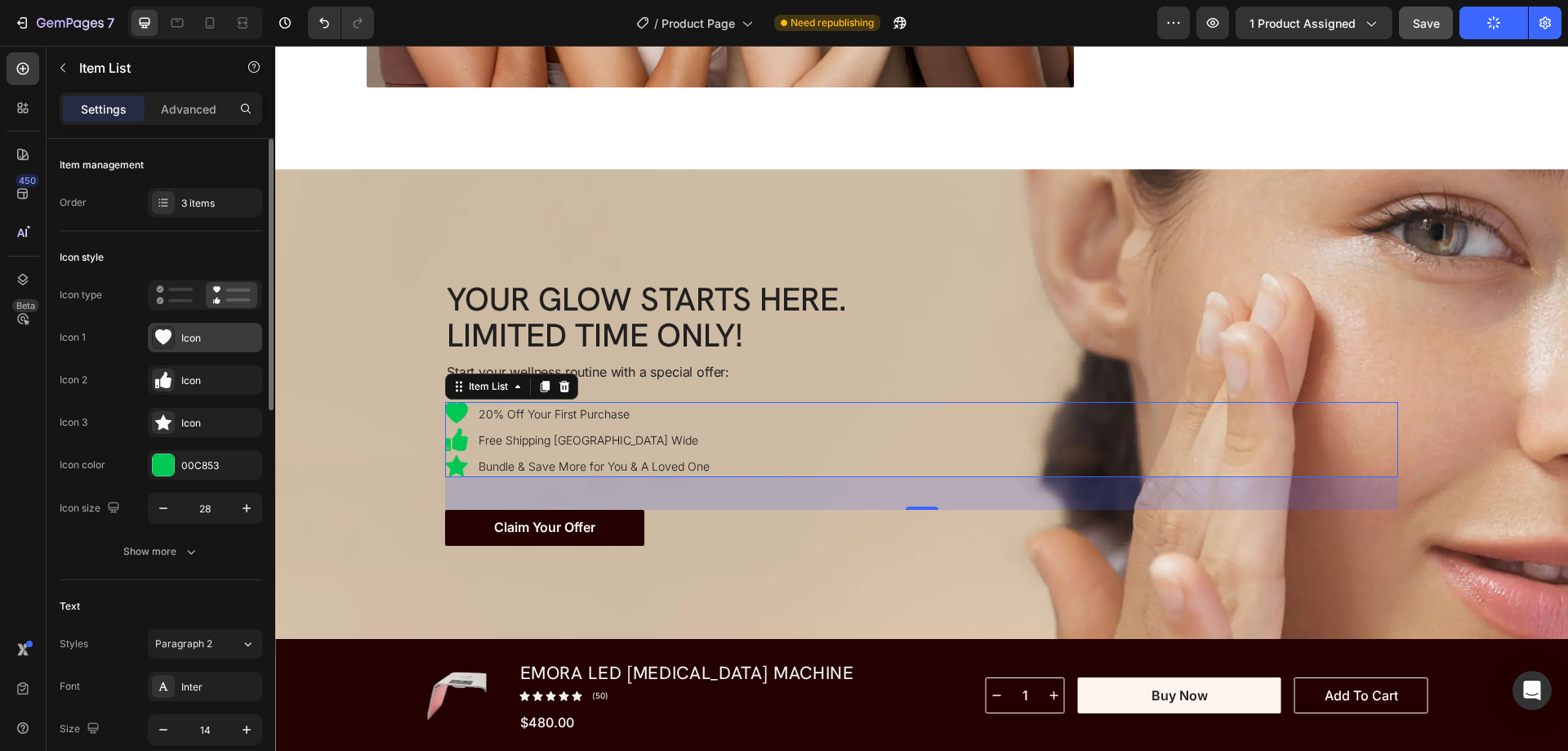
click at [159, 340] on icon at bounding box center [163, 336] width 16 height 15
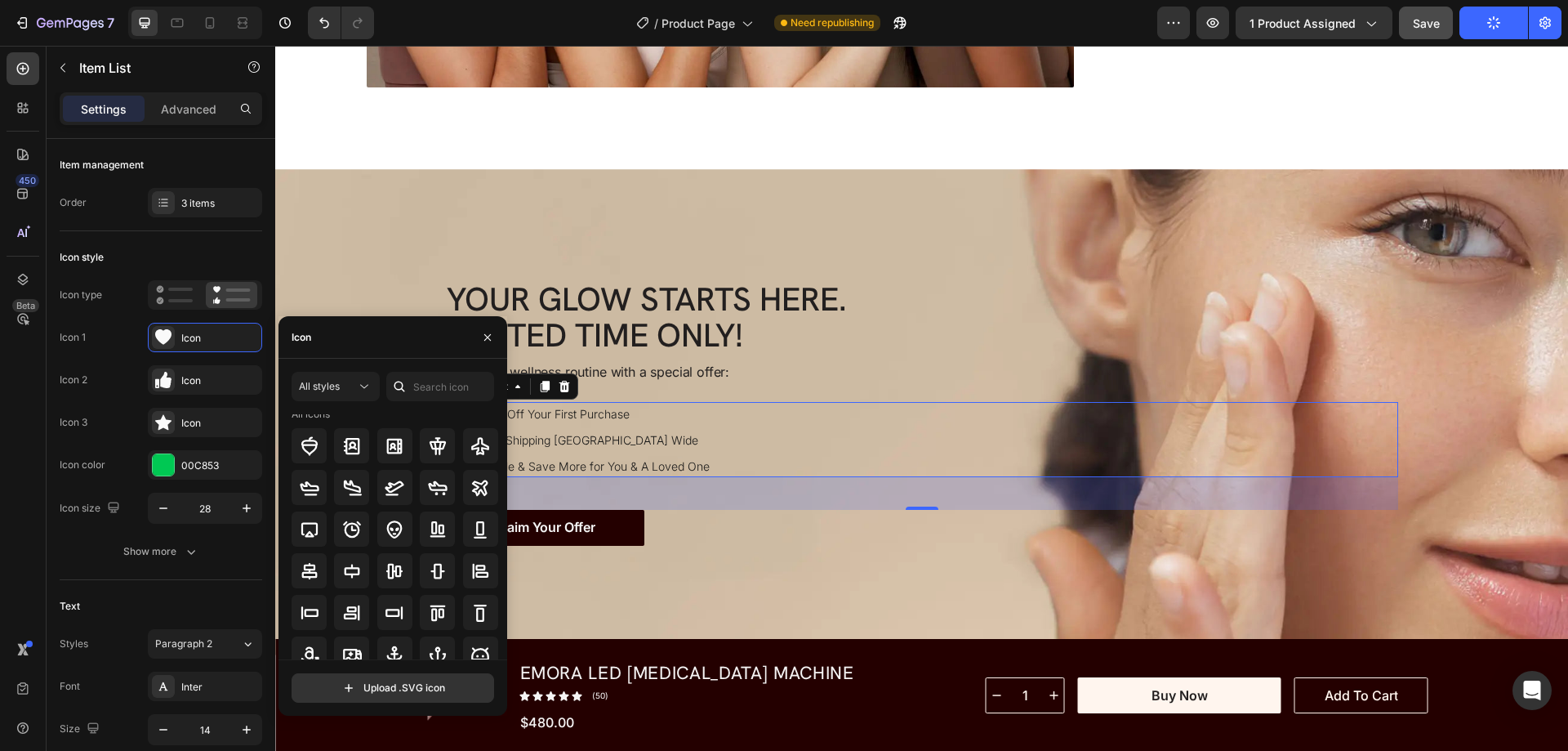
scroll to position [0, 0]
click at [471, 427] on div "View all" at bounding box center [479, 428] width 36 height 20
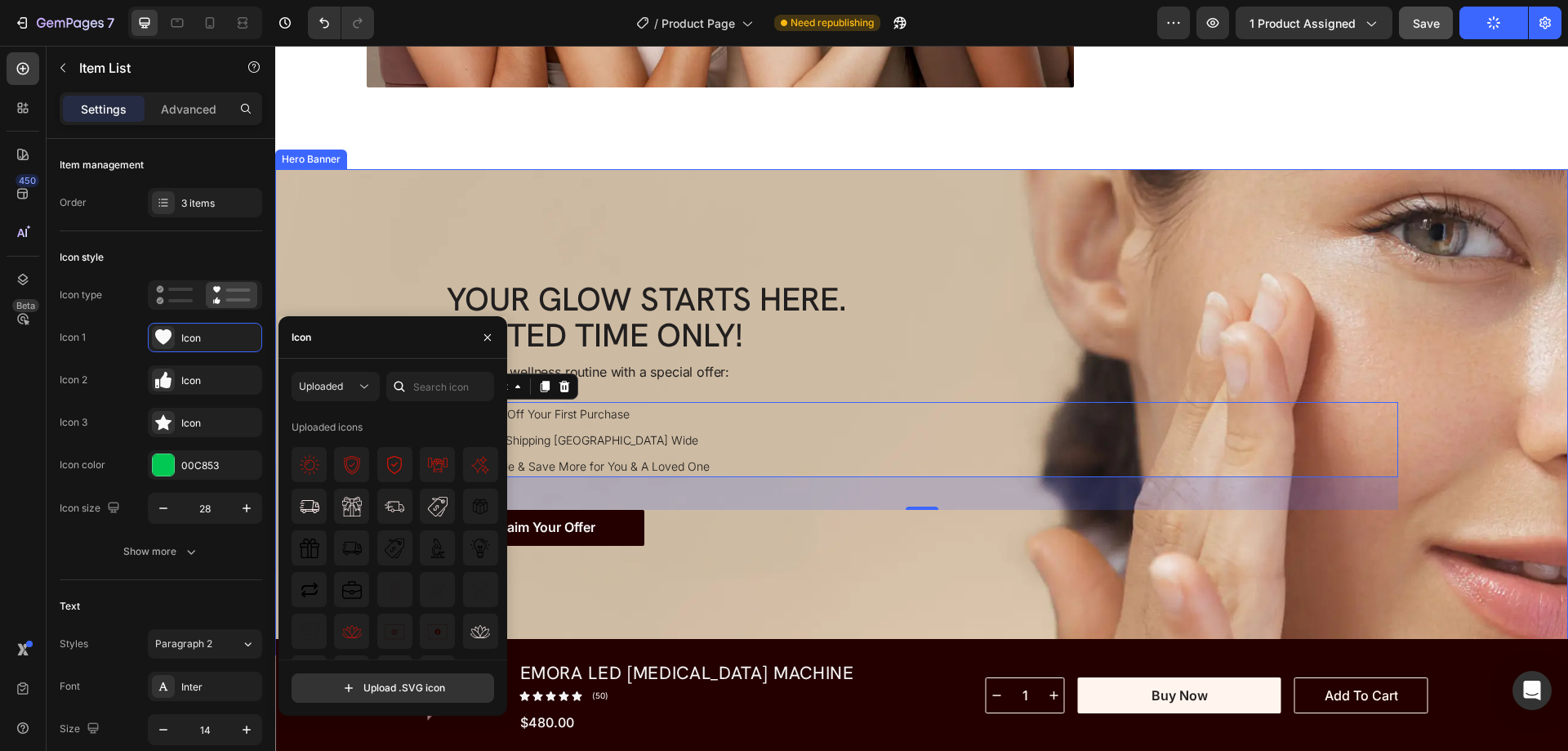
drag, startPoint x: 685, startPoint y: 369, endPoint x: 377, endPoint y: 269, distance: 323.8
click at [429, 504] on img at bounding box center [438, 507] width 20 height 20
click at [488, 322] on div at bounding box center [487, 337] width 39 height 42
drag, startPoint x: 488, startPoint y: 331, endPoint x: 213, endPoint y: 288, distance: 278.3
click at [488, 331] on icon "button" at bounding box center [488, 337] width 13 height 13
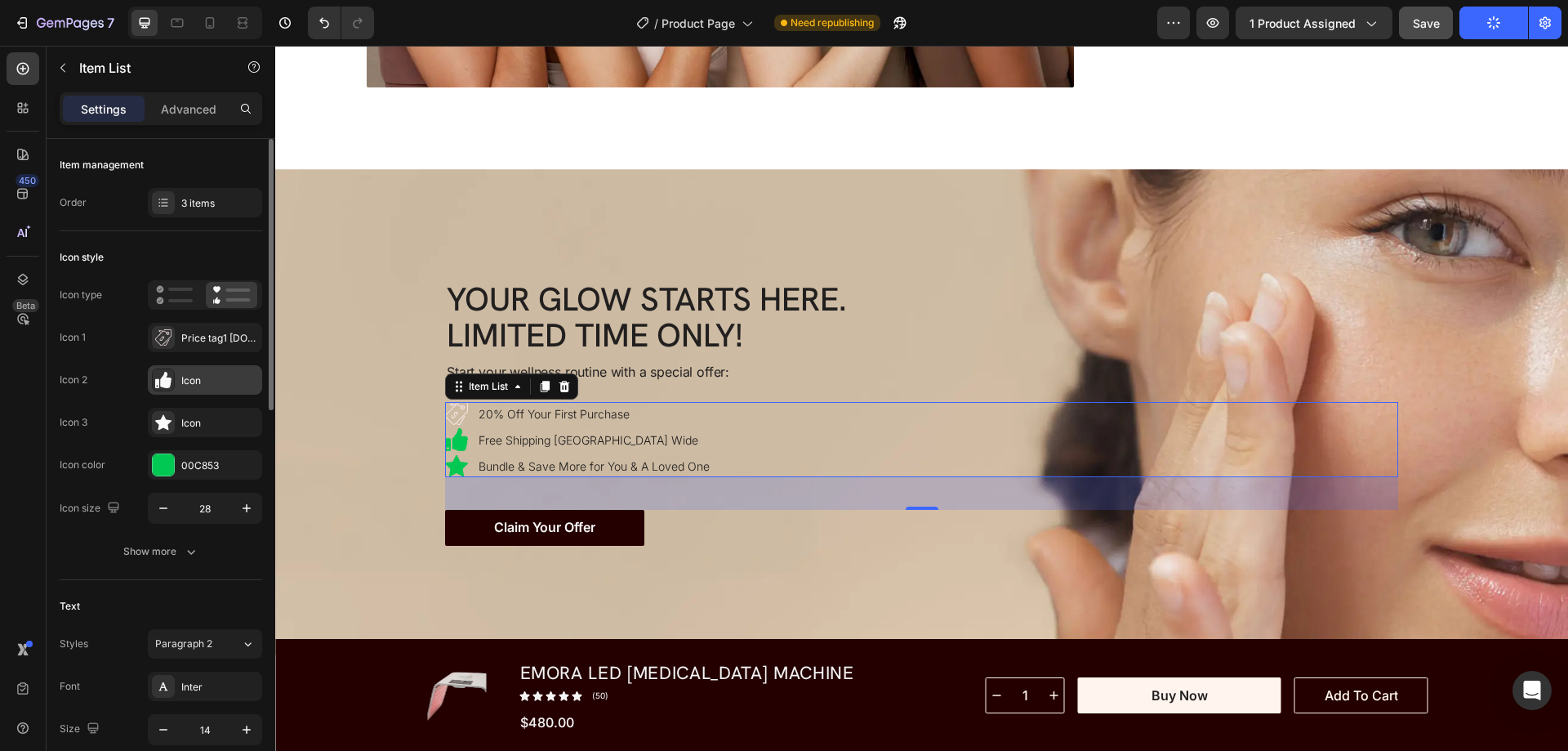
click at [160, 380] on icon at bounding box center [163, 380] width 16 height 16
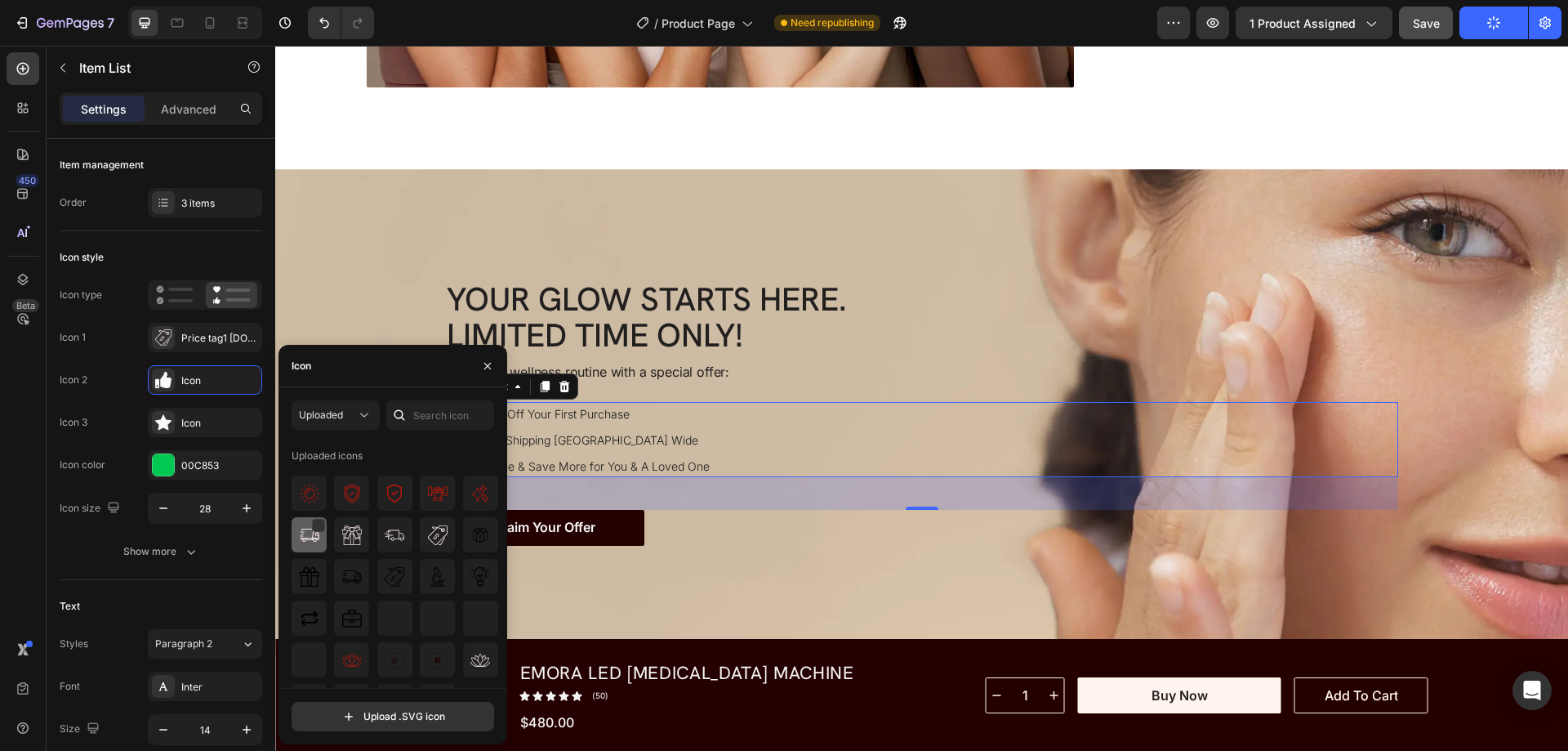
click at [312, 533] on img at bounding box center [310, 535] width 20 height 20
drag, startPoint x: 487, startPoint y: 361, endPoint x: 257, endPoint y: 481, distance: 259.4
click at [487, 361] on icon "button" at bounding box center [488, 366] width 13 height 13
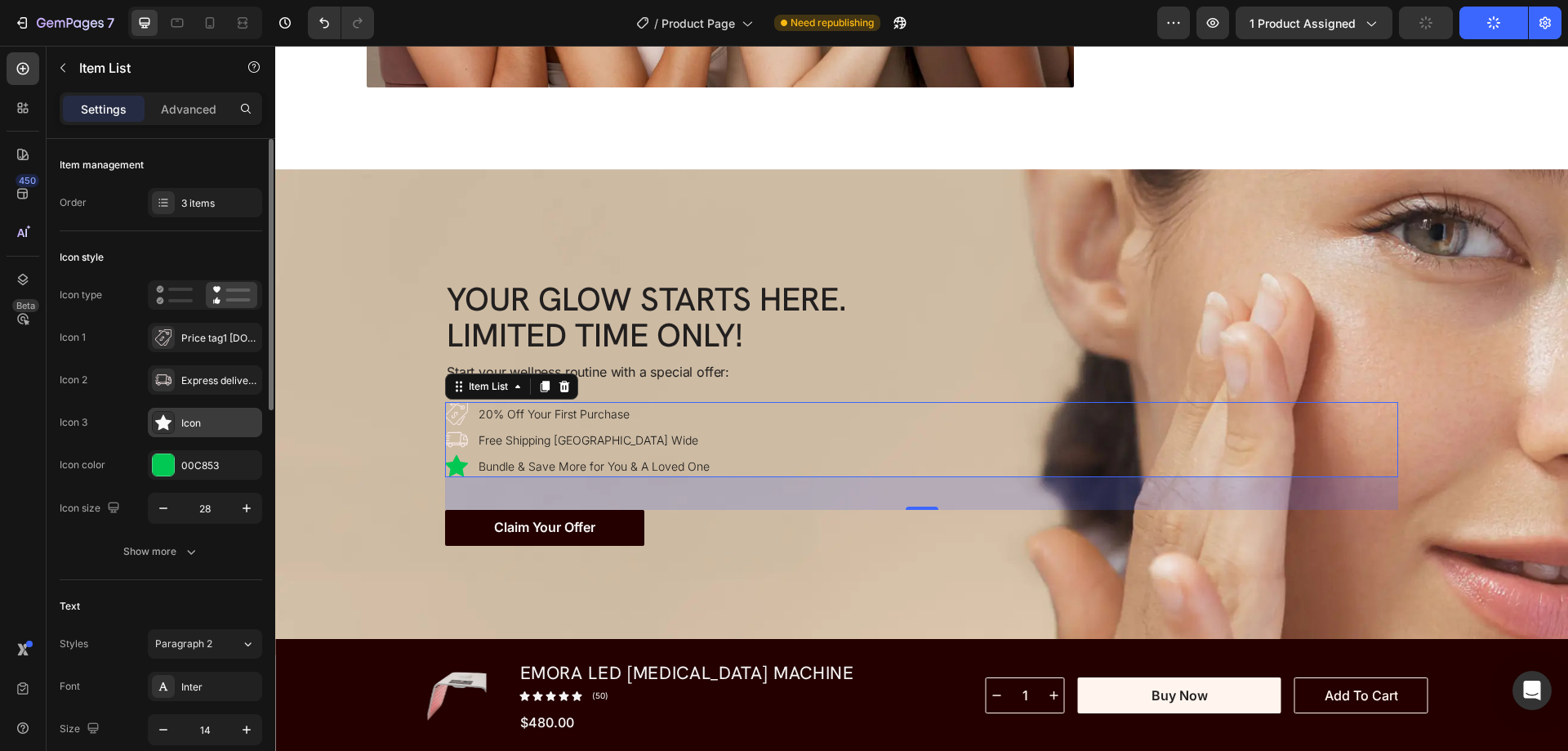
click at [157, 414] on icon at bounding box center [163, 422] width 16 height 16
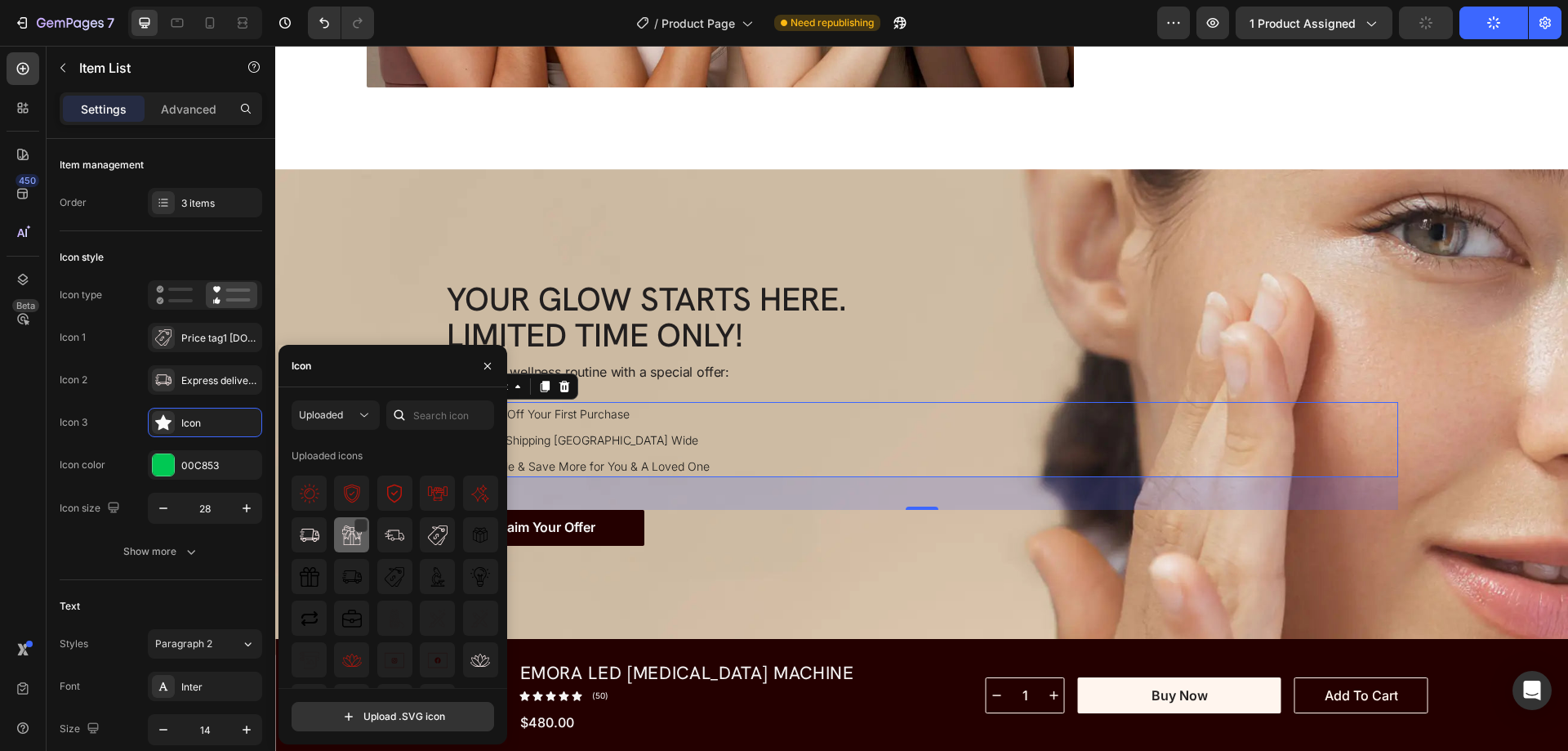
click at [355, 533] on img at bounding box center [352, 535] width 20 height 20
drag, startPoint x: 488, startPoint y: 365, endPoint x: 138, endPoint y: 573, distance: 407.1
click at [488, 365] on icon "button" at bounding box center [487, 364] width 6 height 6
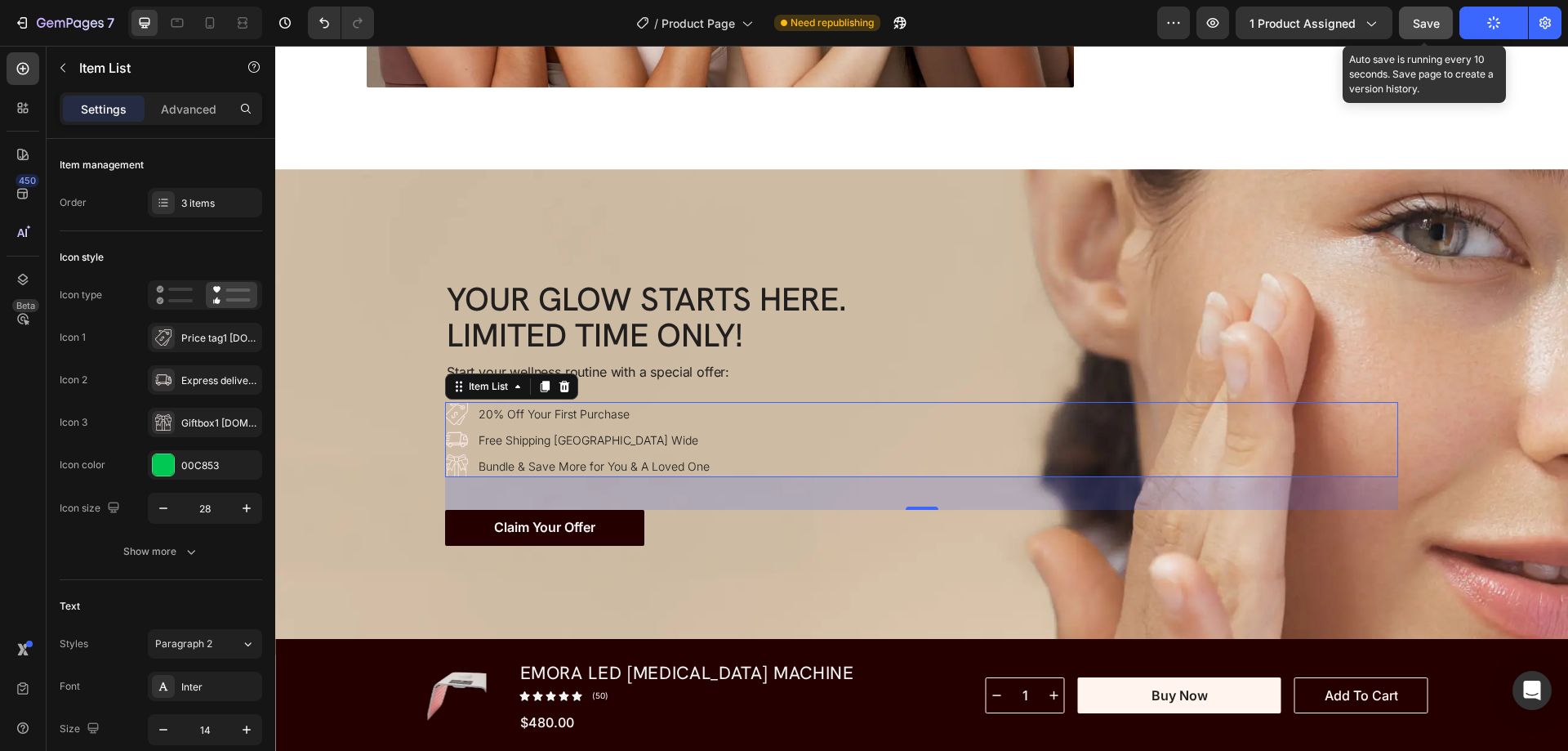
drag, startPoint x: 1424, startPoint y: 28, endPoint x: 1126, endPoint y: 4, distance: 299.0
click at [1424, 28] on span "Save" at bounding box center [1426, 23] width 27 height 14
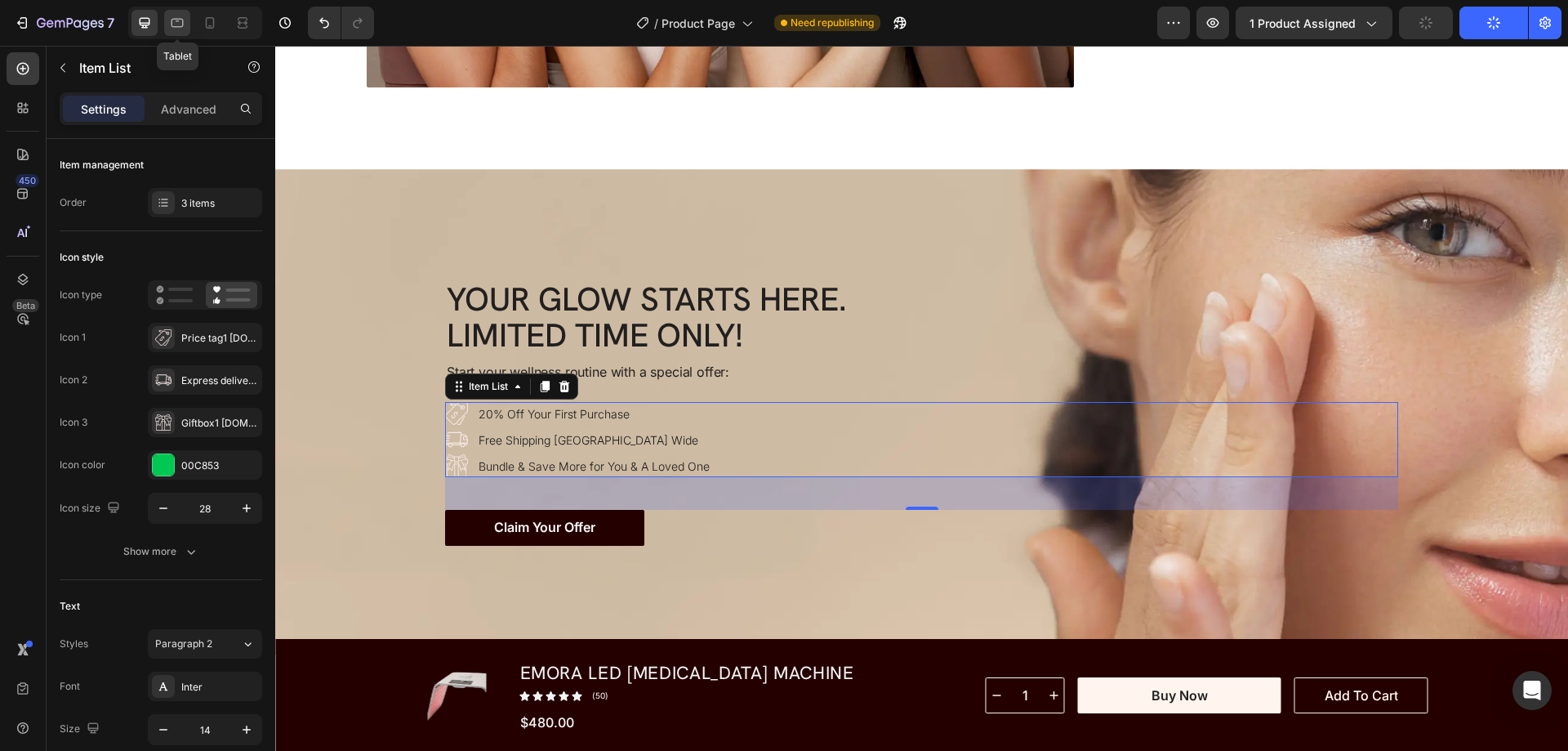
click at [174, 20] on icon at bounding box center [177, 23] width 16 height 16
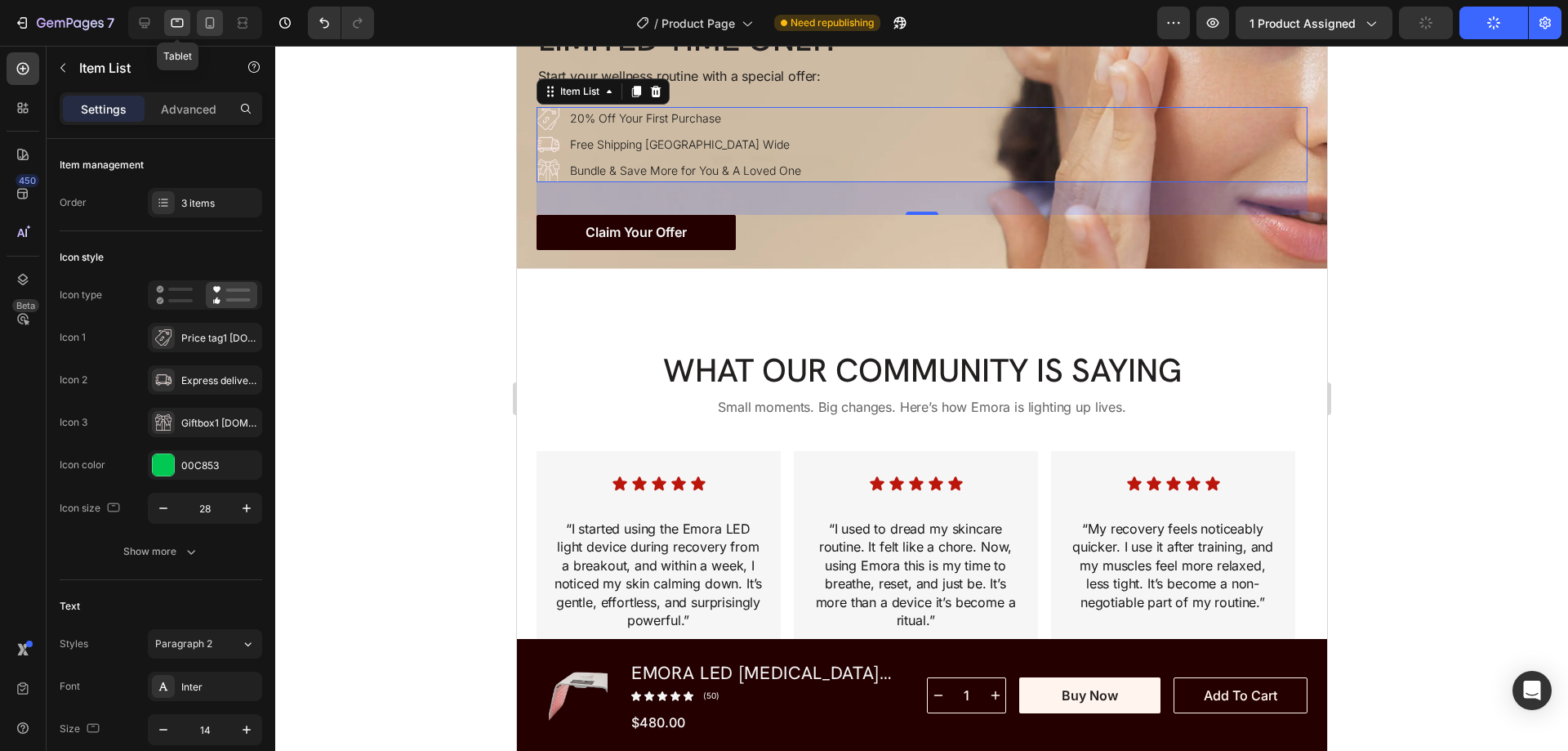
scroll to position [6302, 0]
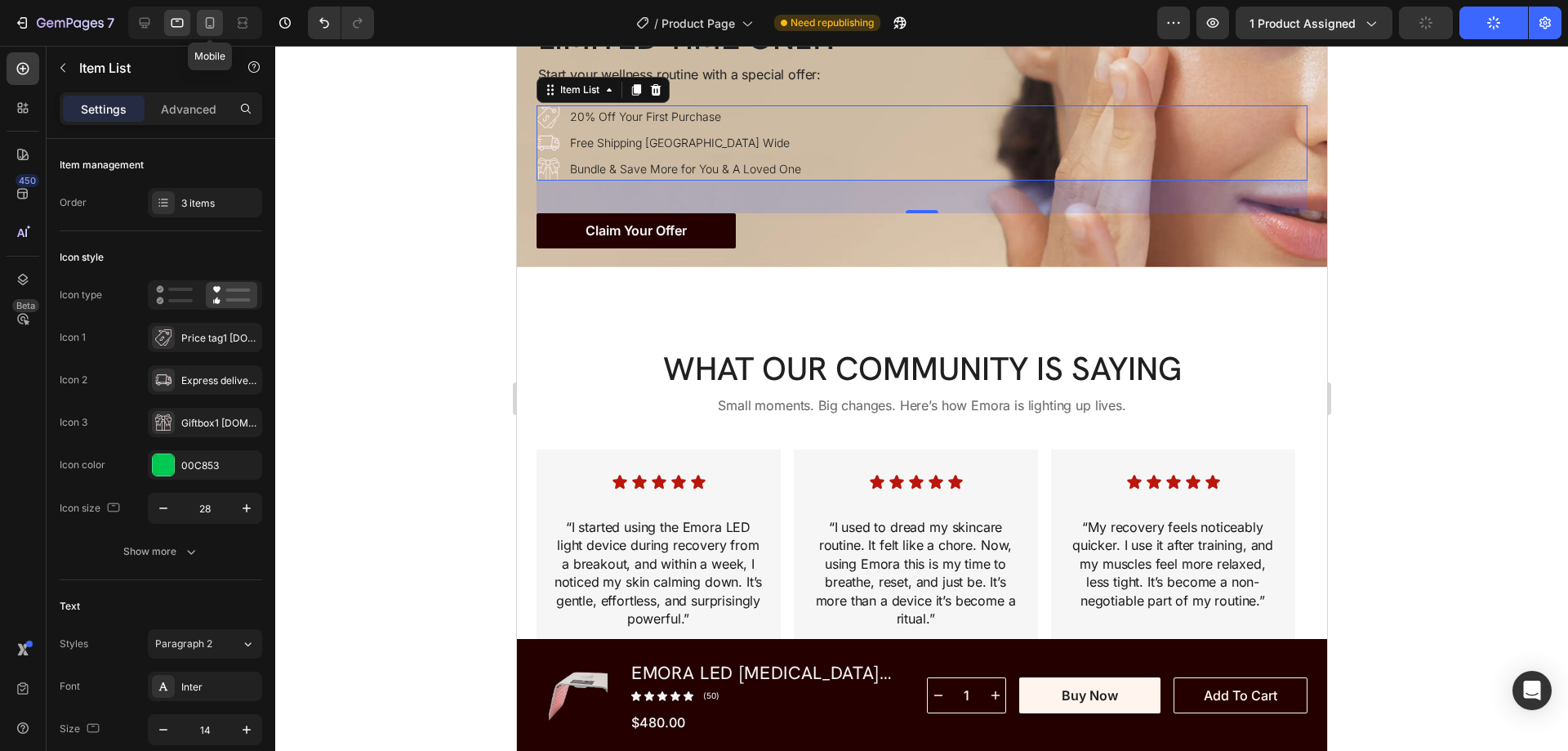
click at [208, 20] on icon at bounding box center [210, 23] width 16 height 16
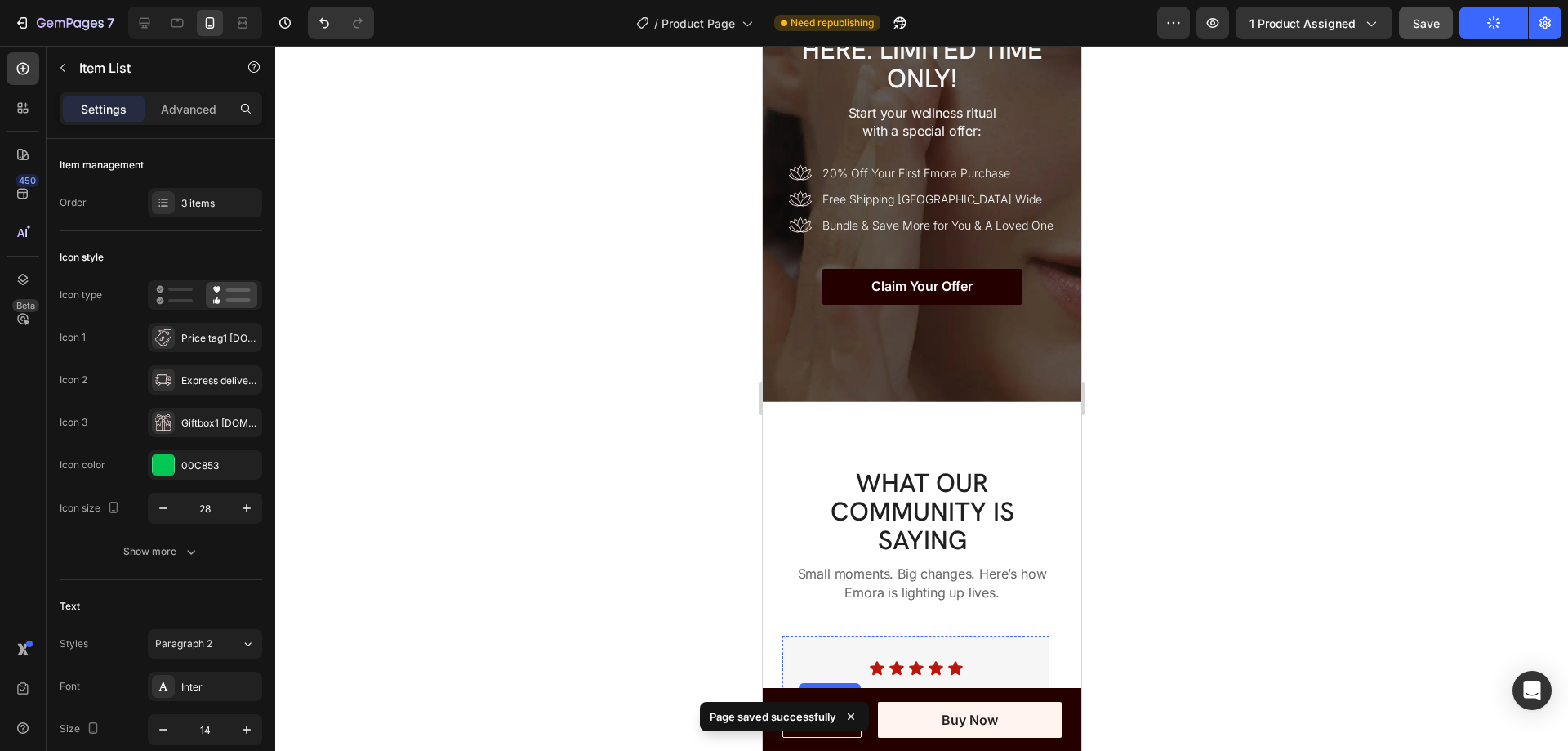
scroll to position [6277, 0]
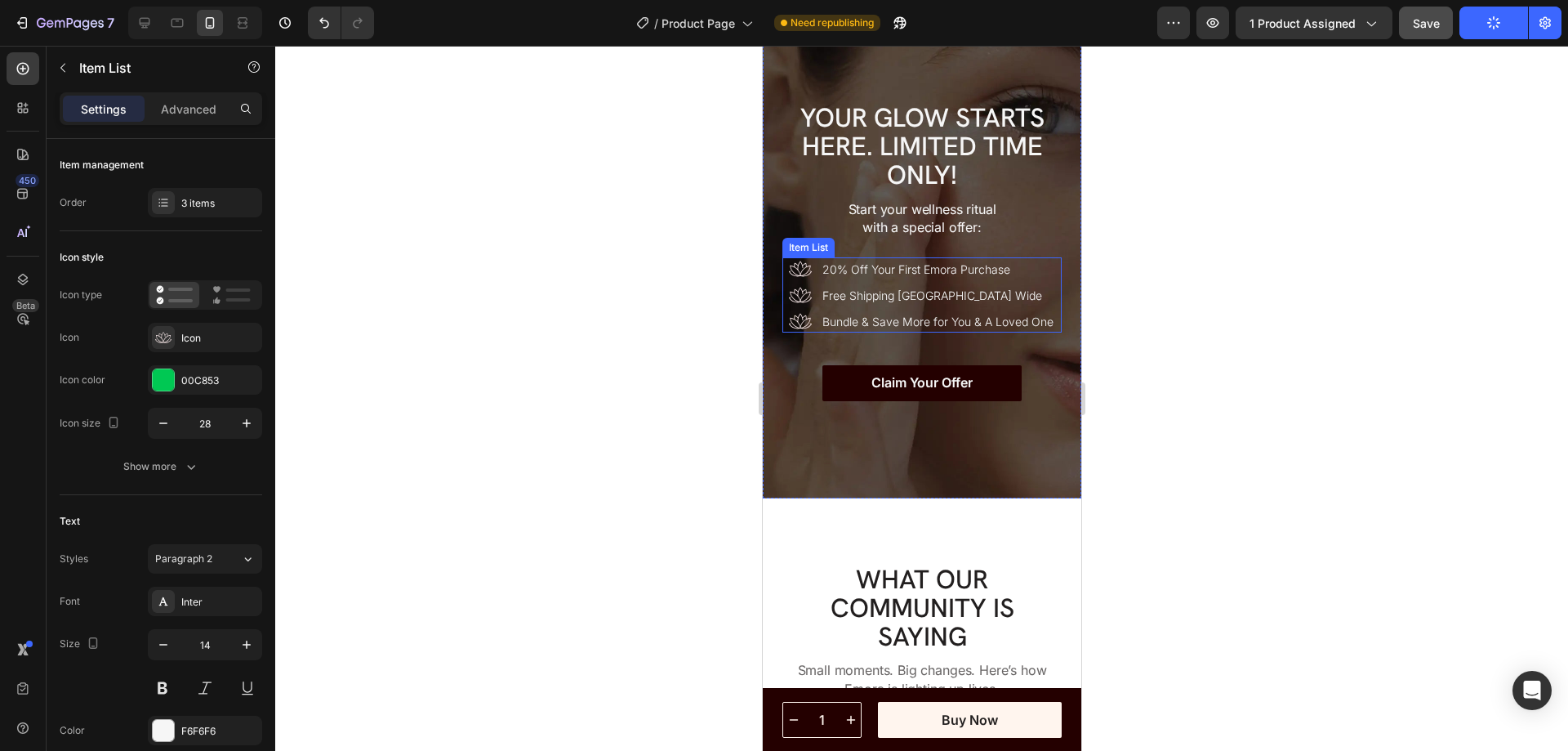
click at [1043, 287] on p "Free Shipping Australia Wide" at bounding box center [937, 295] width 232 height 17
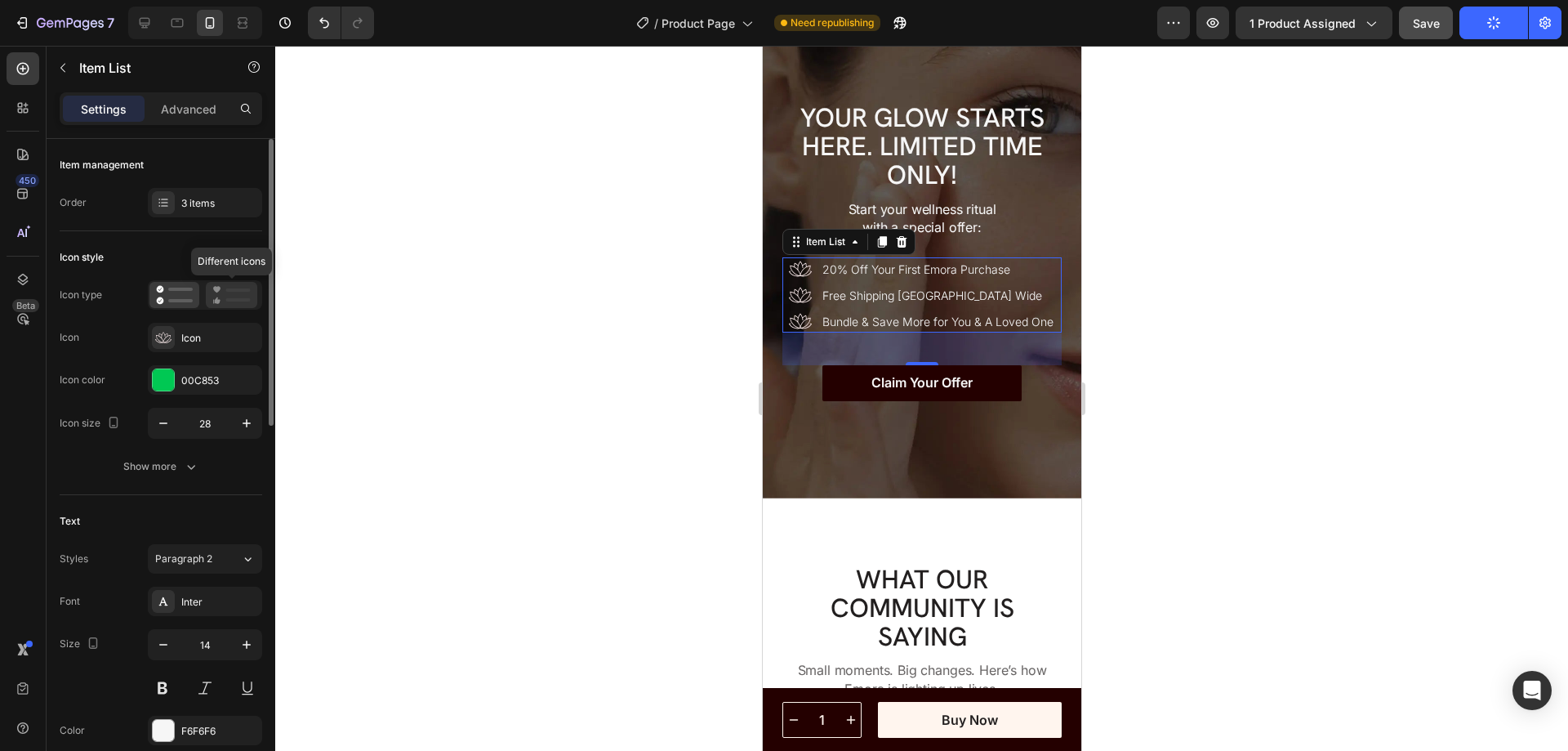
click at [232, 295] on icon at bounding box center [232, 295] width 38 height 20
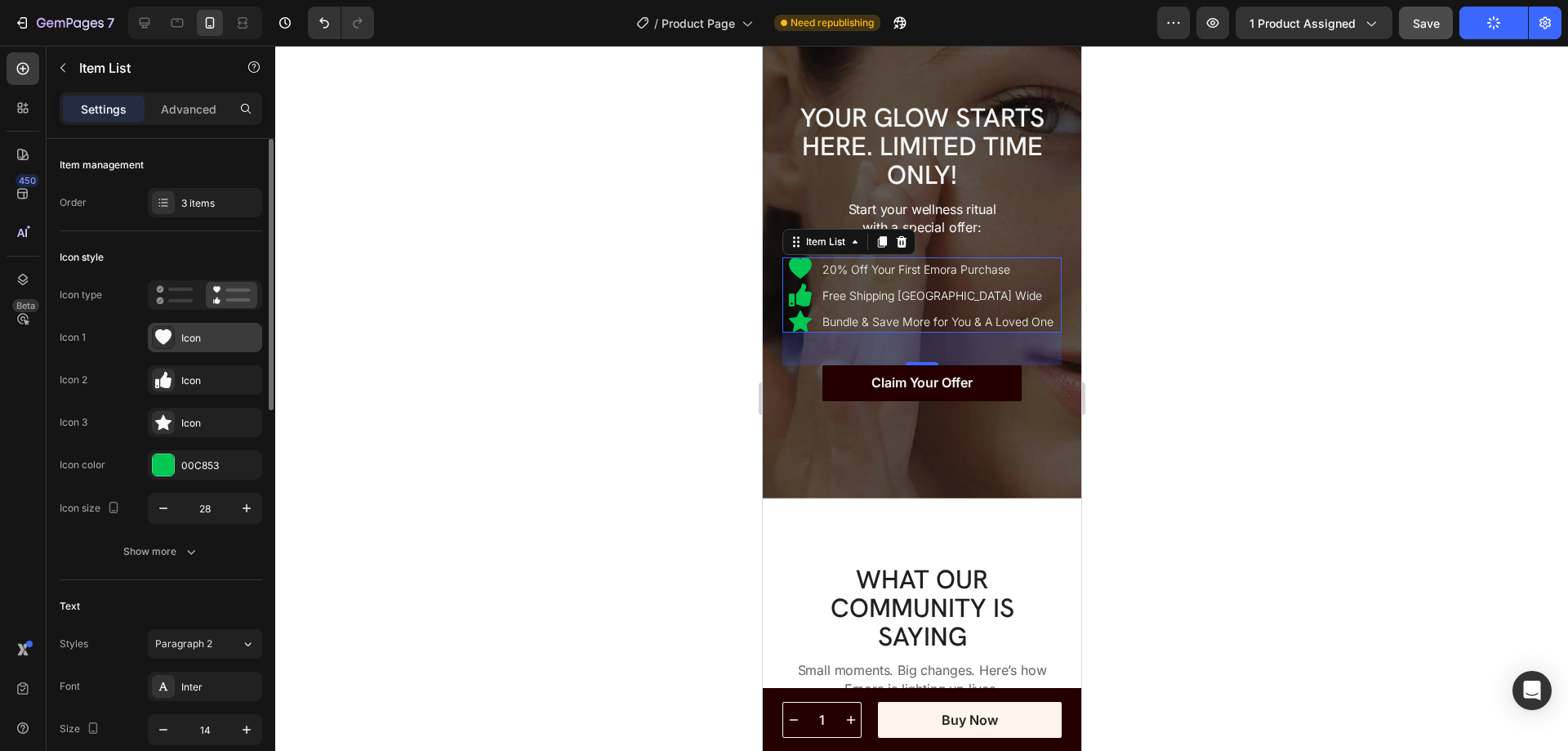
click at [165, 335] on icon at bounding box center [163, 336] width 16 height 15
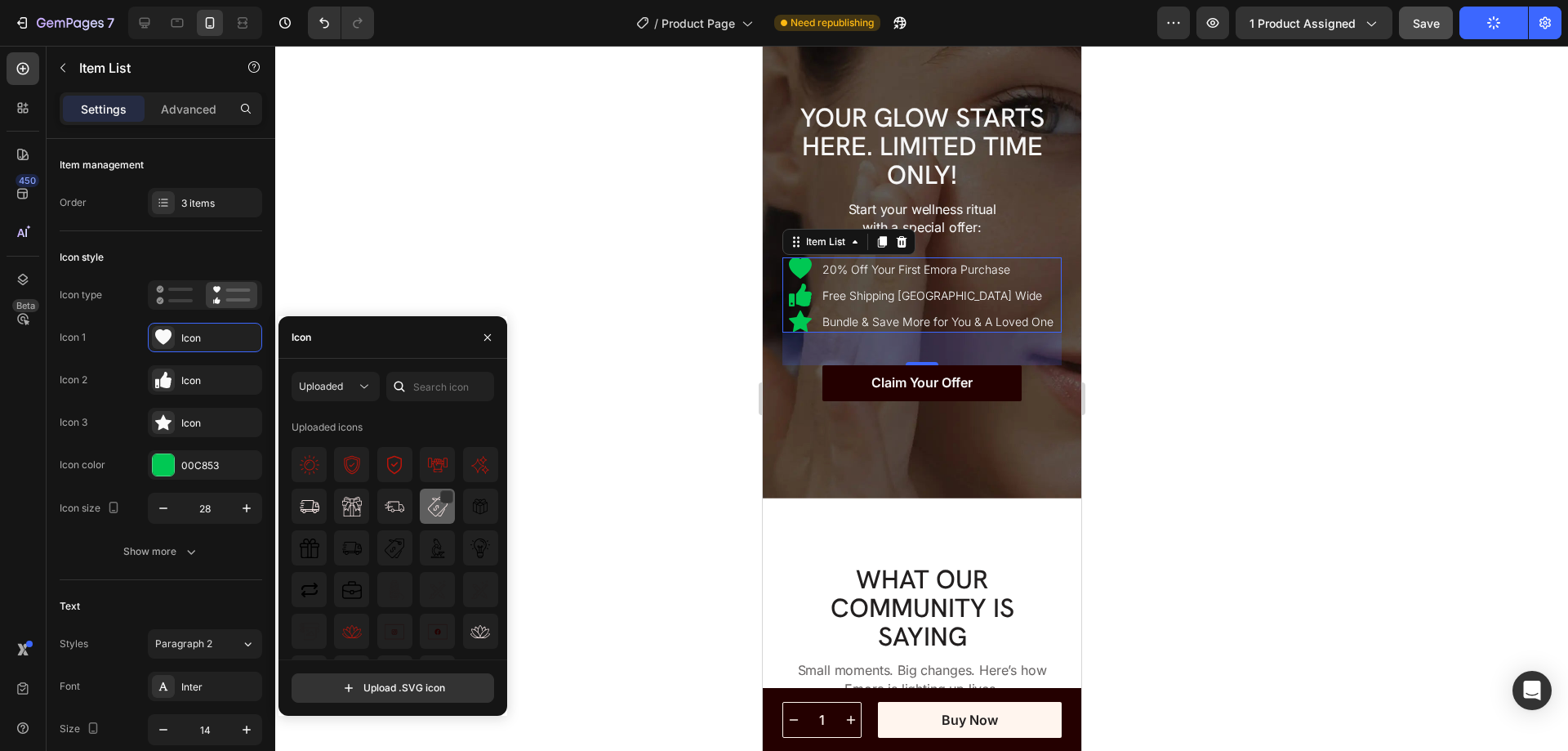
click at [428, 508] on img at bounding box center [438, 507] width 20 height 20
click at [166, 379] on icon at bounding box center [163, 380] width 16 height 16
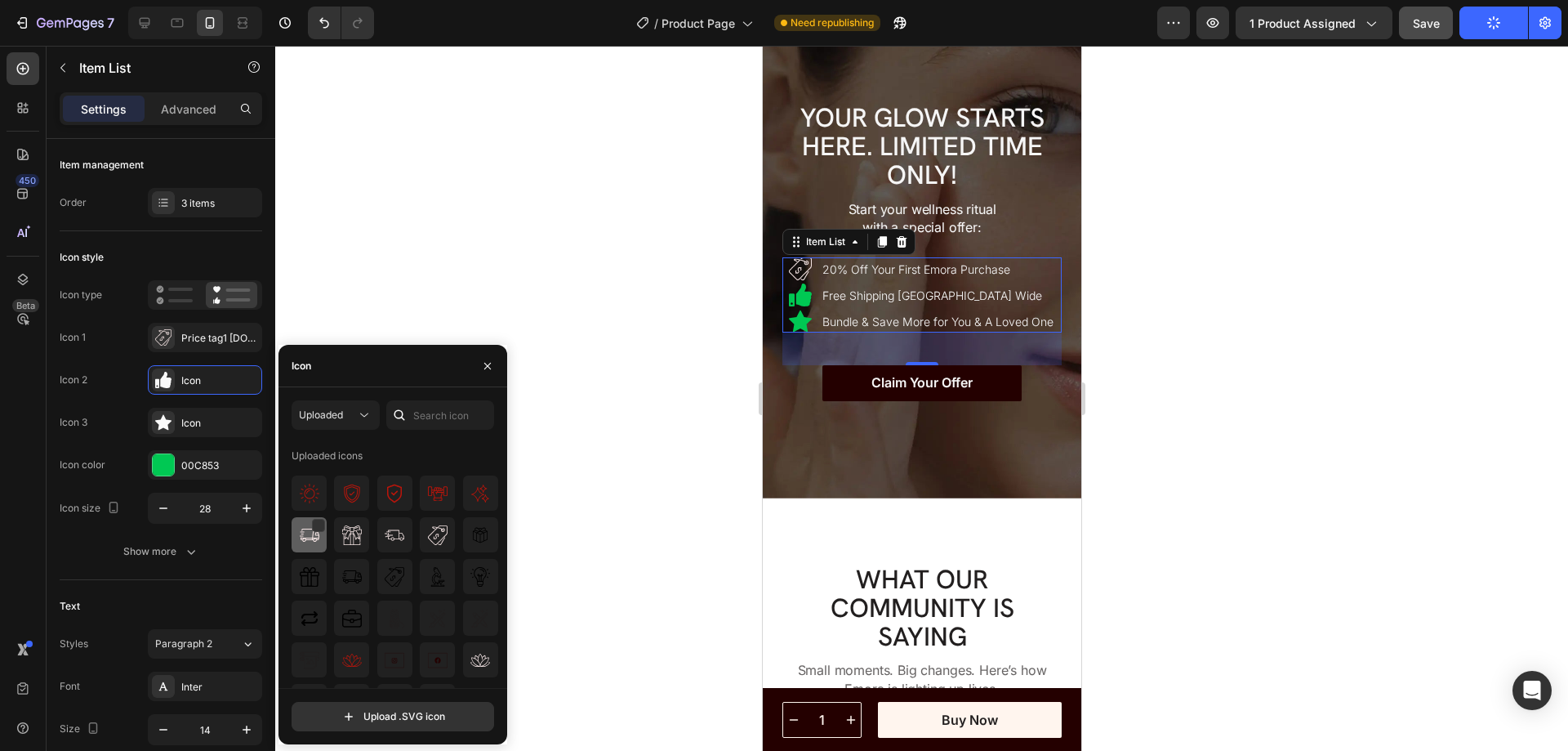
click at [308, 529] on img at bounding box center [310, 535] width 20 height 20
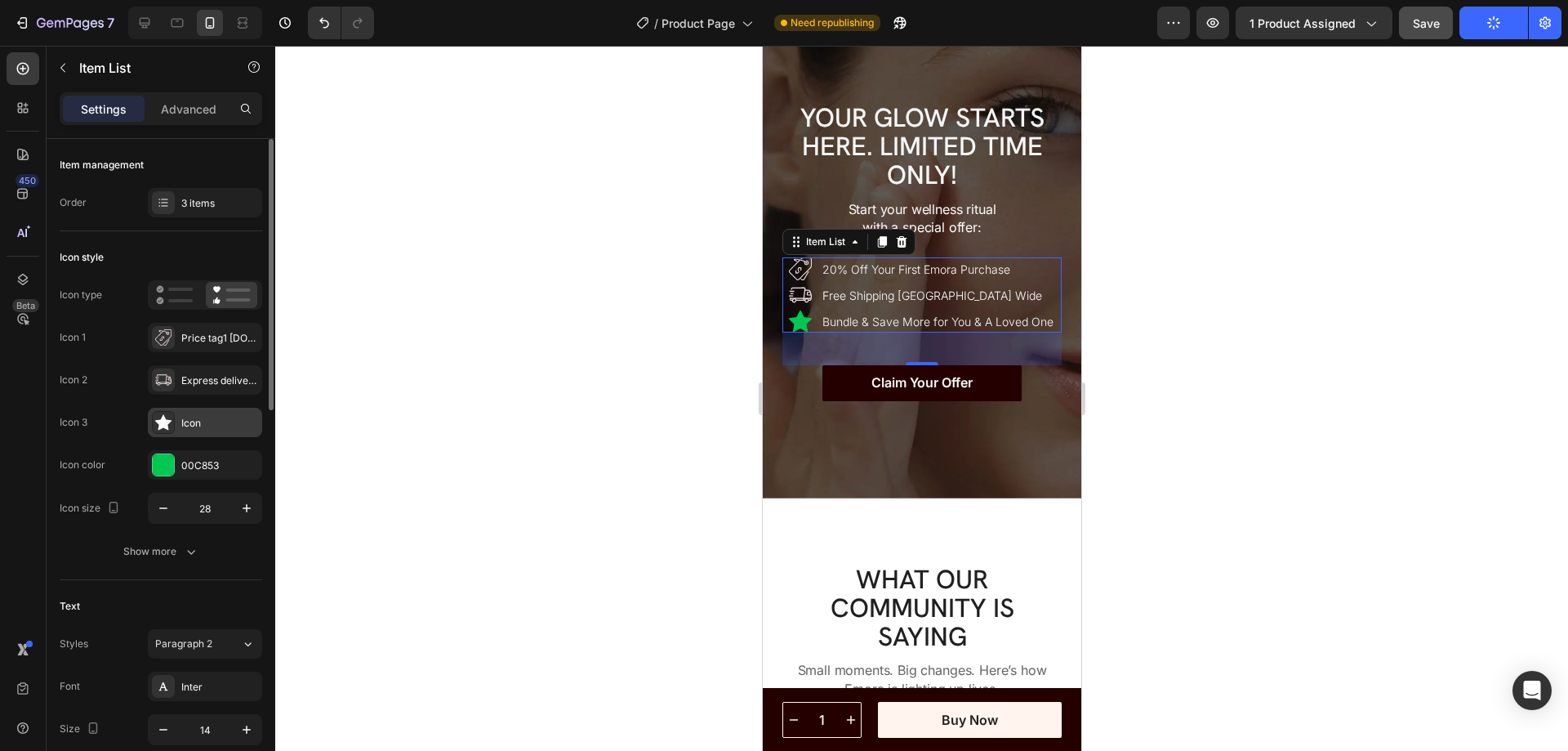
click at [157, 423] on icon at bounding box center [163, 422] width 16 height 16
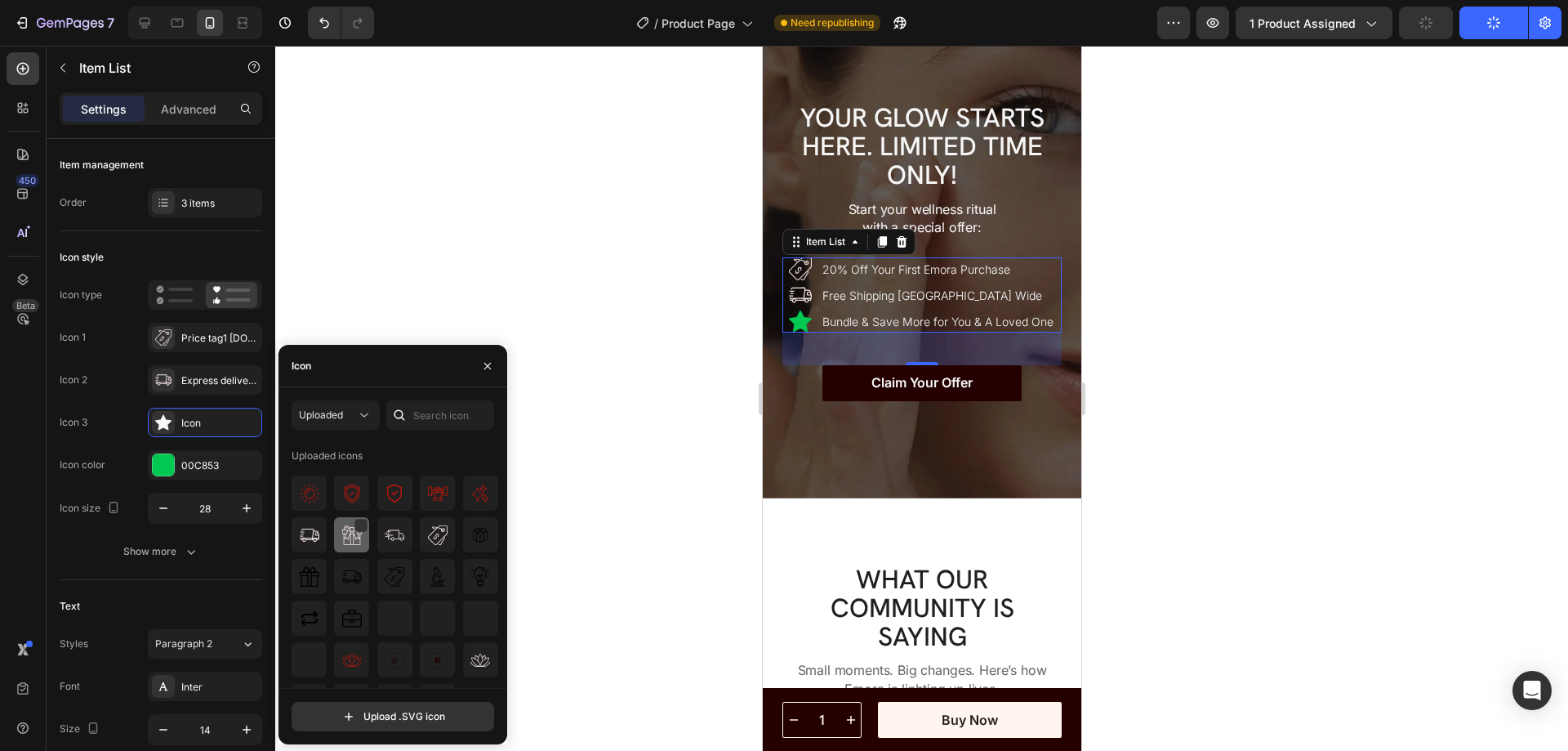
drag, startPoint x: 350, startPoint y: 535, endPoint x: 53, endPoint y: 398, distance: 327.1
click at [350, 535] on img at bounding box center [352, 535] width 20 height 20
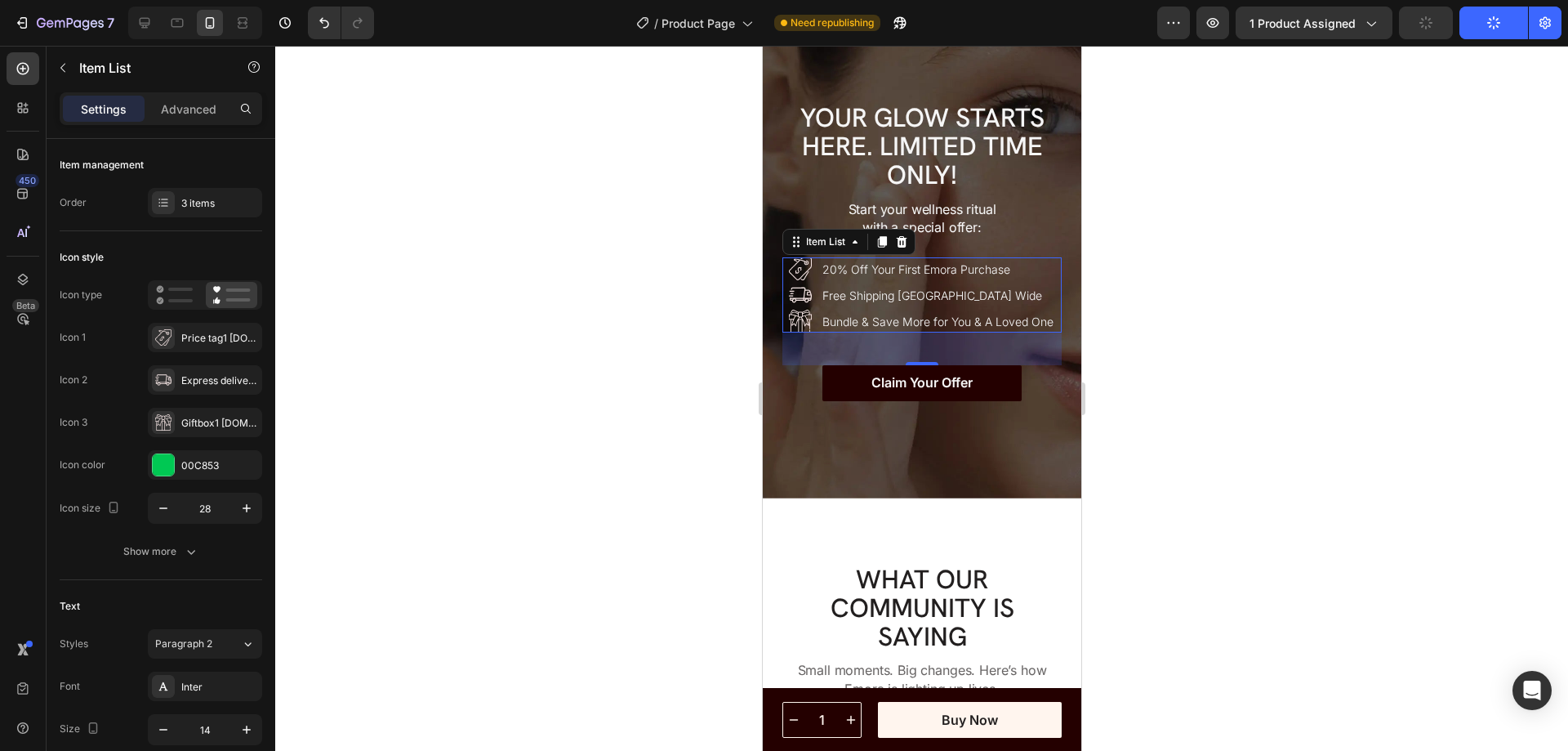
click at [1173, 405] on div at bounding box center [922, 398] width 1293 height 705
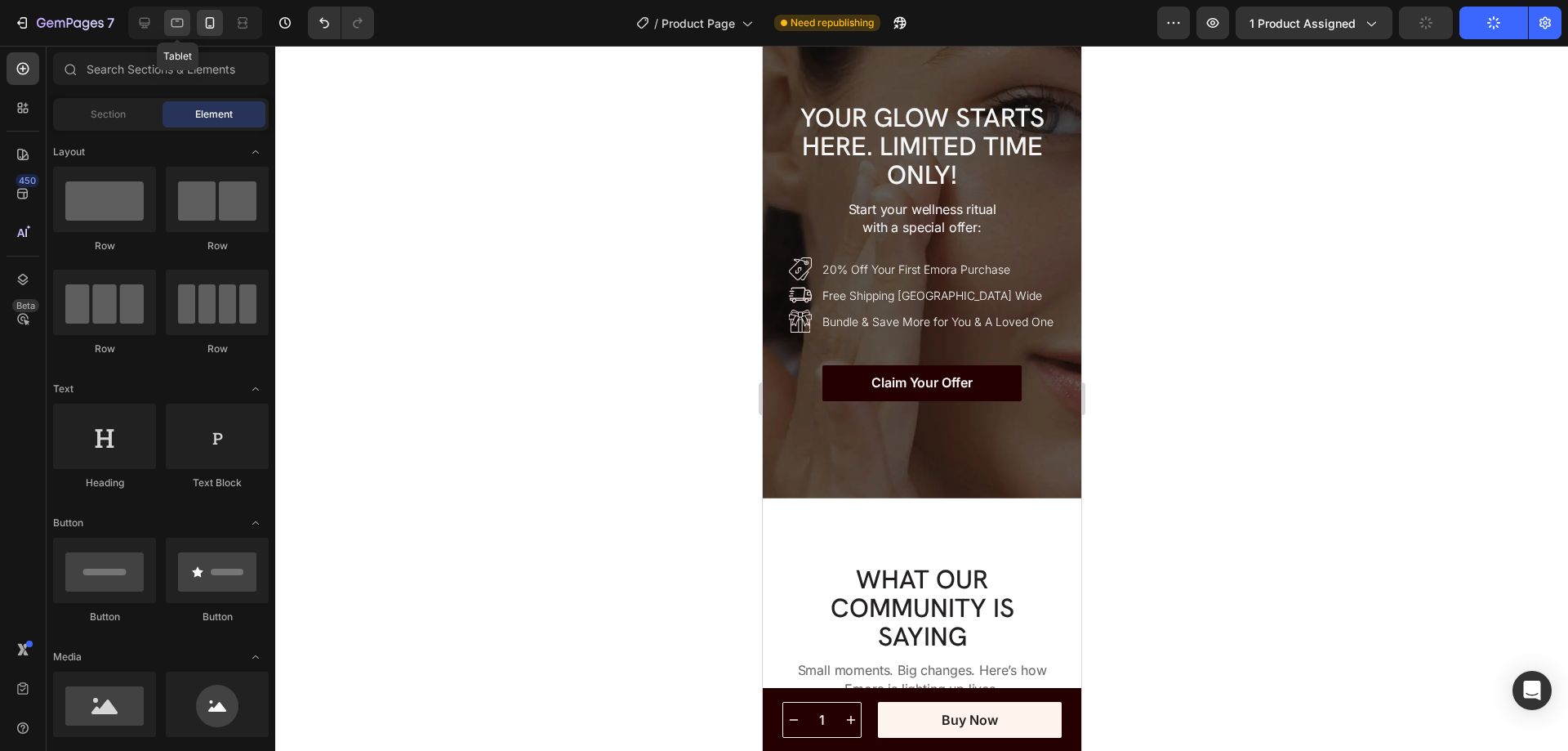
click at [177, 27] on icon at bounding box center [177, 24] width 12 height 9
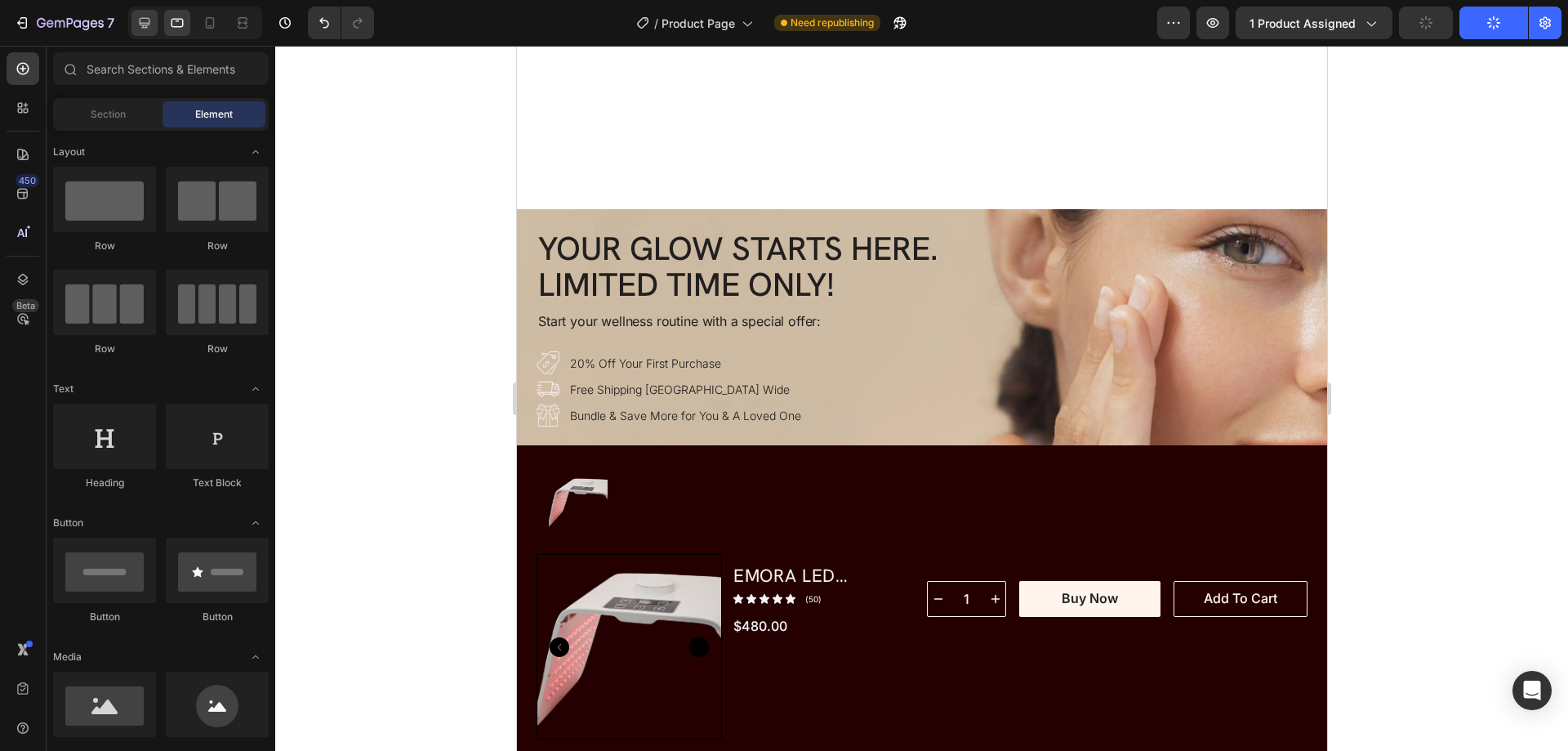
click at [147, 26] on icon at bounding box center [144, 23] width 16 height 16
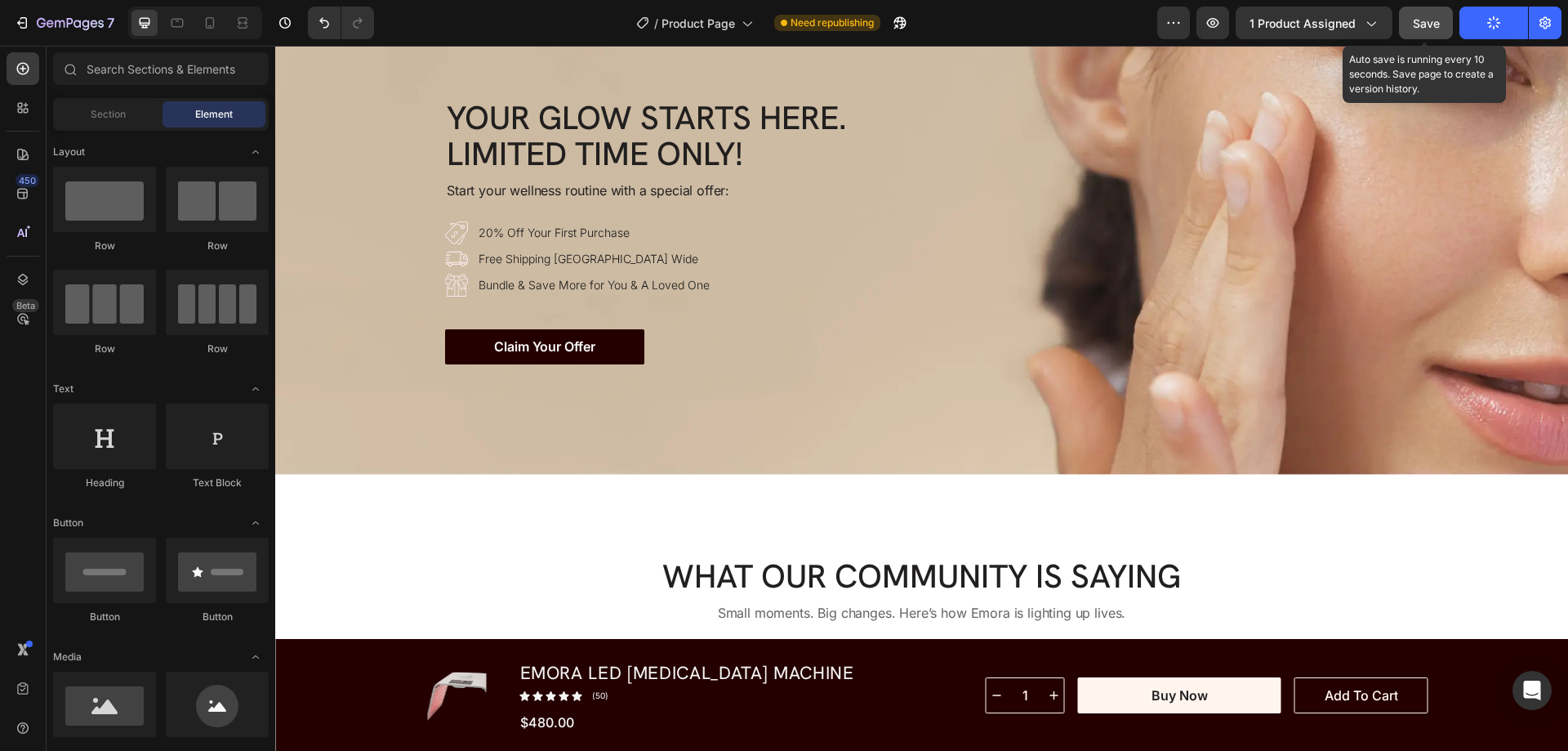
drag, startPoint x: 1419, startPoint y: 24, endPoint x: 1146, endPoint y: 39, distance: 273.4
click at [1419, 24] on span "Save" at bounding box center [1426, 23] width 27 height 14
click at [1412, 24] on button "Save" at bounding box center [1425, 23] width 54 height 33
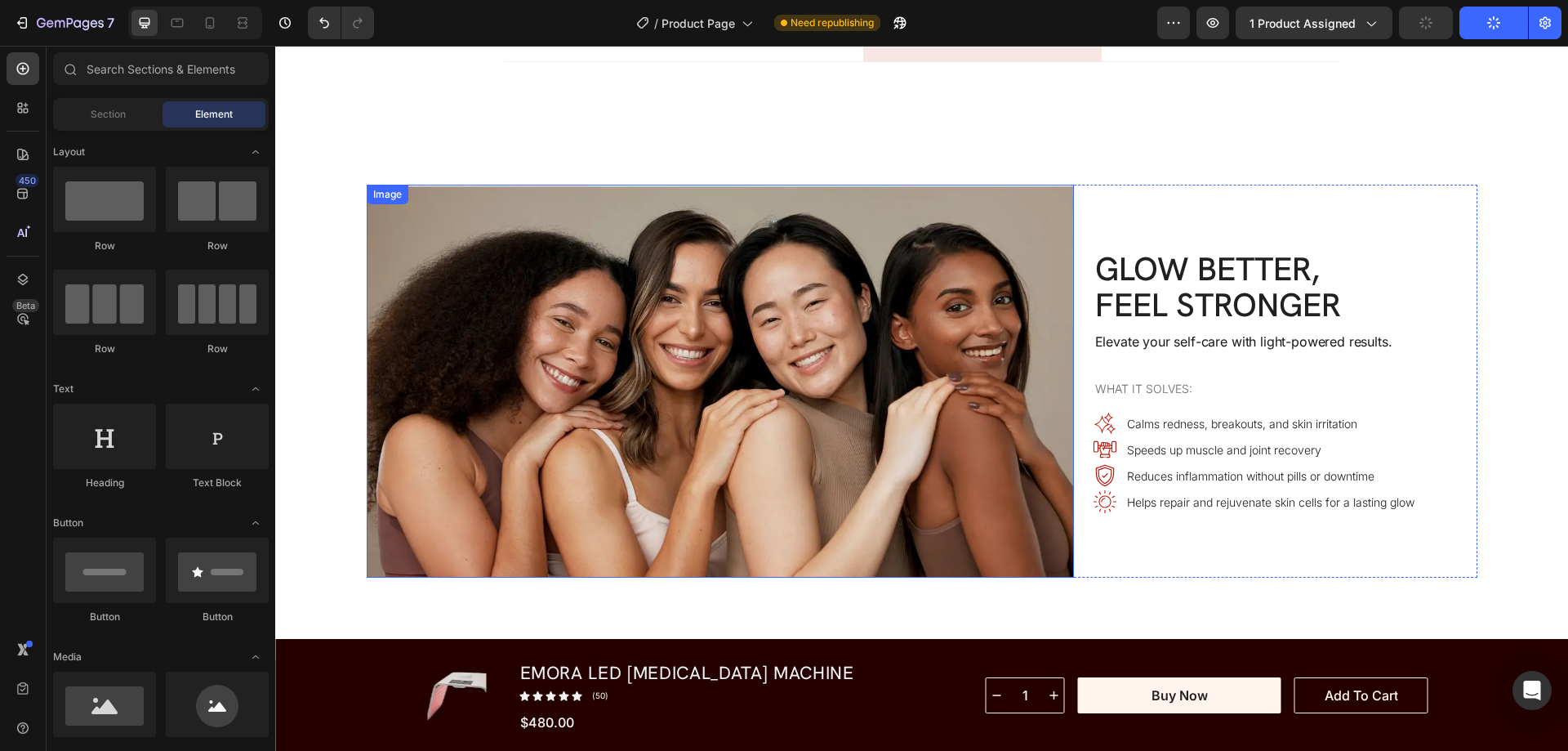
scroll to position [5542, 0]
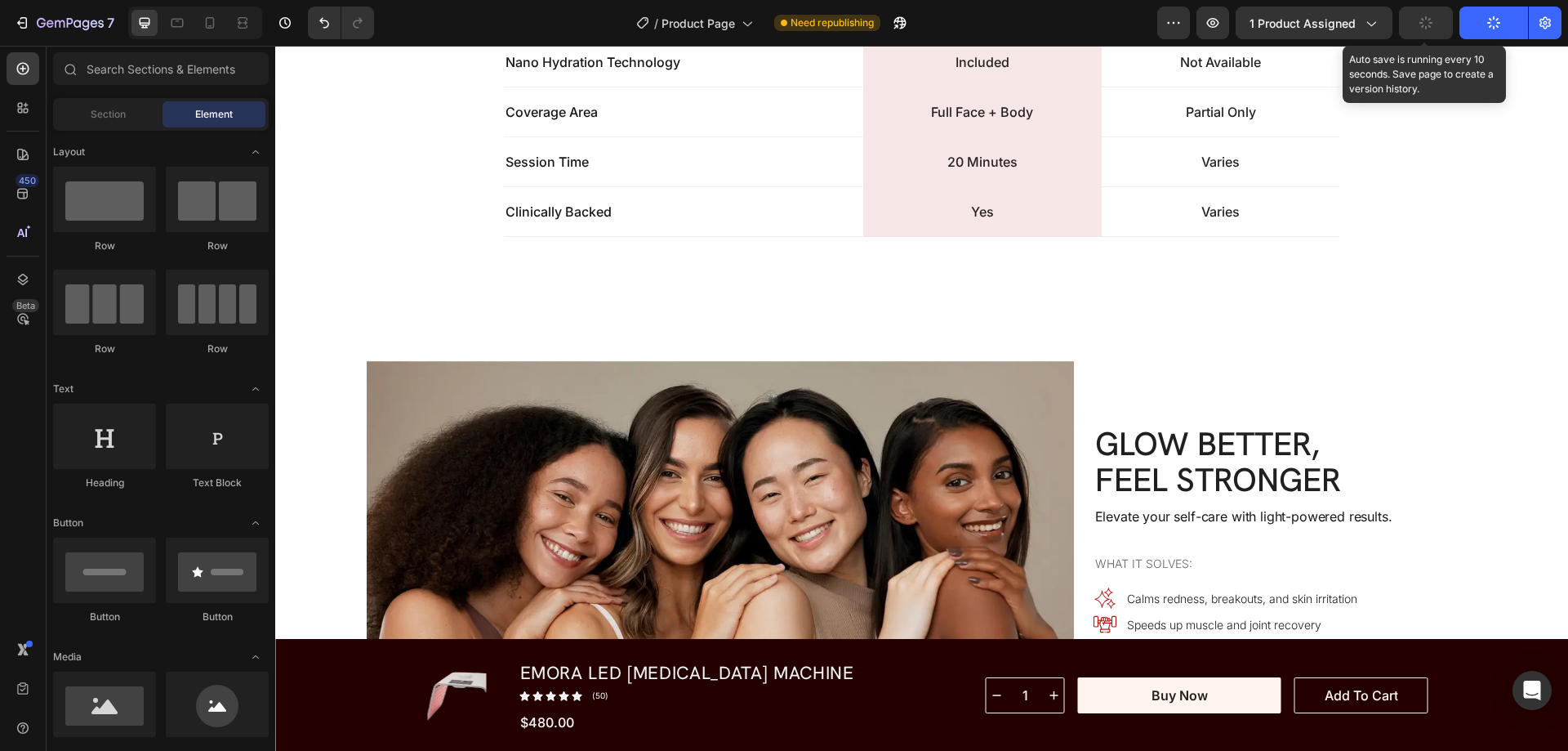
click at [1427, 25] on icon "button" at bounding box center [1425, 23] width 13 height 13
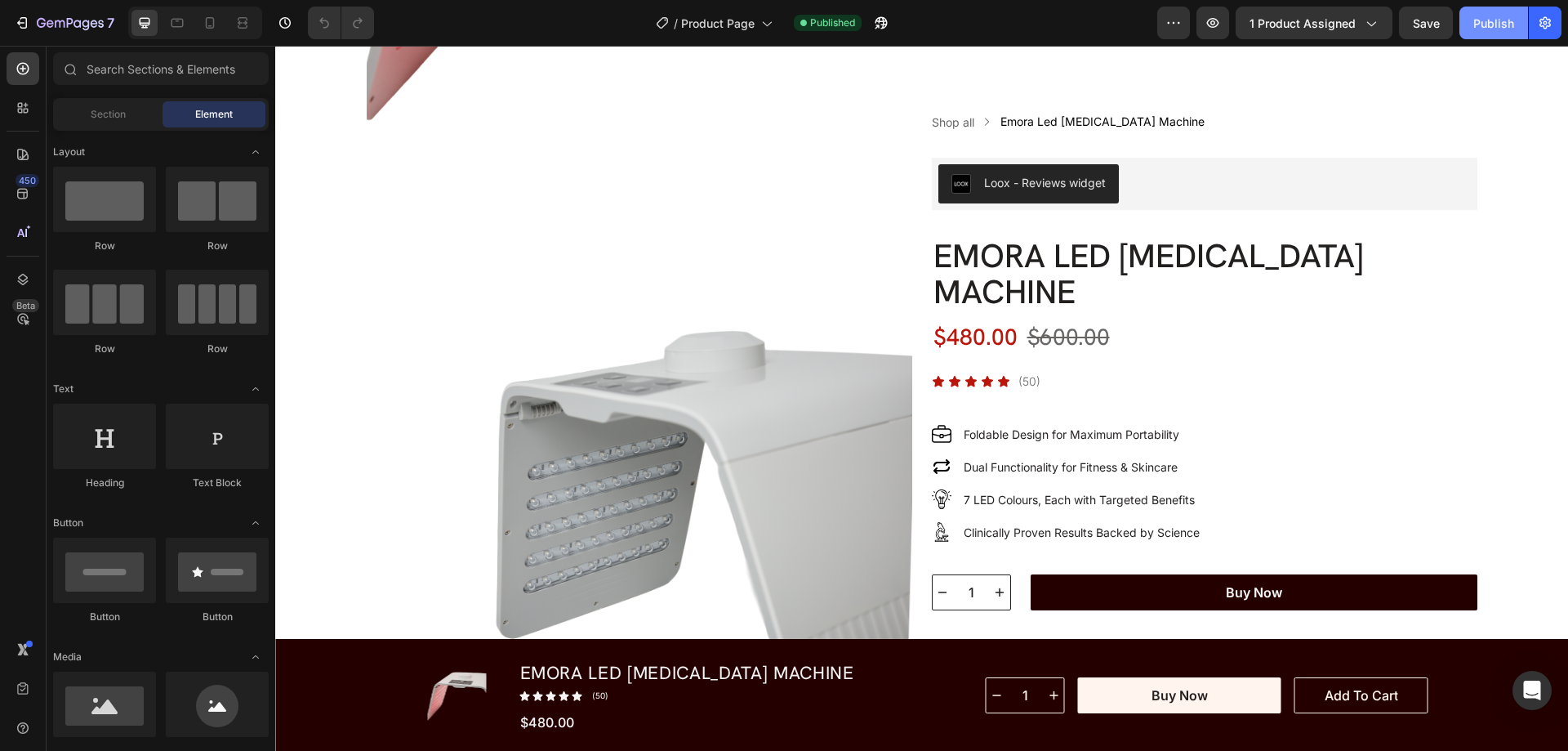
scroll to position [654, 0]
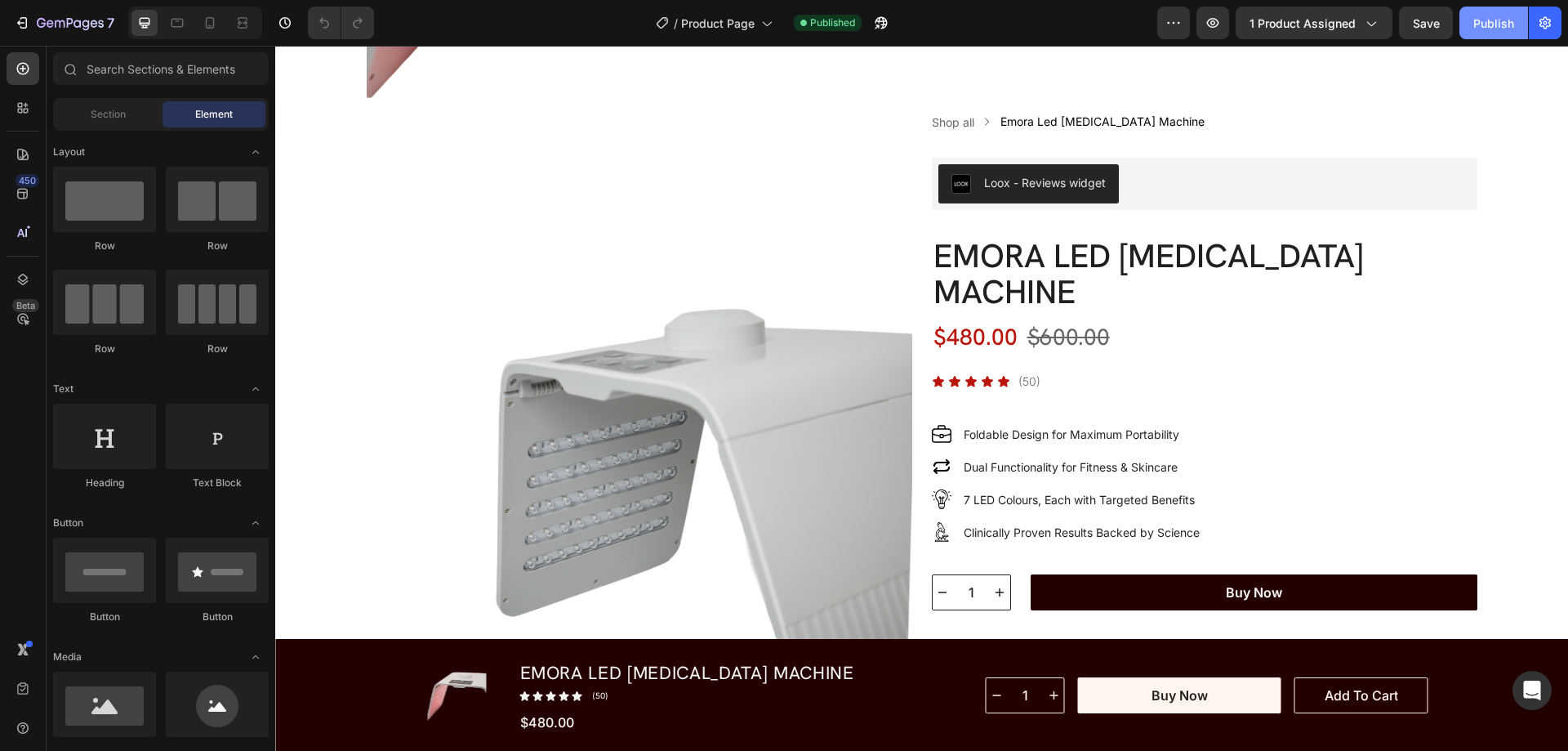
click at [1494, 30] on div "Publish" at bounding box center [1494, 23] width 41 height 17
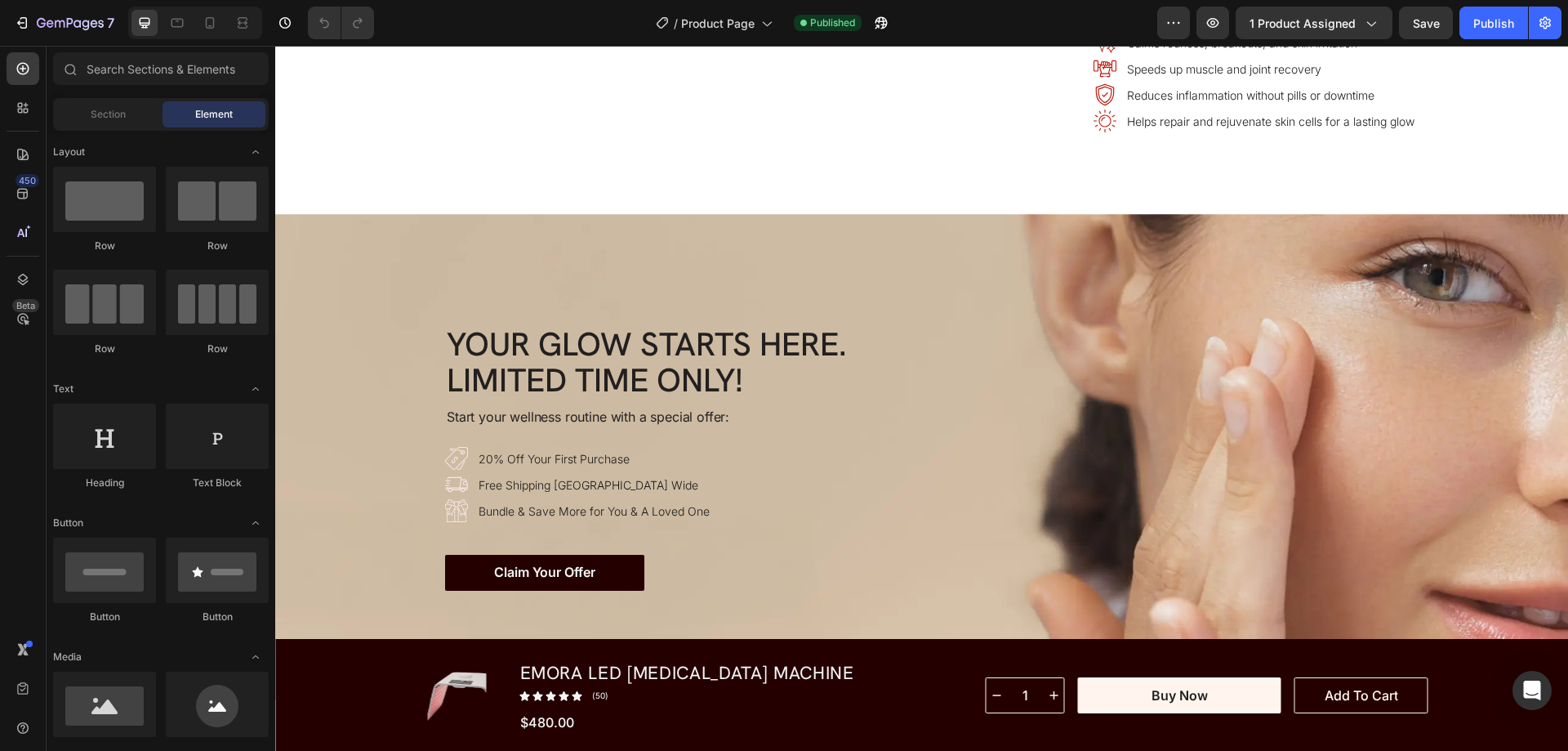
scroll to position [6044, 0]
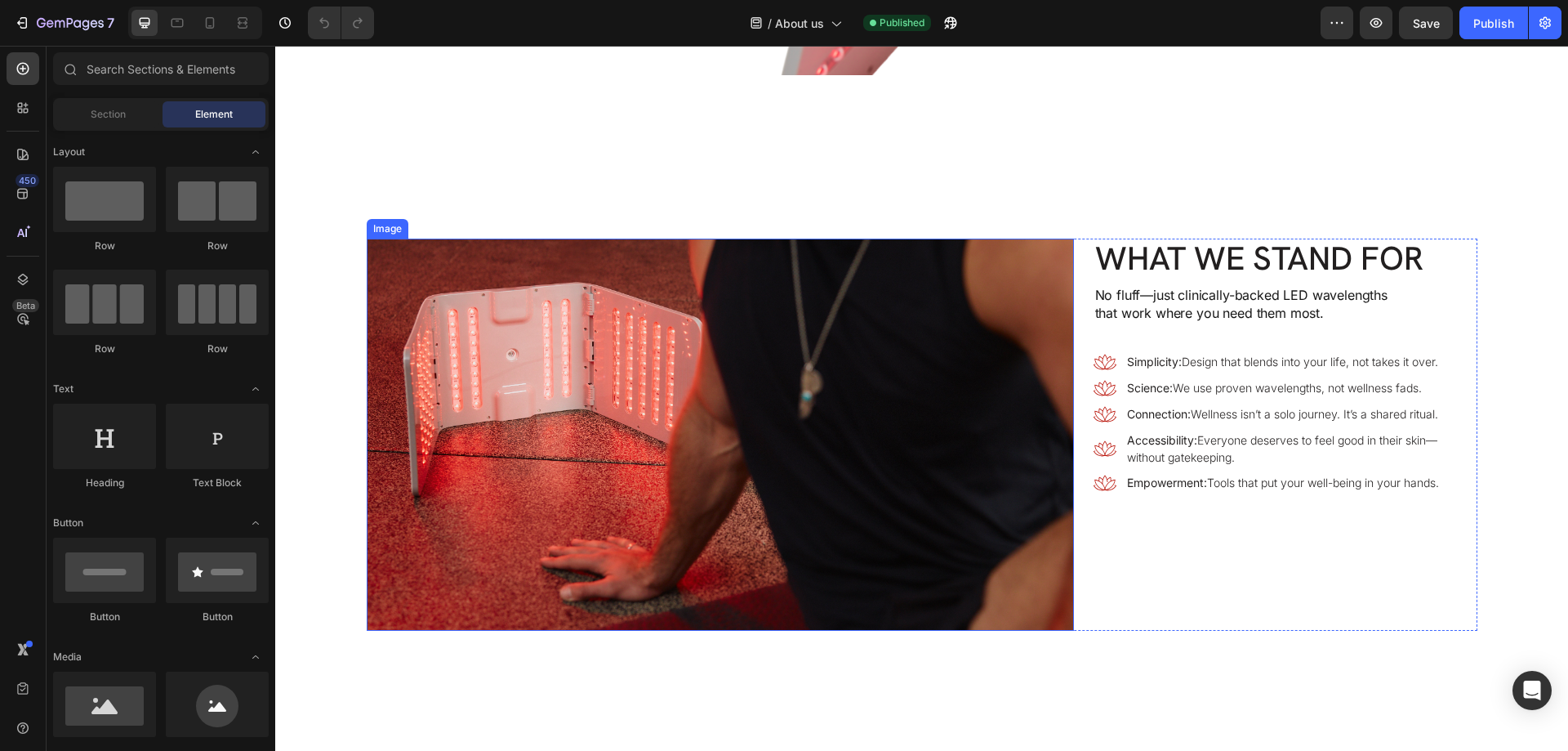
scroll to position [1715, 0]
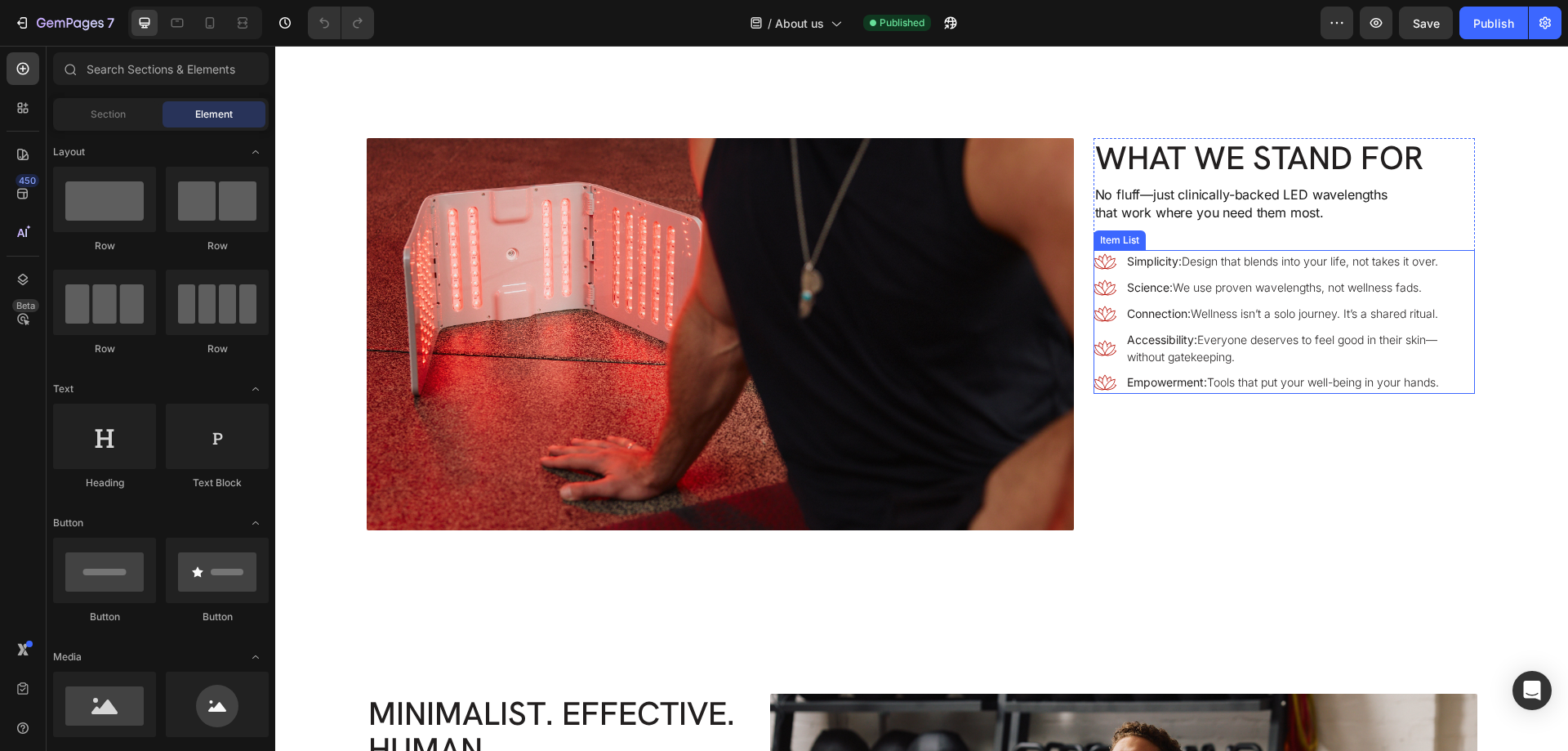
click at [1448, 371] on div "Empowerment: Tools that put your well-being in your hands." at bounding box center [1299, 381] width 350 height 22
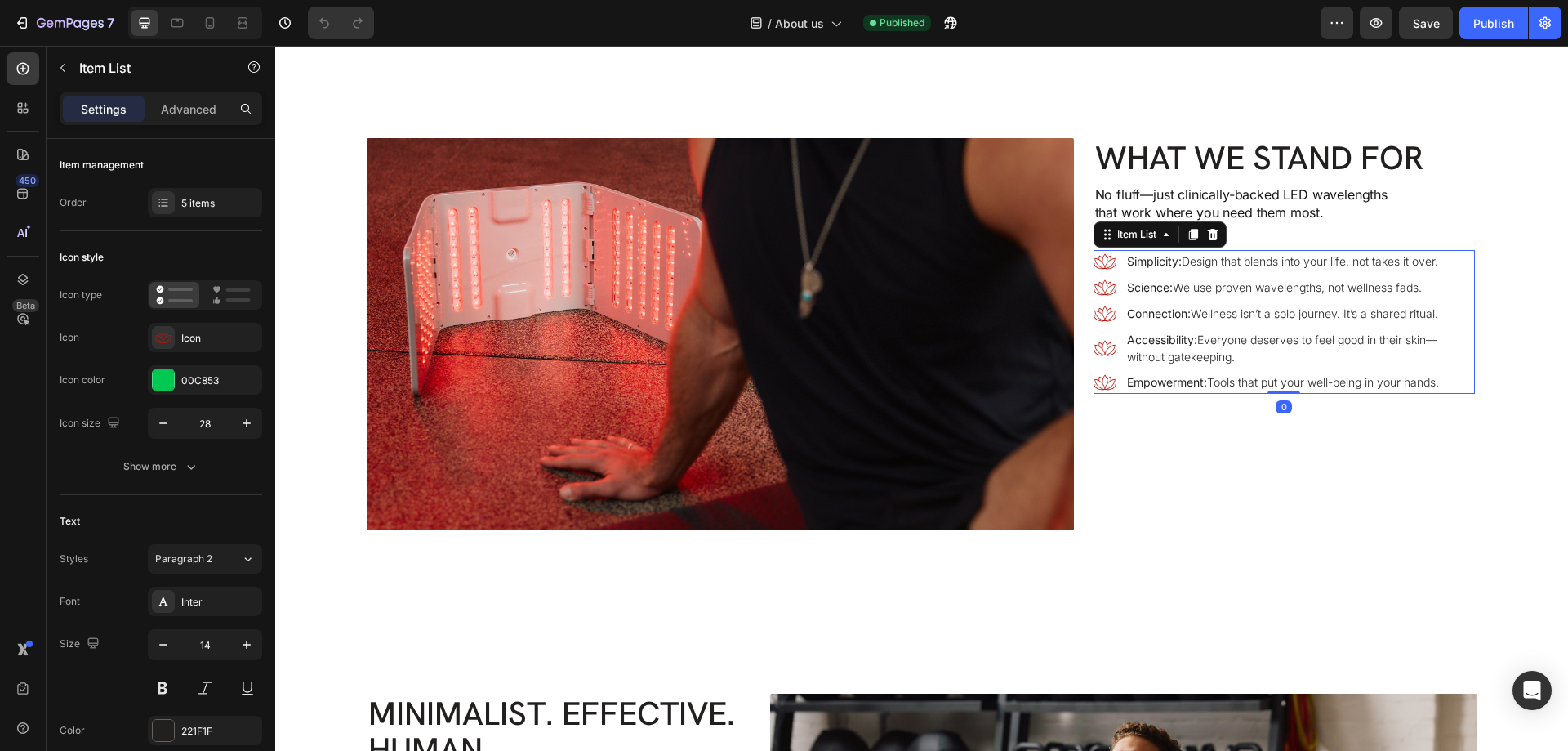
click at [1101, 370] on div "Simplicity: Design that blends into your life, not takes it over. Science: We u…" at bounding box center [1284, 321] width 381 height 143
click at [215, 300] on icon at bounding box center [232, 295] width 38 height 20
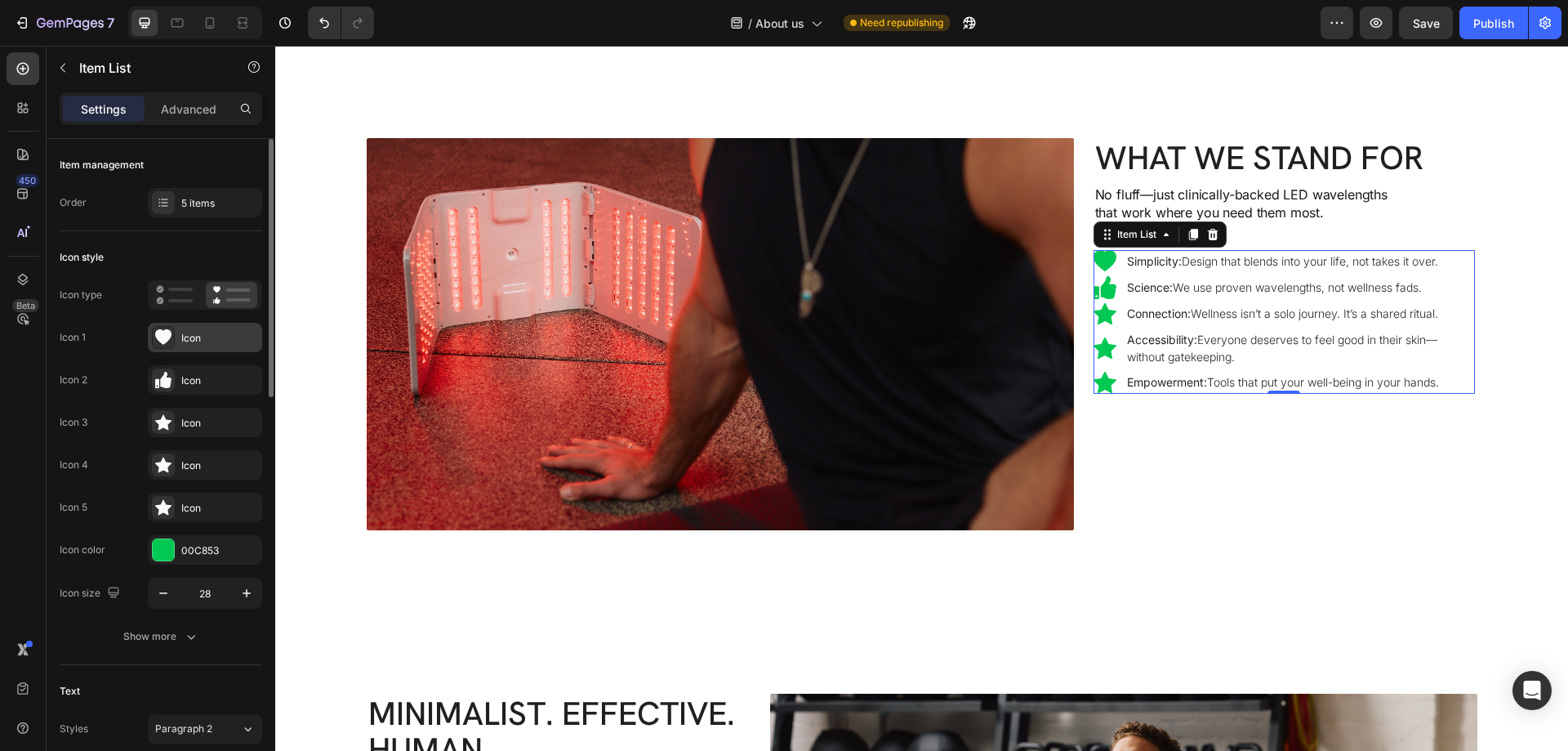
click at [173, 339] on div at bounding box center [163, 337] width 23 height 23
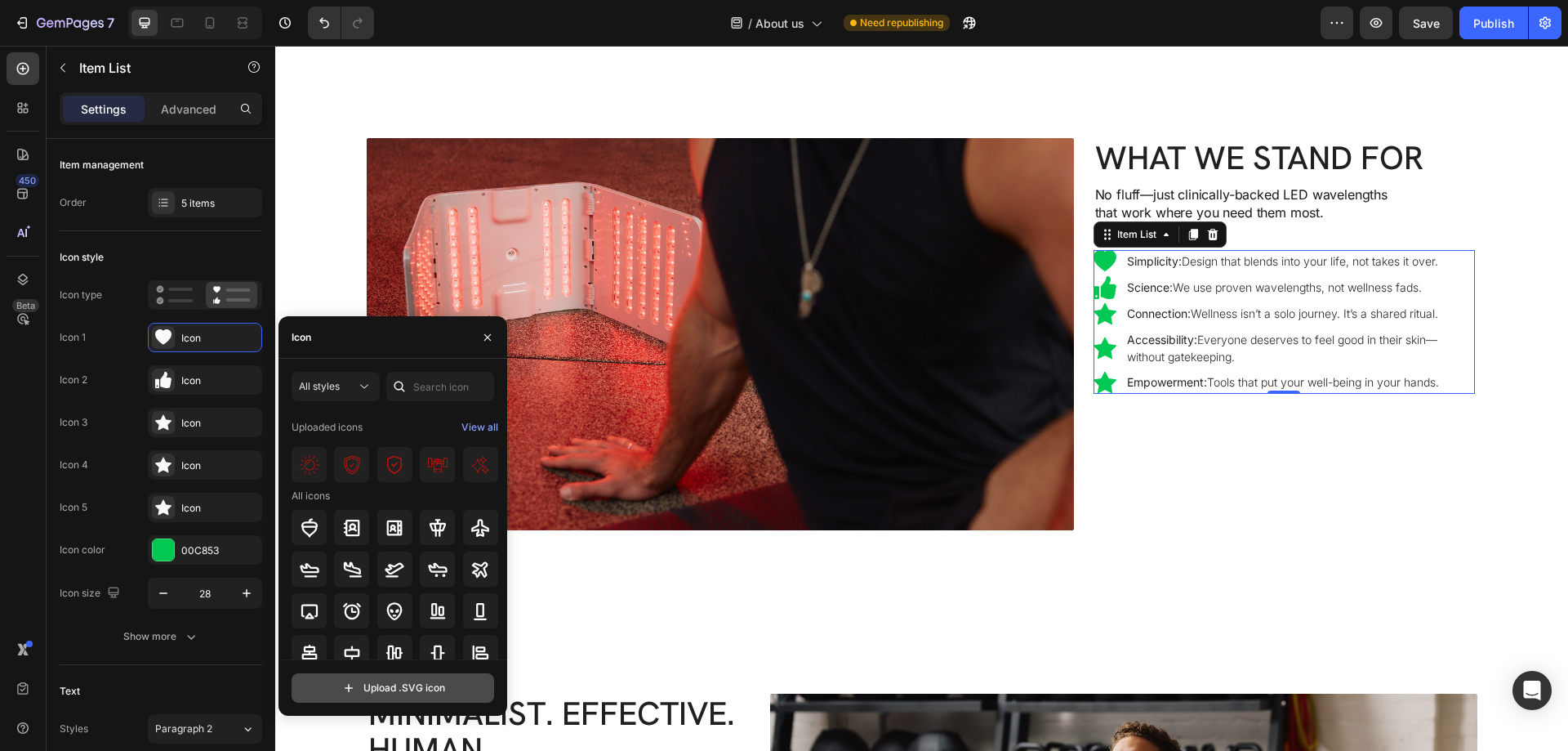
click at [370, 695] on input "file" at bounding box center [392, 687] width 201 height 28
type input "C:\fakepath\stack-ezgif.com-gif-maker.svg"
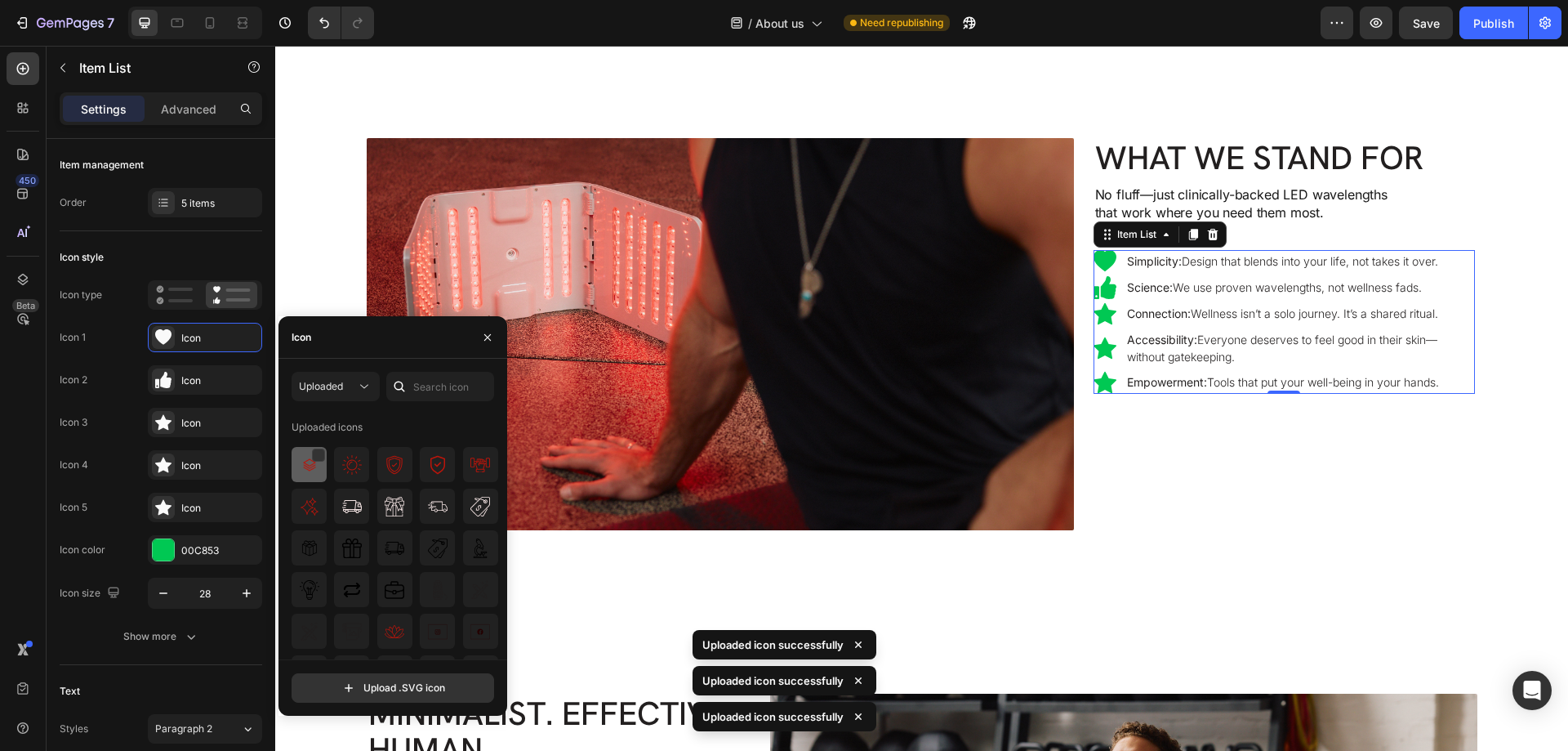
click at [300, 469] on img at bounding box center [310, 465] width 20 height 20
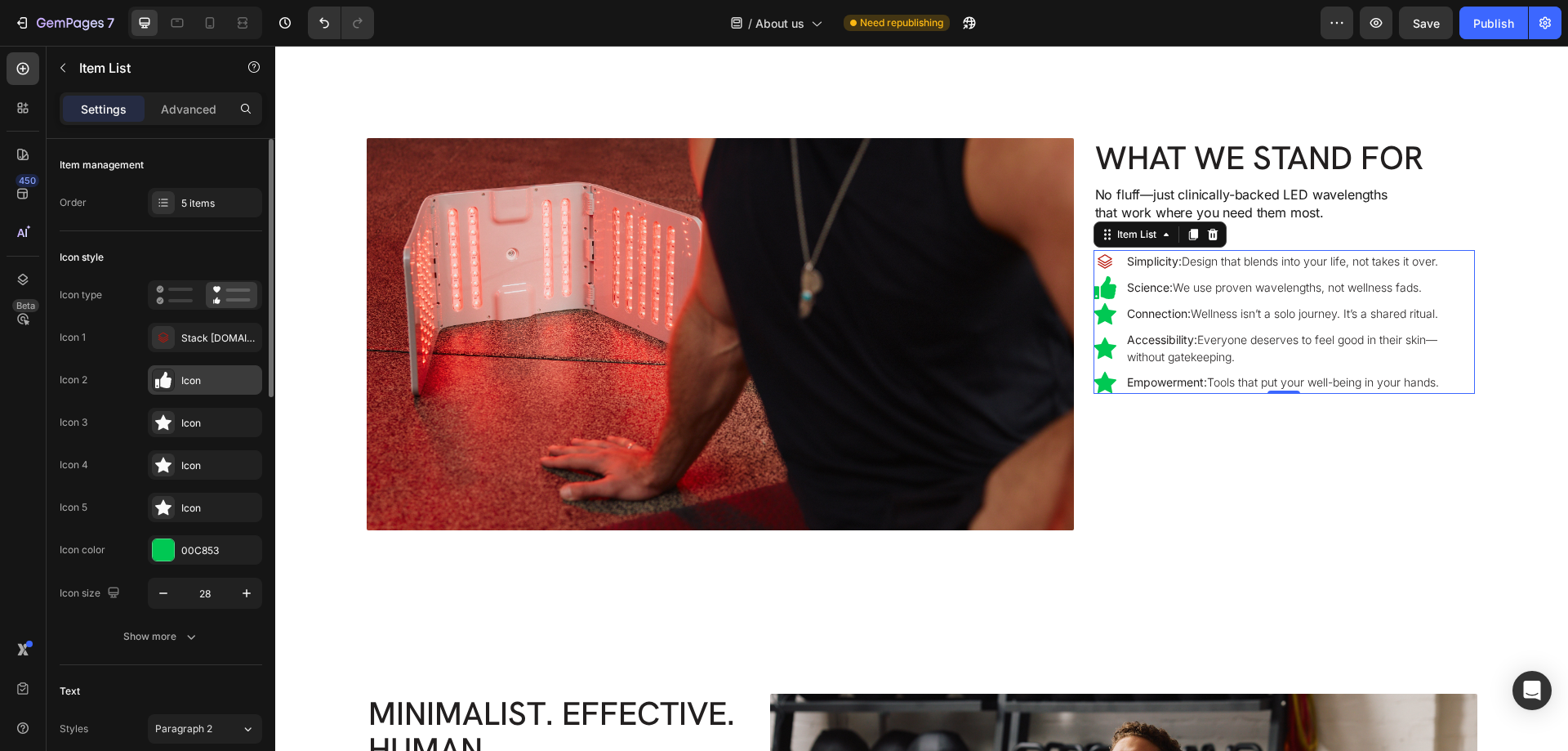
click at [155, 377] on icon at bounding box center [163, 380] width 16 height 16
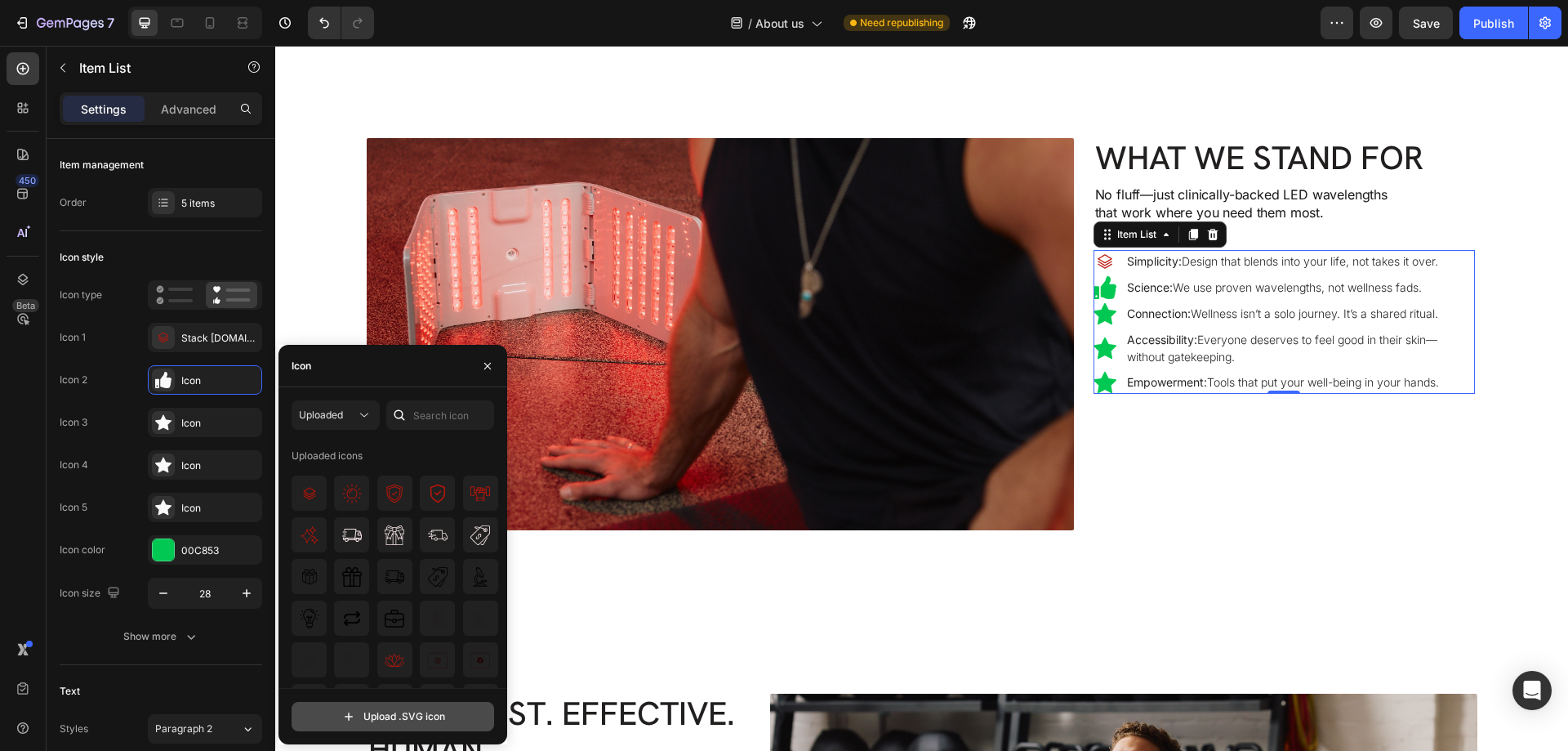
click at [367, 719] on input "file" at bounding box center [392, 716] width 201 height 28
type input "C:\fakepath\microscope3-ezgif.com-gif-maker.svg"
click at [304, 492] on img at bounding box center [310, 493] width 20 height 20
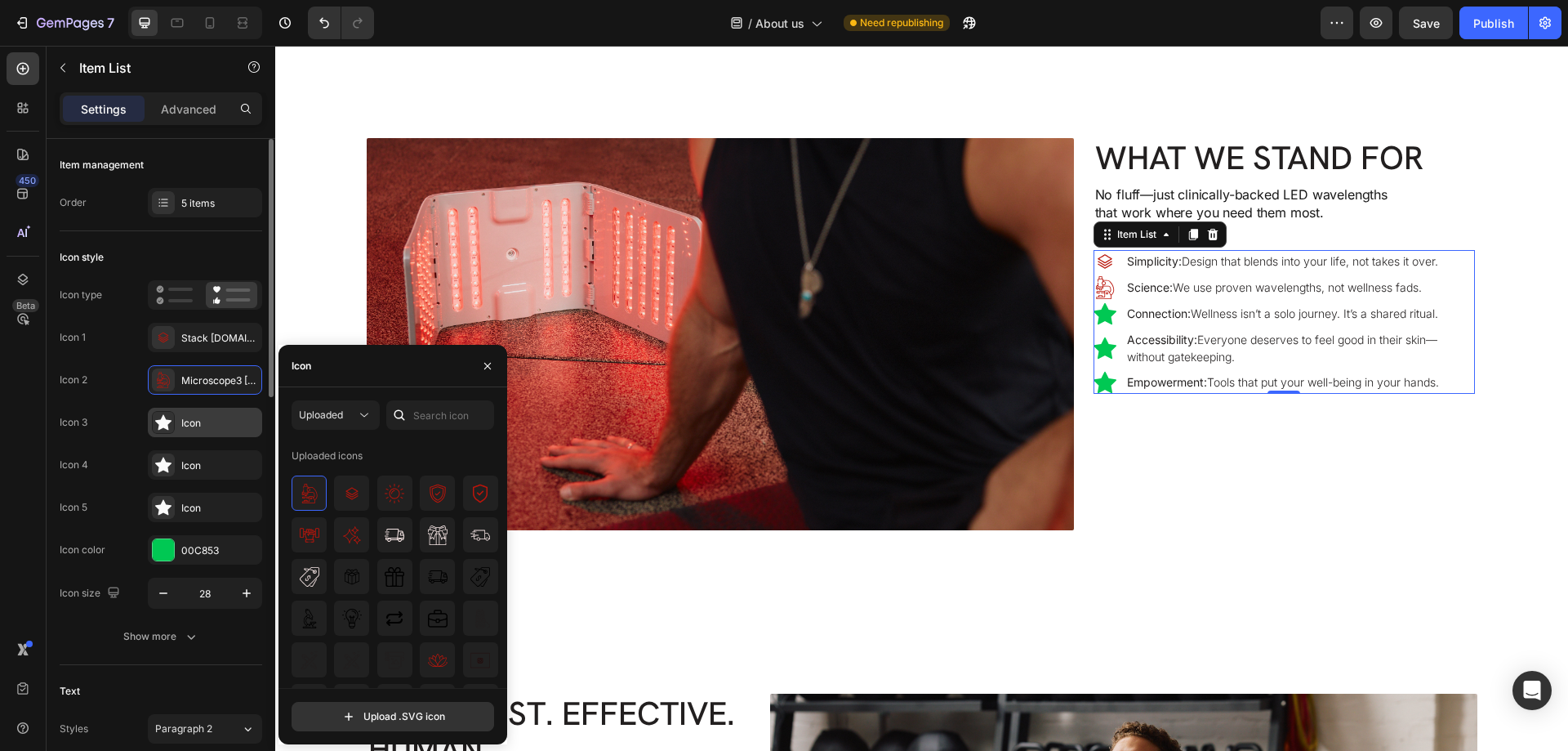
click at [184, 421] on div "Icon" at bounding box center [220, 423] width 77 height 15
click at [402, 719] on input "file" at bounding box center [392, 716] width 201 height 28
type input "C:\fakepath\handshake-ezgif.com-gif-maker.svg"
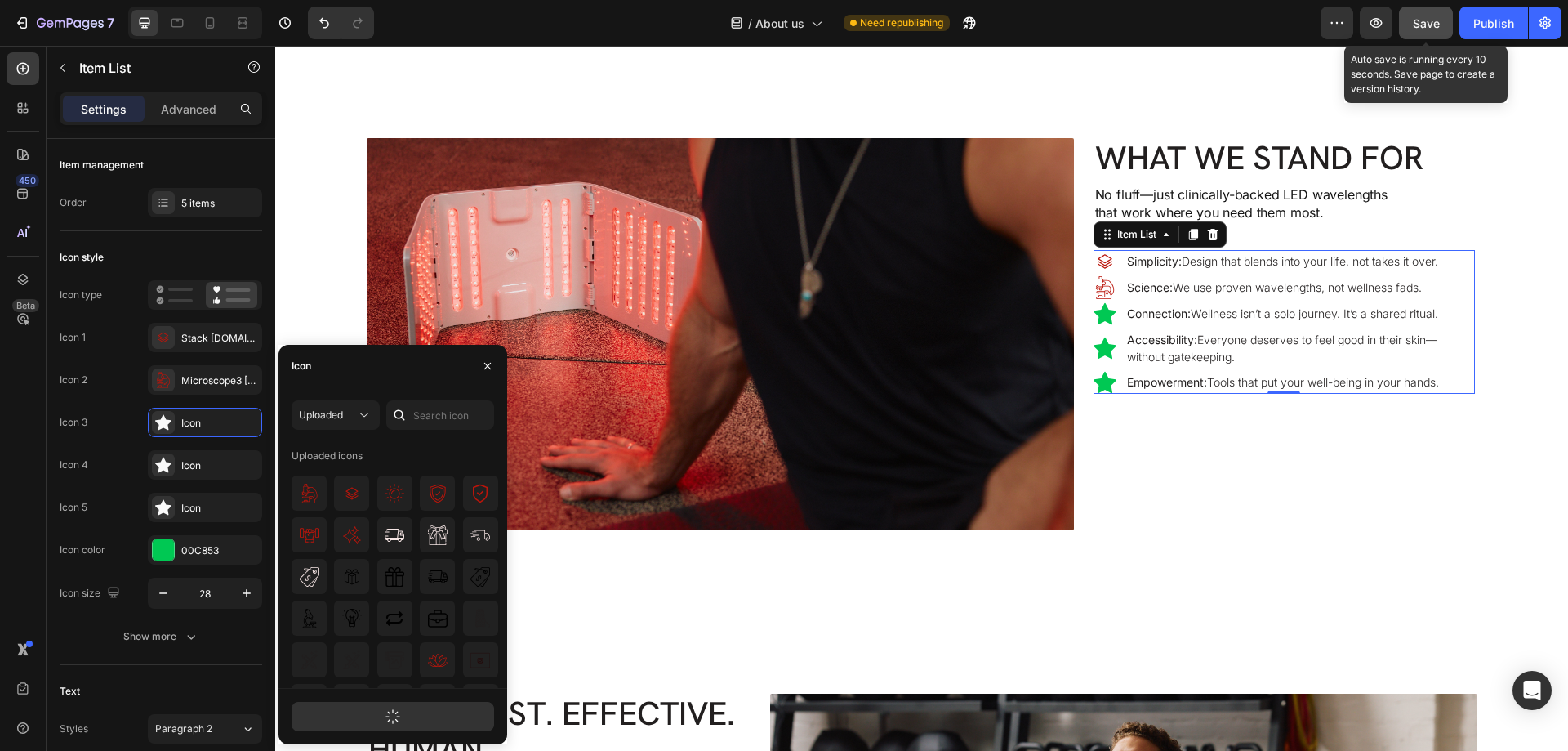
click at [1415, 30] on div "Save" at bounding box center [1426, 23] width 27 height 17
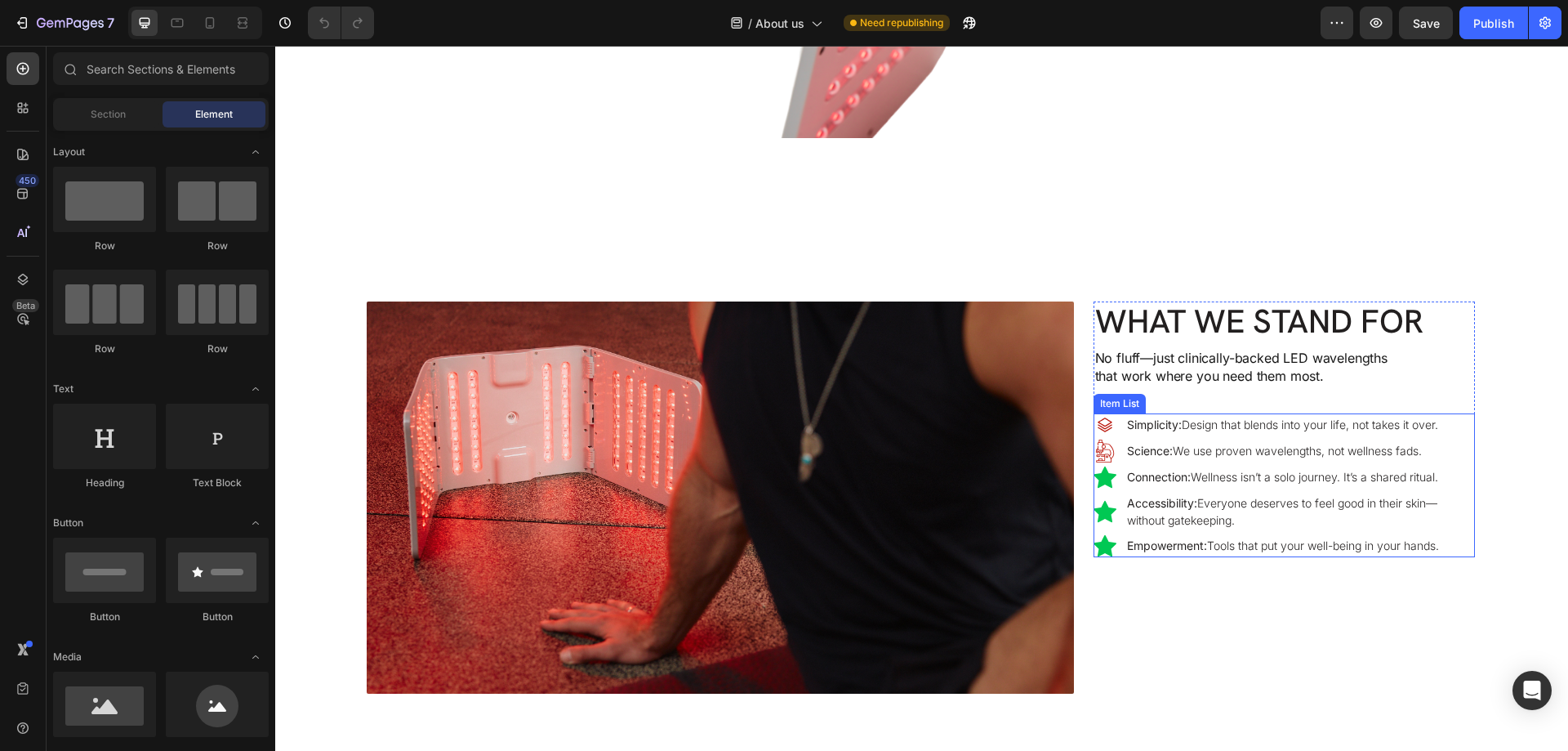
click at [1454, 459] on div "Science: We use proven wavelengths, not wellness fads." at bounding box center [1299, 450] width 350 height 22
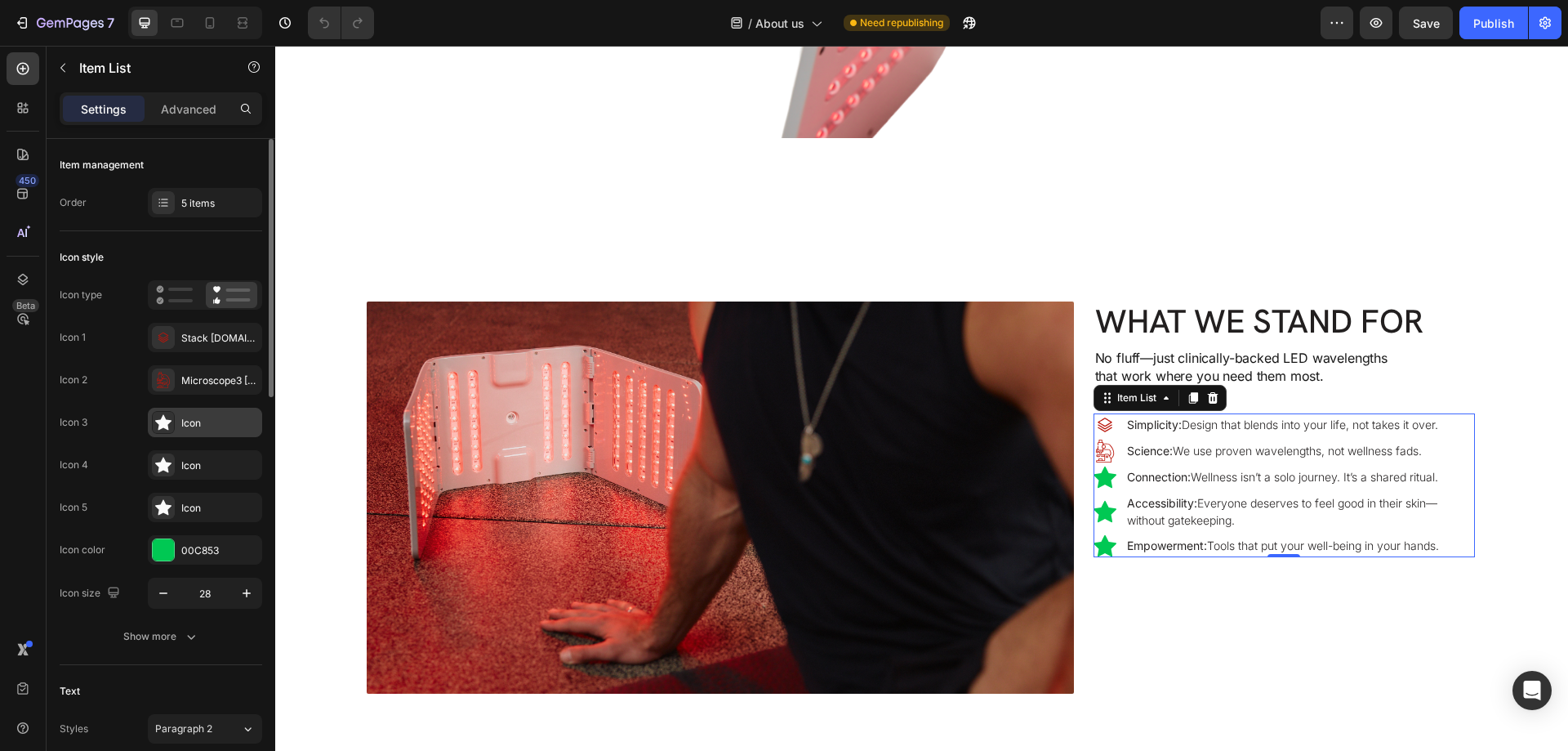
click at [163, 423] on icon at bounding box center [163, 422] width 16 height 15
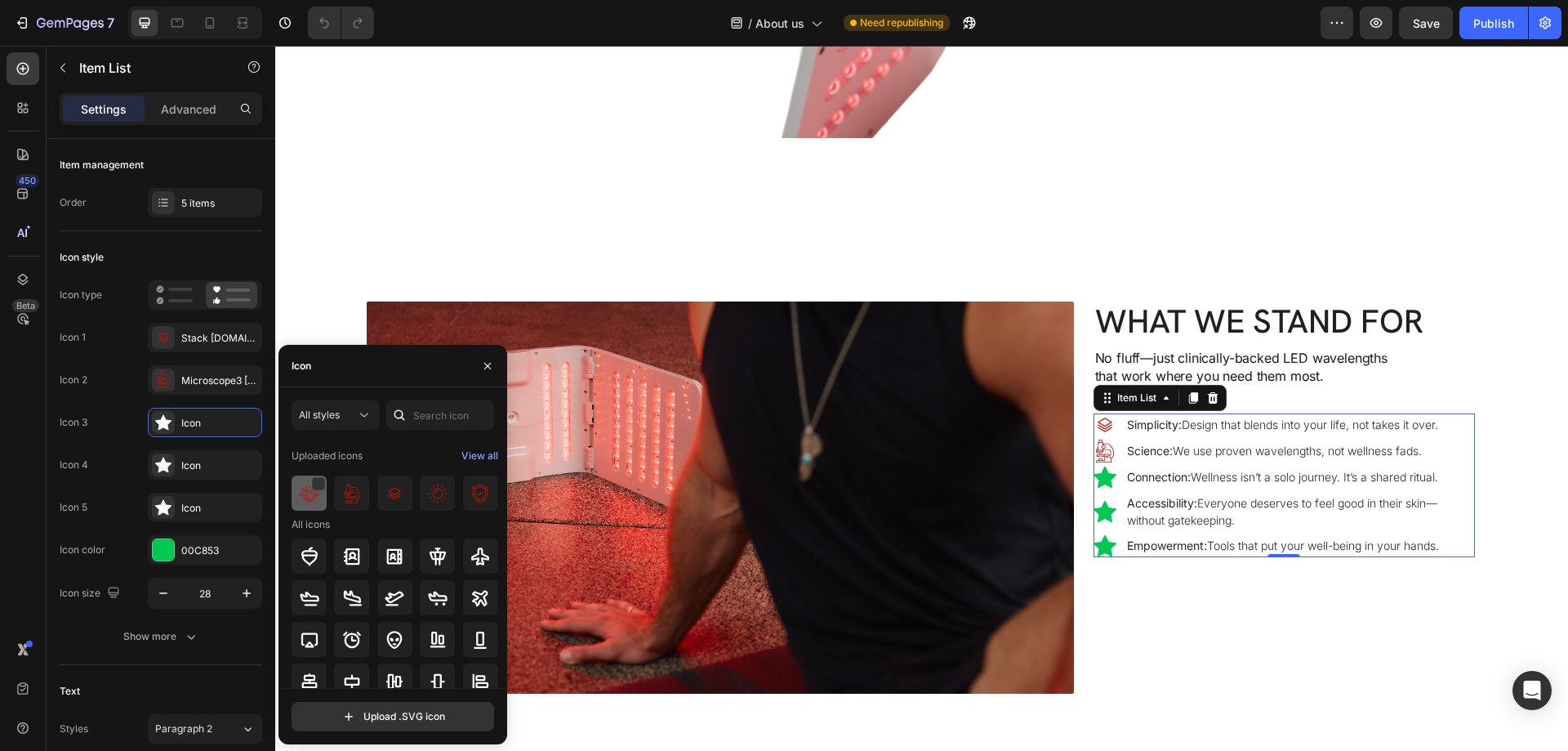
click at [311, 501] on img at bounding box center [310, 493] width 20 height 20
click at [491, 361] on icon "button" at bounding box center [488, 366] width 13 height 13
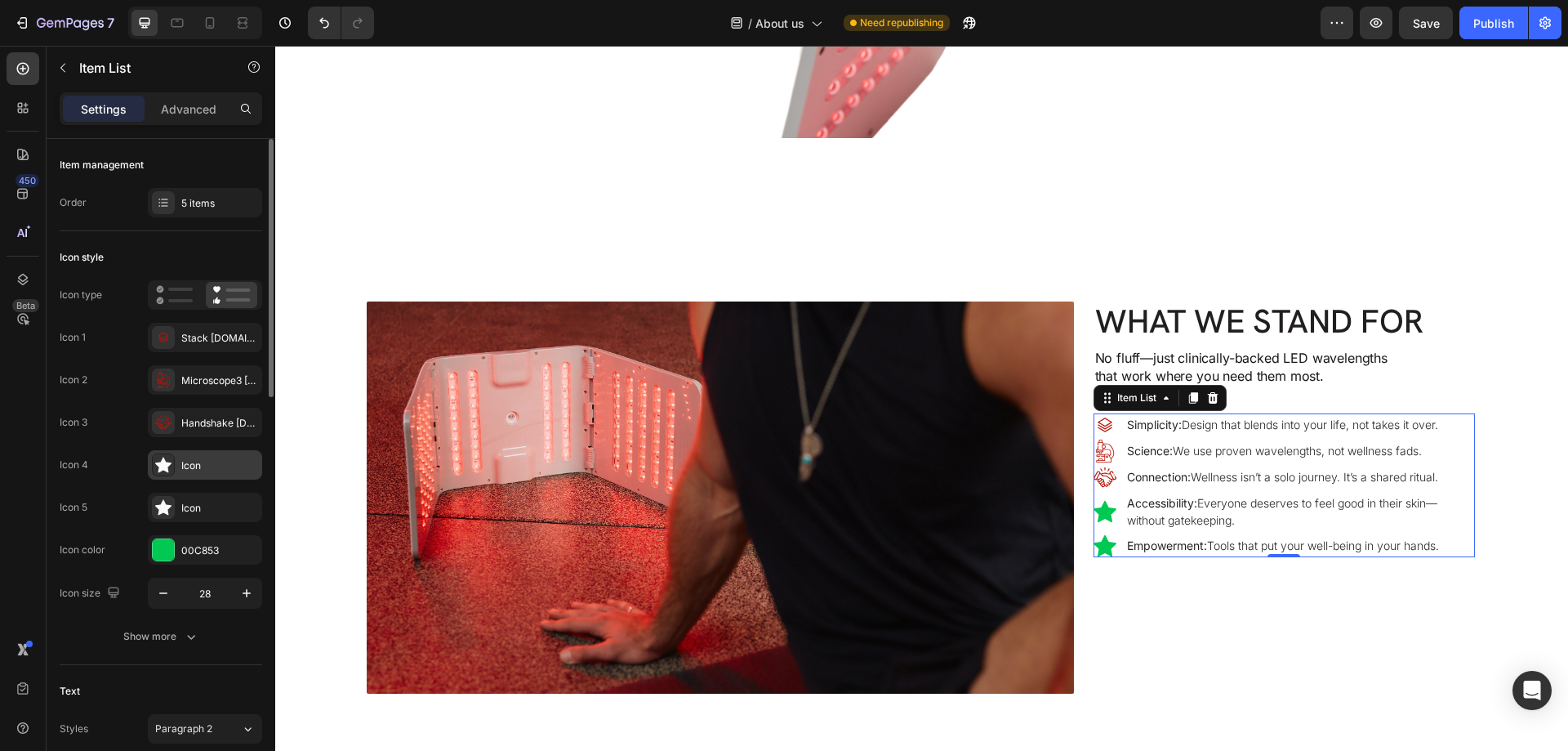
click at [168, 466] on icon at bounding box center [163, 465] width 16 height 15
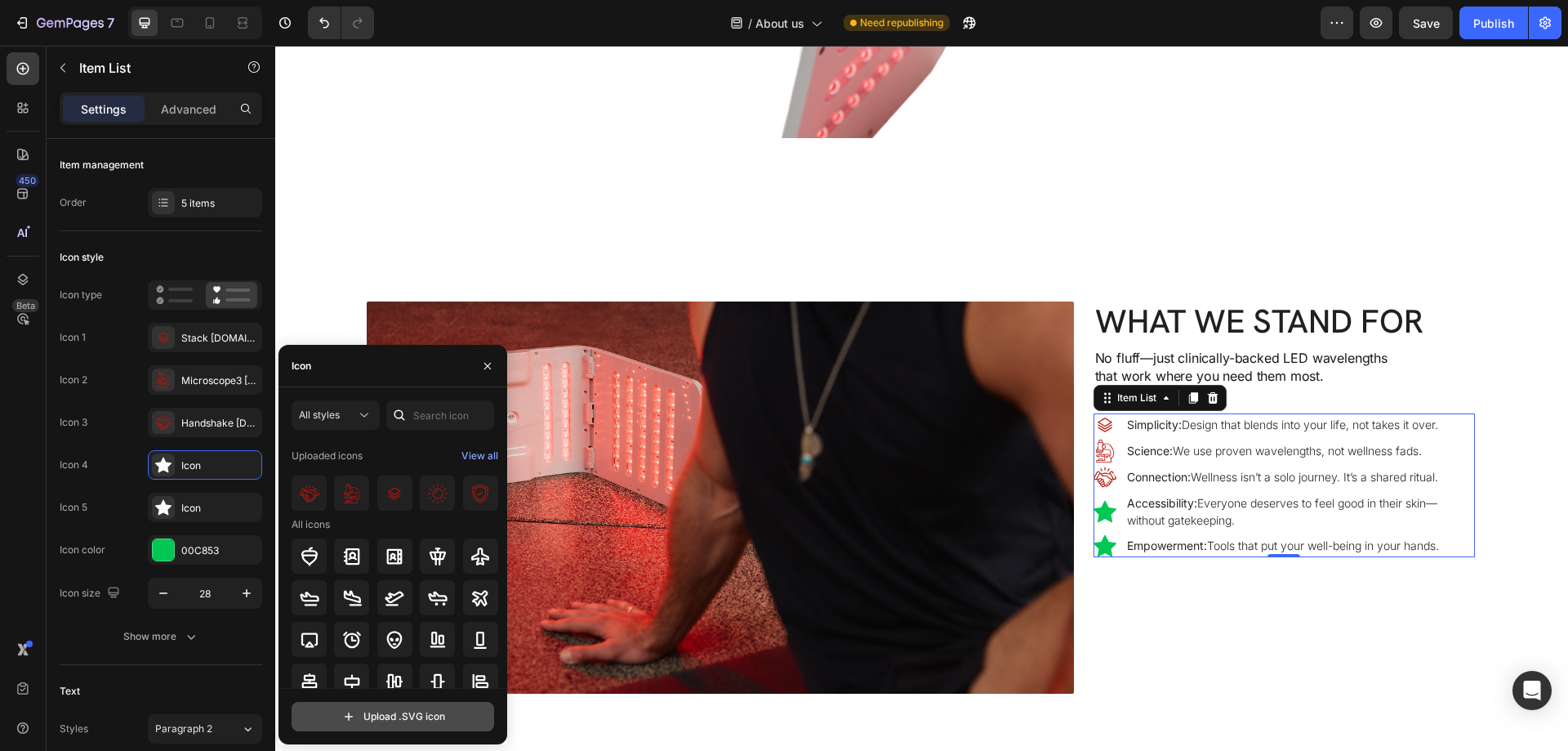
click at [383, 713] on input "file" at bounding box center [392, 716] width 201 height 28
type input "C:\fakepath\celebrate-ezgif.com-gif-maker.svg"
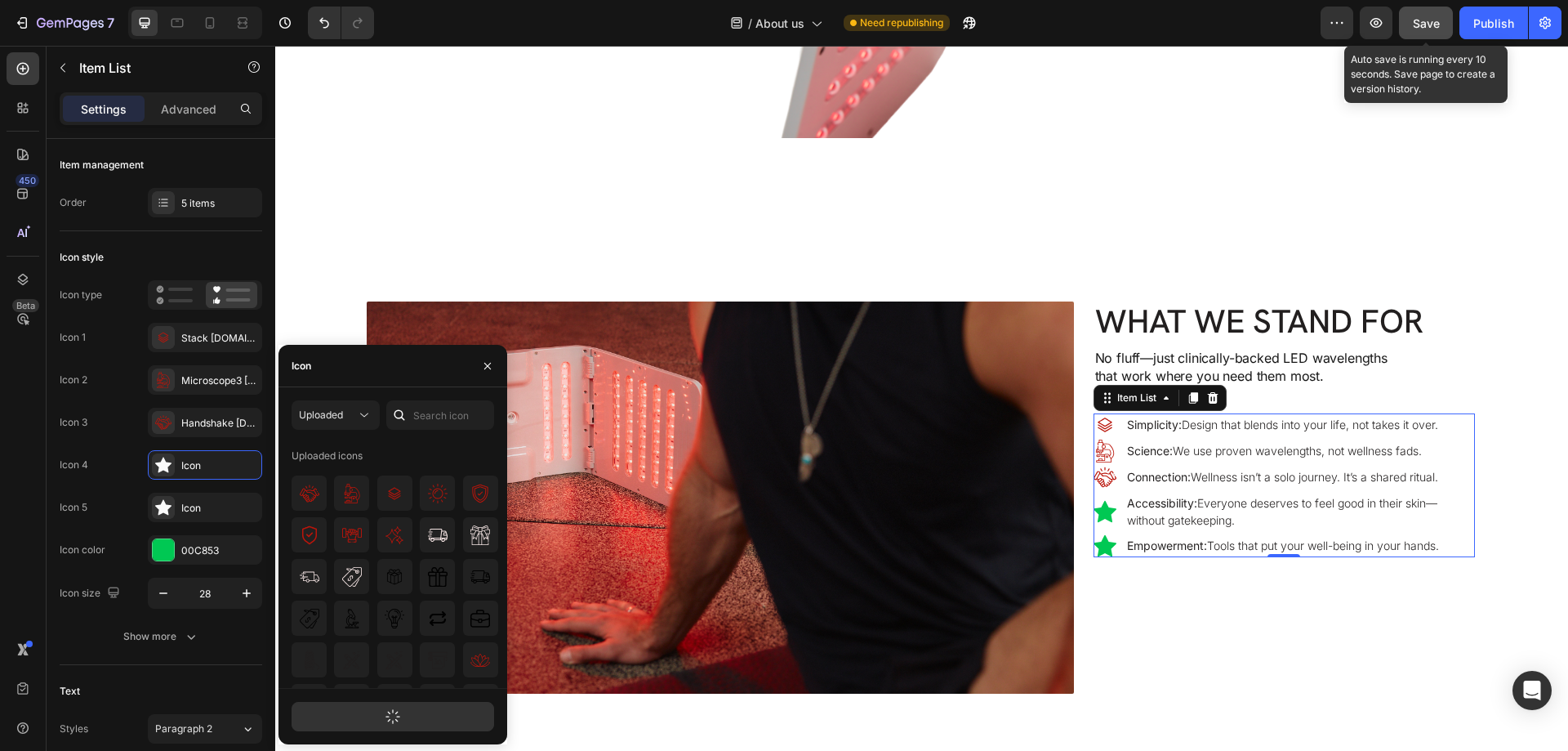
click at [1435, 13] on button "Save" at bounding box center [1425, 23] width 54 height 33
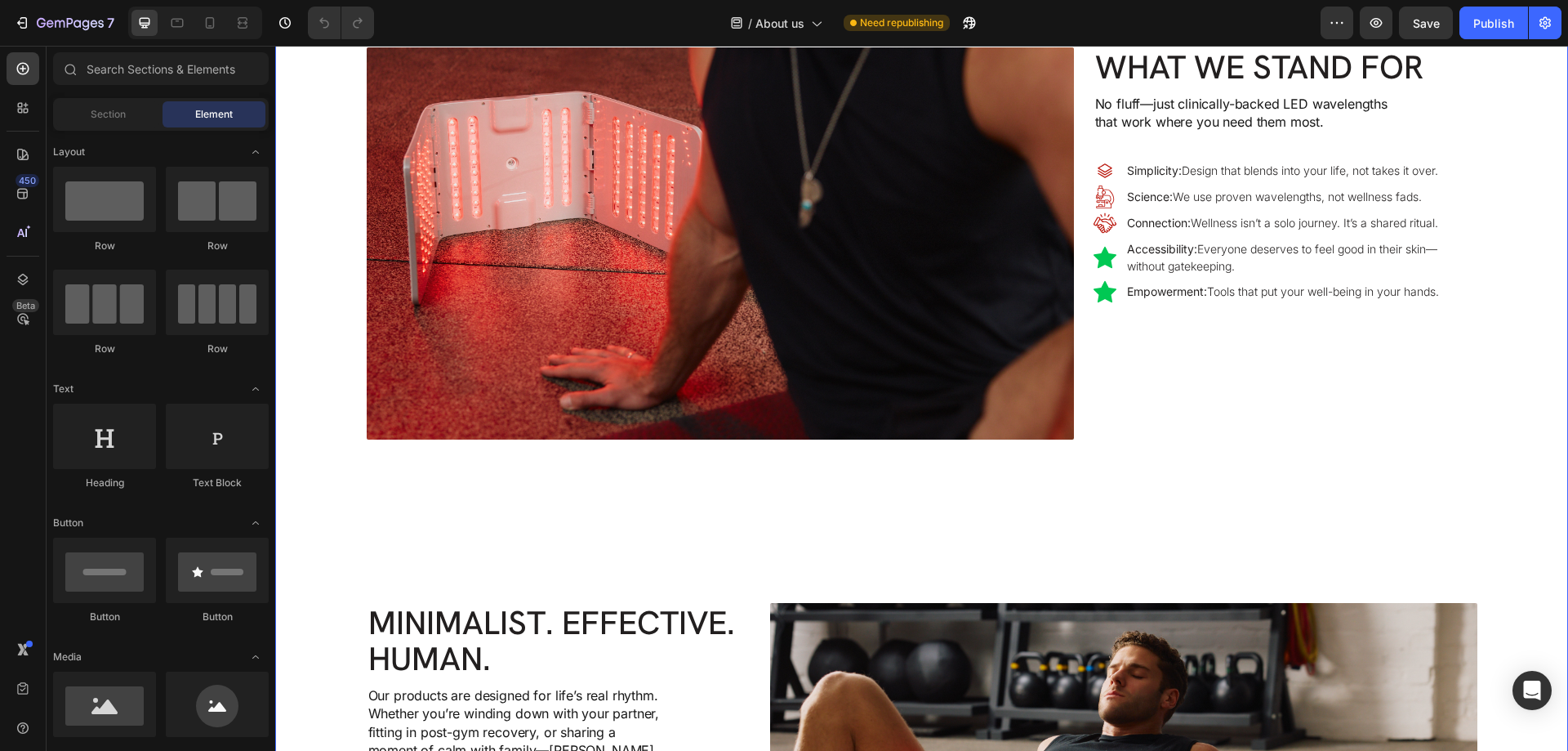
scroll to position [1797, 0]
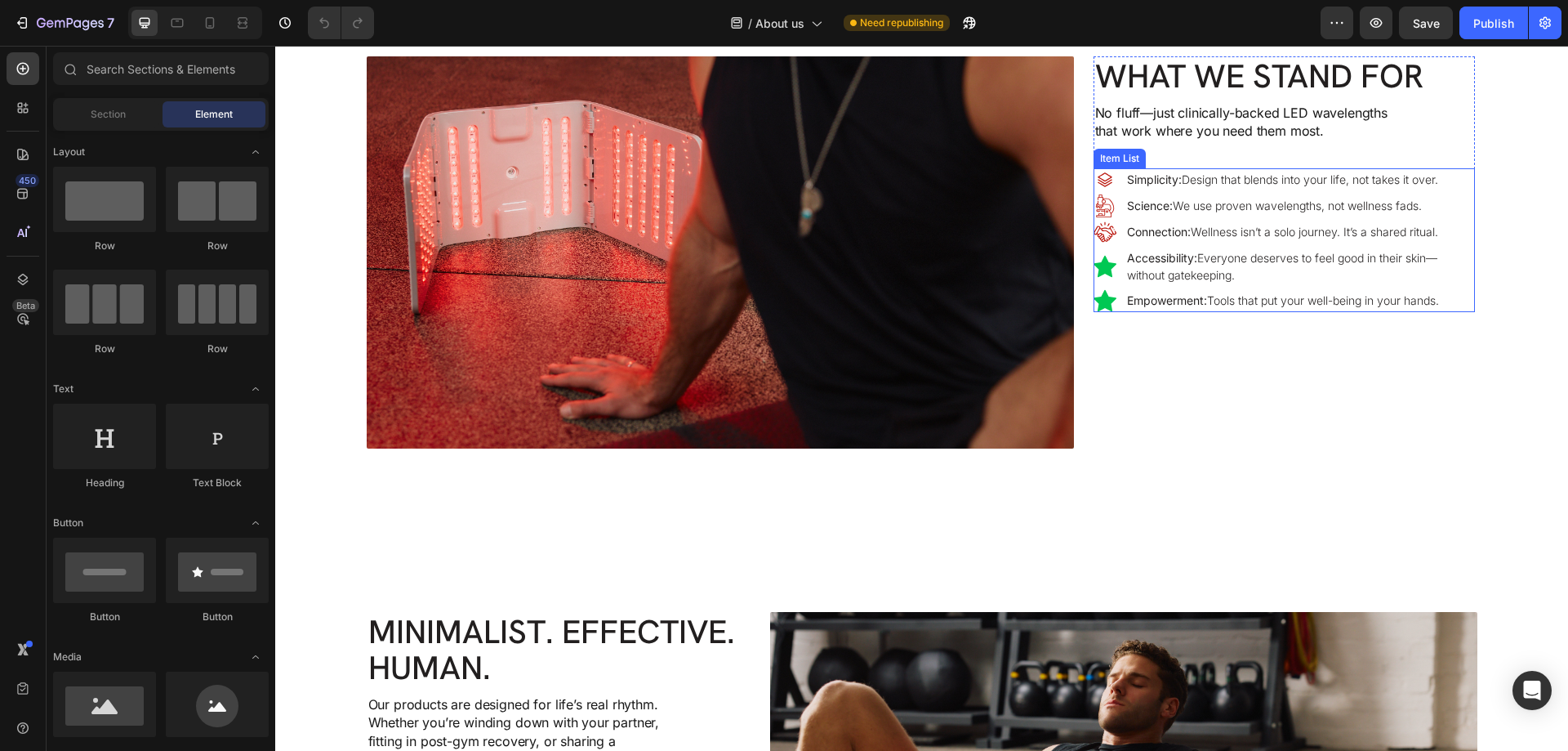
click at [1440, 268] on p "Accessibility: Everyone deserves to feel good in their skin—without gatekeeping." at bounding box center [1299, 266] width 345 height 35
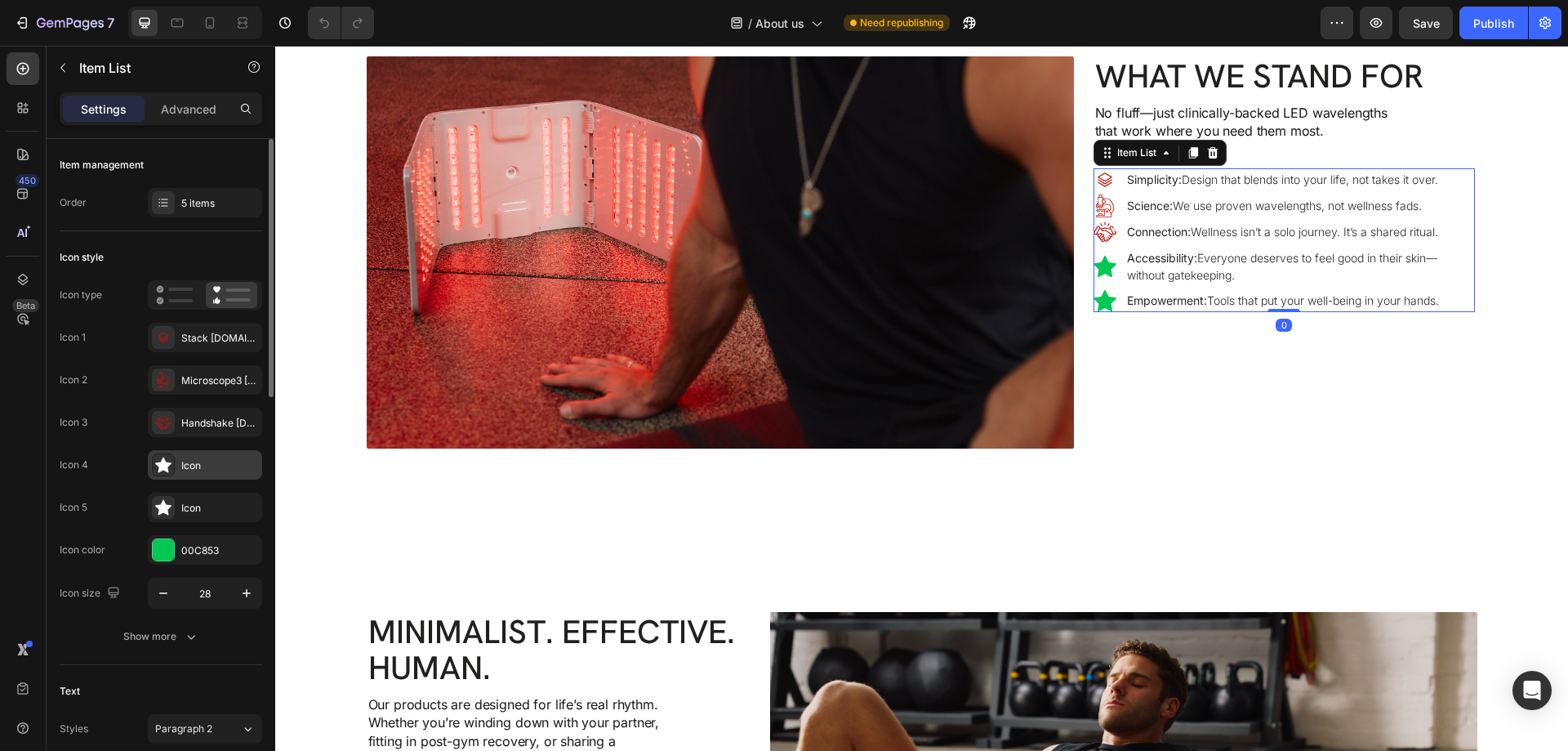
click at [170, 469] on icon at bounding box center [163, 465] width 16 height 16
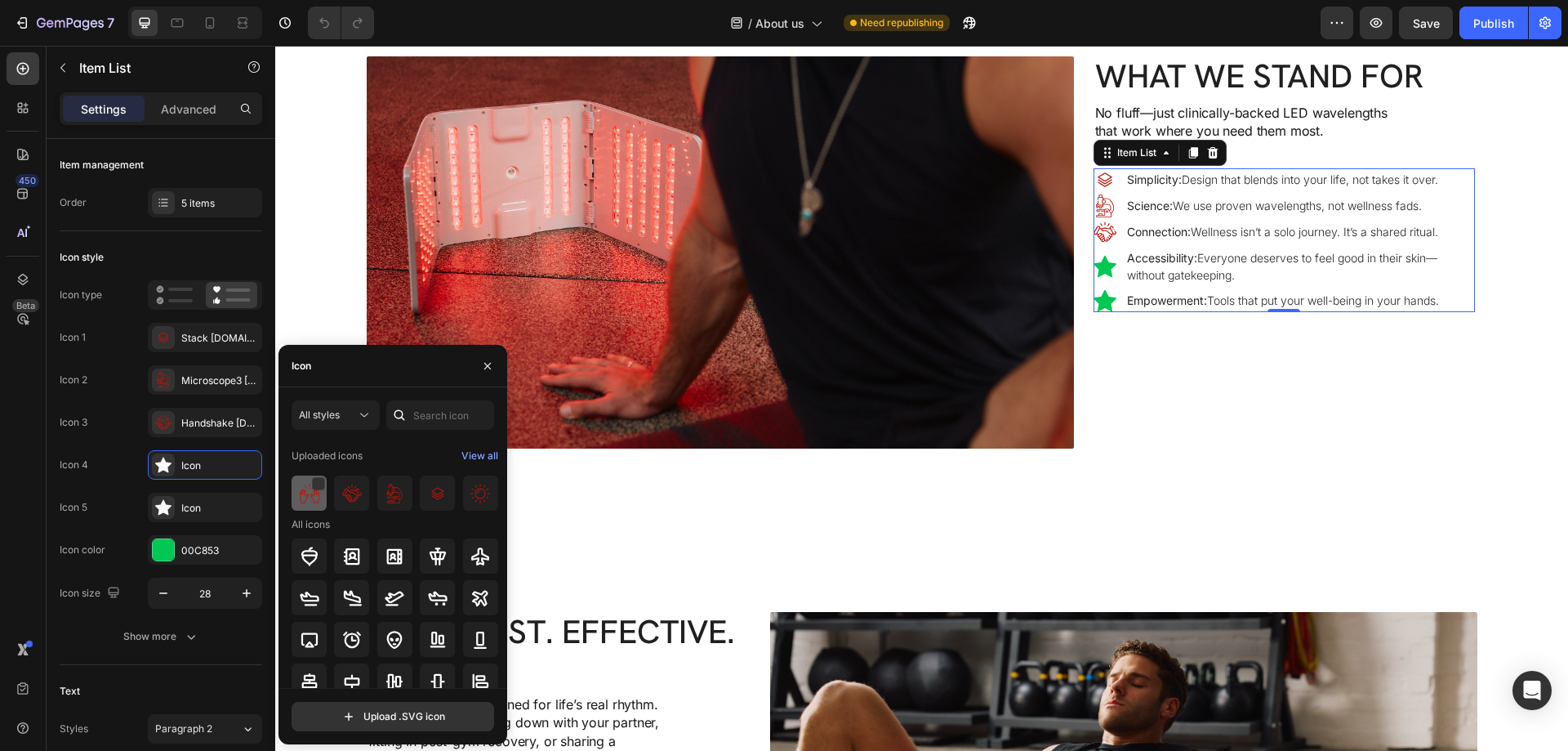
click at [302, 495] on img at bounding box center [310, 493] width 20 height 20
click at [168, 503] on icon at bounding box center [163, 508] width 16 height 16
click at [362, 726] on input "file" at bounding box center [392, 716] width 201 height 28
type input "C:\fakepath\solidarity1-ezgif.com-gif-maker.svg"
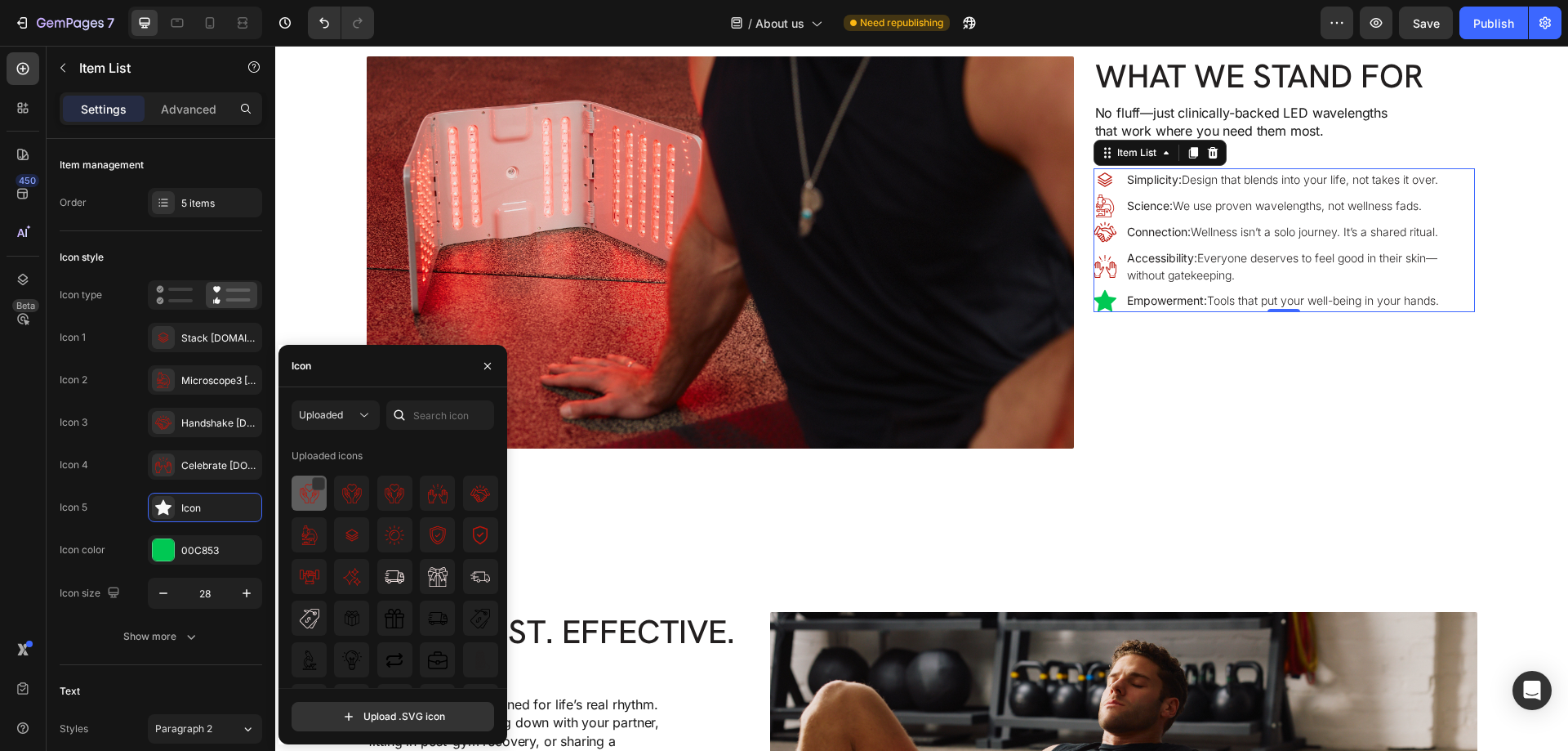
click at [296, 494] on div at bounding box center [309, 492] width 35 height 35
click at [174, 20] on icon at bounding box center [177, 23] width 16 height 16
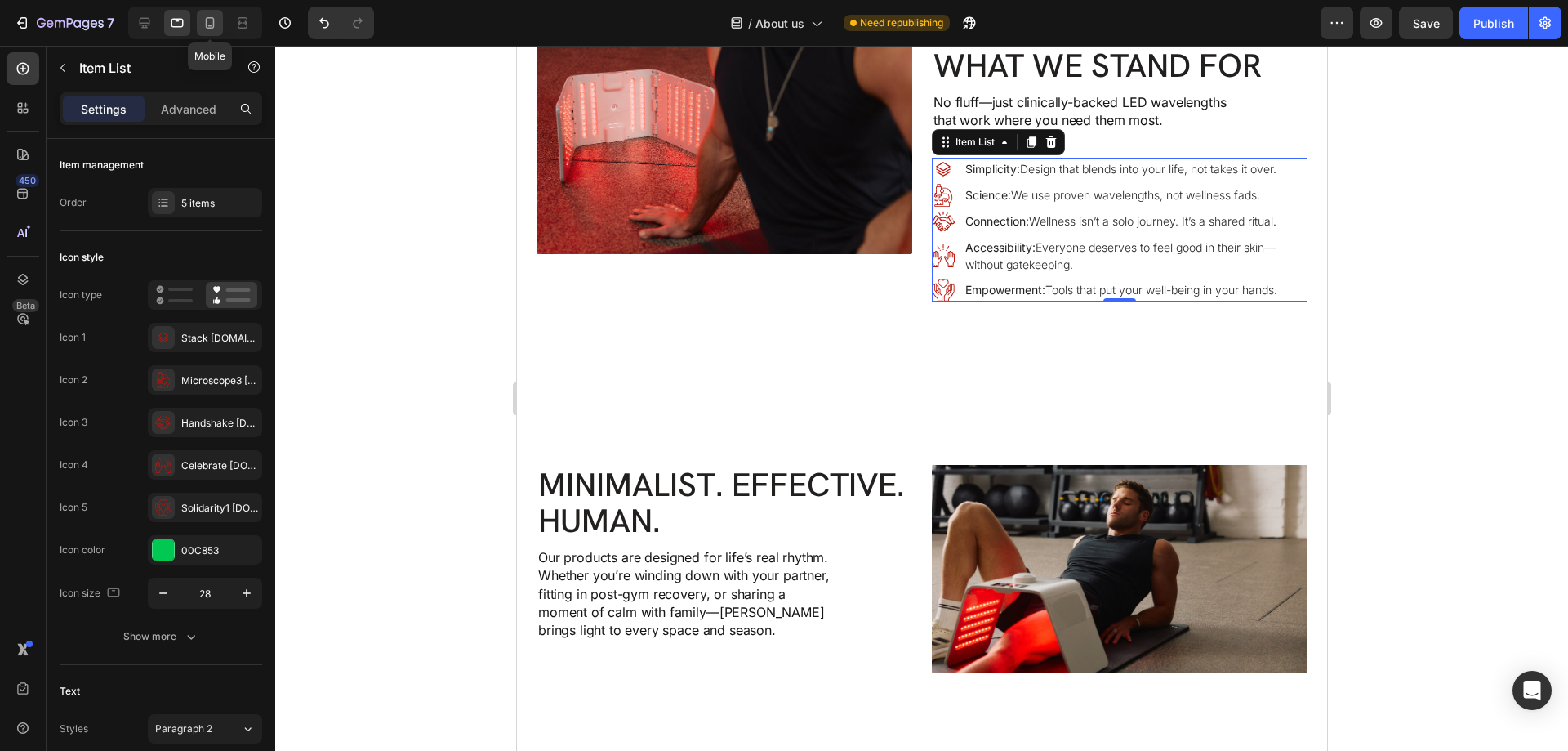
scroll to position [1683, 0]
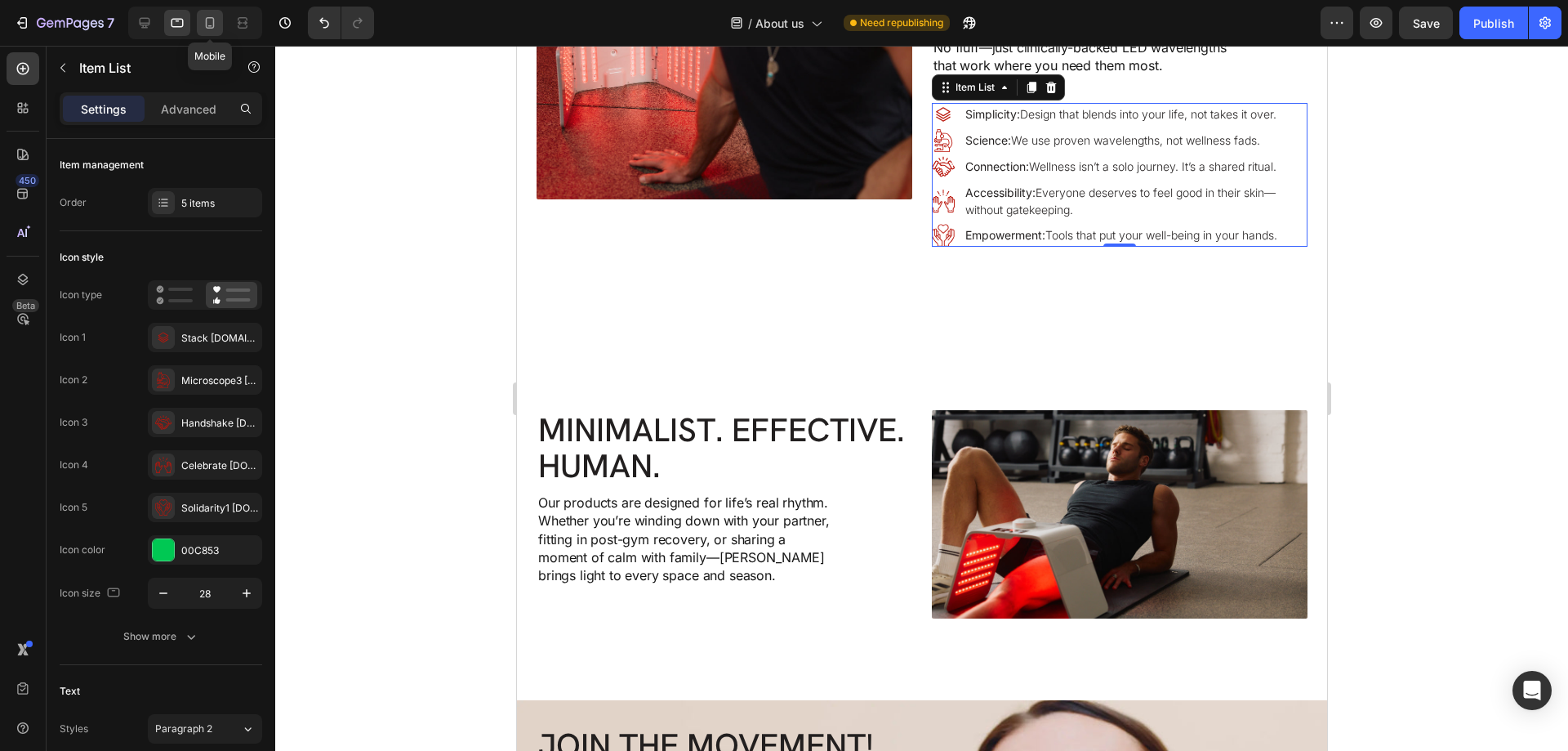
click at [205, 25] on icon at bounding box center [210, 23] width 16 height 16
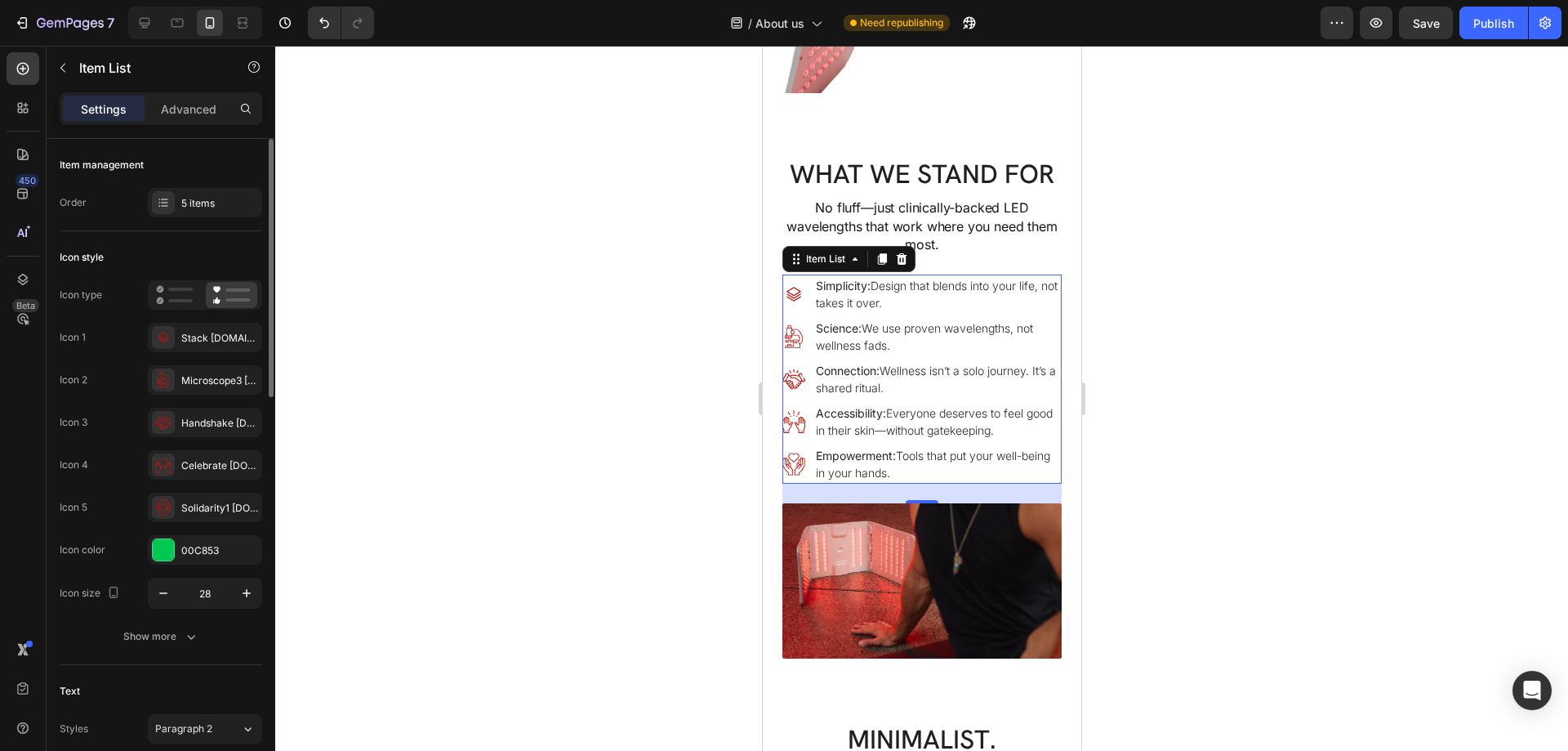
scroll to position [1458, 0]
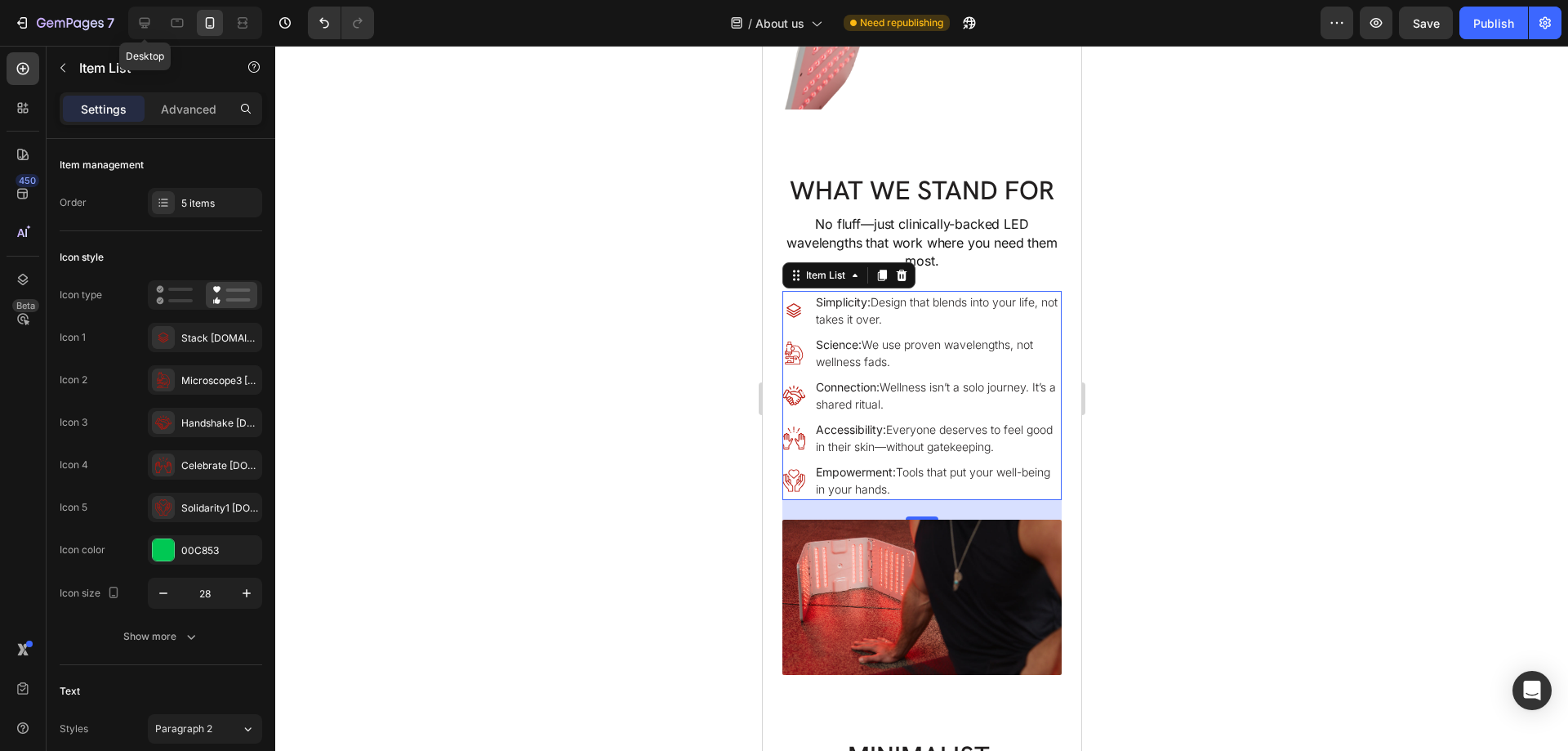
click at [145, 22] on icon at bounding box center [144, 23] width 16 height 16
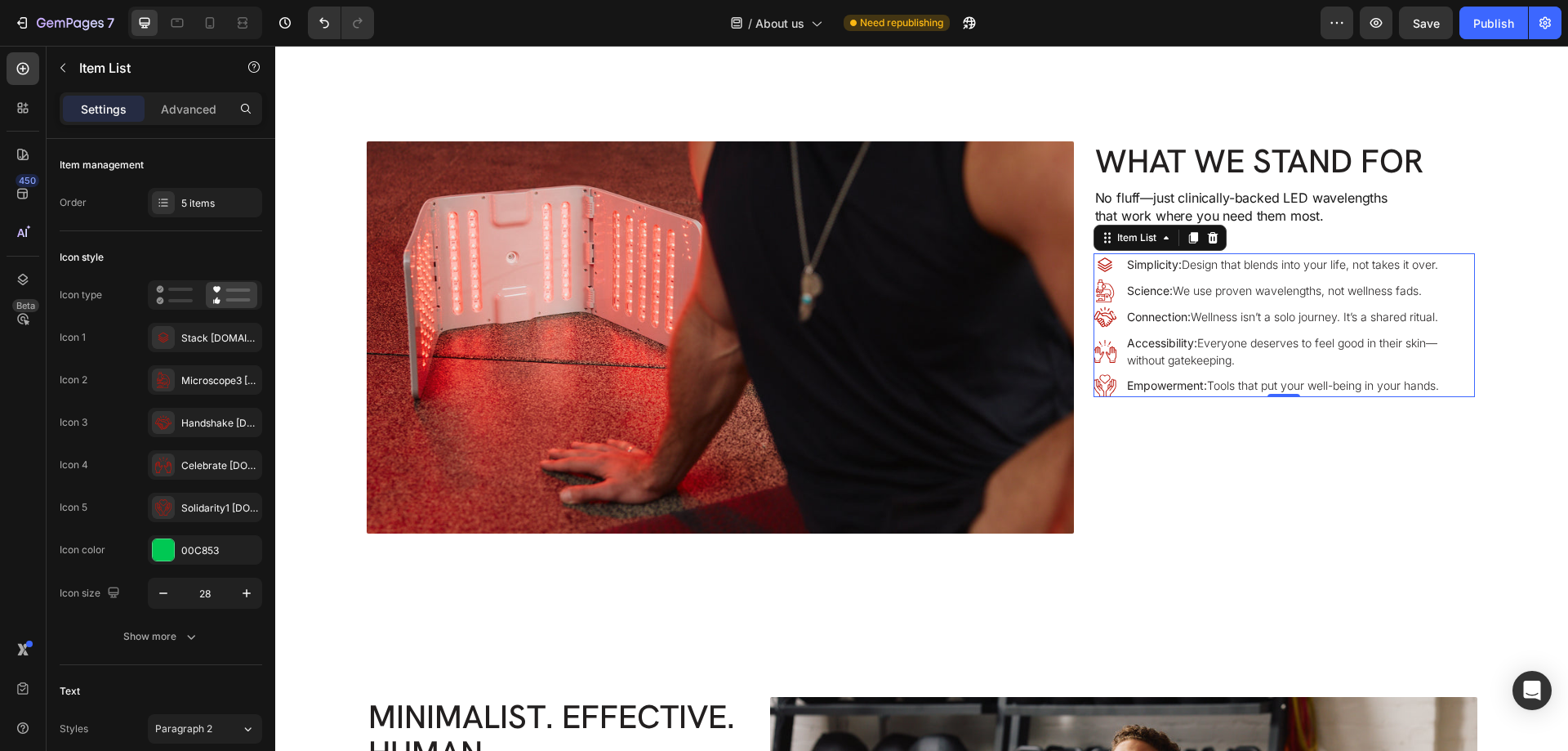
scroll to position [1863, 0]
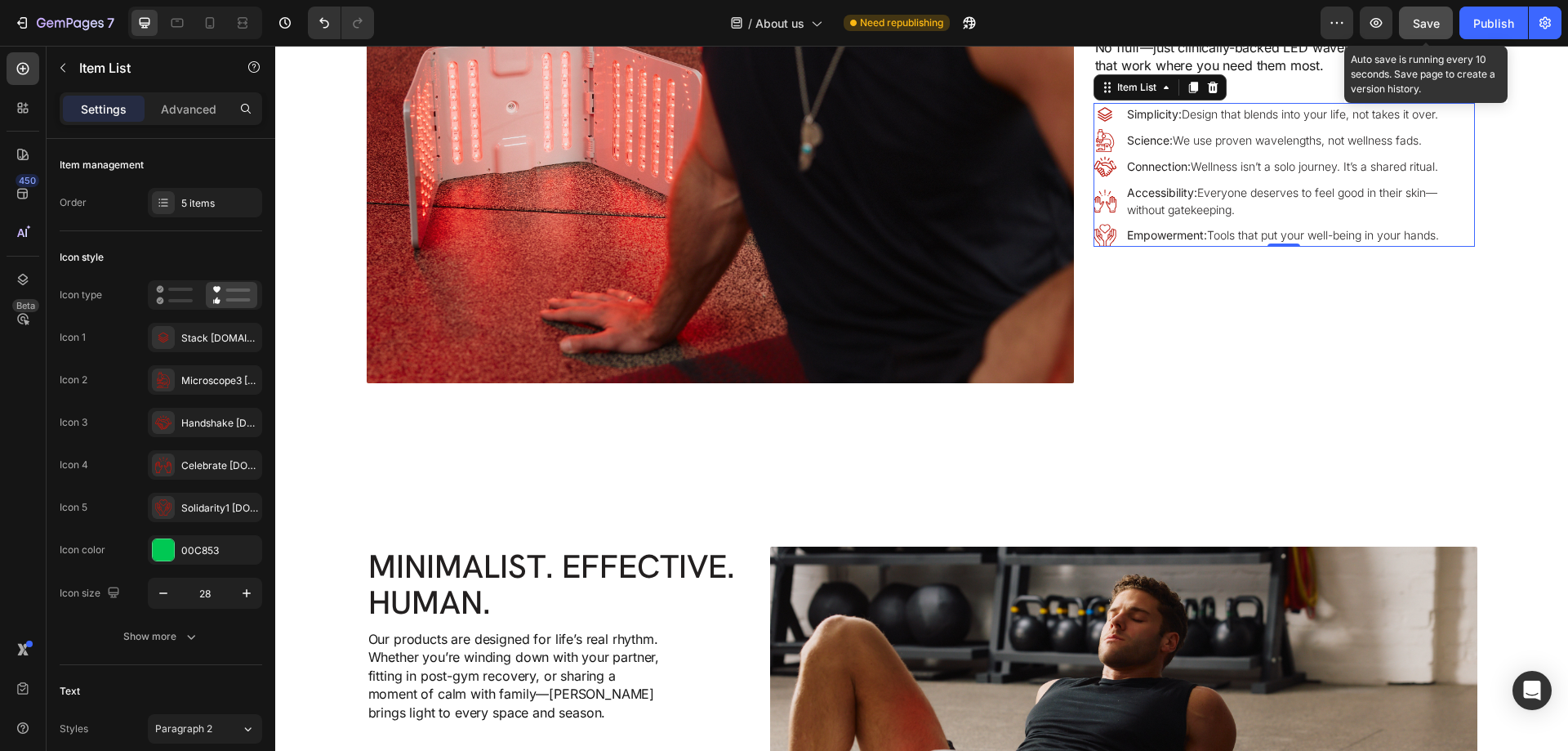
click at [1414, 23] on span "Save" at bounding box center [1426, 23] width 27 height 14
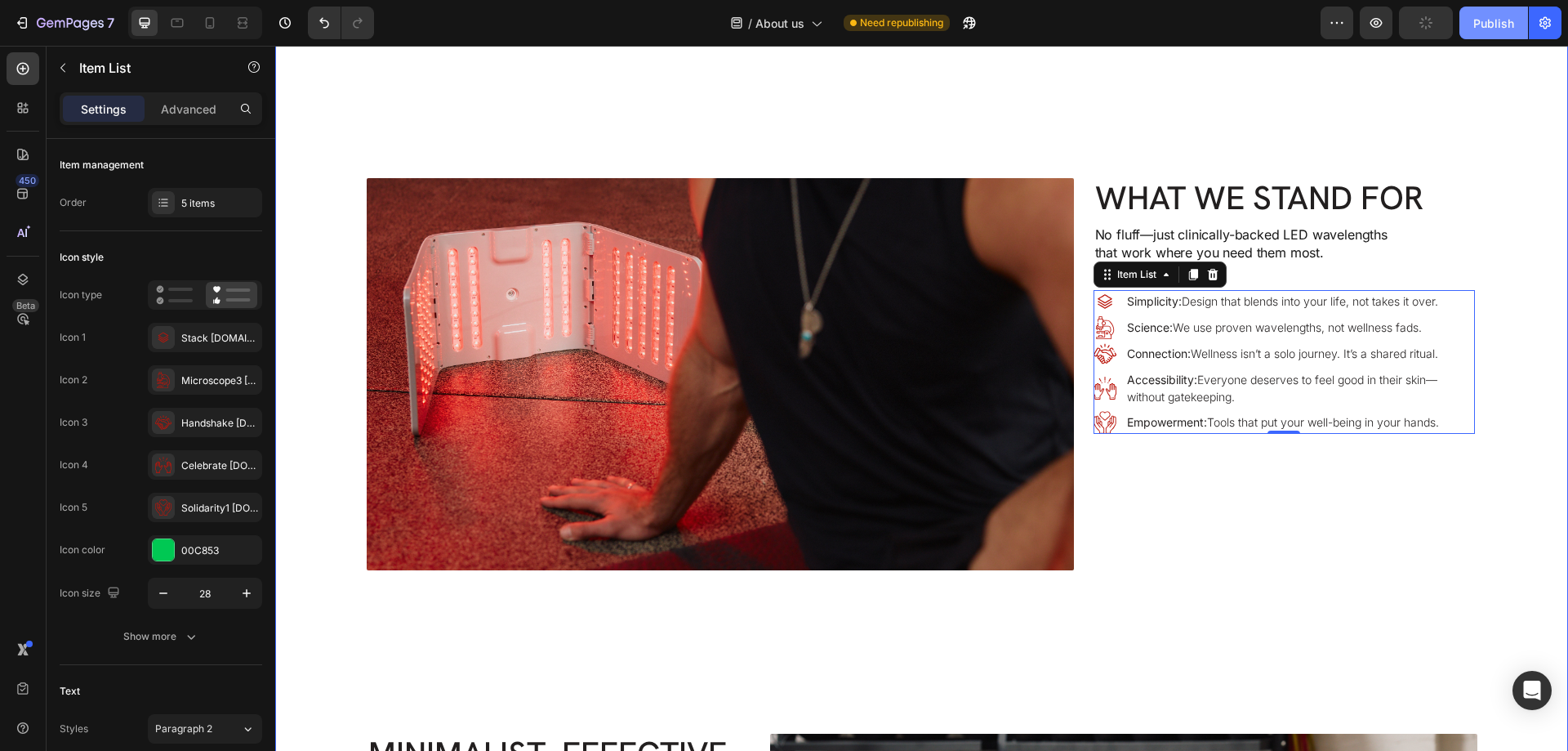
scroll to position [1617, 0]
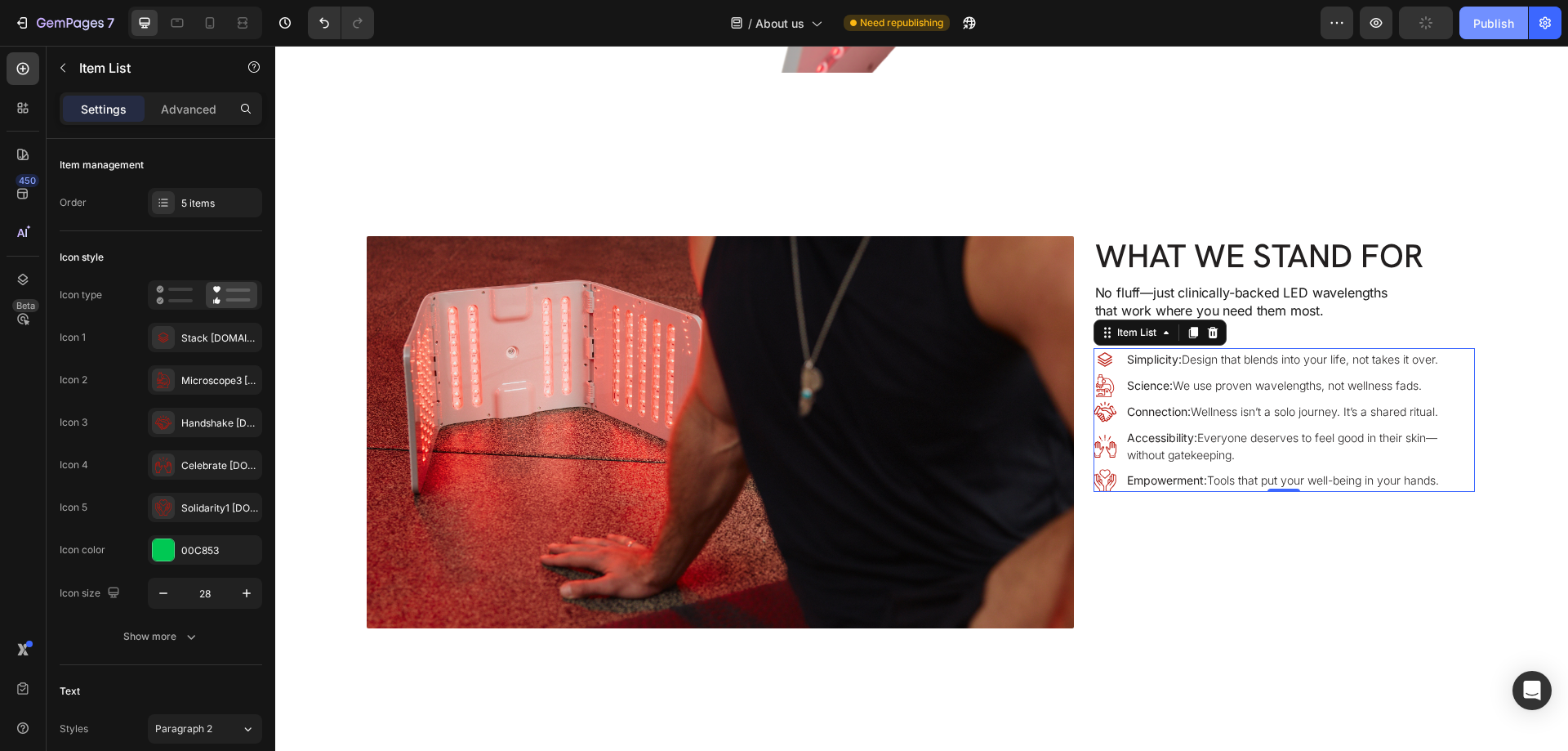
click at [1488, 15] on div "Publish" at bounding box center [1494, 23] width 41 height 17
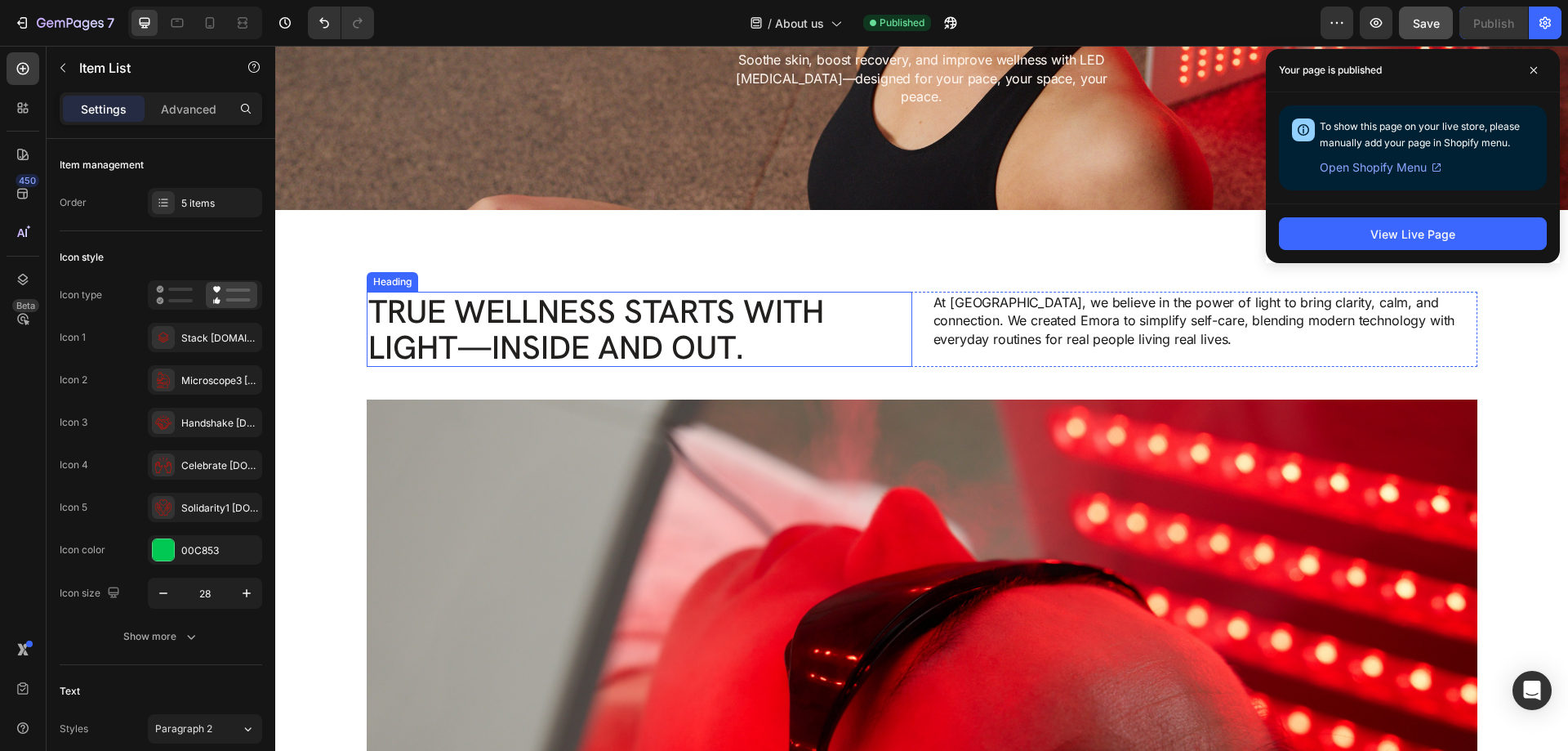
scroll to position [0, 0]
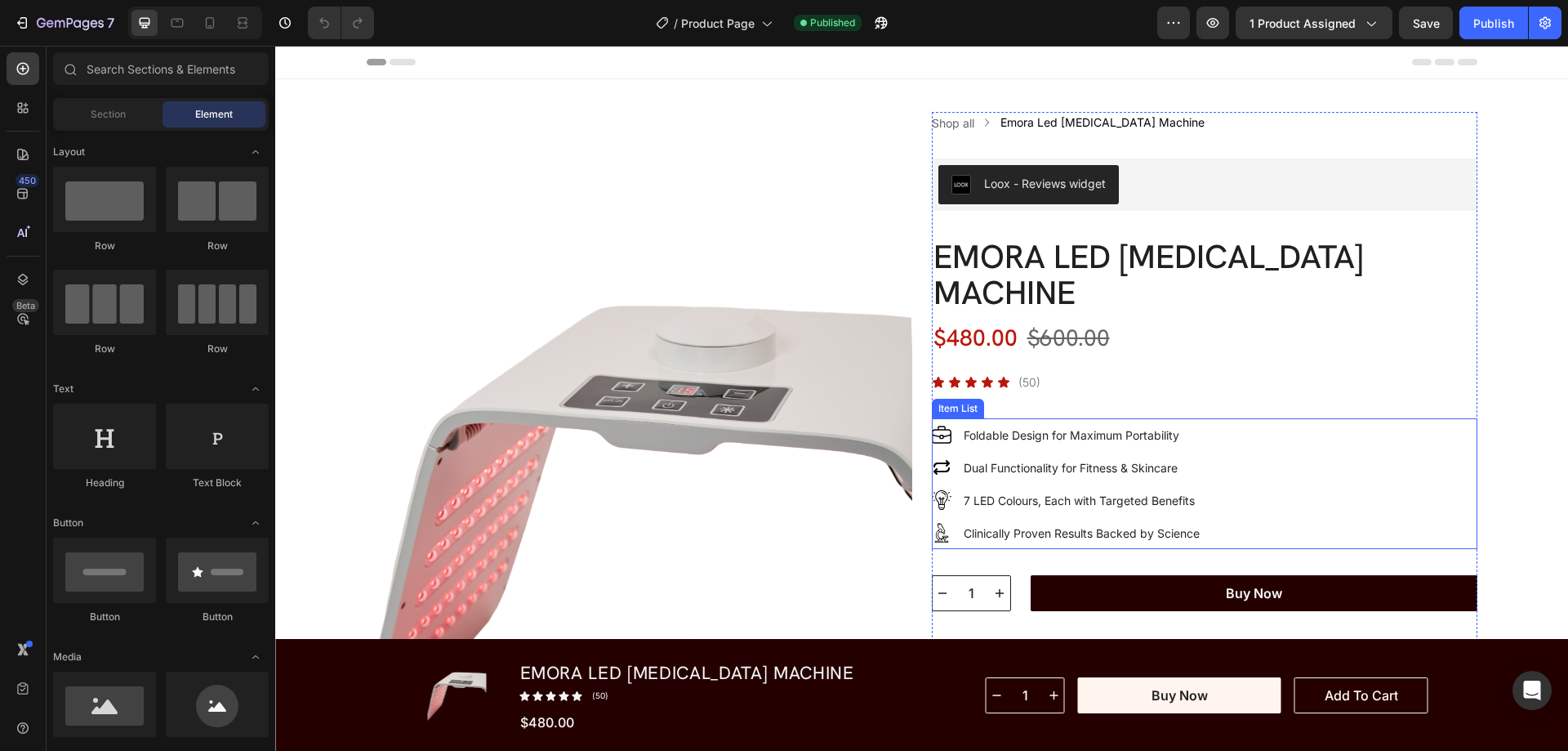
click at [1277, 519] on div "Foldable Design for Maximum Portability Dual Functionality for Fitness & Skinca…" at bounding box center [1204, 484] width 546 height 131
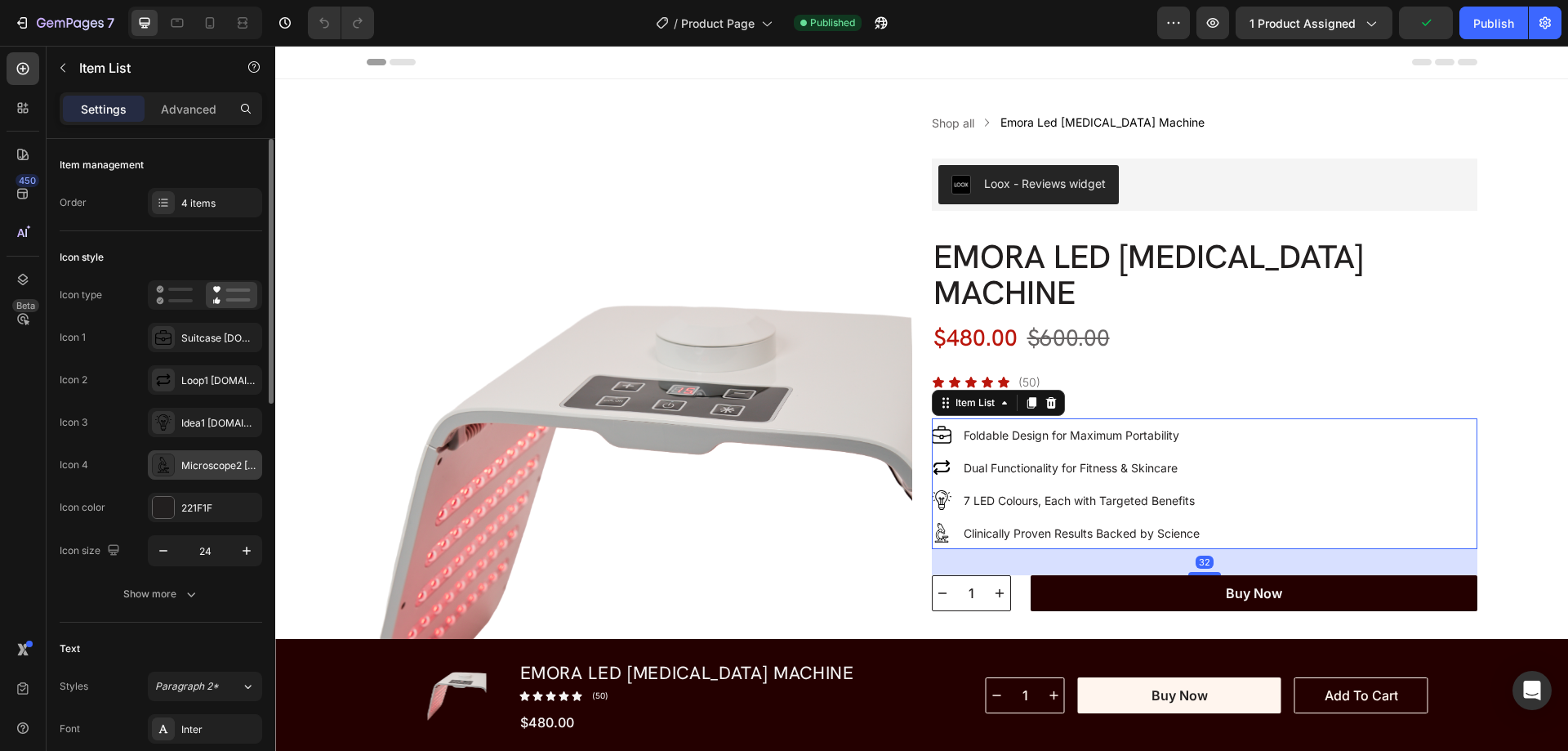
click at [153, 458] on div at bounding box center [163, 464] width 23 height 23
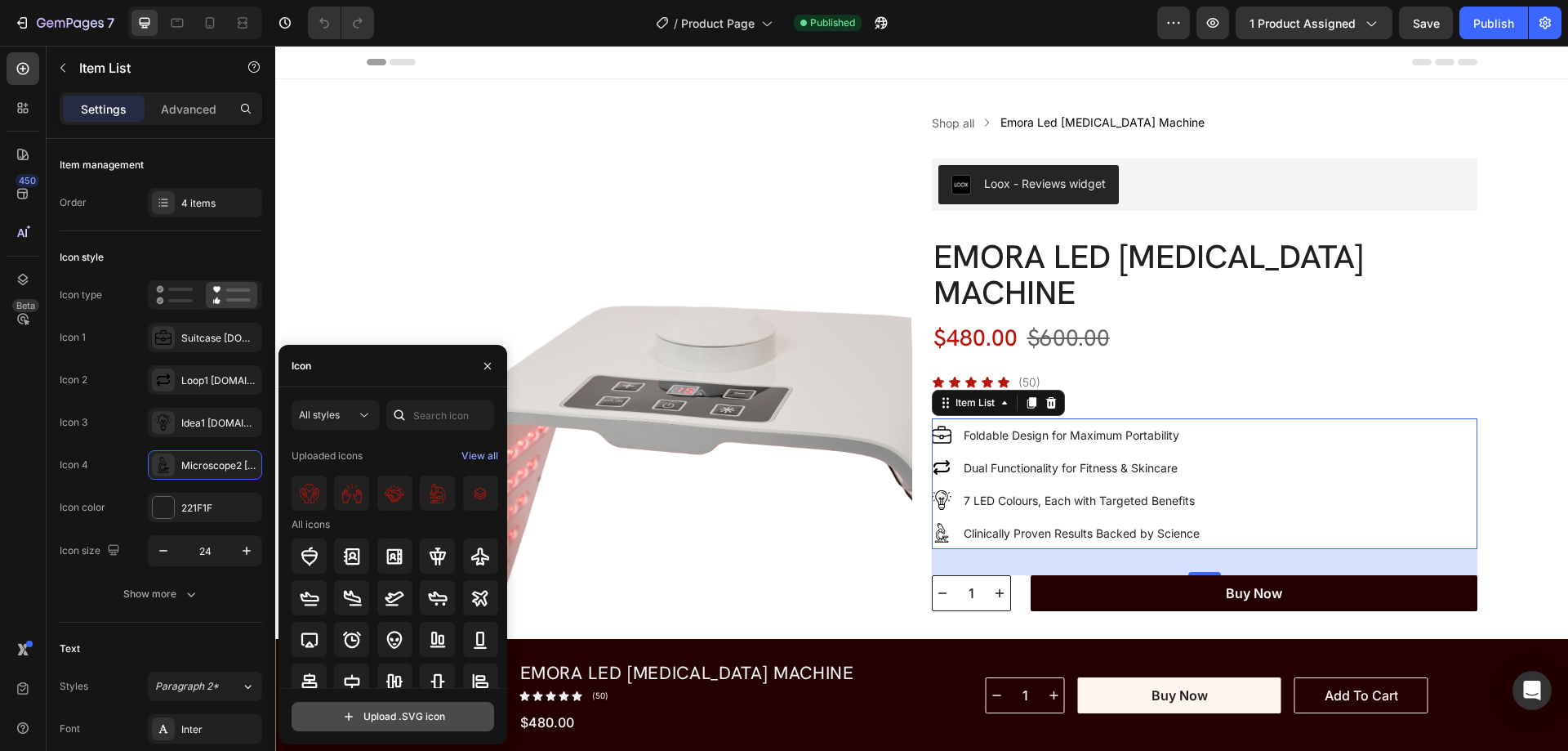
click at [365, 725] on input "file" at bounding box center [392, 716] width 201 height 28
type input "C:\fakepath\microscope4-ezgif.com-gif-maker.svg"
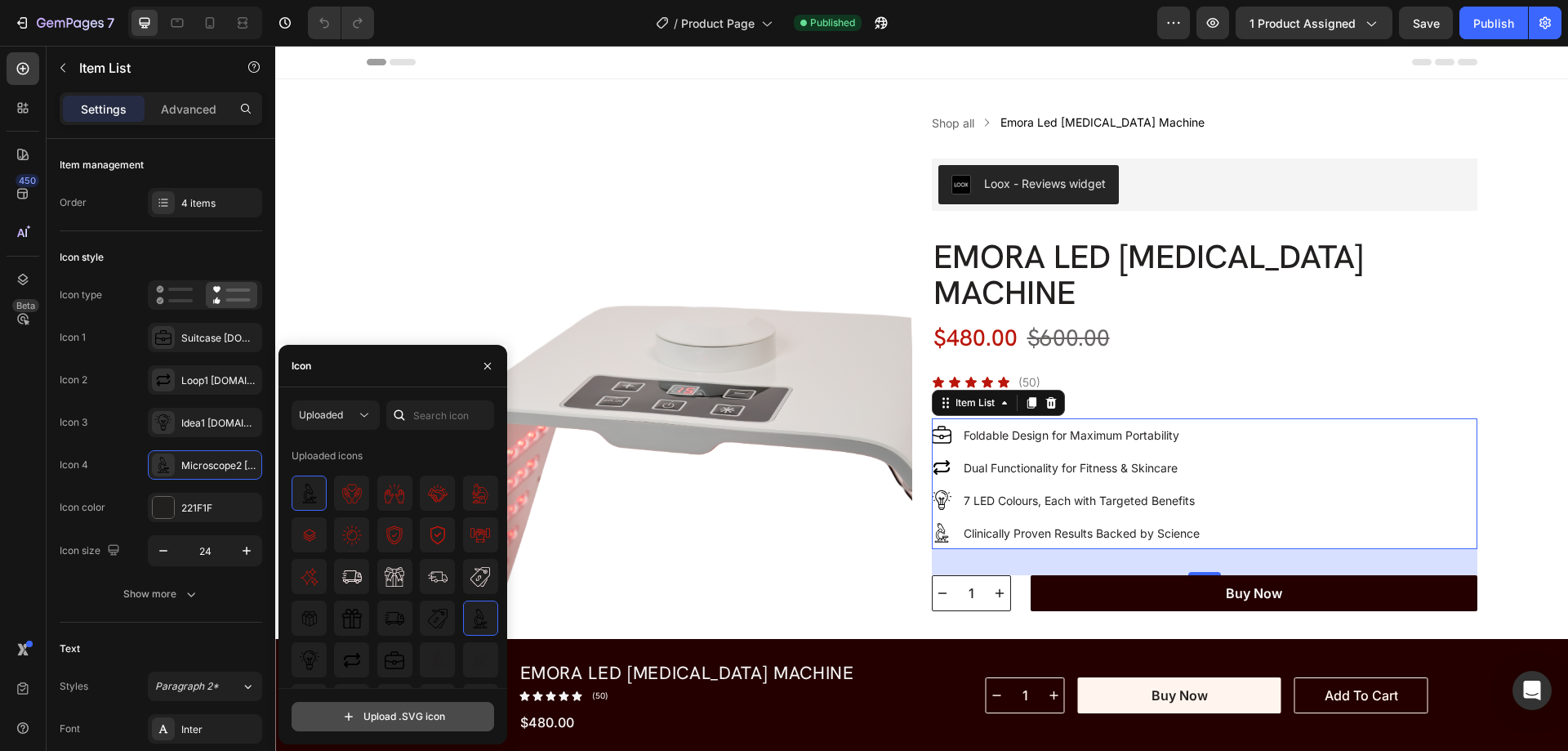
click at [360, 715] on input "file" at bounding box center [392, 716] width 201 height 28
drag, startPoint x: 483, startPoint y: 369, endPoint x: 199, endPoint y: 322, distance: 287.9
click at [483, 369] on icon "button" at bounding box center [488, 366] width 13 height 13
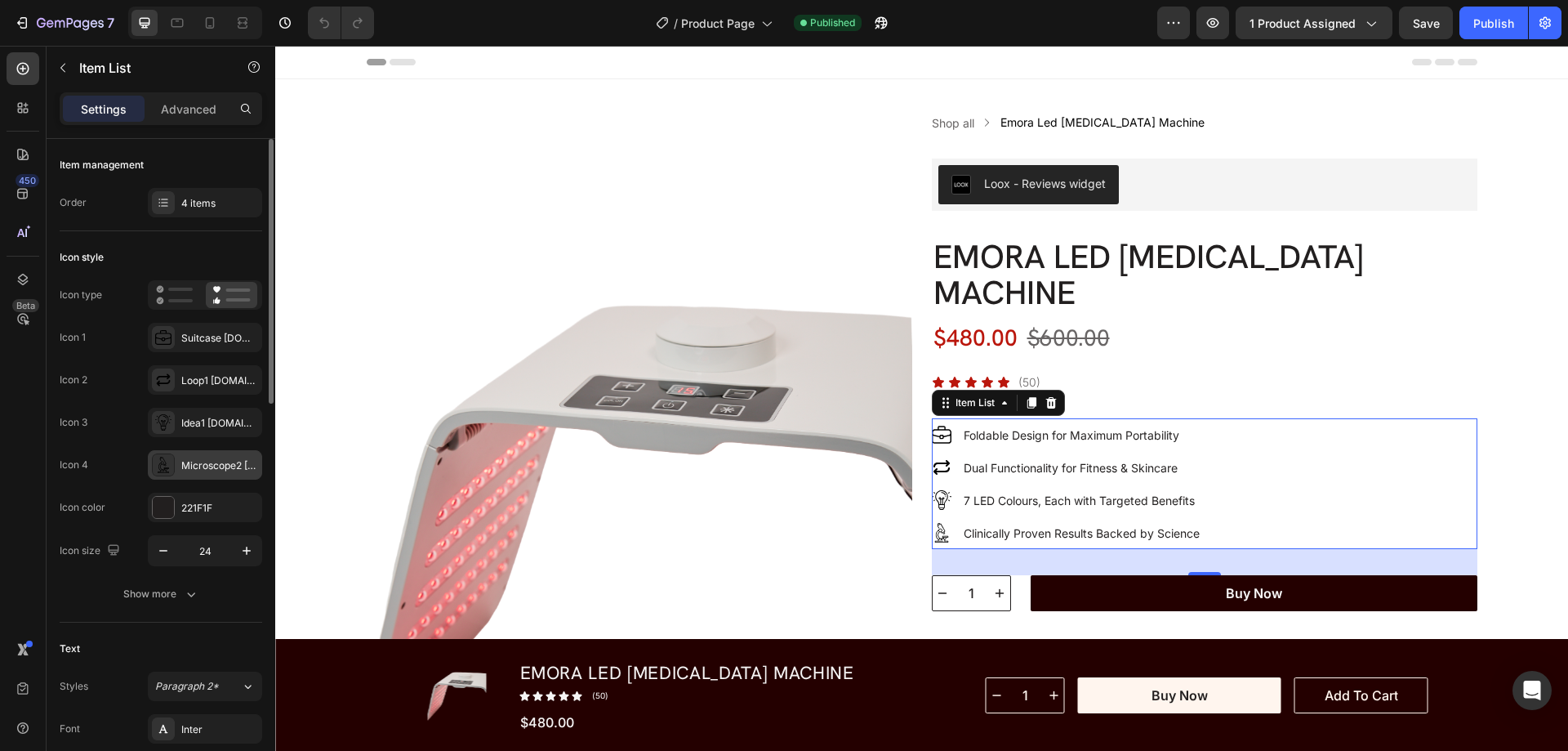
click at [166, 452] on div "Microscope2 [DOMAIN_NAME] gif maker" at bounding box center [205, 465] width 114 height 29
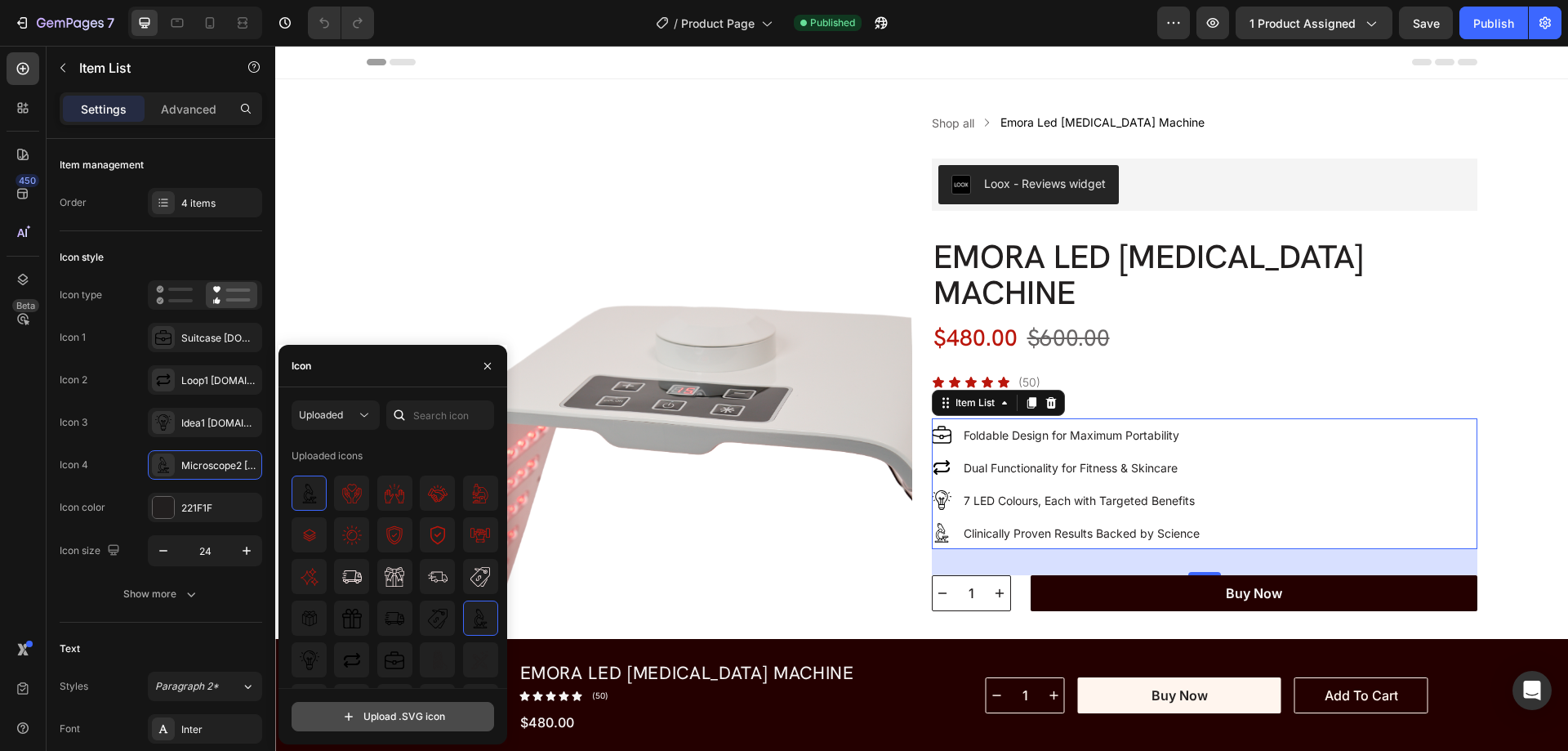
click at [362, 716] on input "file" at bounding box center [392, 716] width 201 height 28
click at [492, 363] on icon "button" at bounding box center [488, 366] width 13 height 13
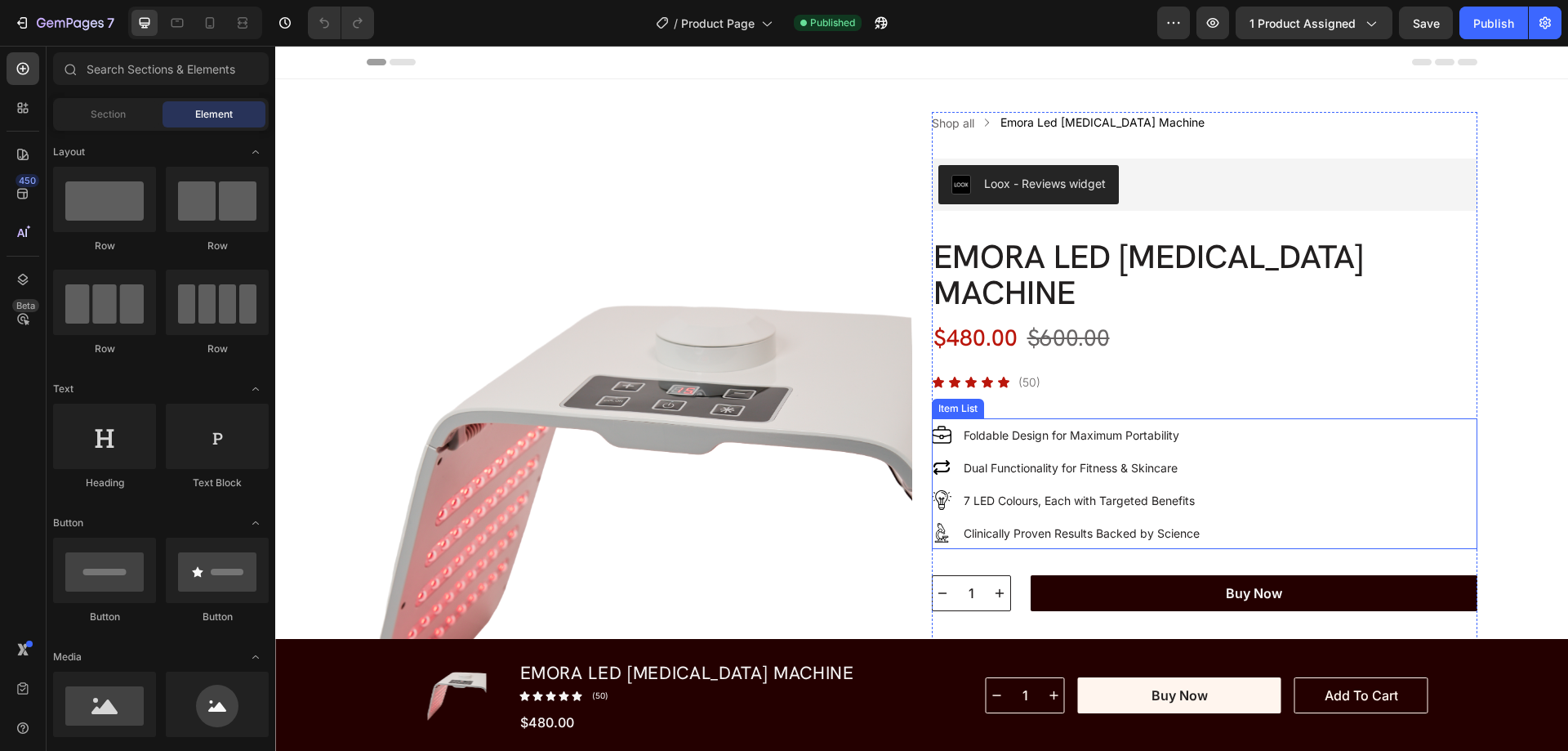
click at [1303, 474] on div "Foldable Design for Maximum Portability Dual Functionality for Fitness & Skinca…" at bounding box center [1204, 484] width 546 height 131
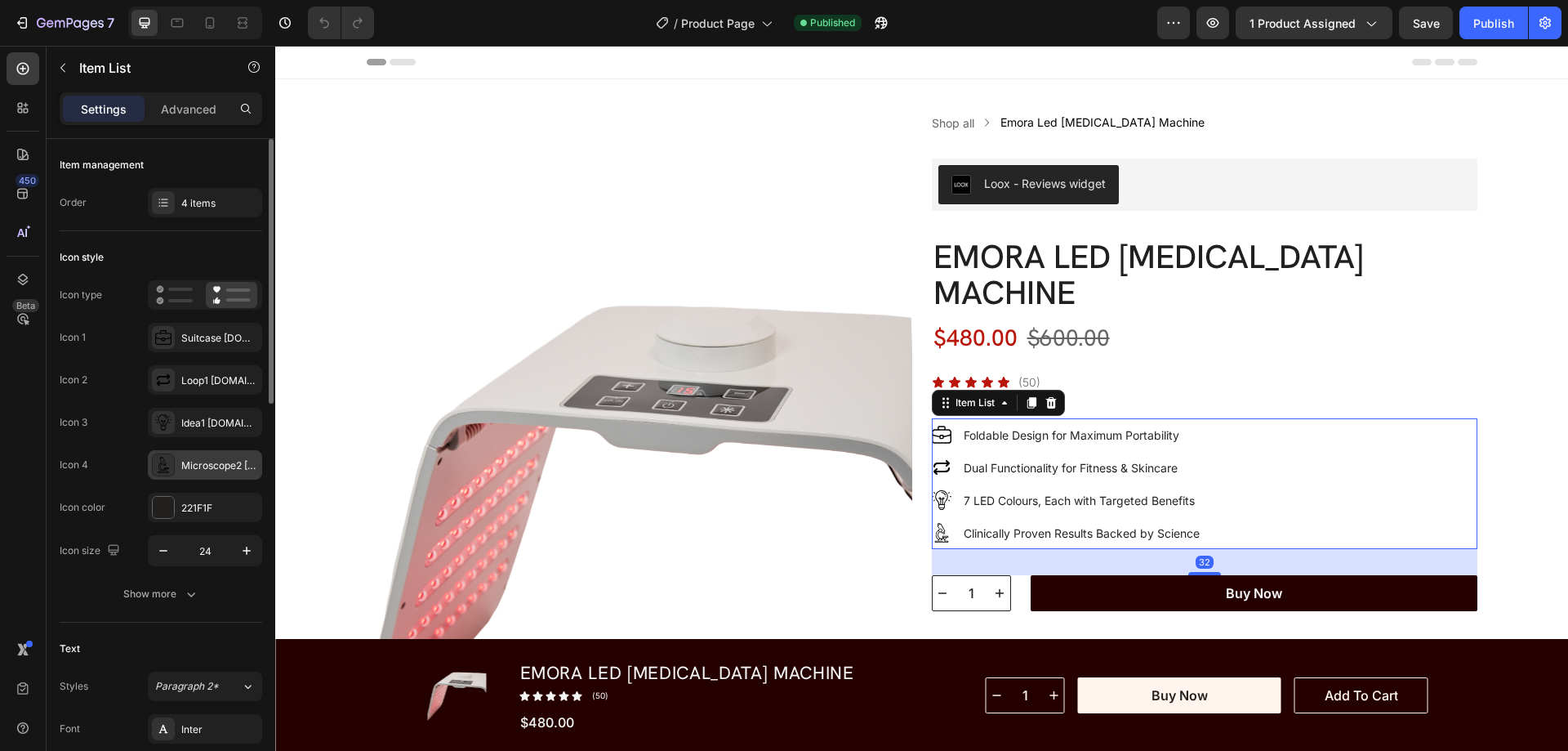
click at [163, 469] on icon at bounding box center [163, 465] width 16 height 16
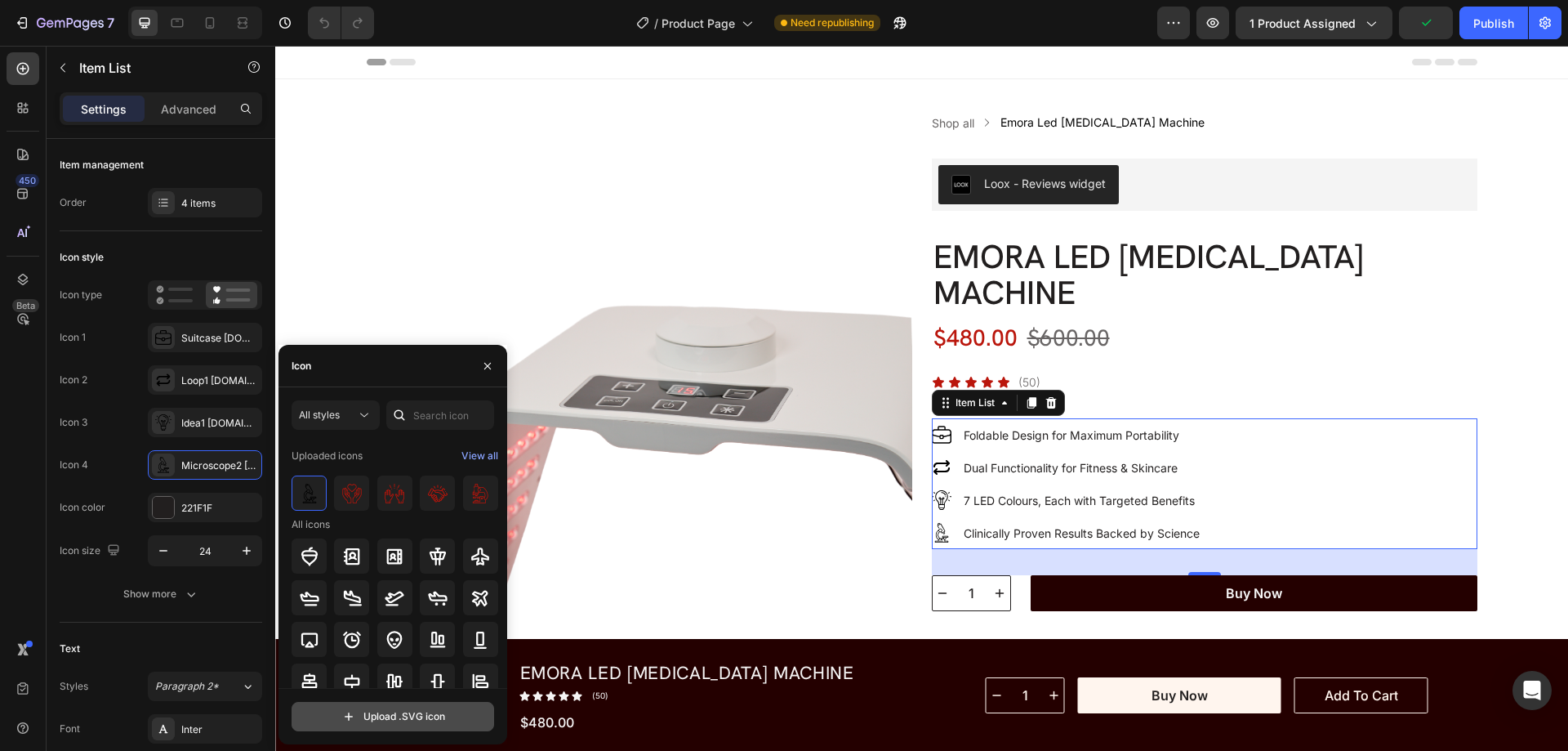
click at [372, 716] on input "file" at bounding box center [392, 716] width 201 height 28
click at [364, 716] on input "file" at bounding box center [392, 716] width 201 height 28
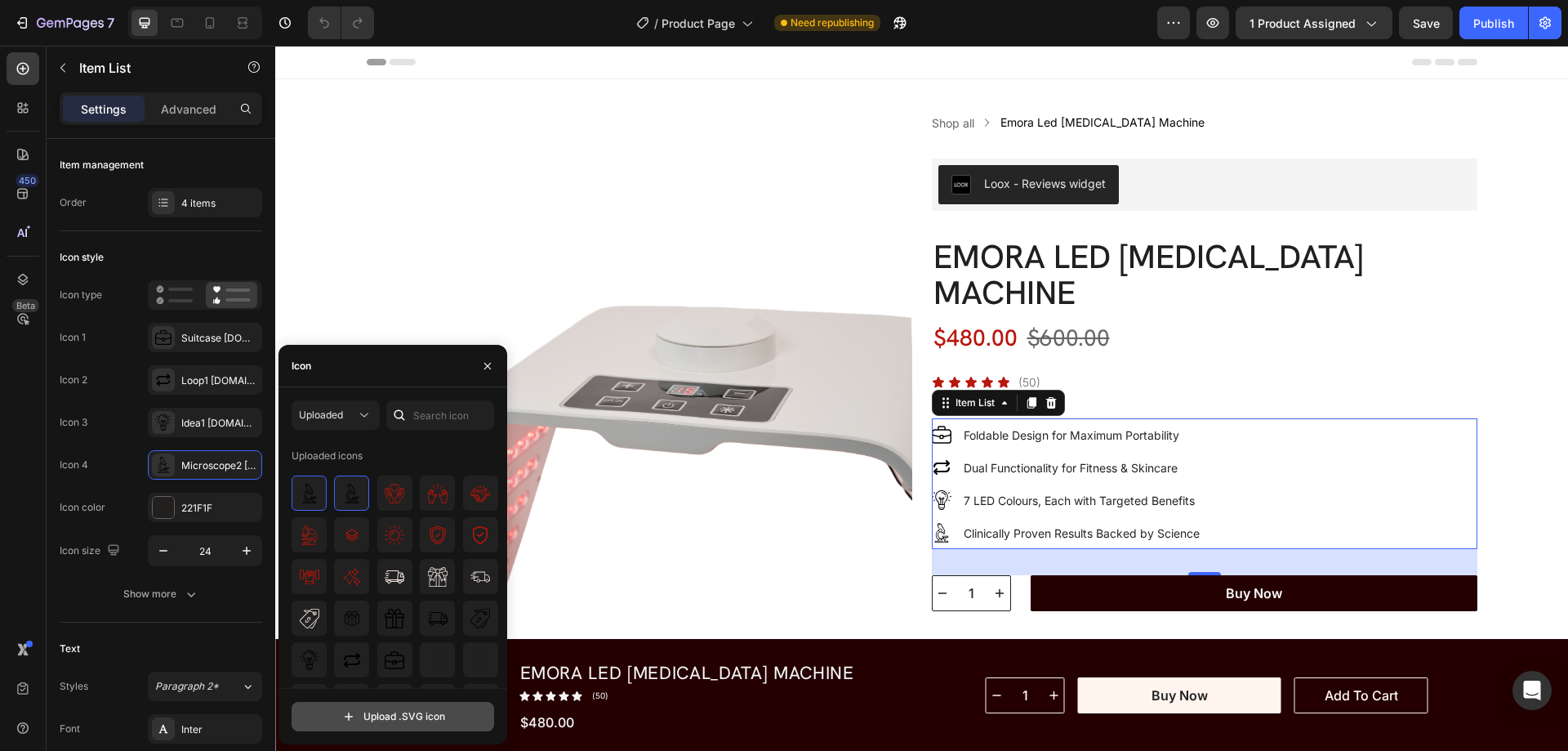
click at [395, 710] on input "file" at bounding box center [392, 716] width 201 height 28
click at [334, 491] on div at bounding box center [351, 492] width 35 height 35
click at [395, 720] on input "file" at bounding box center [392, 716] width 201 height 28
click at [378, 716] on input "file" at bounding box center [392, 716] width 201 height 28
type input "C:\fakepath\microscope4-ezgif.com-gif-maker (2).svg"
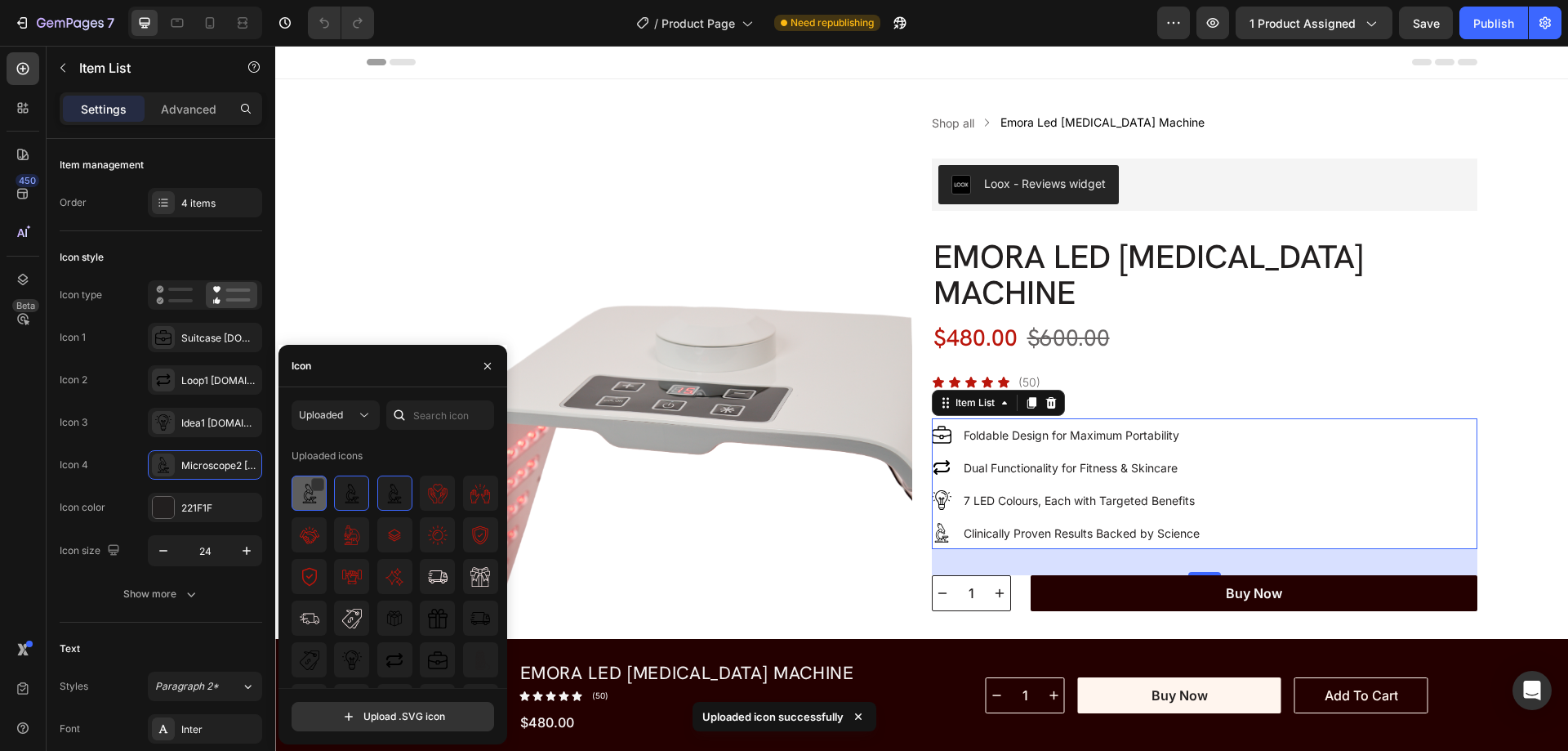
click at [309, 498] on img at bounding box center [310, 493] width 20 height 20
click at [321, 483] on div at bounding box center [318, 484] width 13 height 13
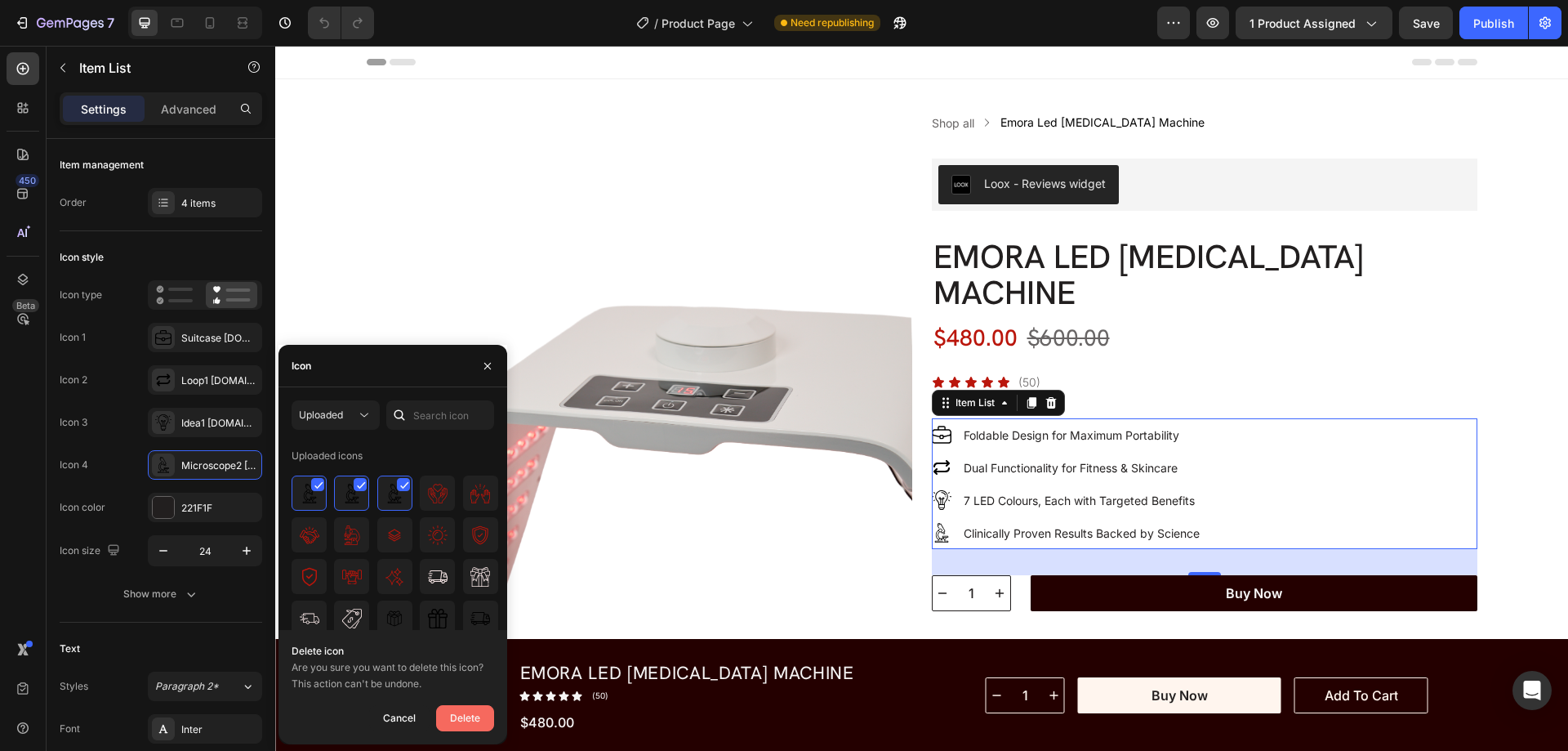
click at [458, 714] on div "Delete" at bounding box center [465, 718] width 30 height 20
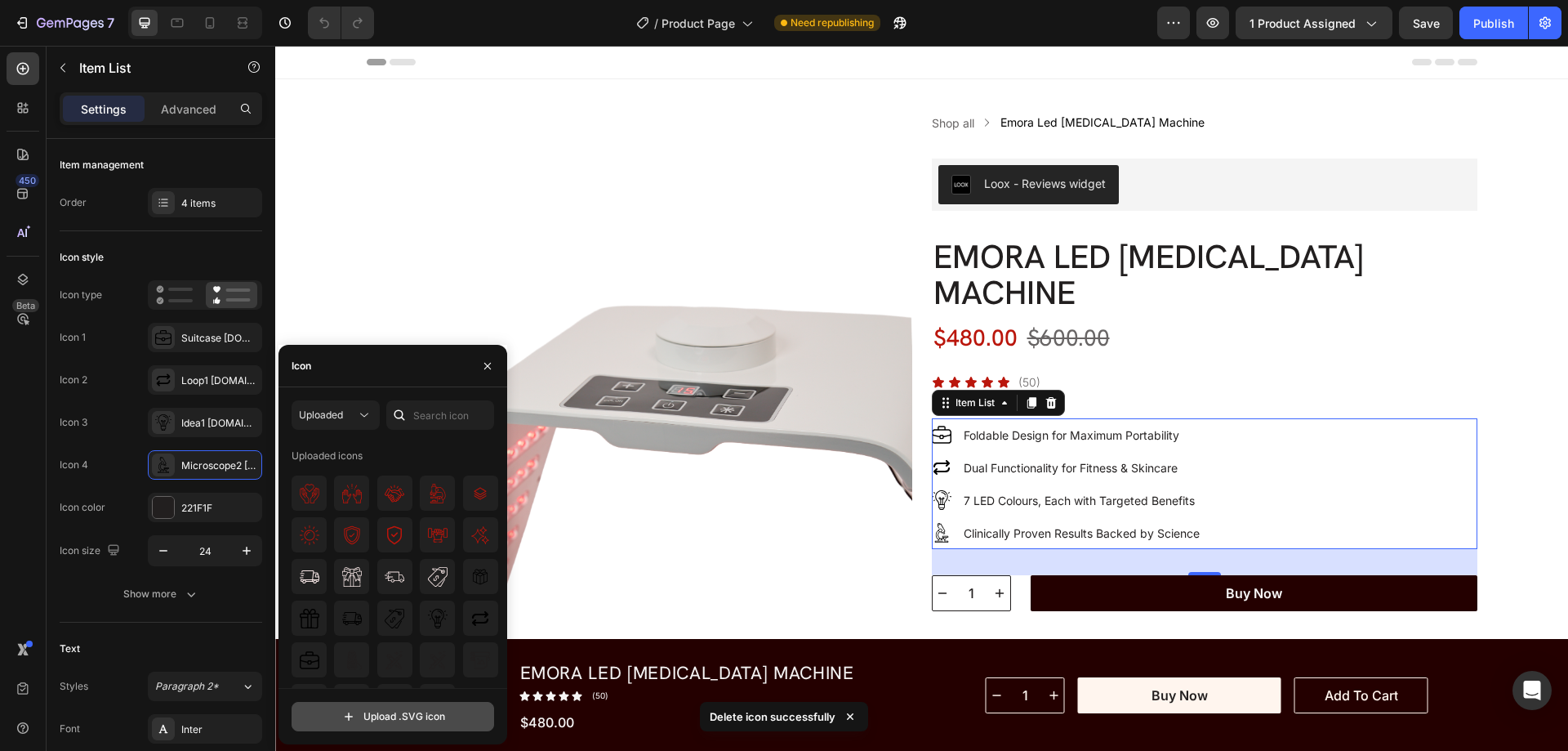
click at [387, 718] on input "file" at bounding box center [392, 716] width 201 height 28
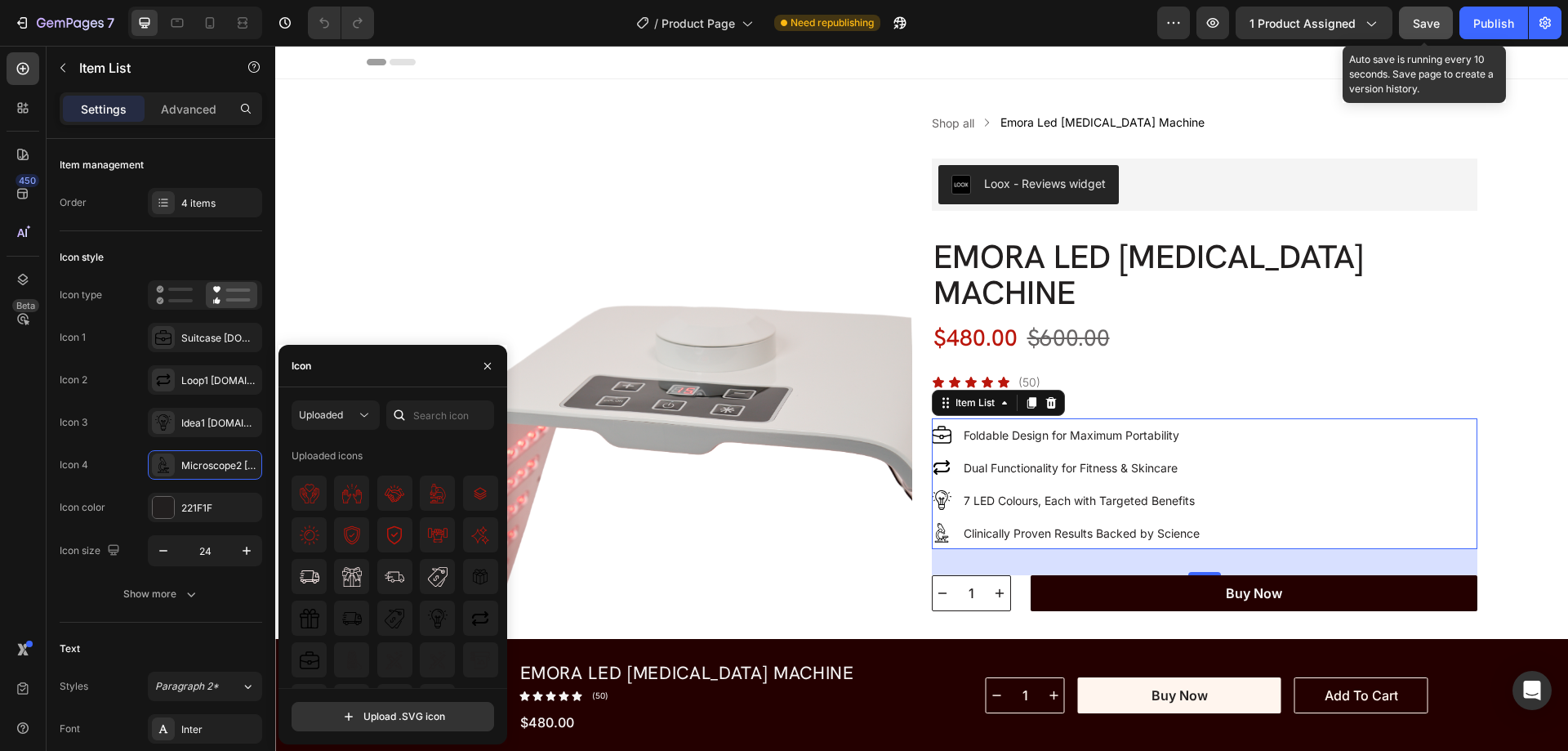
click at [1412, 15] on button "Save" at bounding box center [1425, 23] width 54 height 33
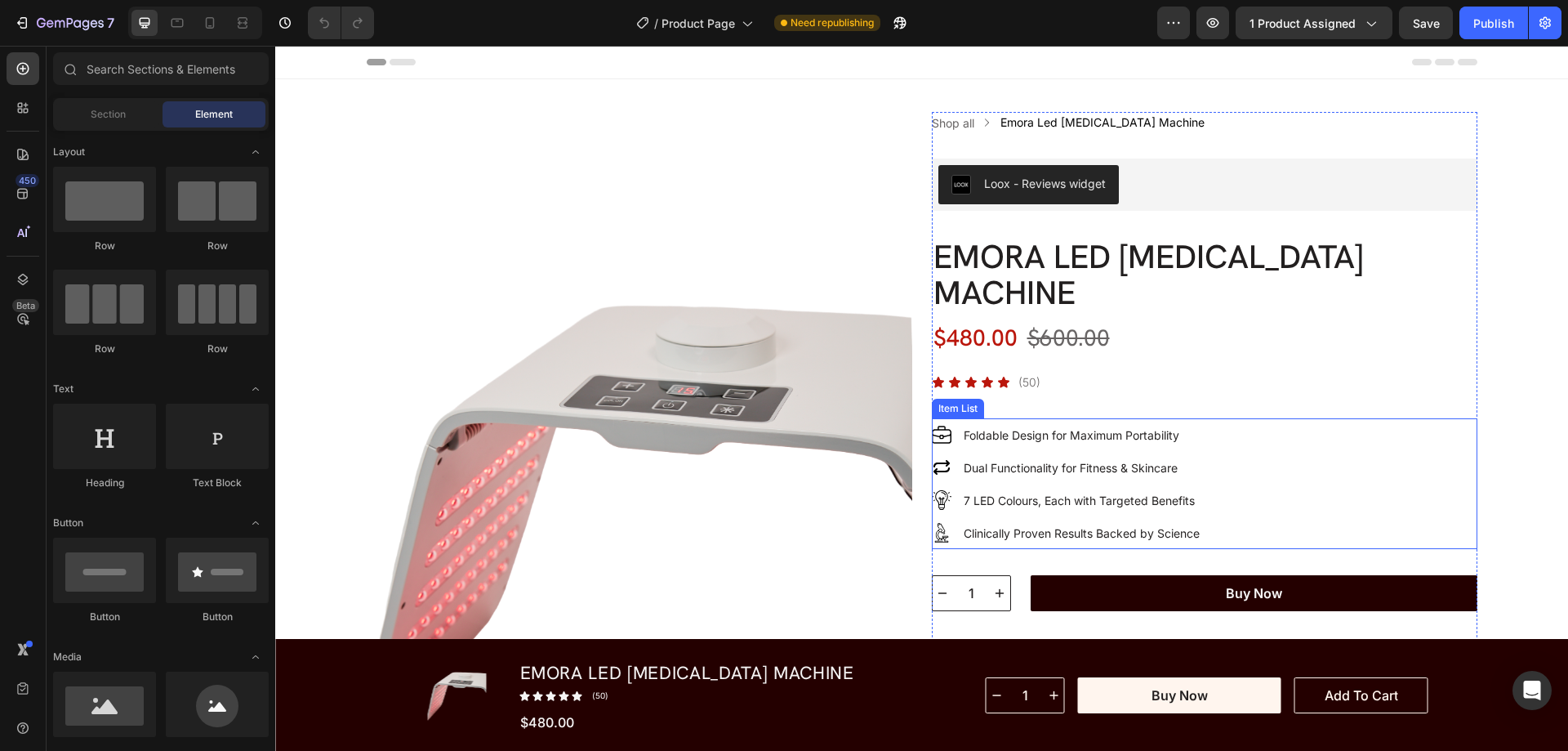
click at [1361, 463] on div "Foldable Design for Maximum Portability Dual Functionality for Fitness & Skinca…" at bounding box center [1204, 484] width 546 height 131
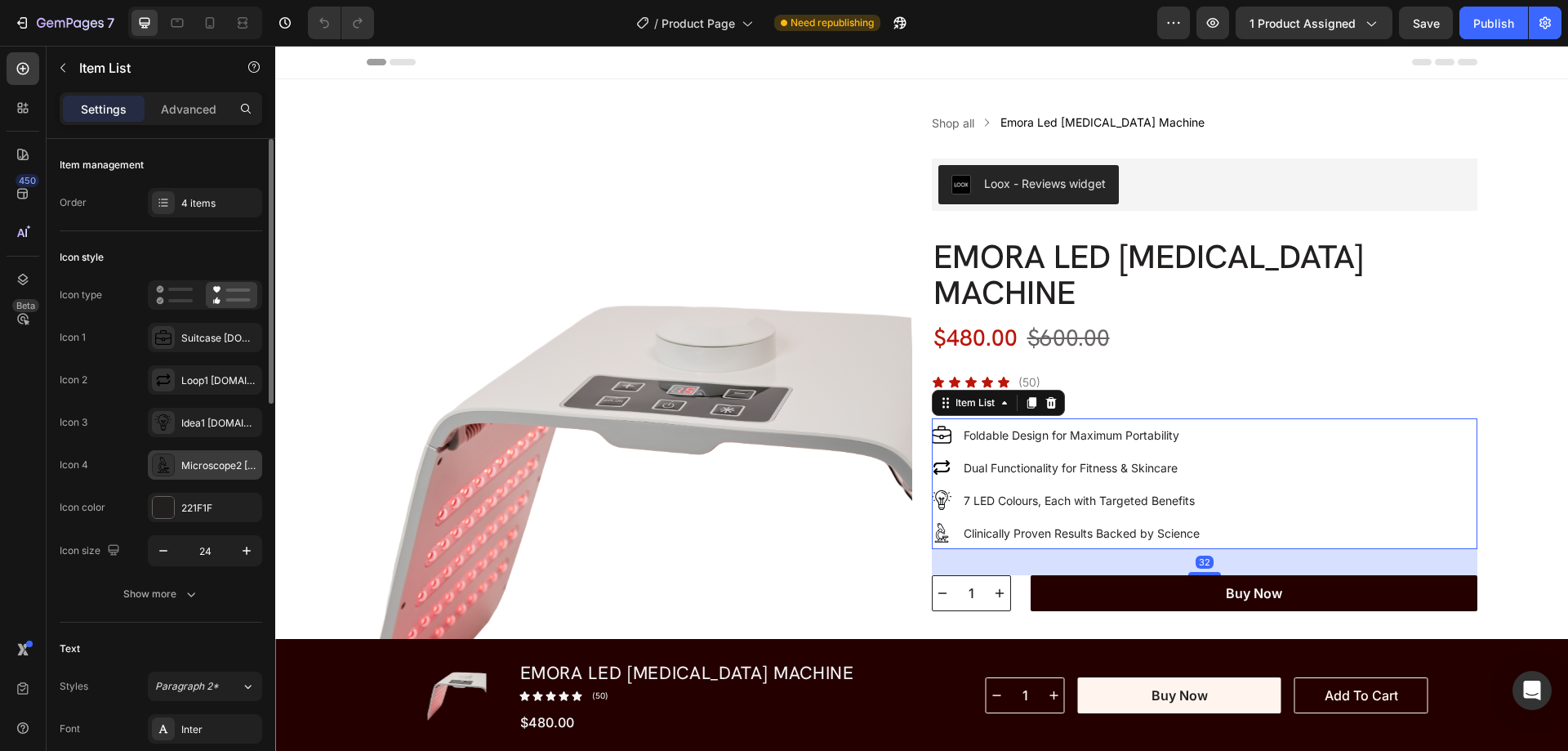
click at [151, 467] on div "Microscope2 [DOMAIN_NAME] gif maker" at bounding box center [205, 465] width 114 height 29
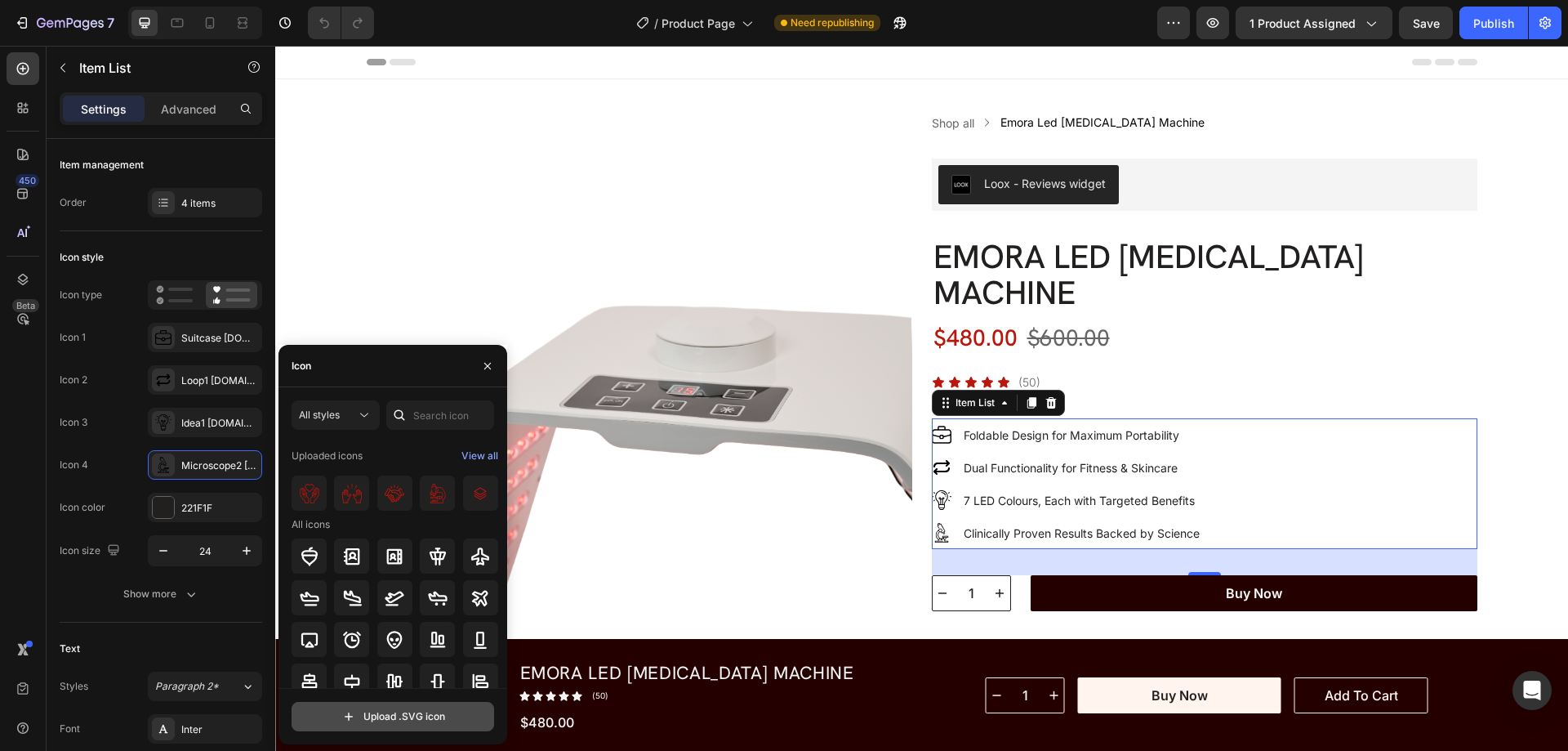
click at [399, 711] on input "file" at bounding box center [392, 716] width 201 height 28
type input "C:\fakepath\microscope4-ezgif.com-gif-maker (2).svg"
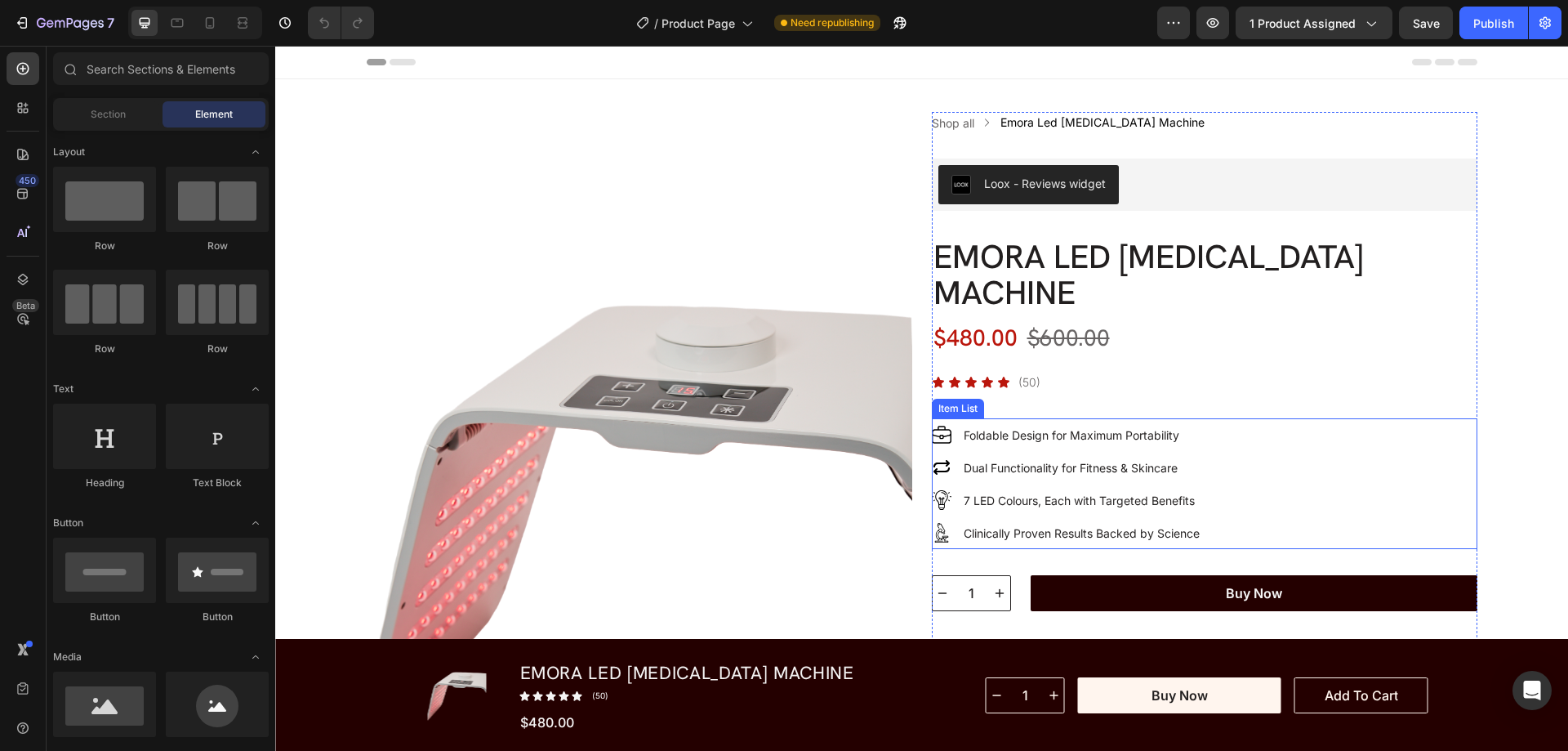
click at [1379, 477] on div "Foldable Design for Maximum Portability Dual Functionality for Fitness & Skinca…" at bounding box center [1204, 484] width 546 height 131
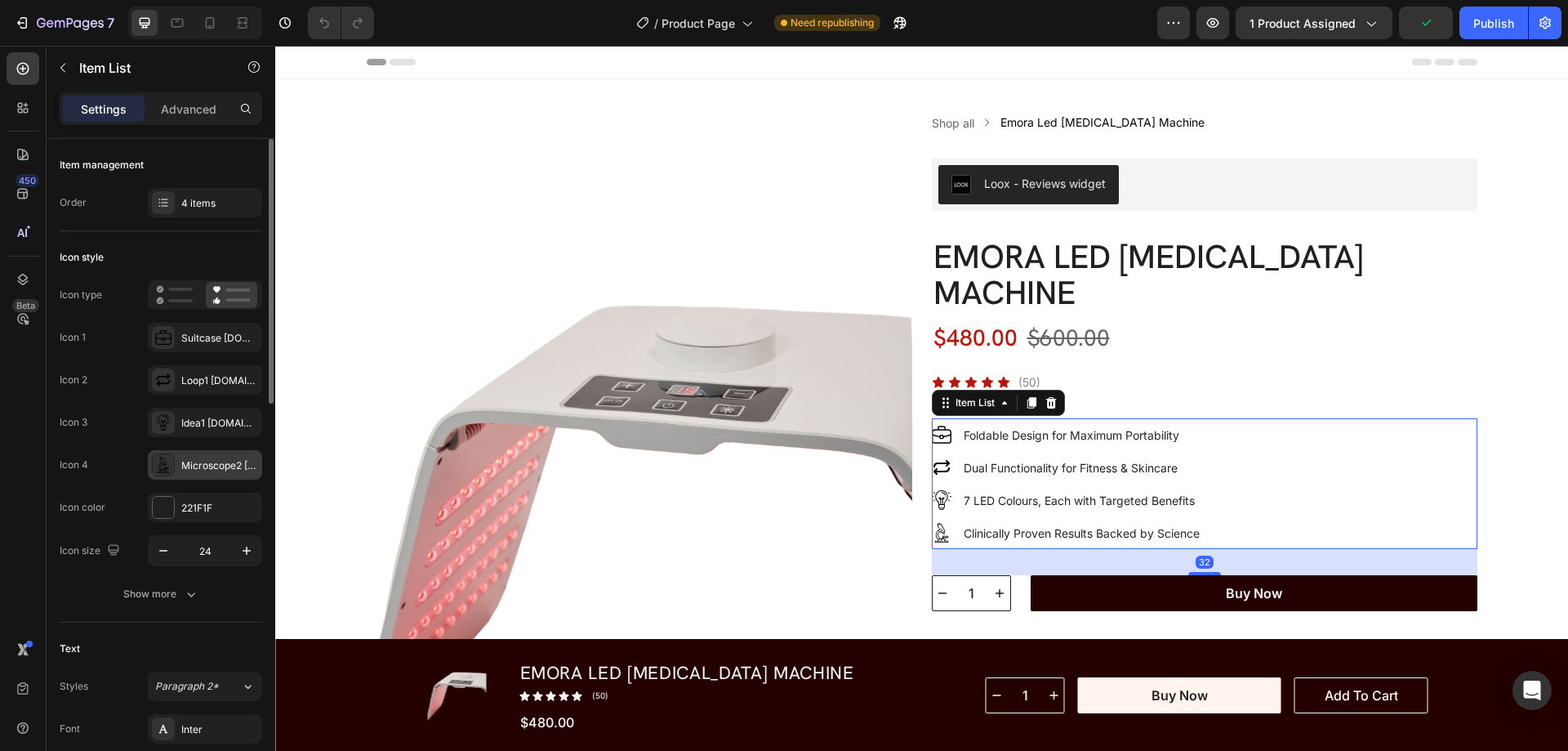
click at [171, 469] on icon at bounding box center [163, 465] width 16 height 16
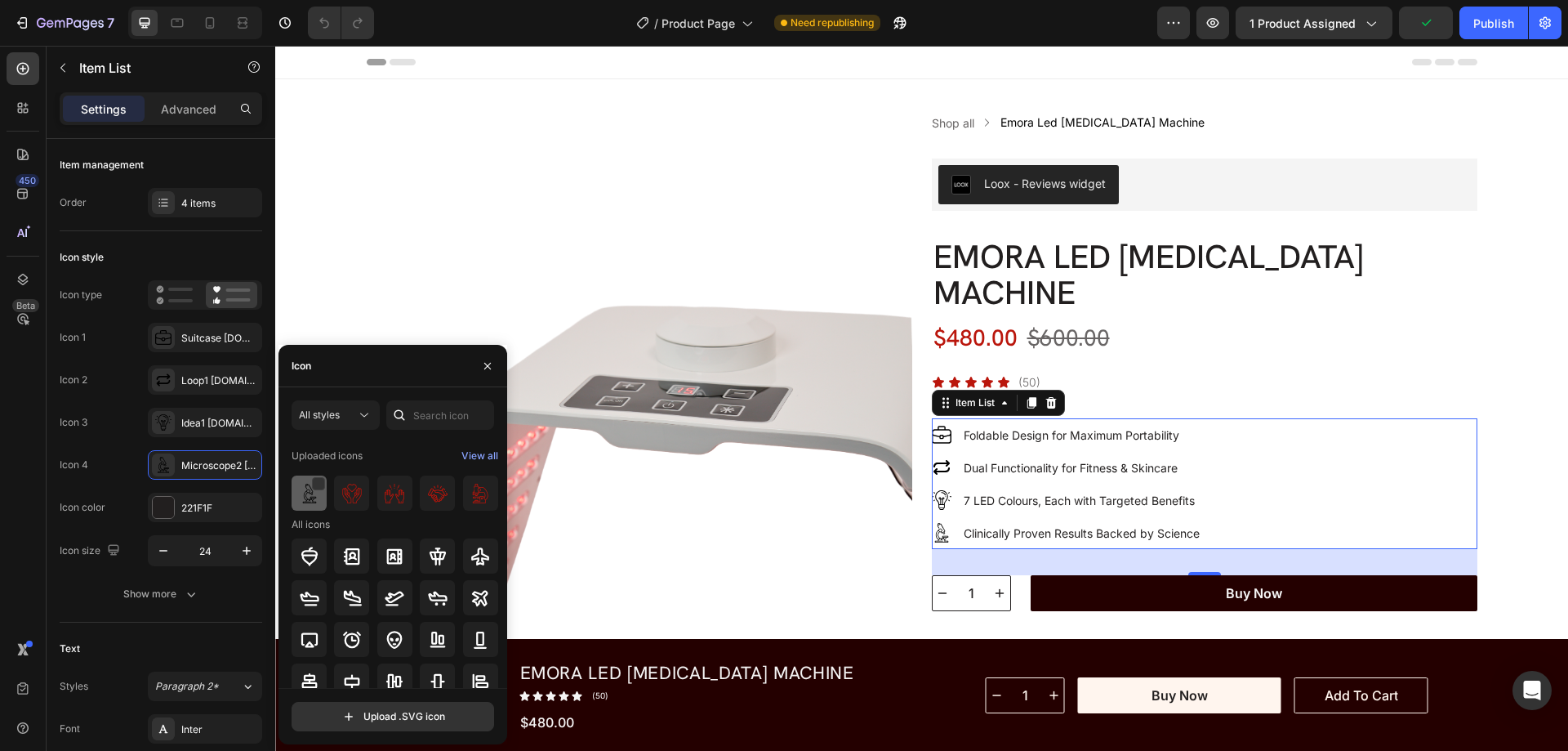
click at [312, 497] on img at bounding box center [310, 493] width 20 height 20
click at [348, 711] on input "file" at bounding box center [392, 716] width 201 height 28
click at [349, 714] on input "file" at bounding box center [392, 716] width 201 height 28
type input "C:\fakepath\microscope-science-ezgif.com-gif-maker.svg"
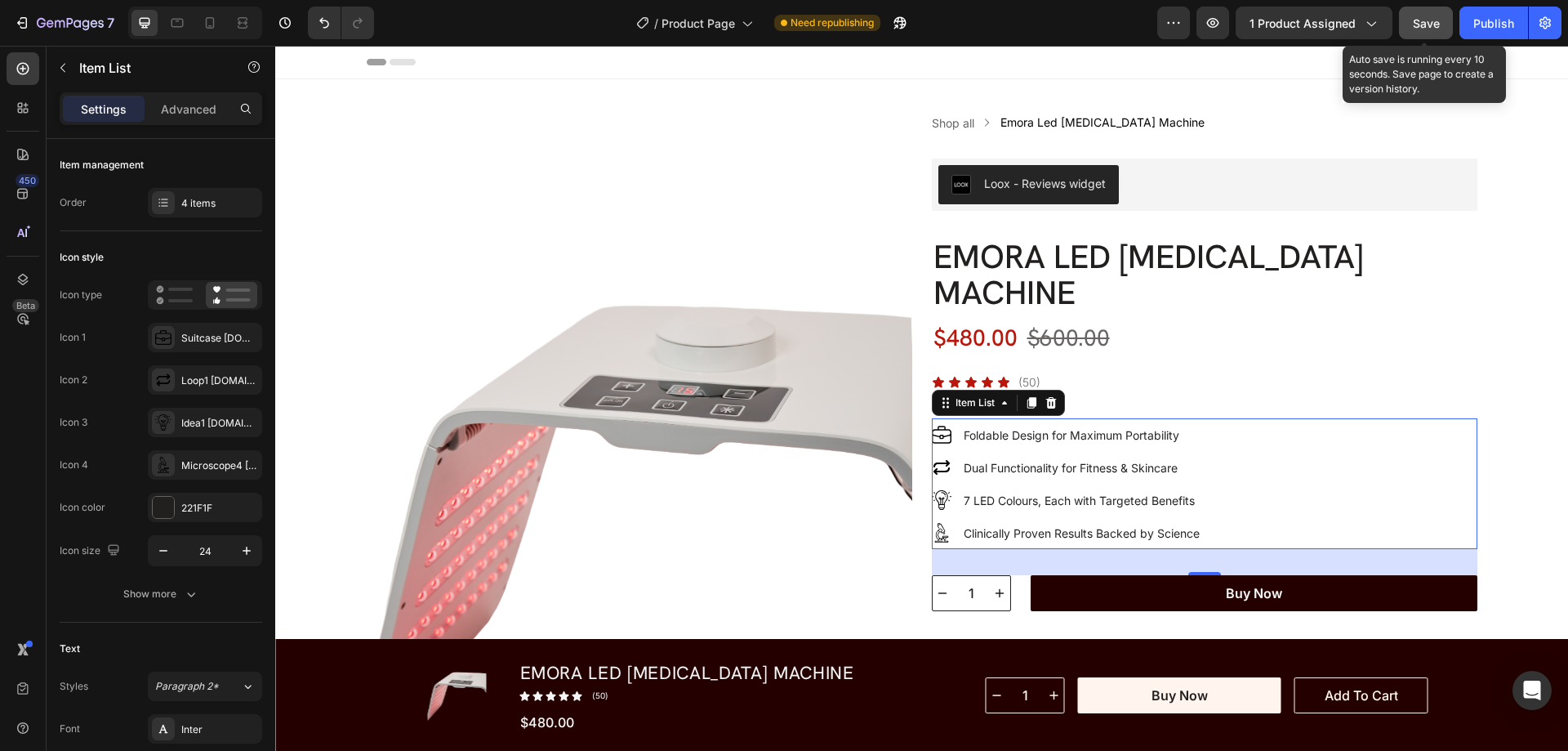
click at [1426, 18] on span "Save" at bounding box center [1426, 23] width 27 height 14
click at [1416, 32] on button "Save" at bounding box center [1425, 23] width 54 height 33
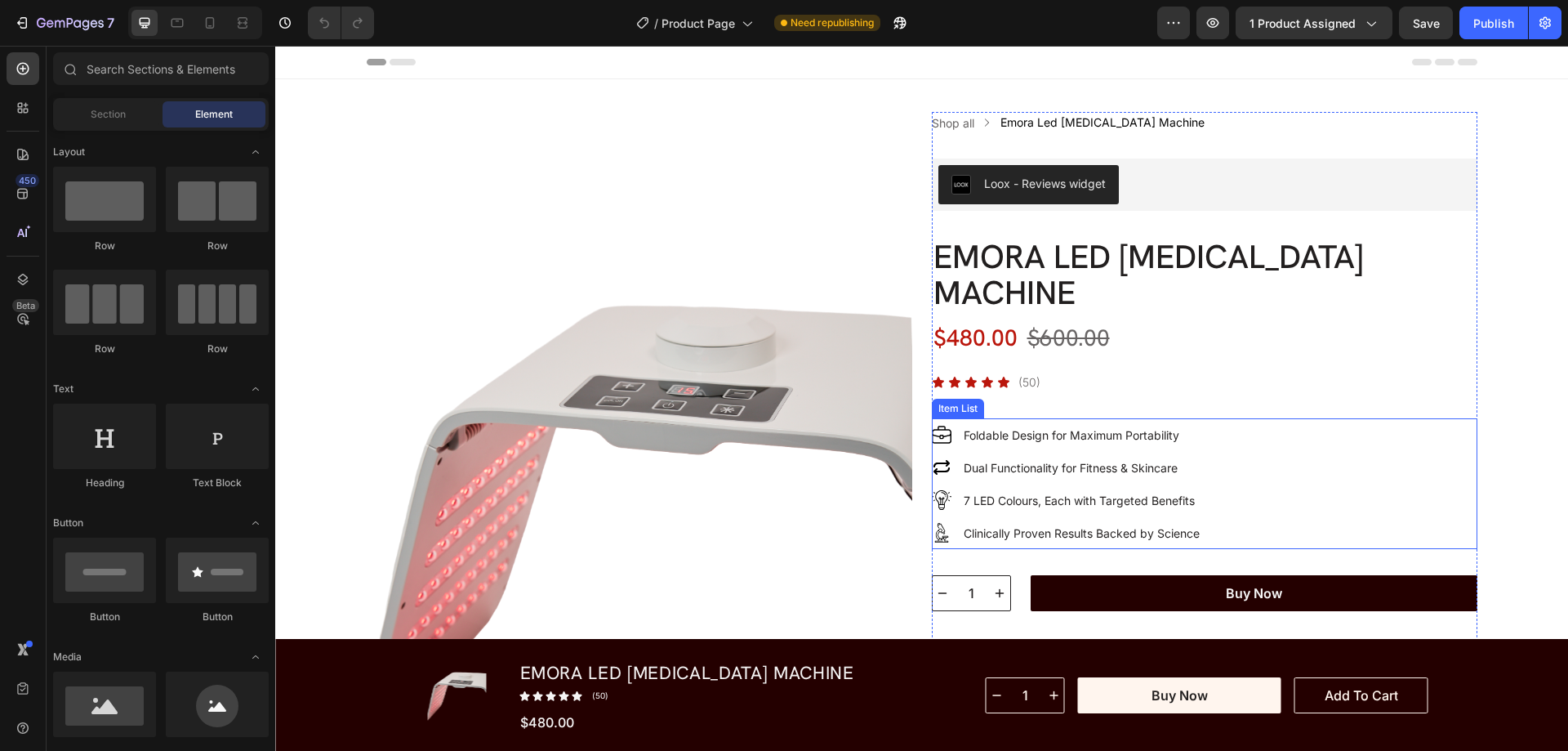
click at [1326, 505] on div "Foldable Design for Maximum Portability Dual Functionality for Fitness & Skinca…" at bounding box center [1204, 484] width 546 height 131
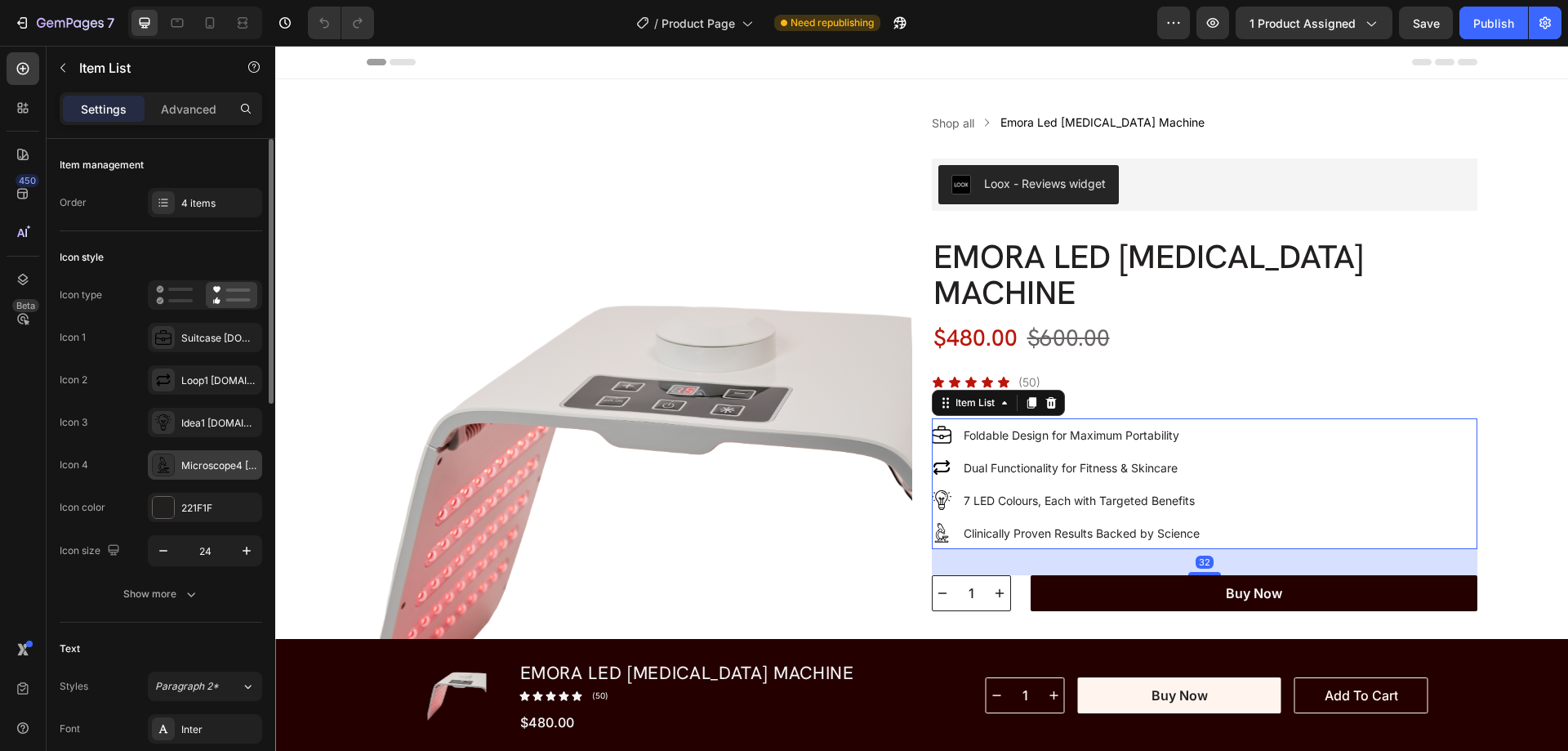
click at [162, 462] on icon at bounding box center [163, 465] width 16 height 16
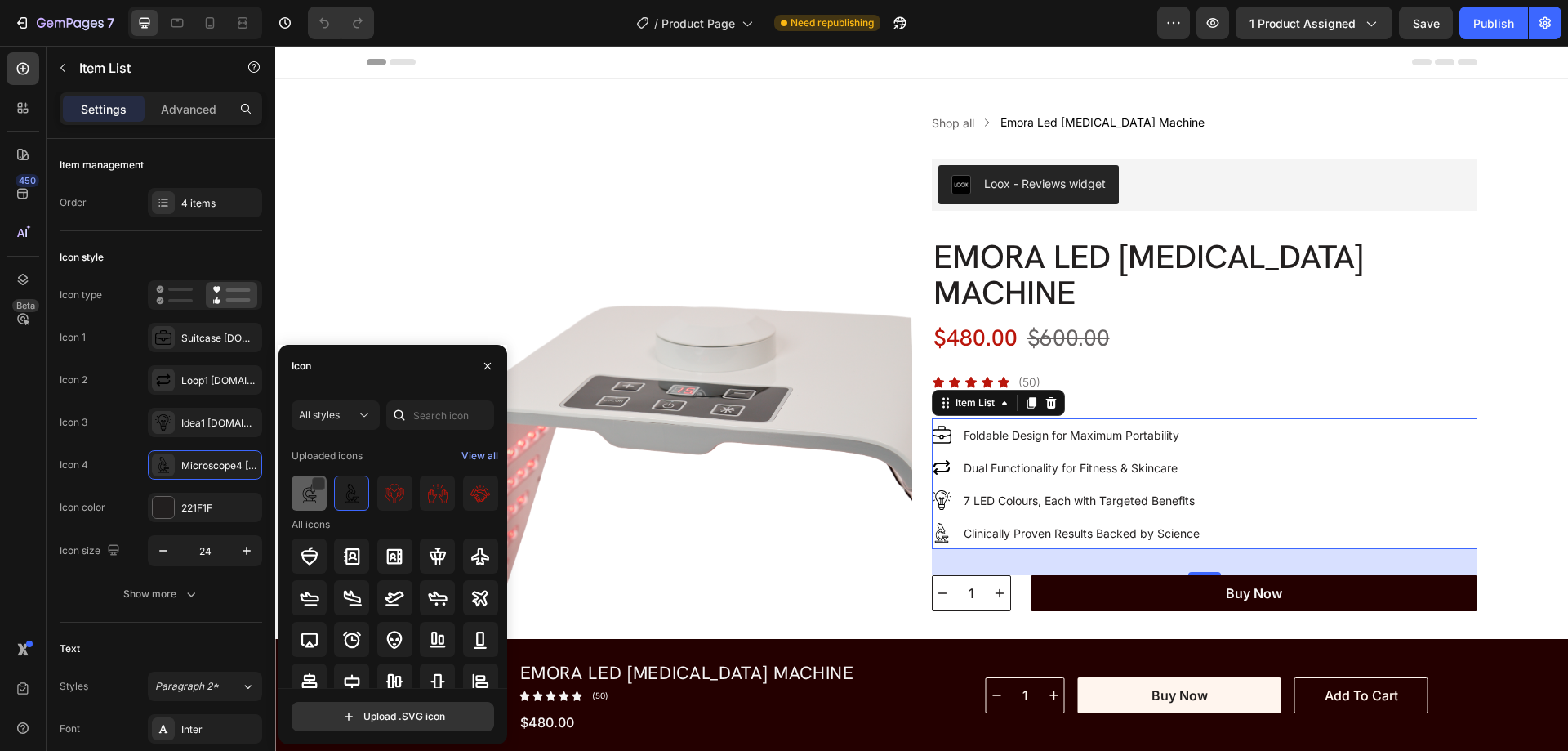
click at [302, 491] on img at bounding box center [310, 493] width 20 height 20
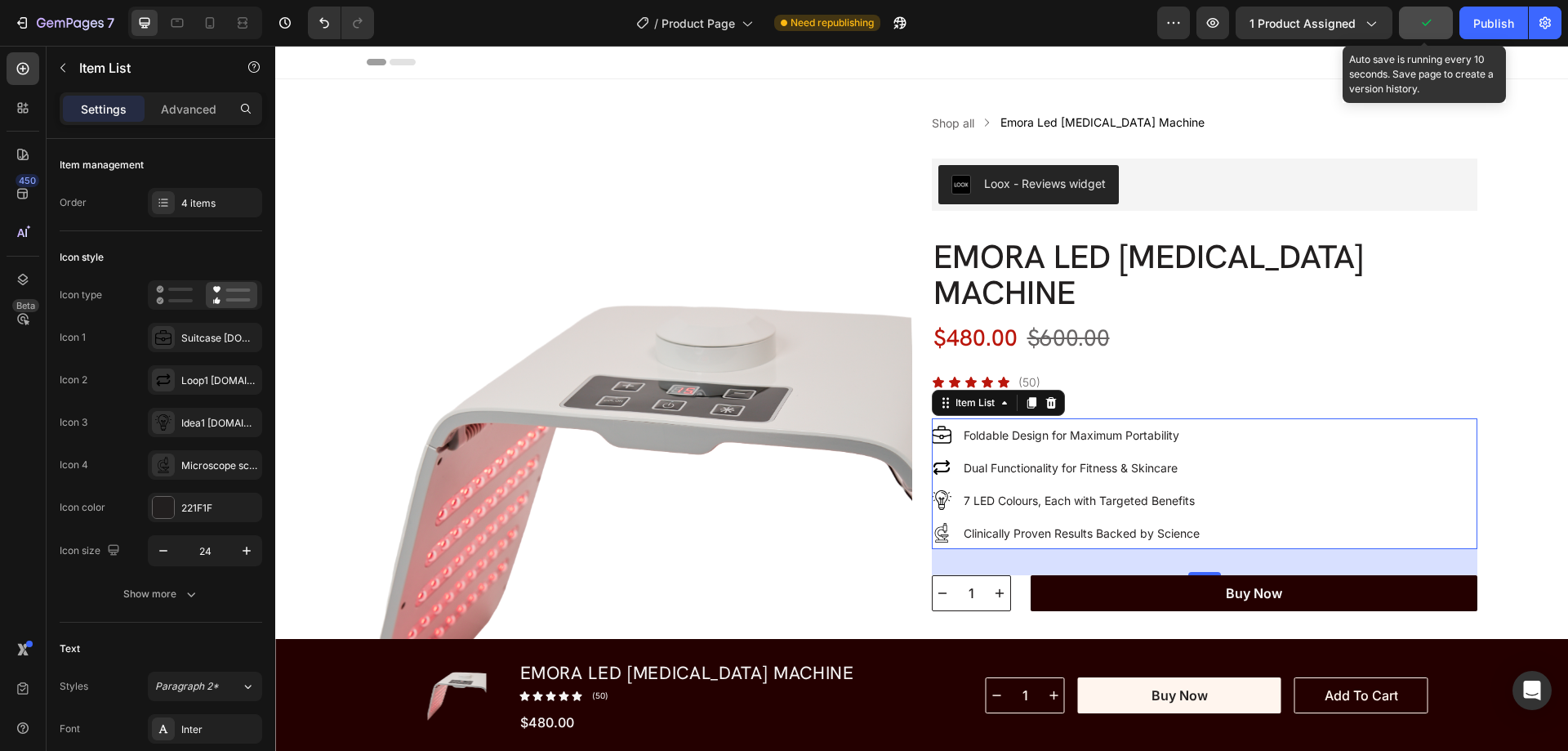
click at [1427, 26] on icon "button" at bounding box center [1425, 23] width 16 height 16
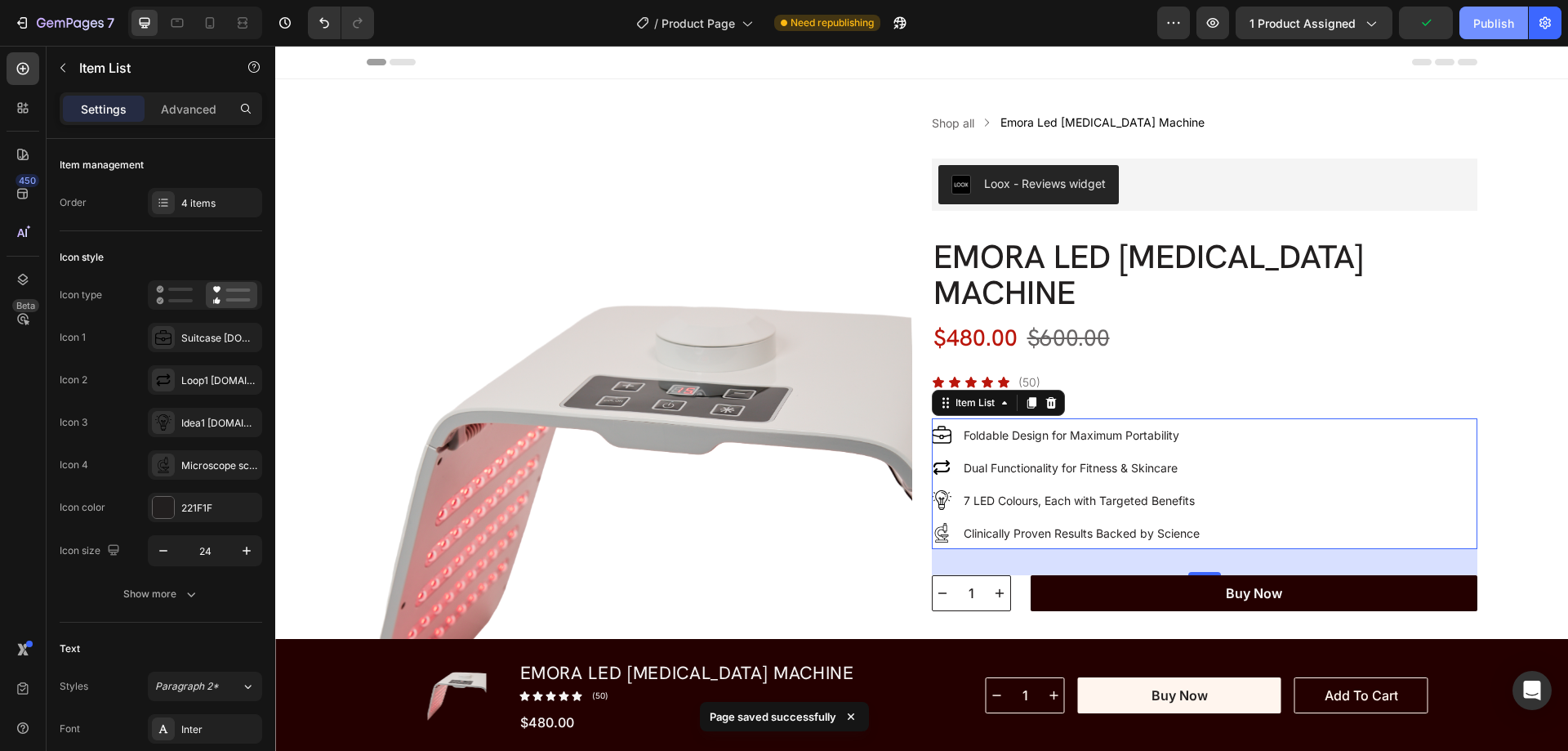
click at [1488, 28] on div "Publish" at bounding box center [1494, 23] width 41 height 17
click at [1490, 28] on icon "button" at bounding box center [1494, 23] width 15 height 15
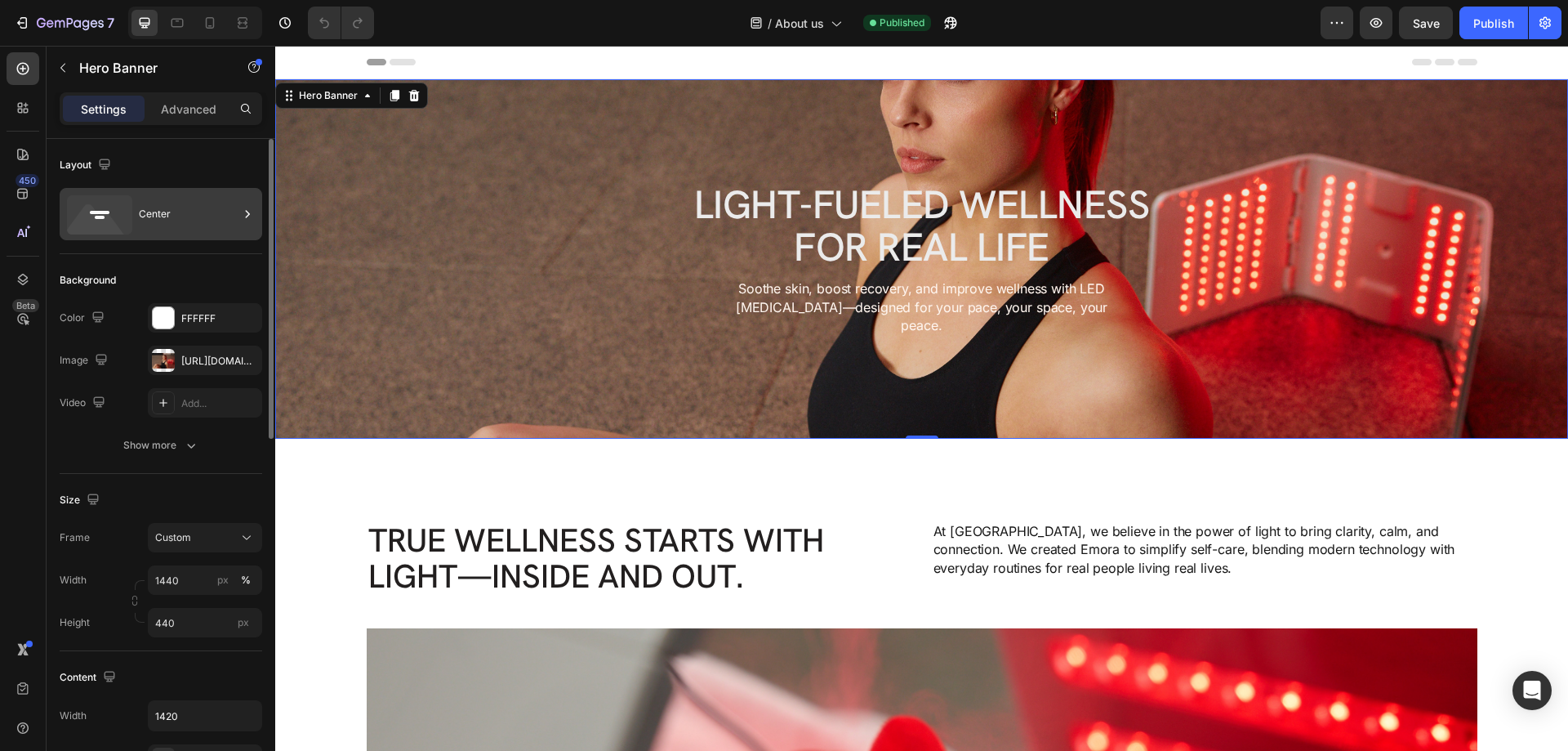
click at [94, 206] on icon at bounding box center [100, 214] width 65 height 39
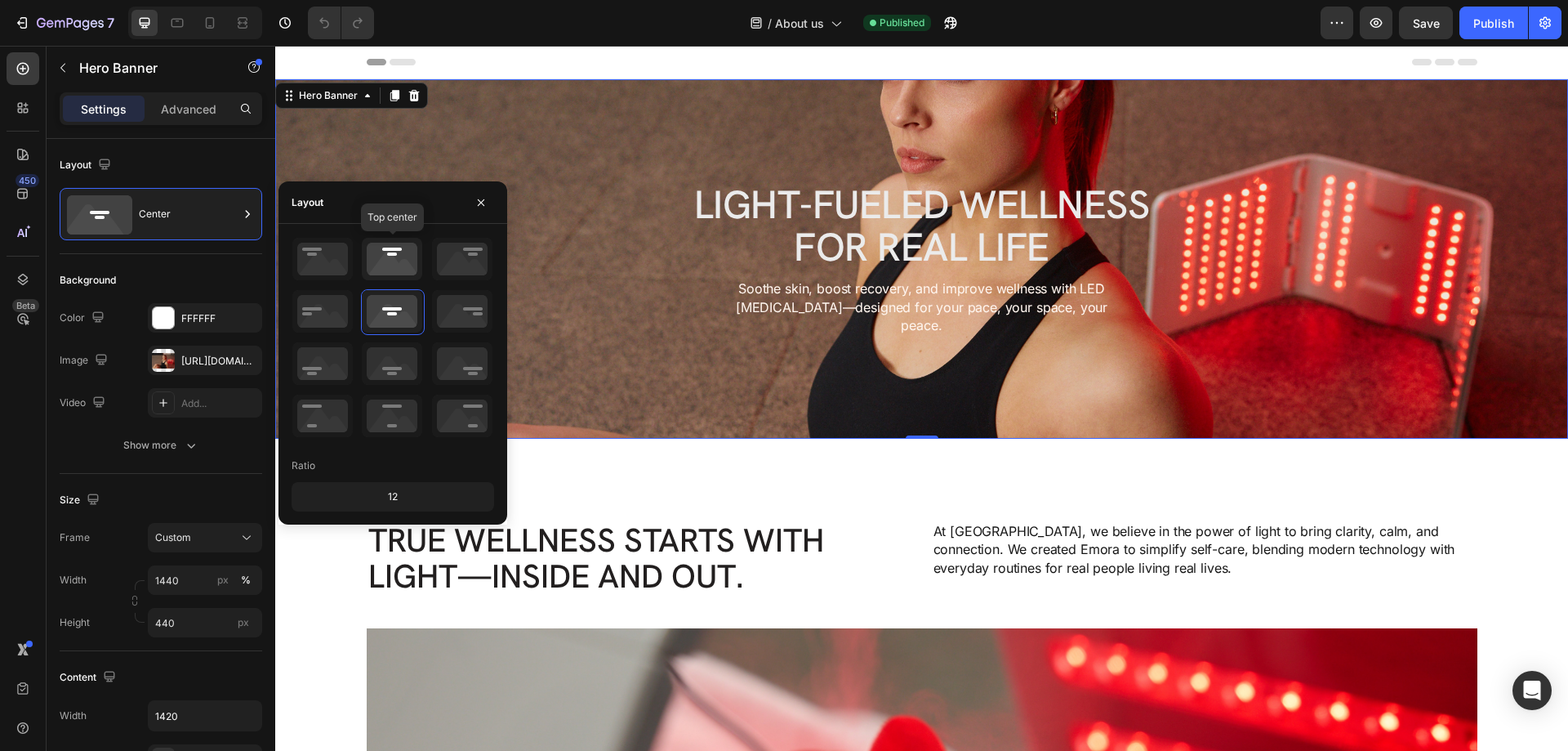
click at [371, 252] on icon at bounding box center [391, 259] width 61 height 43
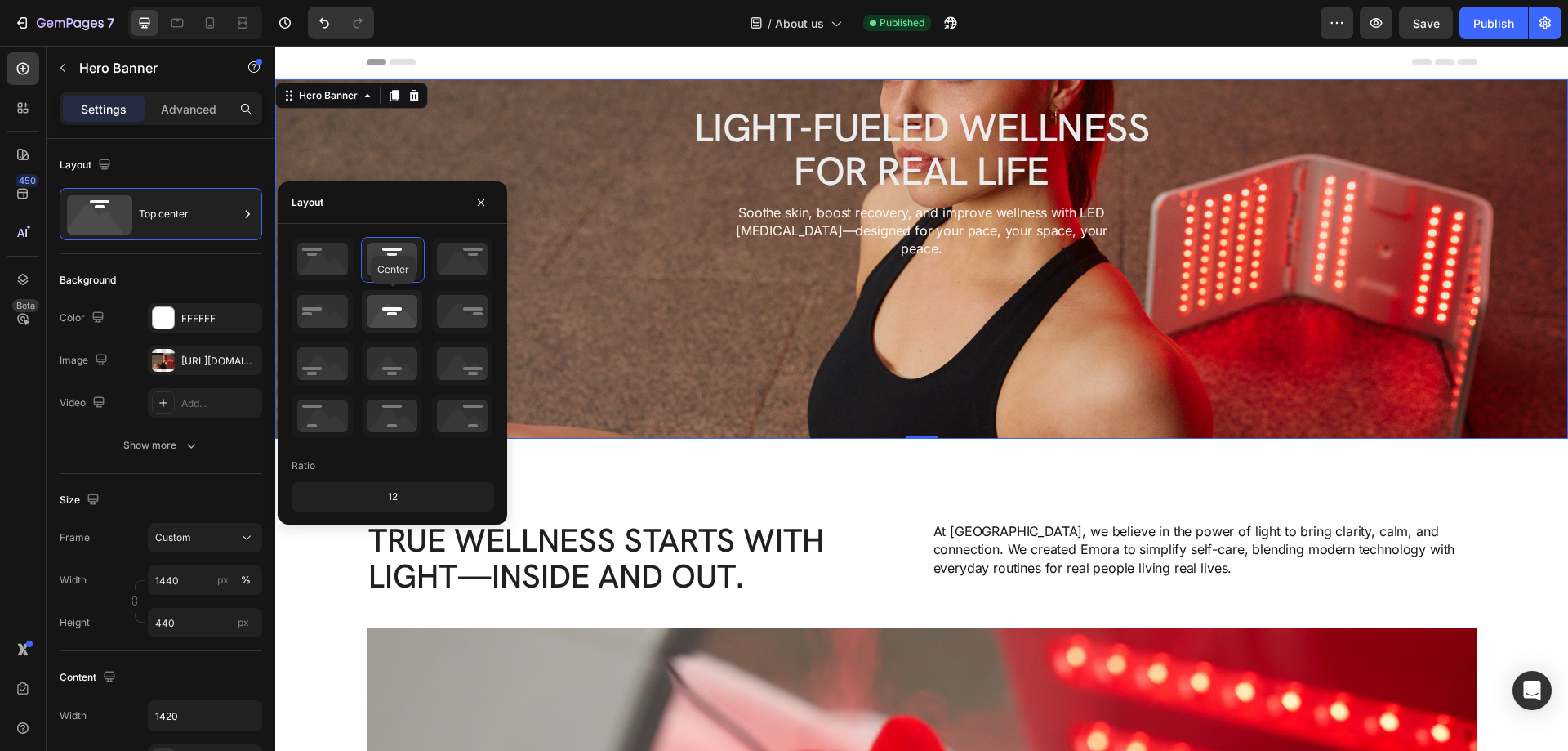
click at [394, 310] on icon at bounding box center [391, 311] width 61 height 43
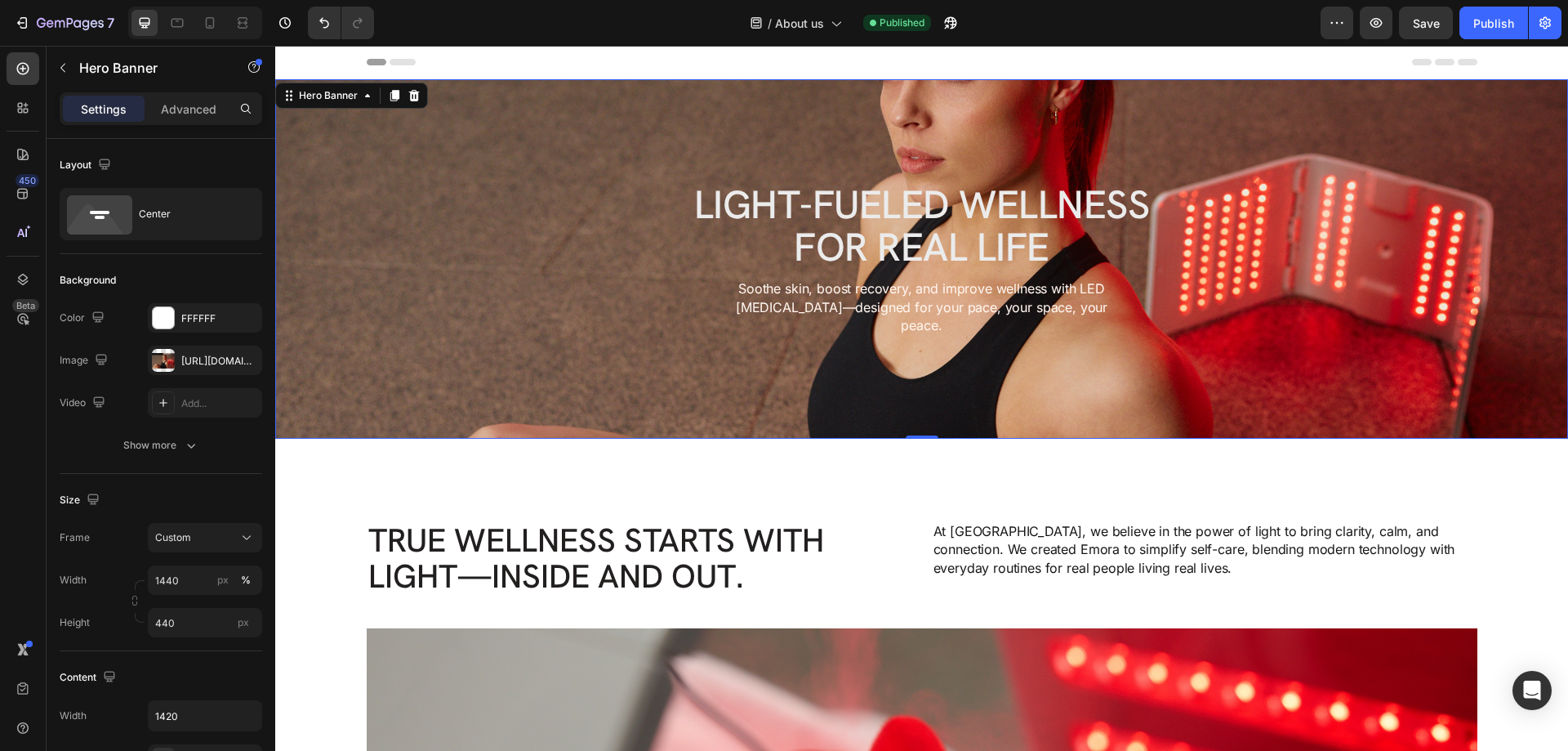
click at [593, 148] on div "Background Image" at bounding box center [922, 259] width 1293 height 360
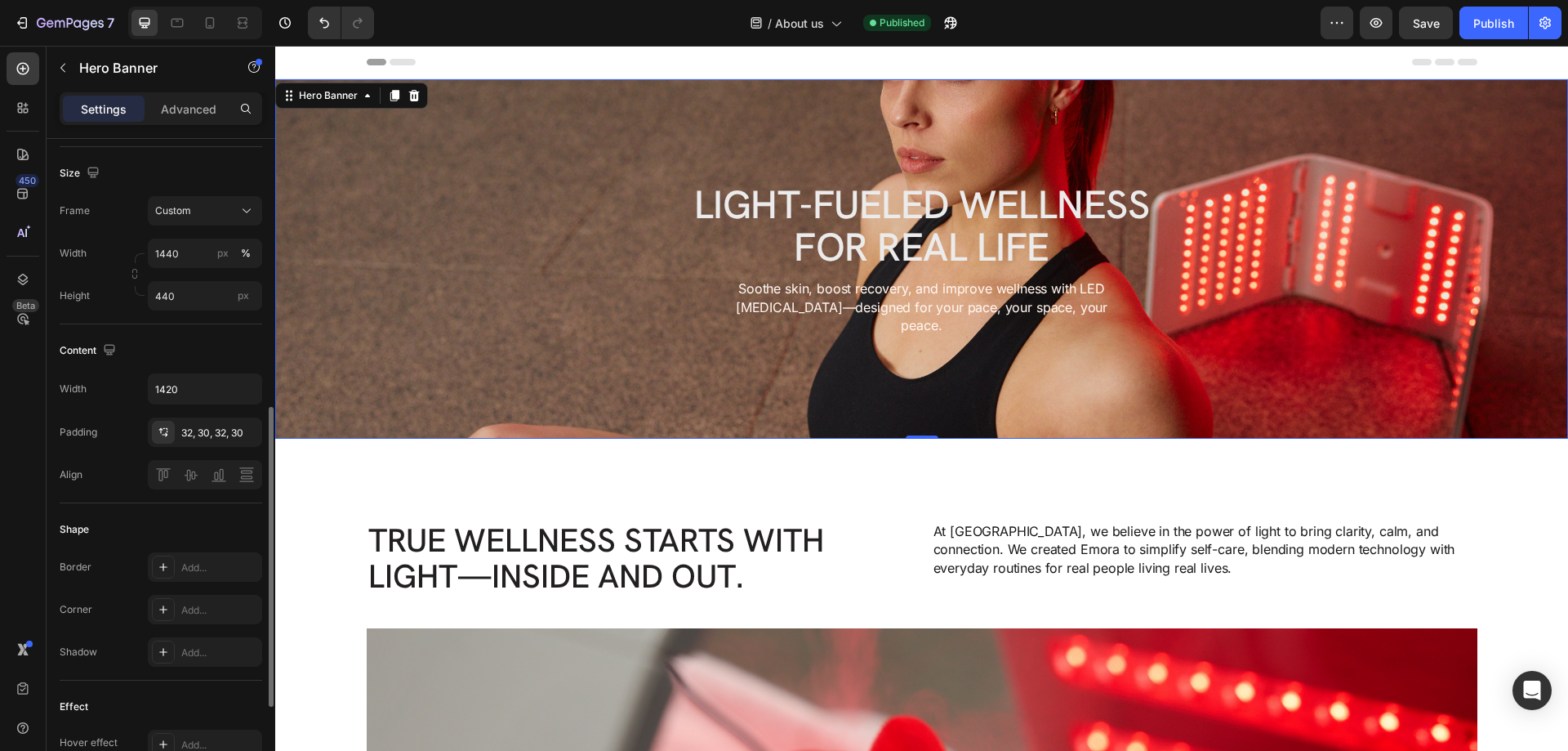
scroll to position [409, 0]
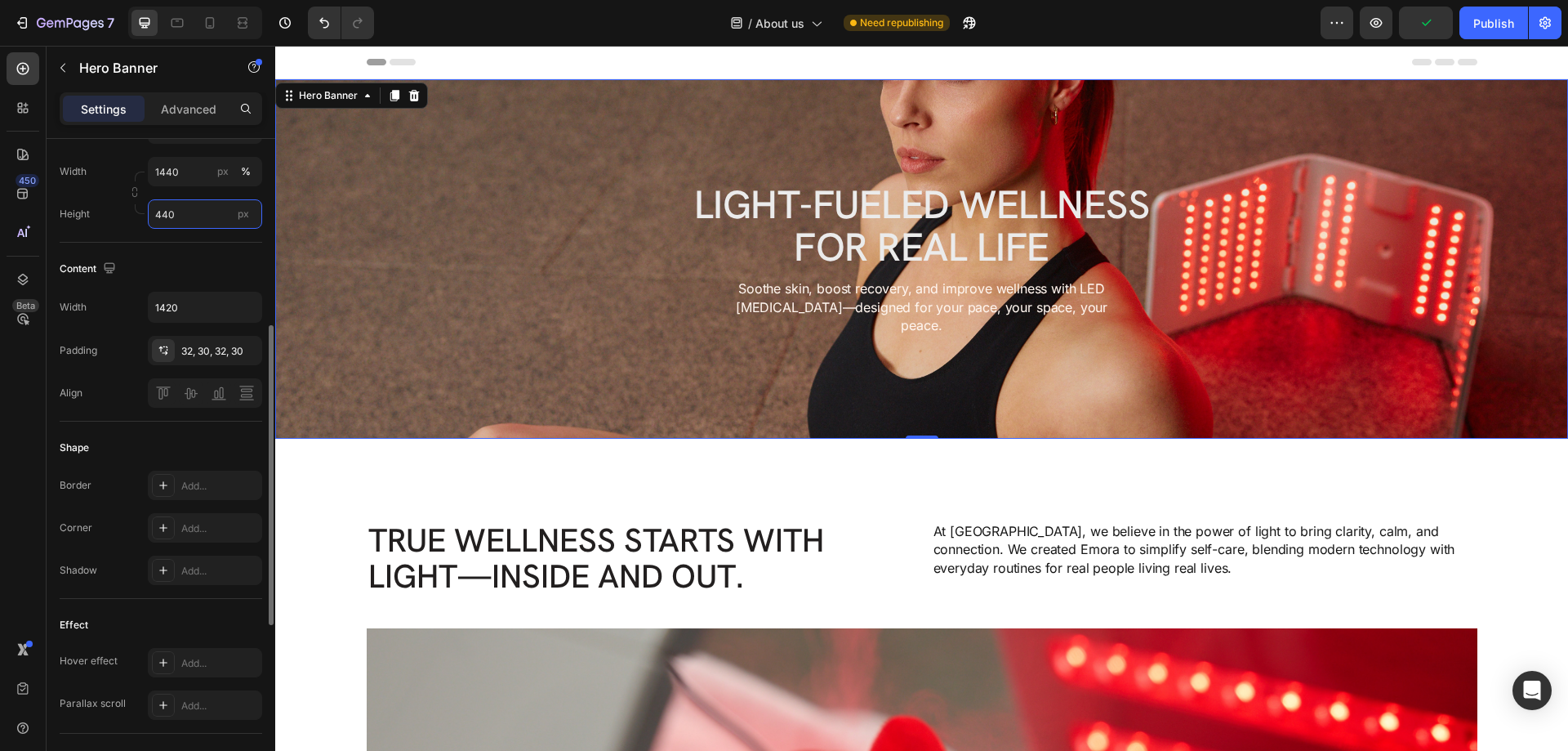
click at [162, 209] on input "440" at bounding box center [205, 213] width 114 height 29
drag, startPoint x: 164, startPoint y: 212, endPoint x: 145, endPoint y: 212, distance: 19.0
click at [145, 212] on div "Height 440 px" at bounding box center [161, 213] width 202 height 29
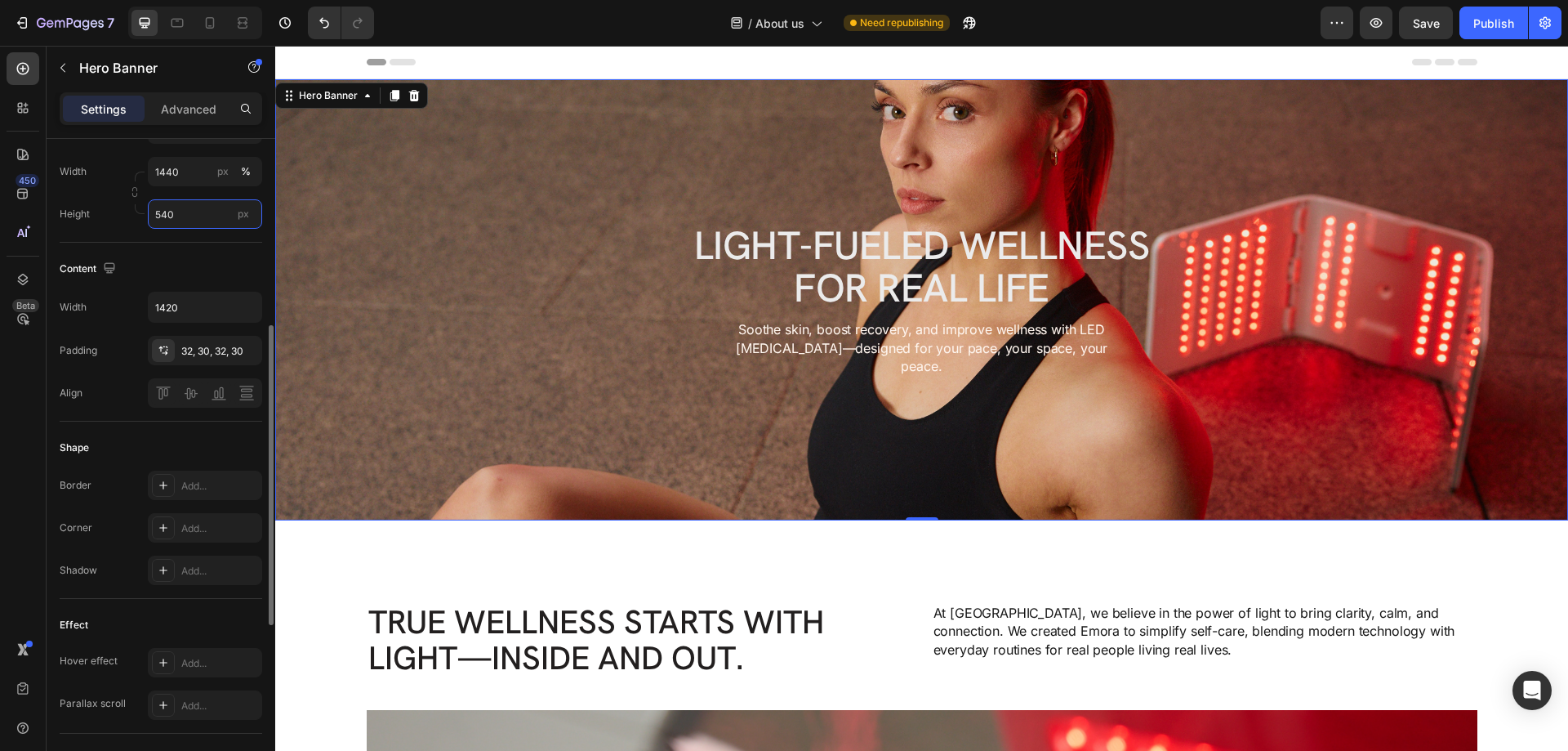
drag, startPoint x: 163, startPoint y: 214, endPoint x: 143, endPoint y: 215, distance: 20.0
click at [143, 215] on div "Height 540 px" at bounding box center [161, 213] width 202 height 29
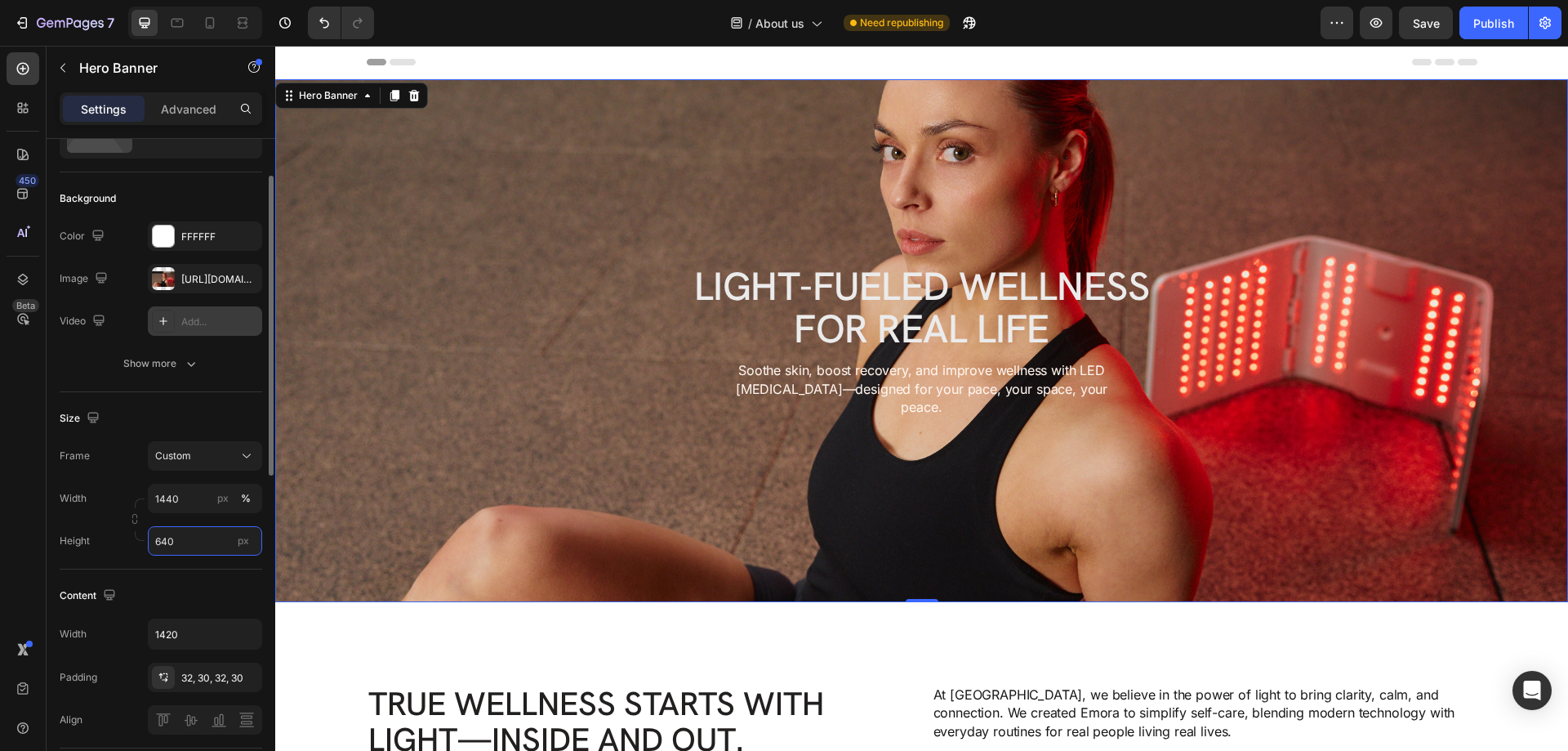
scroll to position [0, 0]
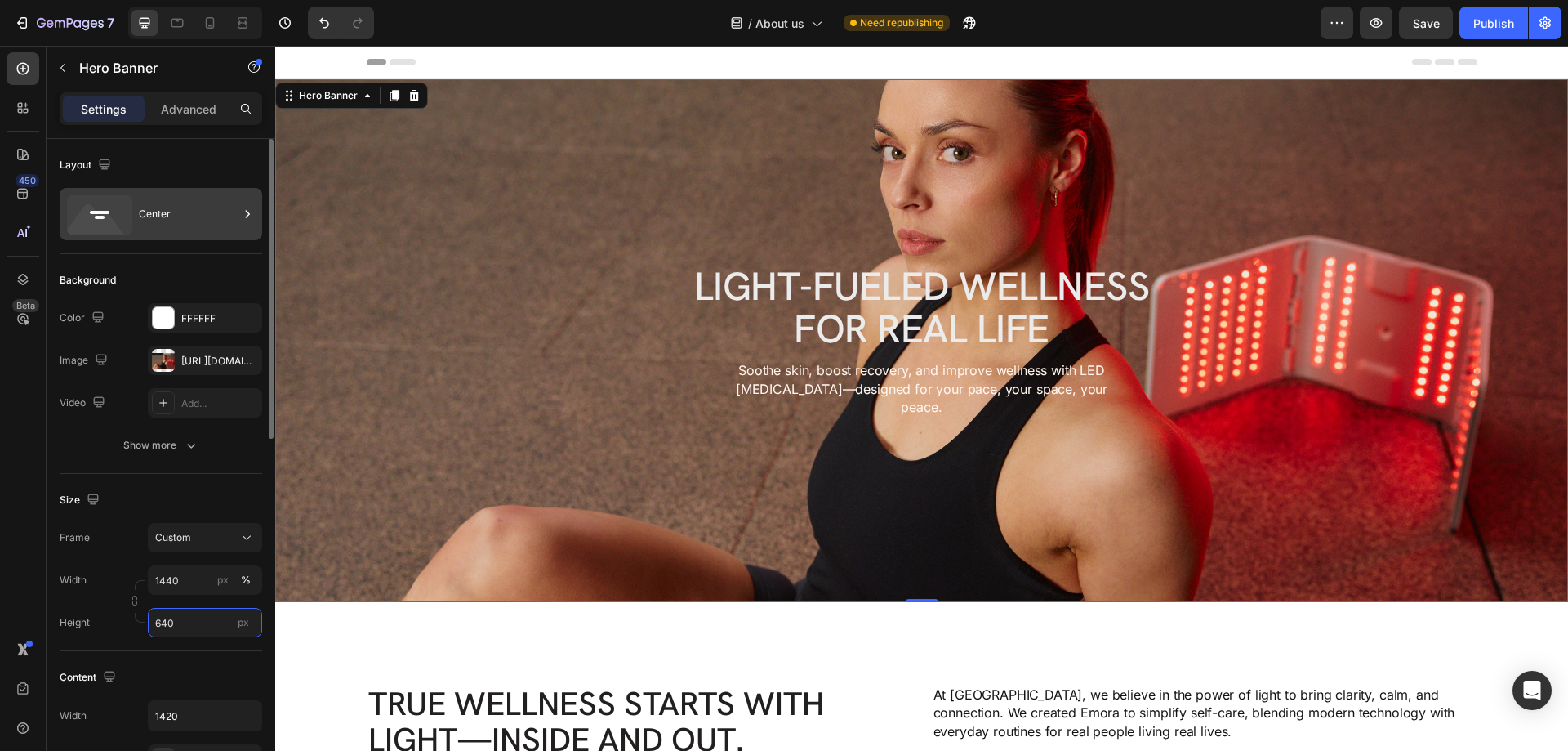
type input "640"
click at [97, 216] on rect at bounding box center [99, 217] width 10 height 4
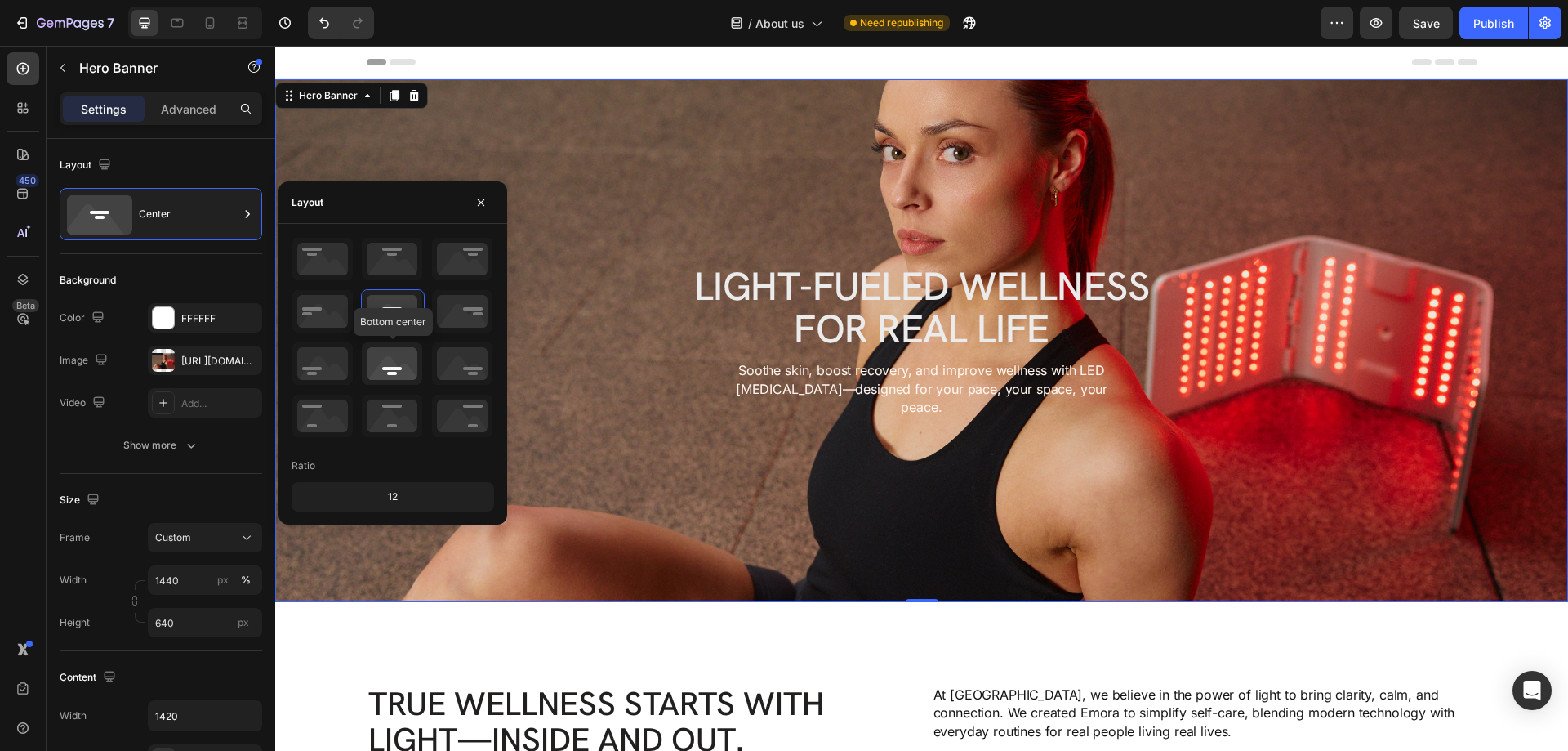
click at [392, 364] on icon at bounding box center [391, 363] width 61 height 43
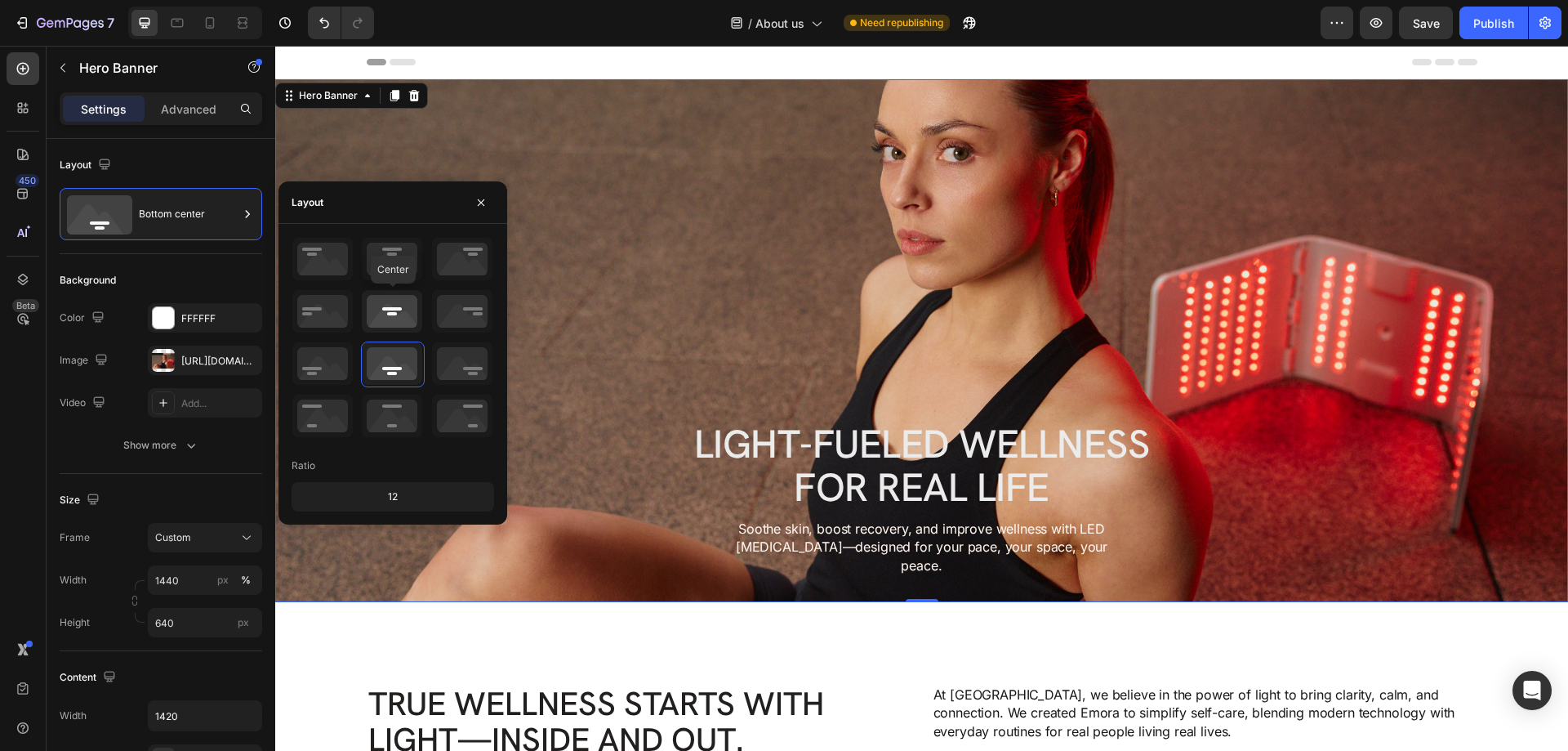
click at [397, 319] on icon at bounding box center [391, 311] width 61 height 43
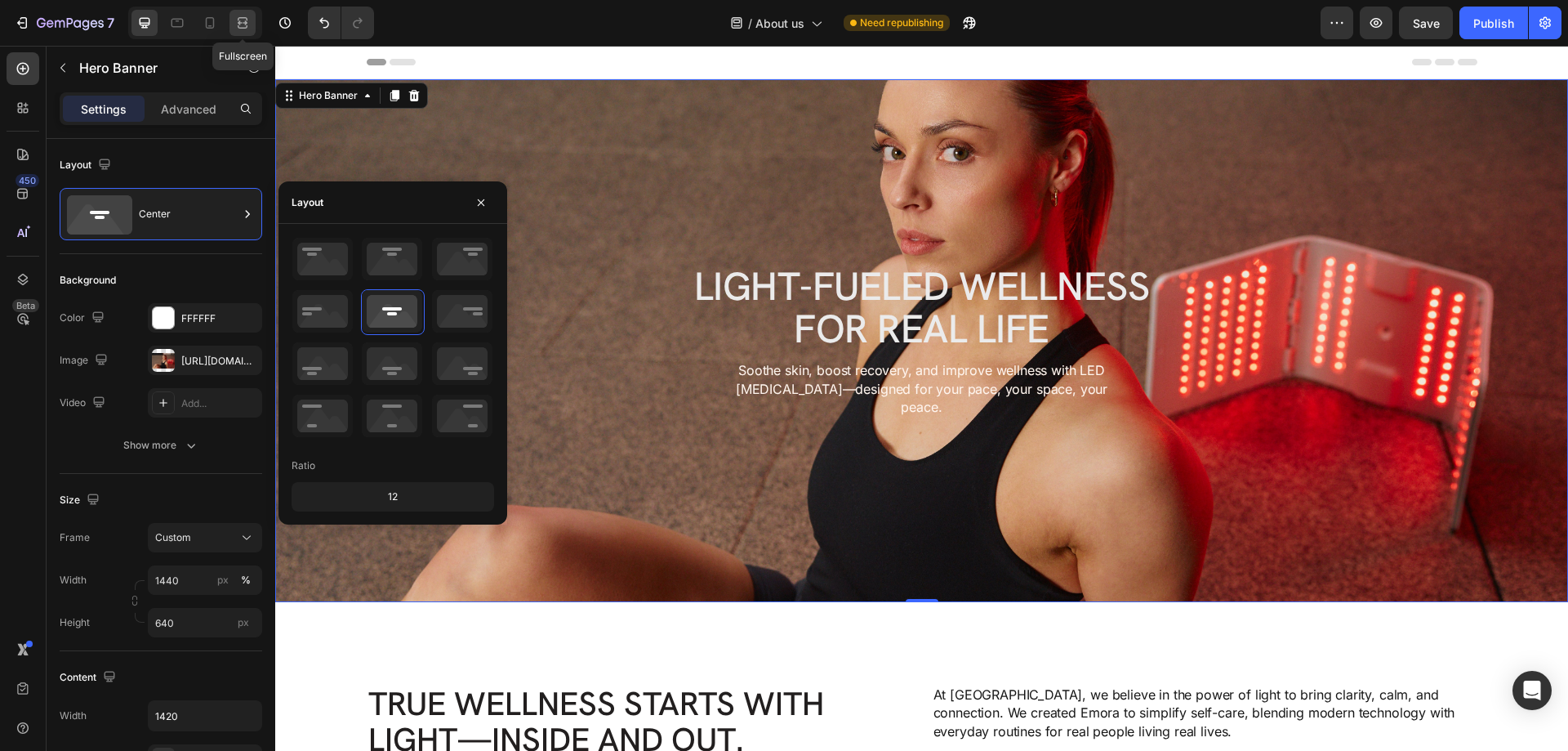
click at [236, 14] on div at bounding box center [242, 23] width 26 height 26
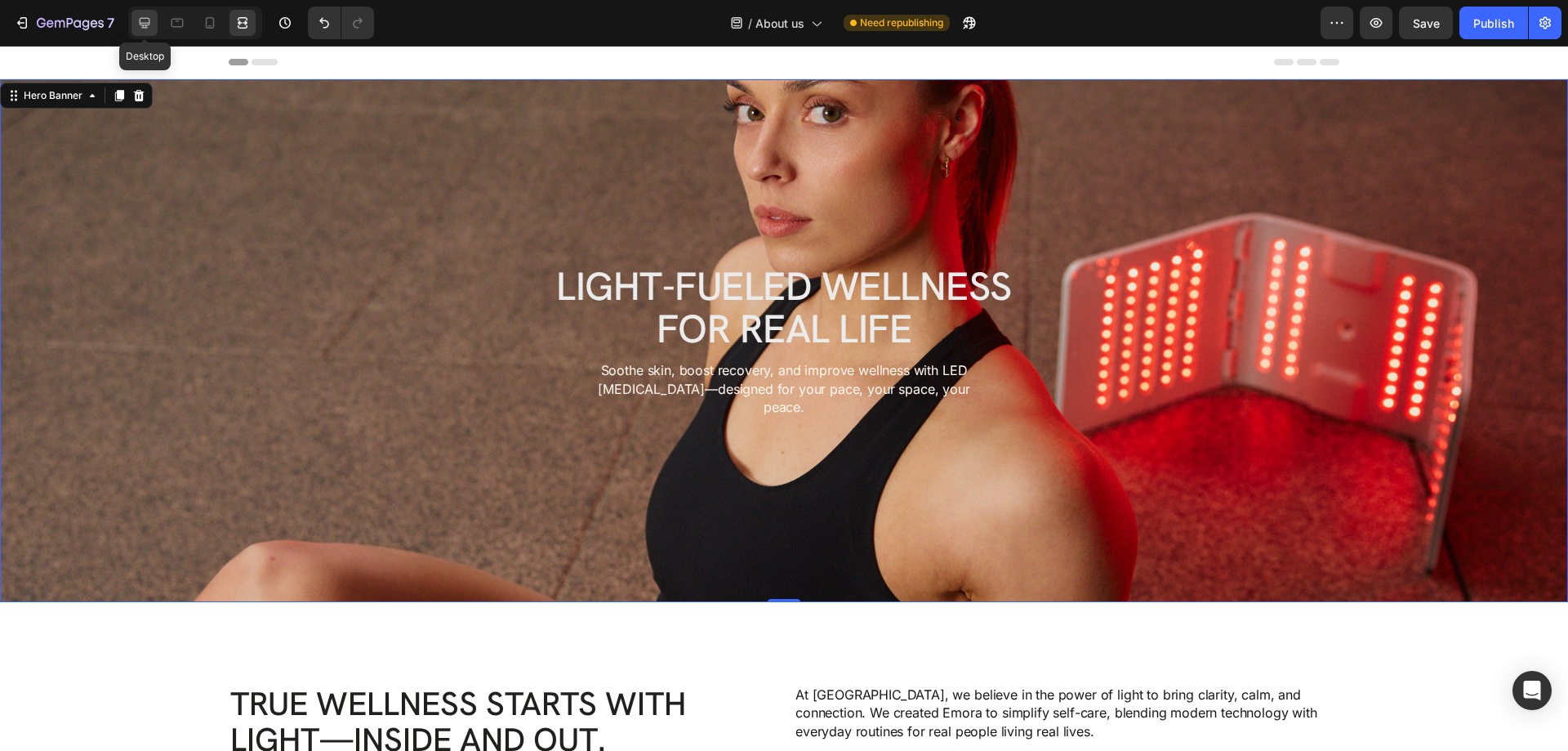
click at [149, 21] on icon at bounding box center [144, 23] width 16 height 16
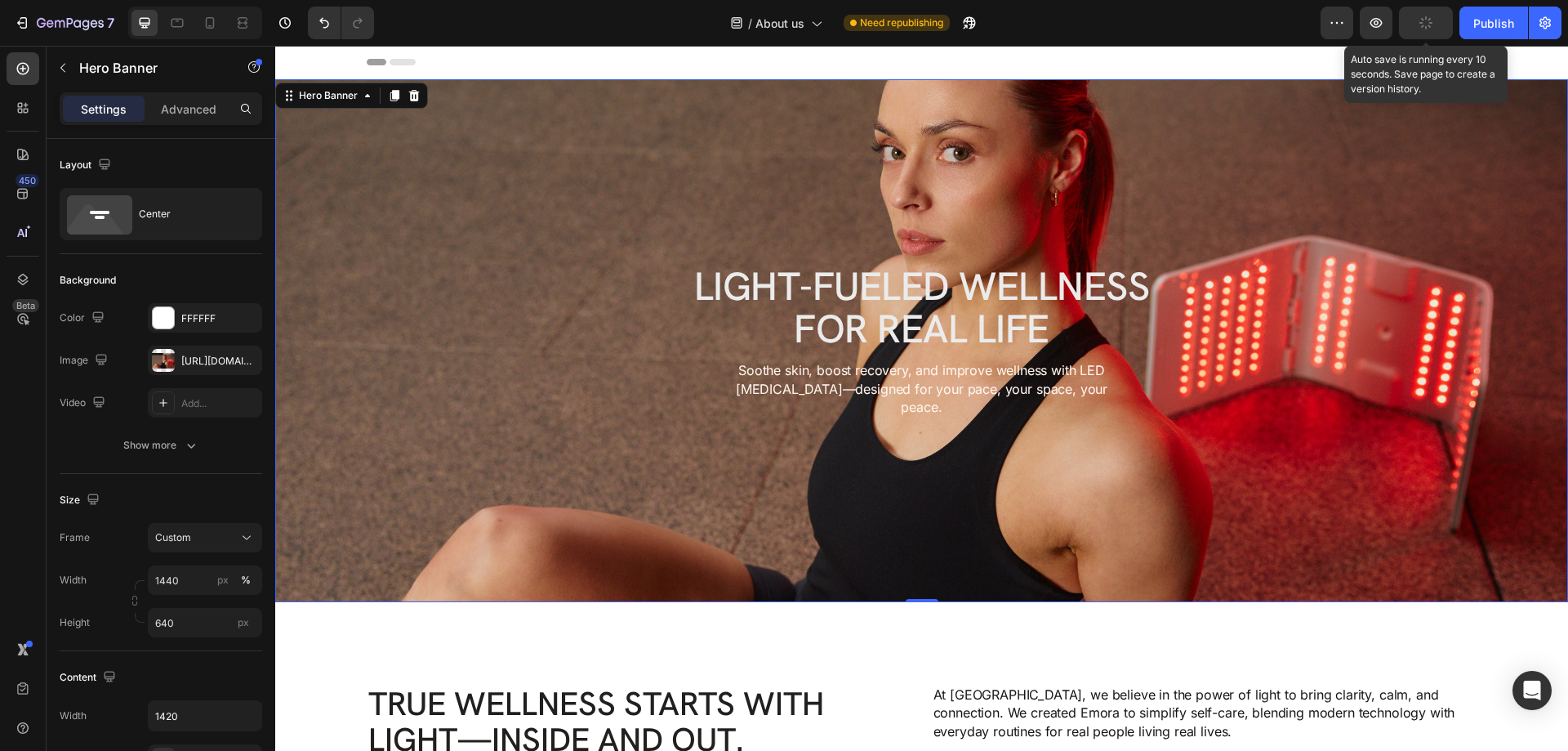
click at [1425, 12] on button "button" at bounding box center [1425, 23] width 54 height 33
click at [1490, 17] on div "Publish" at bounding box center [1494, 23] width 41 height 17
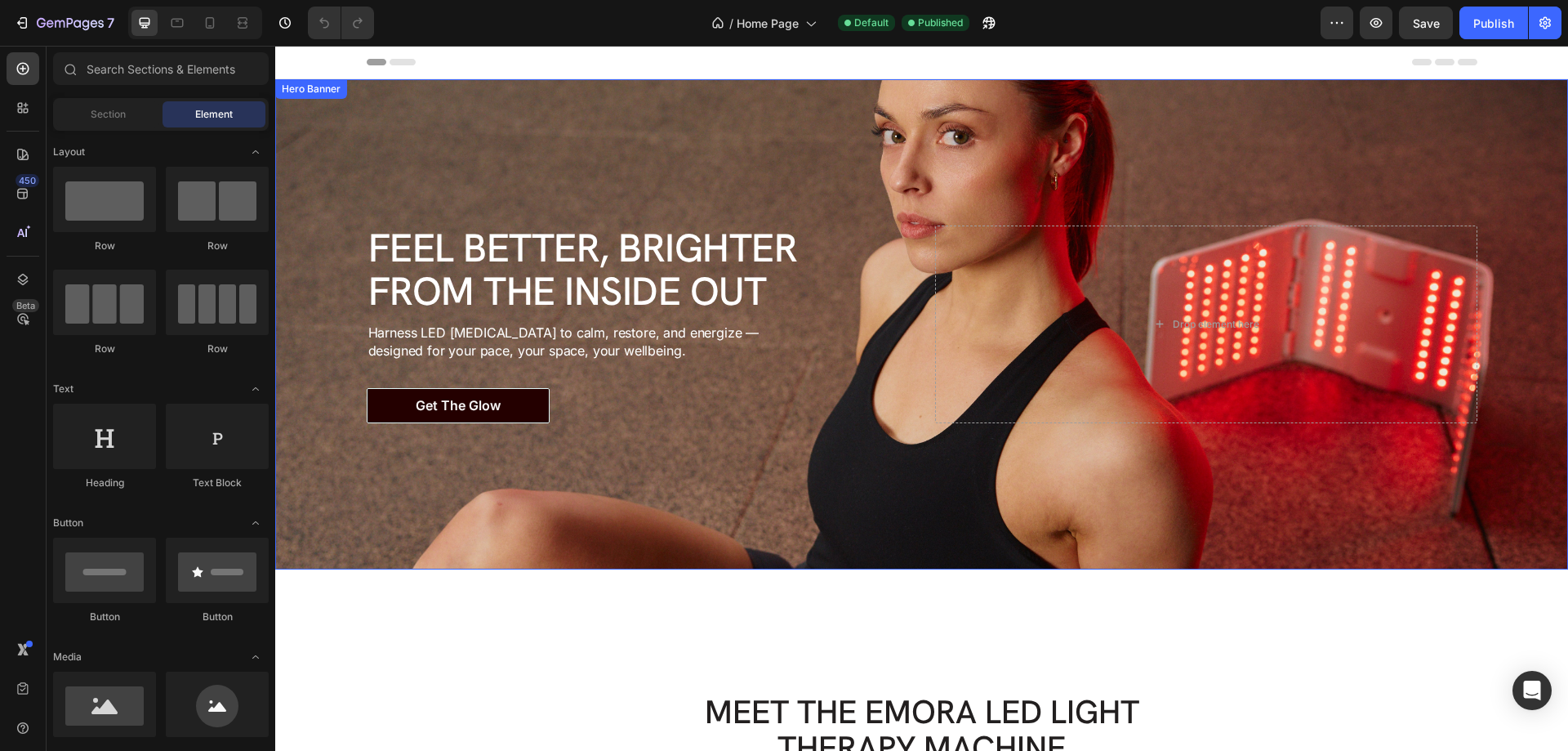
click at [1020, 102] on div "Background Image" at bounding box center [922, 324] width 1293 height 490
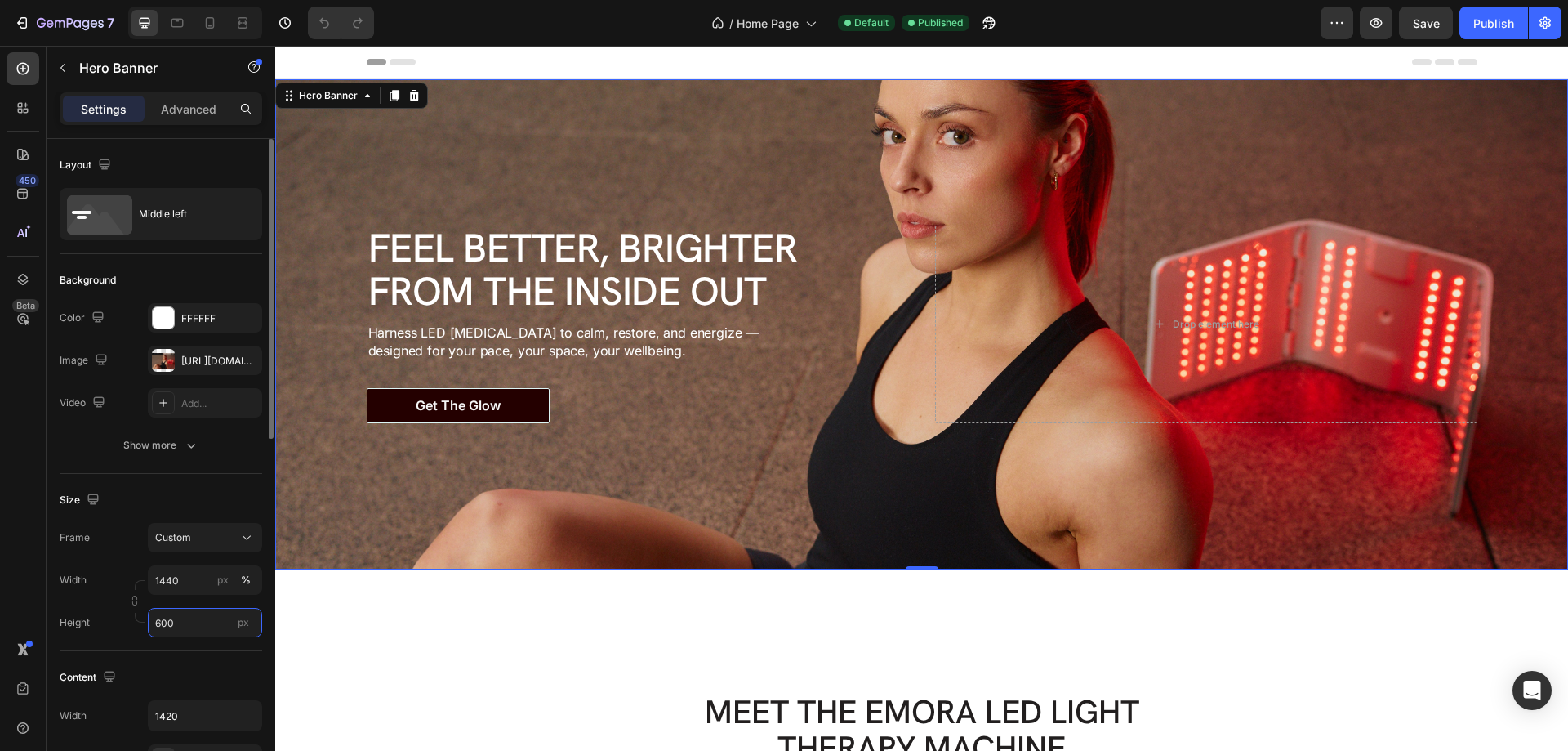
click at [176, 625] on input "600" at bounding box center [205, 622] width 114 height 29
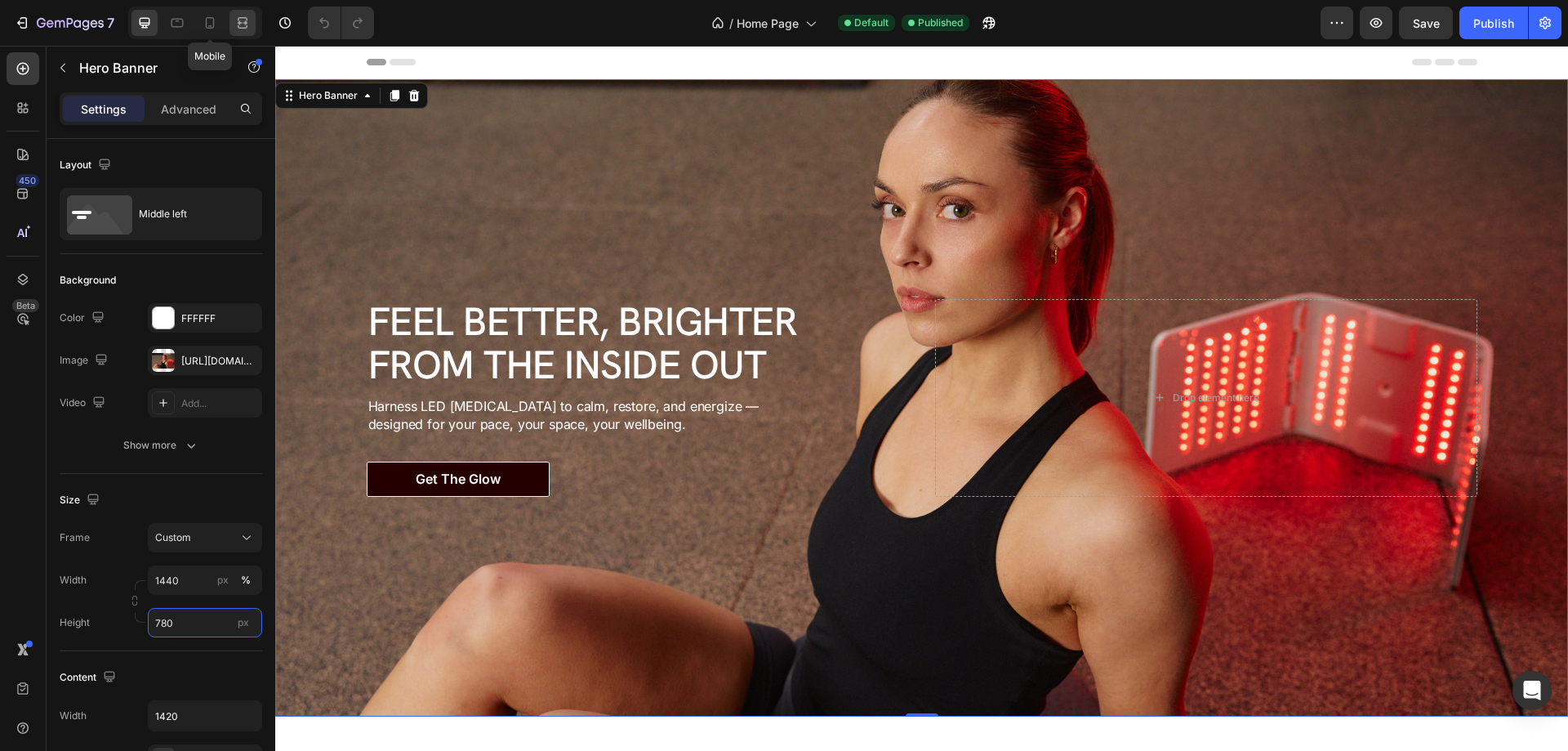
type input "780"
click at [246, 22] on icon at bounding box center [244, 22] width 5 height 4
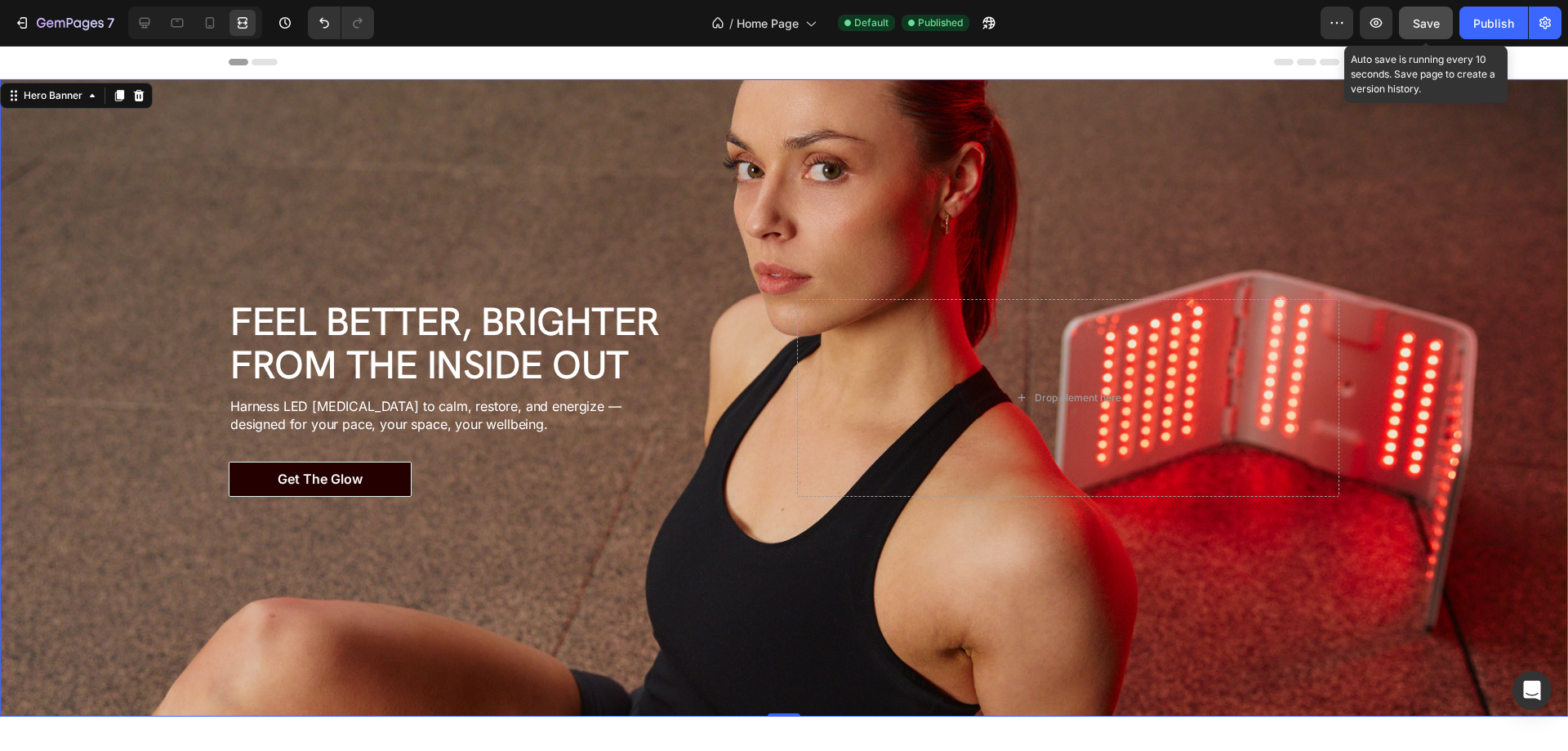
click at [1423, 24] on span "Save" at bounding box center [1426, 23] width 27 height 14
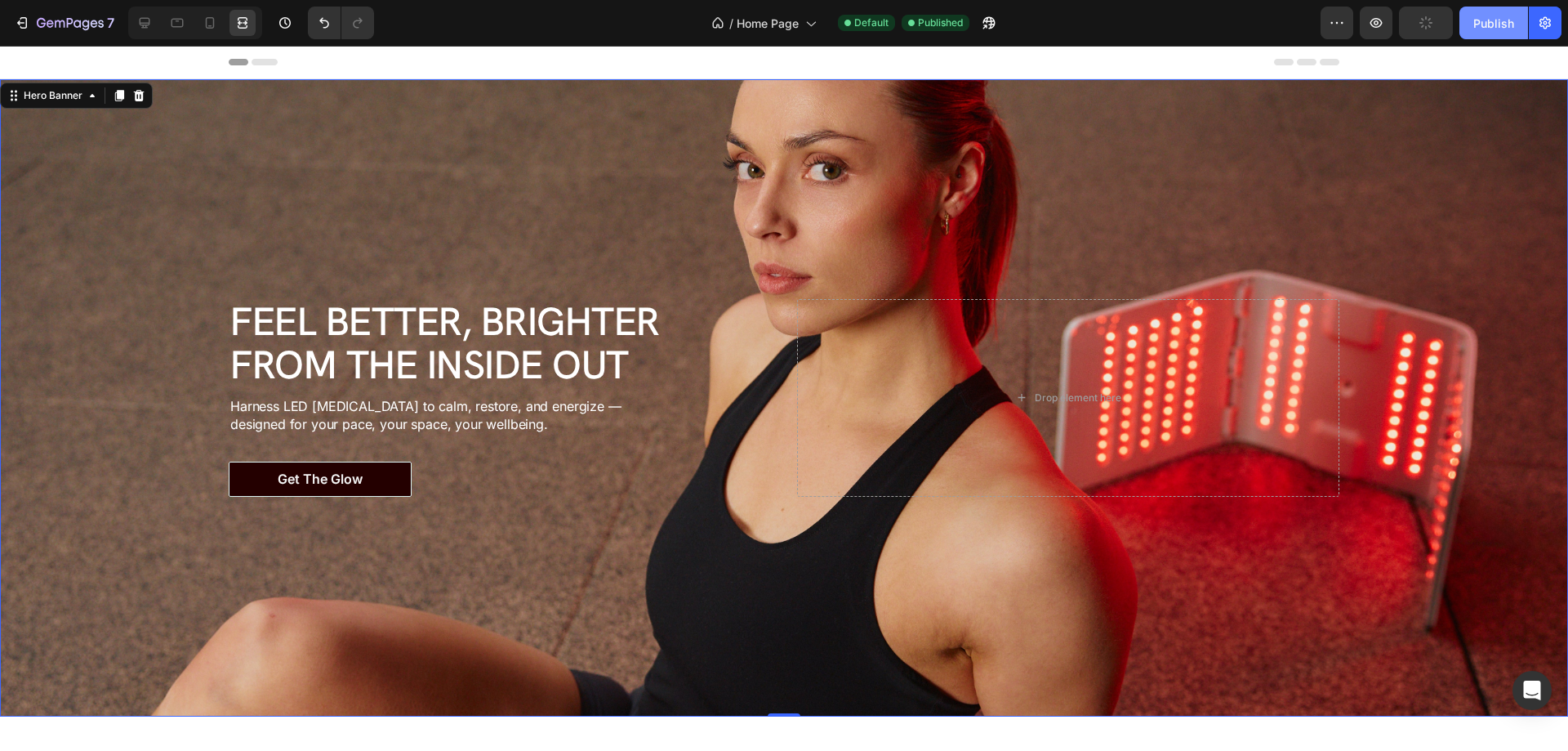
click at [1497, 26] on div "Publish" at bounding box center [1494, 23] width 41 height 17
